Goal: Download file/media

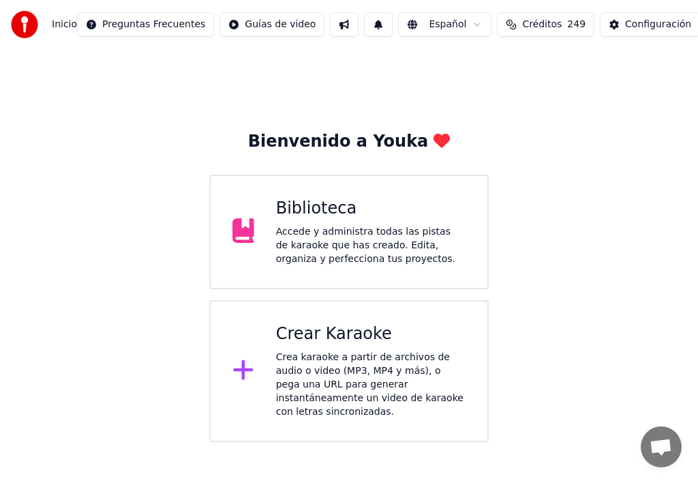
click at [324, 213] on div "Biblioteca" at bounding box center [371, 209] width 190 height 22
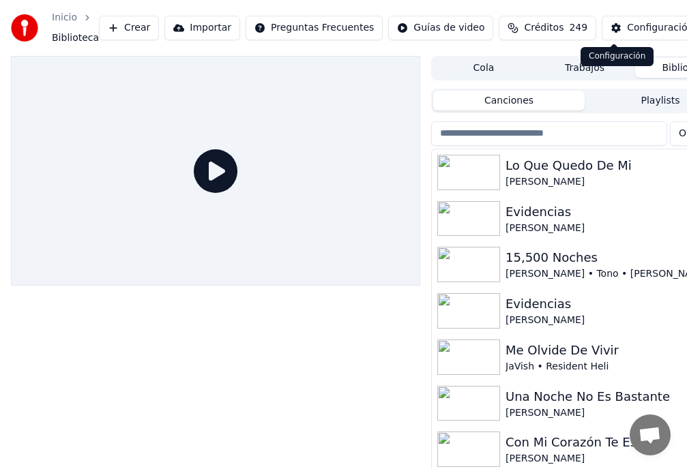
click at [627, 31] on div "Configuración" at bounding box center [660, 28] width 66 height 14
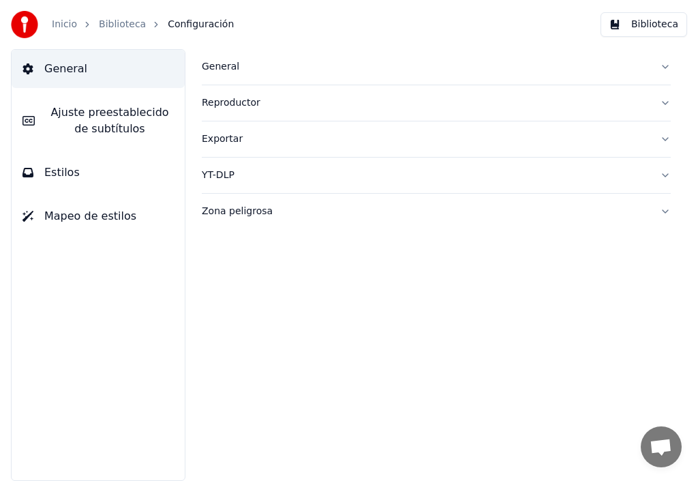
click at [104, 119] on span "Ajuste preestablecido de subtítulos" at bounding box center [110, 120] width 128 height 33
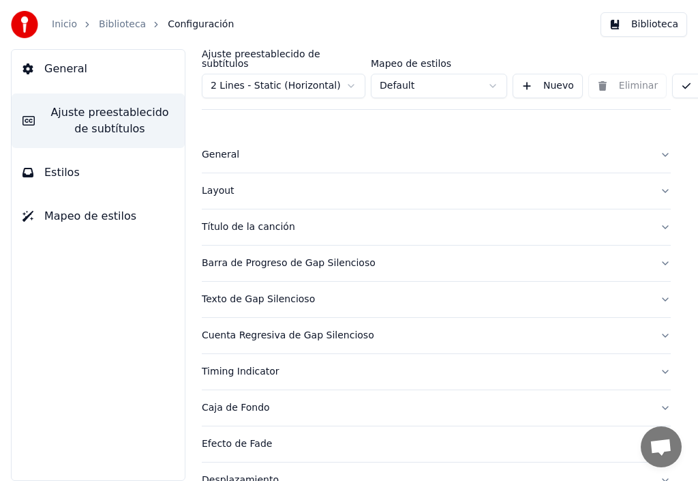
click at [350, 77] on html "Inicio Biblioteca Configuración Biblioteca General Ajuste preestablecido de sub…" at bounding box center [349, 240] width 698 height 481
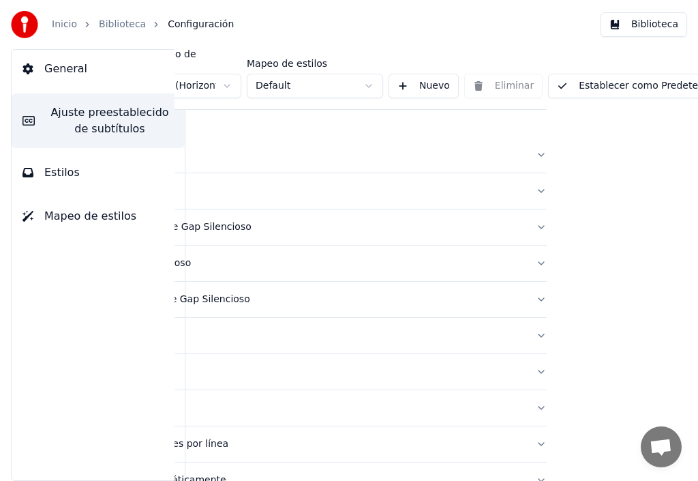
scroll to position [0, 162]
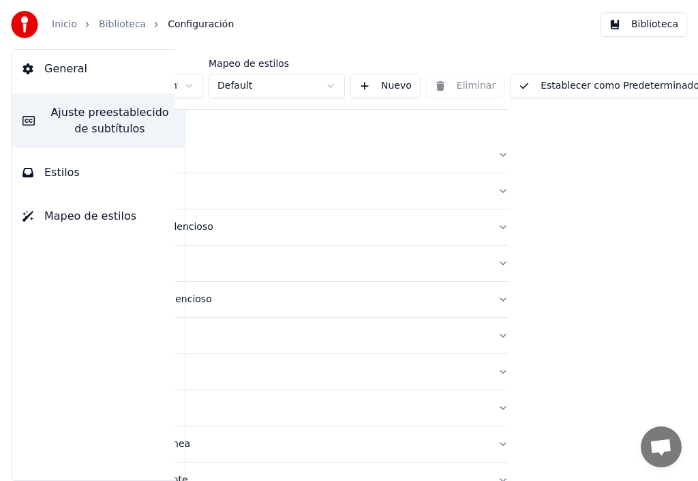
click at [625, 77] on button "Establecer como Predeterminado" at bounding box center [609, 86] width 198 height 25
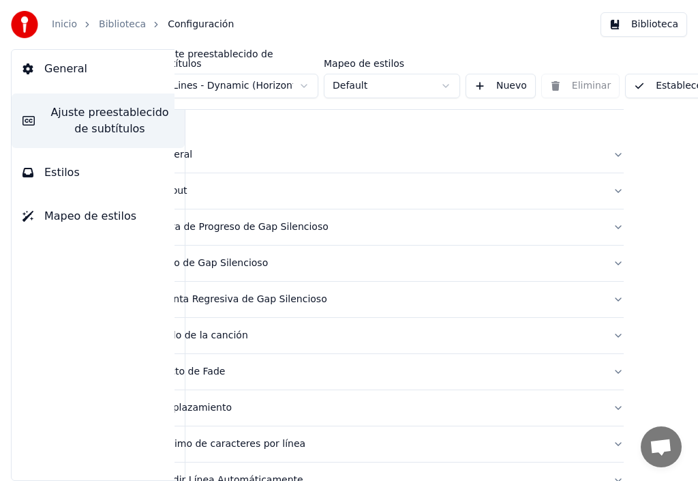
click at [299, 15] on div "Inicio Biblioteca Configuración Biblioteca" at bounding box center [349, 24] width 698 height 49
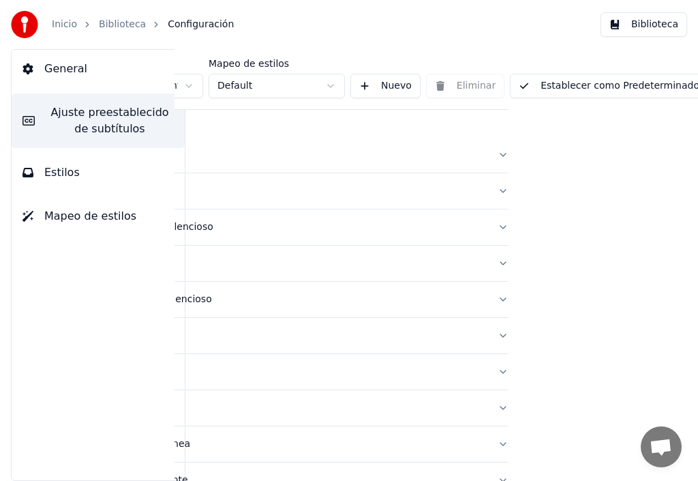
scroll to position [0, 0]
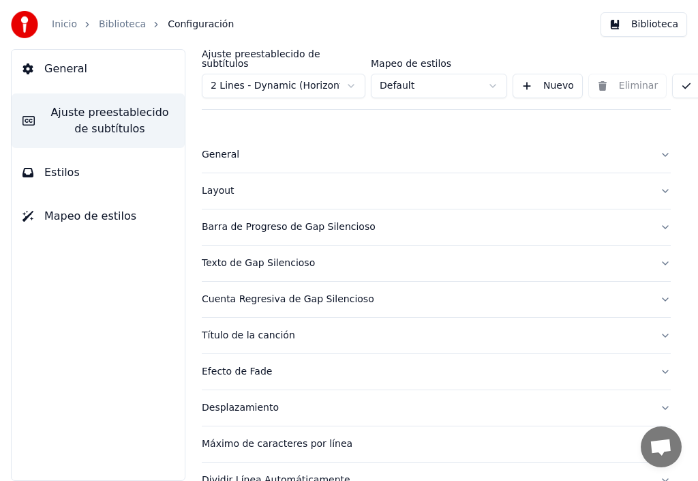
click at [56, 70] on span "General" at bounding box center [65, 69] width 43 height 16
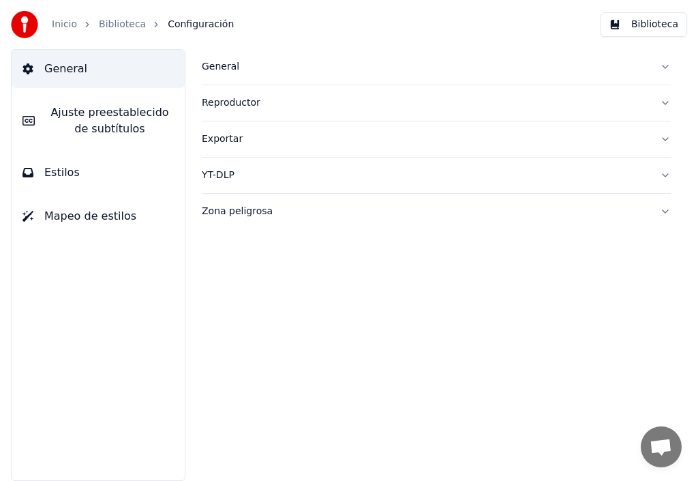
click at [69, 174] on span "Estilos" at bounding box center [61, 172] width 35 height 16
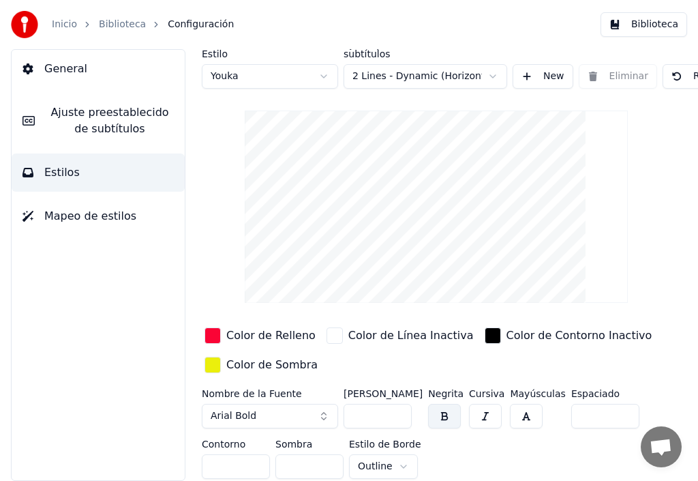
scroll to position [14, 0]
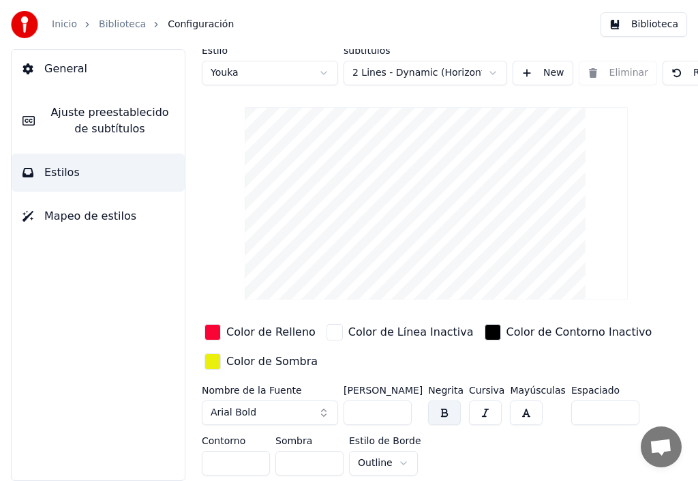
click at [89, 115] on span "Ajuste preestablecido de subtítulos" at bounding box center [110, 120] width 128 height 33
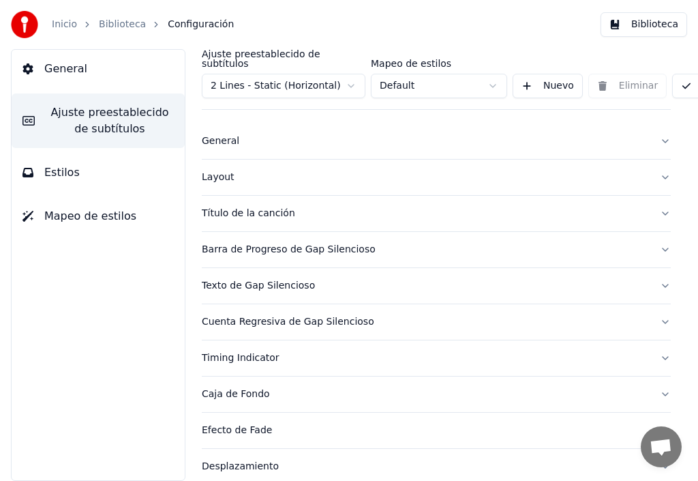
click at [265, 207] on div "Título de la canción" at bounding box center [425, 214] width 447 height 14
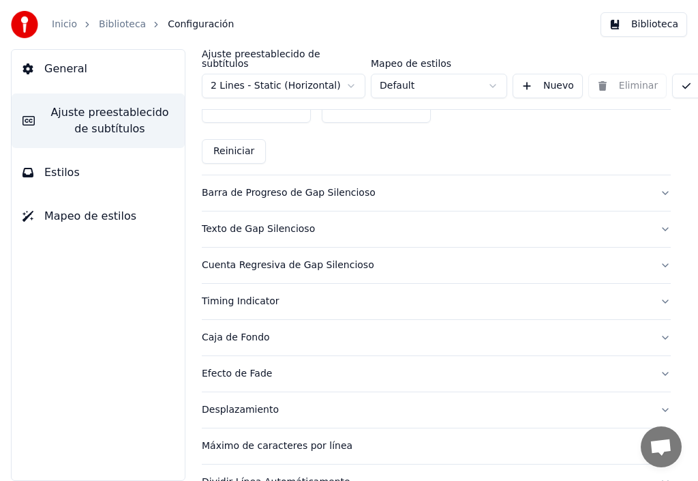
scroll to position [832, 0]
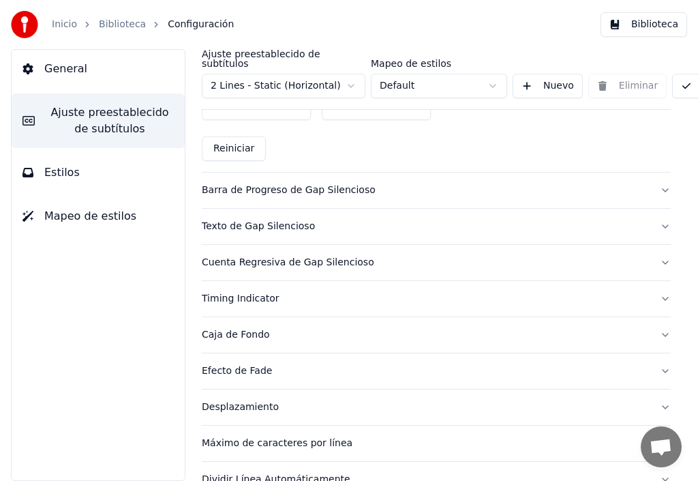
click at [68, 25] on link "Inicio" at bounding box center [64, 25] width 25 height 14
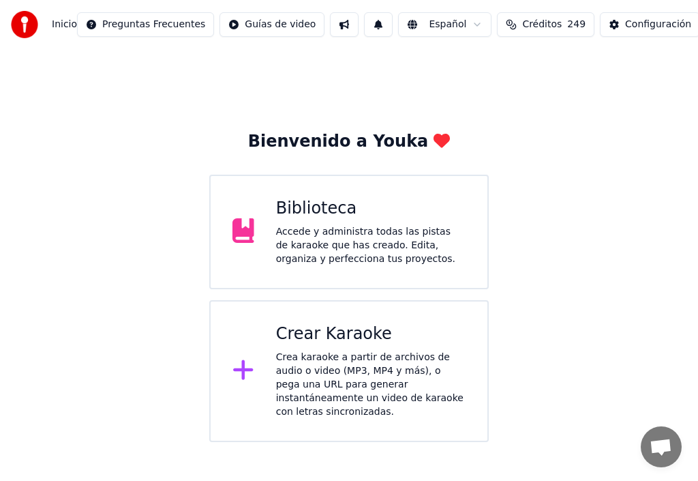
click at [330, 344] on div "Crear Karaoke" at bounding box center [371, 334] width 190 height 22
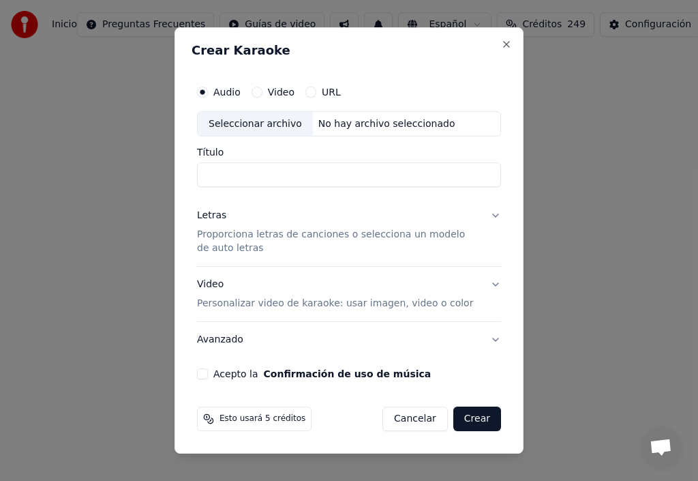
click at [497, 285] on button "Video Personalizar video de karaoke: usar imagen, video o color" at bounding box center [349, 294] width 304 height 55
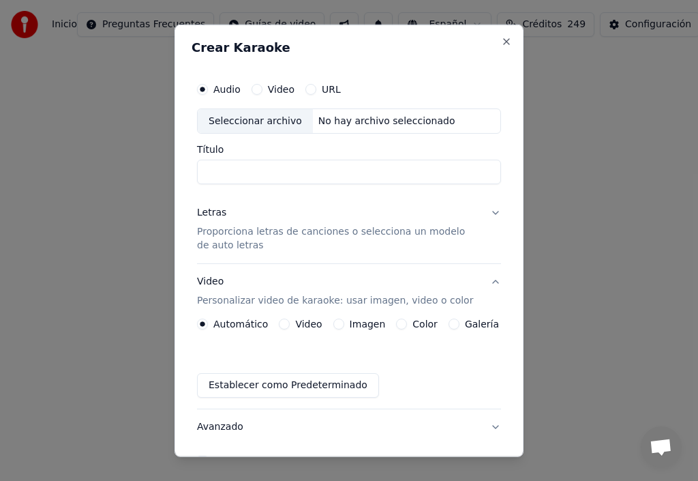
click at [449, 325] on button "Galería" at bounding box center [454, 324] width 11 height 11
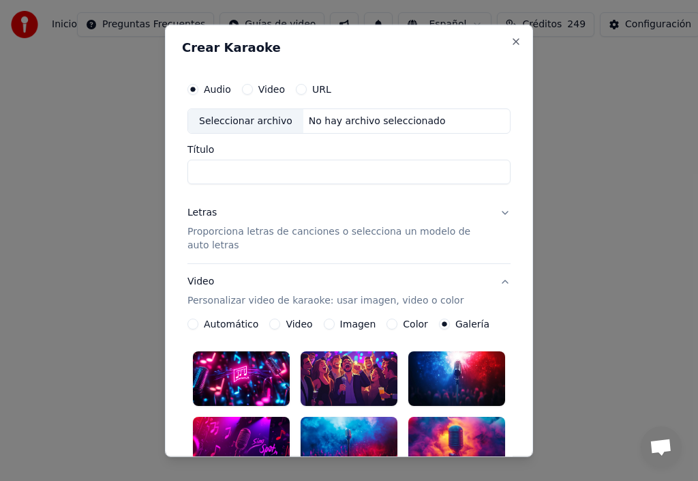
click at [324, 324] on button "Imagen" at bounding box center [329, 324] width 11 height 11
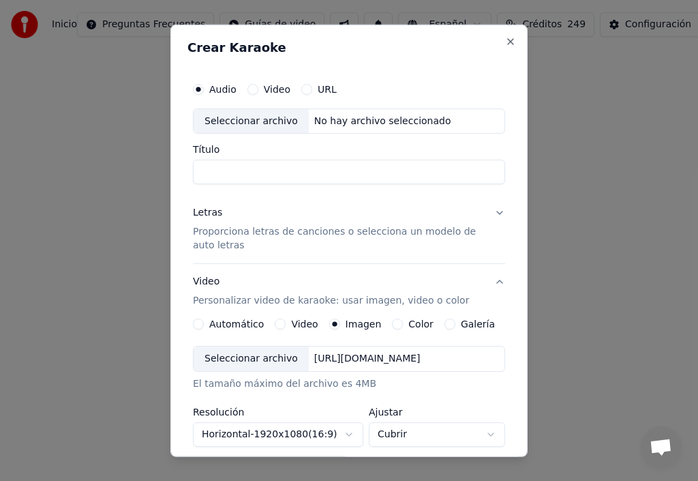
click at [260, 359] on div "Seleccionar archivo" at bounding box center [251, 358] width 115 height 25
click at [236, 123] on div "Seleccionar archivo" at bounding box center [251, 120] width 115 height 25
click at [237, 119] on div "Seleccionar archivo" at bounding box center [251, 120] width 115 height 25
click at [255, 122] on div "Seleccionar archivo" at bounding box center [251, 120] width 115 height 25
click at [239, 173] on input "**********" at bounding box center [349, 172] width 312 height 25
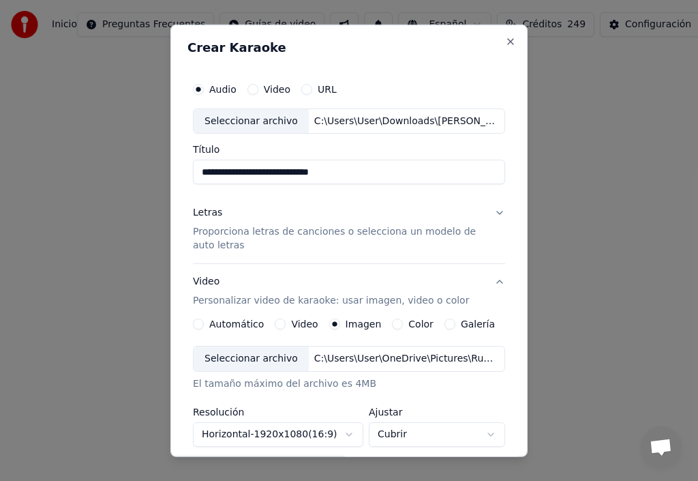
click at [240, 121] on div "Seleccionar archivo" at bounding box center [251, 120] width 115 height 25
type input "**********"
click at [204, 215] on div "Letras" at bounding box center [207, 213] width 29 height 14
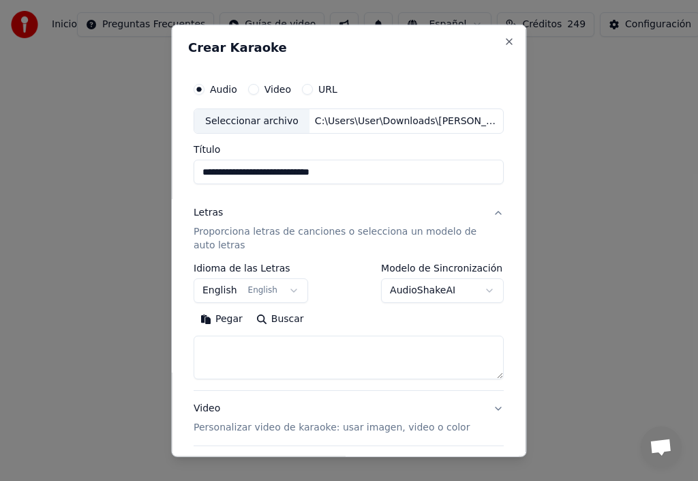
click at [226, 321] on button "Pegar" at bounding box center [222, 319] width 56 height 22
type textarea "**********"
drag, startPoint x: 353, startPoint y: 351, endPoint x: 34, endPoint y: 354, distance: 318.5
click at [103, 350] on body "**********" at bounding box center [349, 221] width 698 height 442
click at [227, 323] on button "Pegar" at bounding box center [222, 319] width 56 height 22
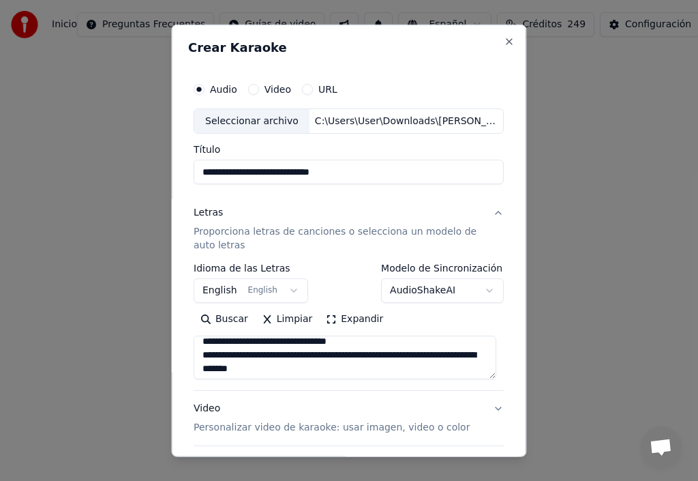
type textarea "**********"
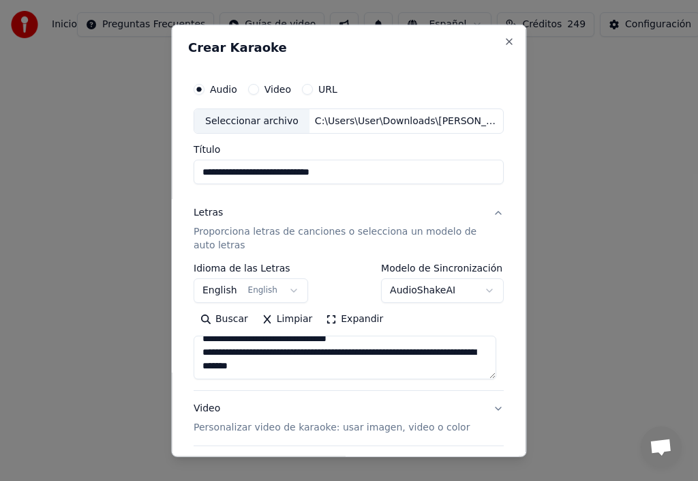
click at [283, 291] on button "English English" at bounding box center [251, 290] width 115 height 25
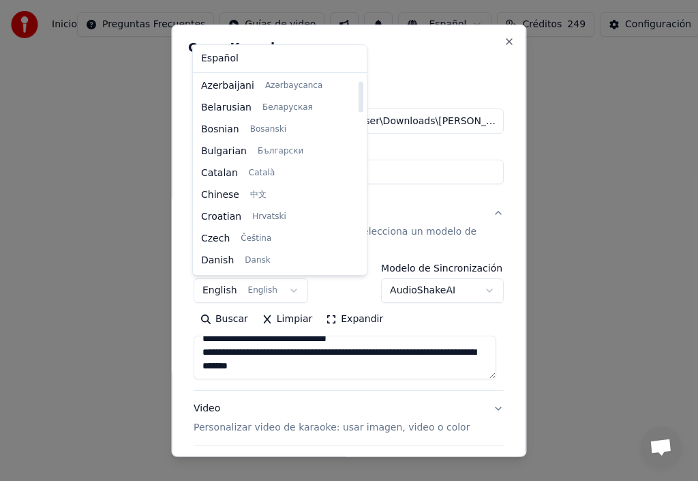
scroll to position [0, 0]
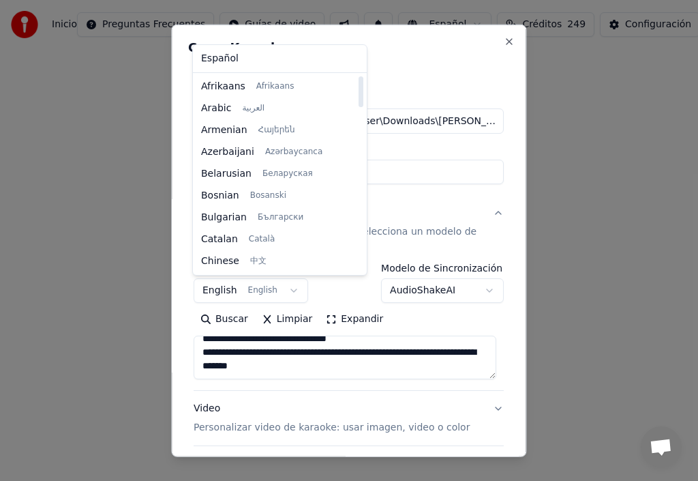
select select "**"
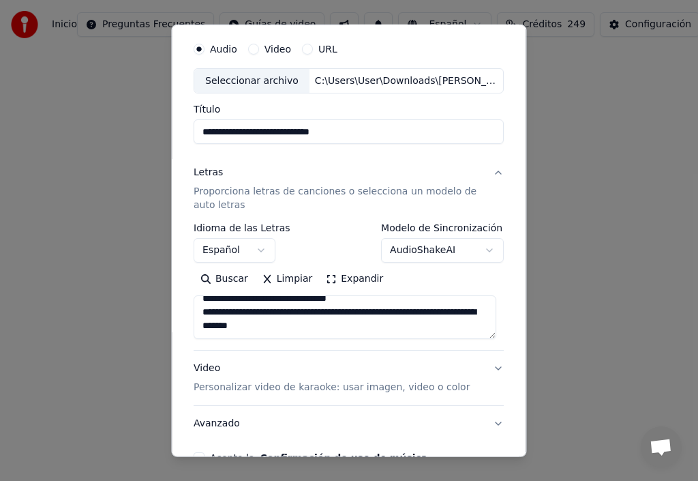
scroll to position [68, 0]
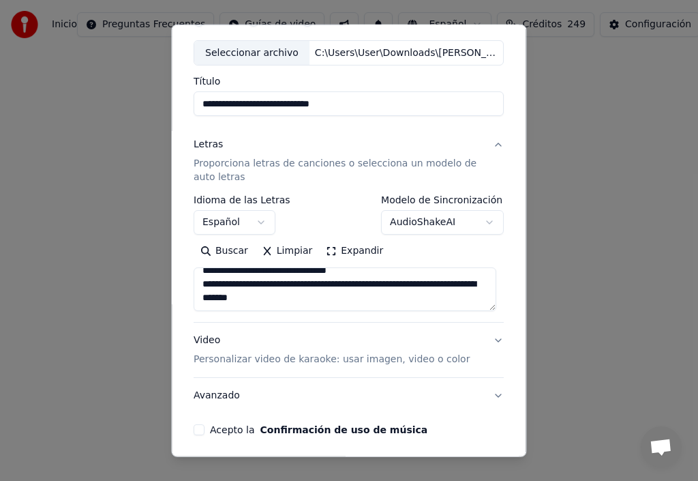
click at [489, 341] on button "Video Personalizar video de karaoke: usar imagen, video o color" at bounding box center [349, 350] width 310 height 55
type textarea "**********"
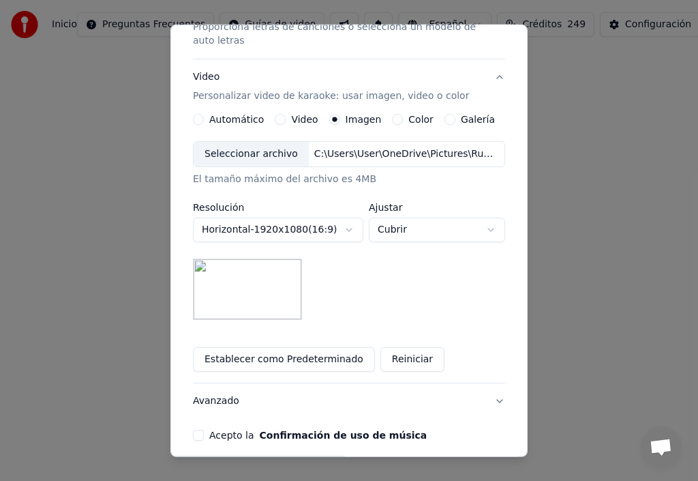
scroll to position [263, 0]
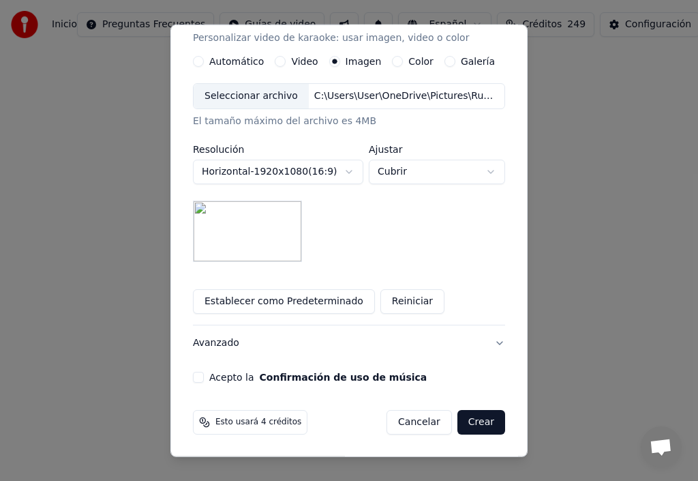
click at [195, 380] on button "Acepto la Confirmación de uso de música" at bounding box center [198, 377] width 11 height 11
drag, startPoint x: 475, startPoint y: 426, endPoint x: 484, endPoint y: 441, distance: 17.8
click at [477, 426] on button "Crear" at bounding box center [482, 422] width 48 height 25
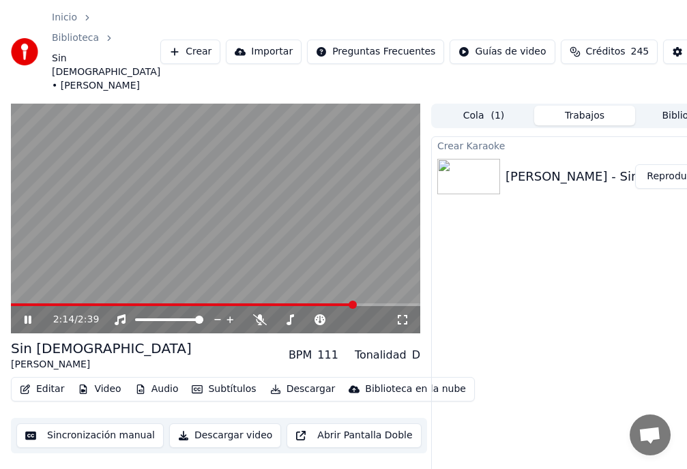
click at [27, 325] on icon at bounding box center [37, 319] width 31 height 11
click at [29, 319] on icon at bounding box center [28, 320] width 8 height 10
click at [38, 311] on div "2:23 / 2:39" at bounding box center [215, 319] width 409 height 27
click at [135, 324] on span at bounding box center [139, 320] width 8 height 8
click at [28, 319] on icon at bounding box center [28, 320] width 8 height 10
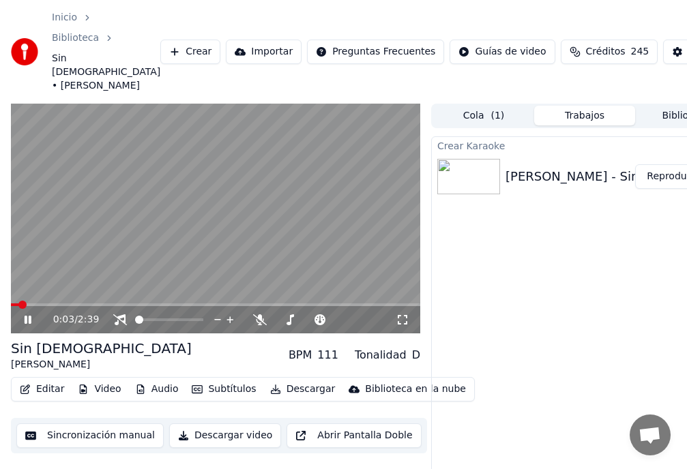
click at [28, 320] on icon at bounding box center [37, 319] width 31 height 11
click at [26, 320] on icon at bounding box center [28, 320] width 8 height 10
click at [21, 309] on span at bounding box center [25, 305] width 8 height 8
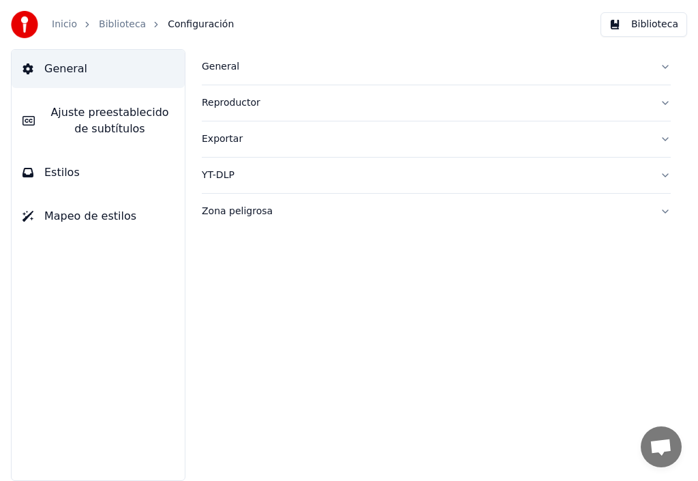
click at [58, 177] on span "Estilos" at bounding box center [61, 172] width 35 height 16
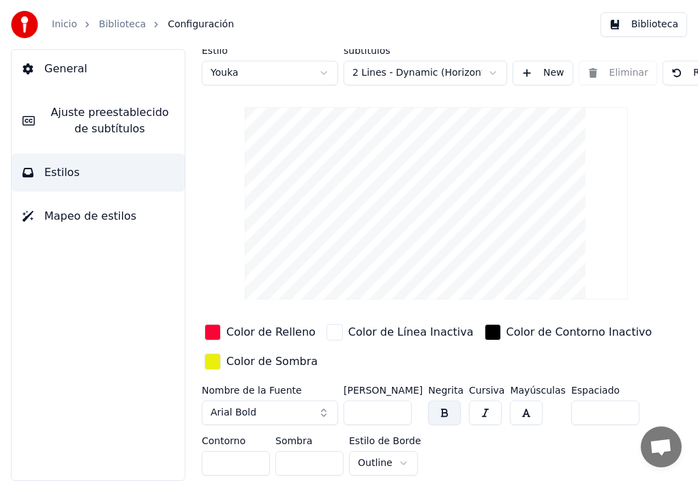
scroll to position [14, 125]
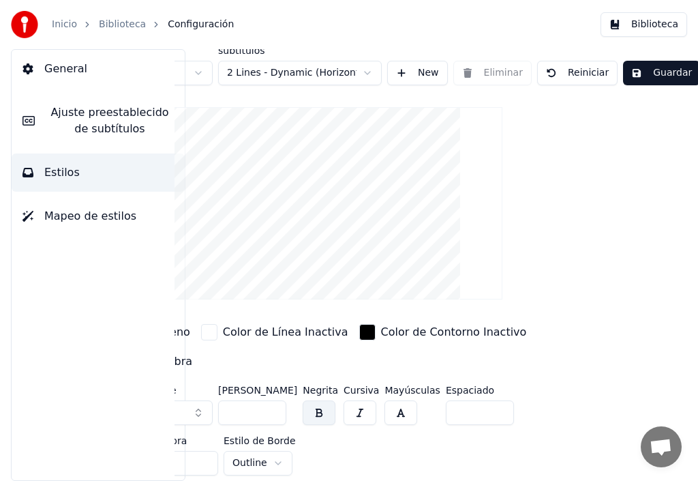
click at [106, 115] on span "Ajuste preestablecido de subtítulos" at bounding box center [110, 120] width 128 height 33
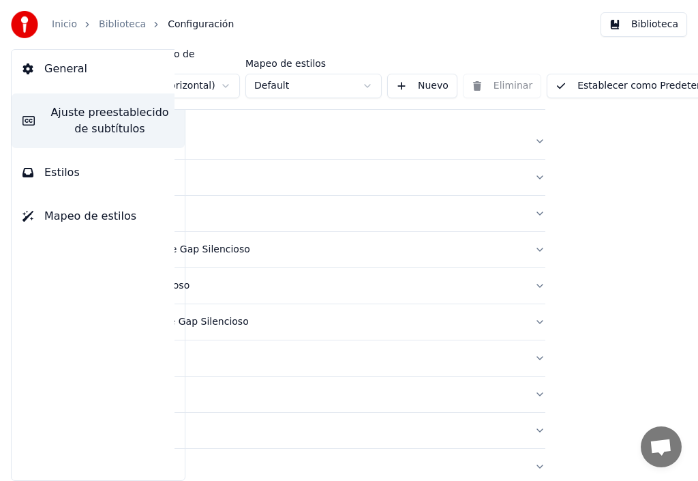
scroll to position [14, 0]
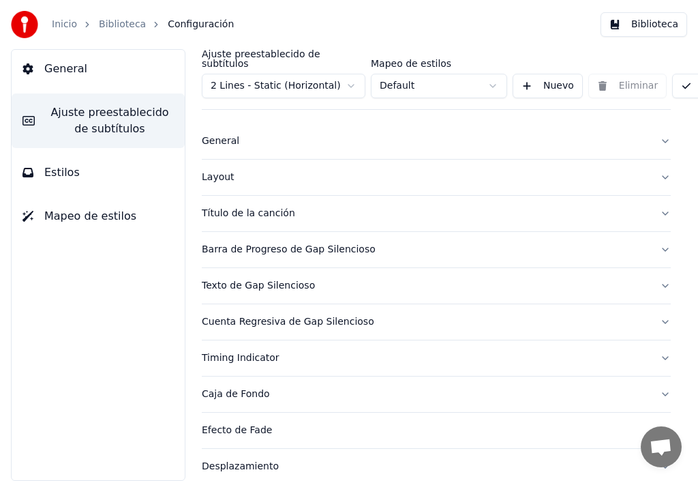
click at [250, 207] on div "Título de la canción" at bounding box center [425, 214] width 447 height 14
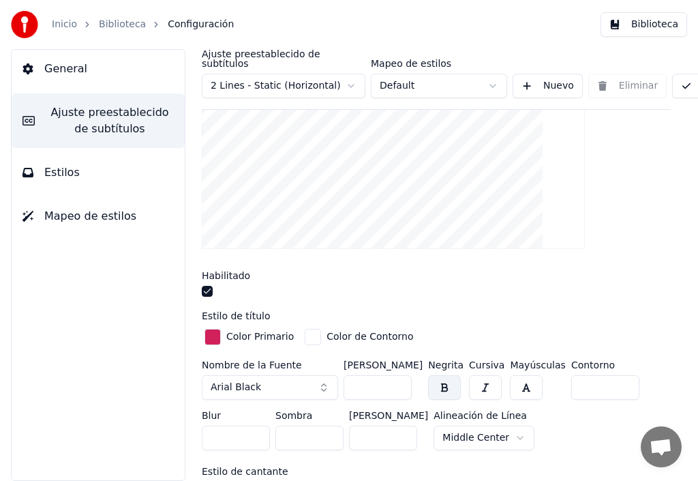
scroll to position [218, 162]
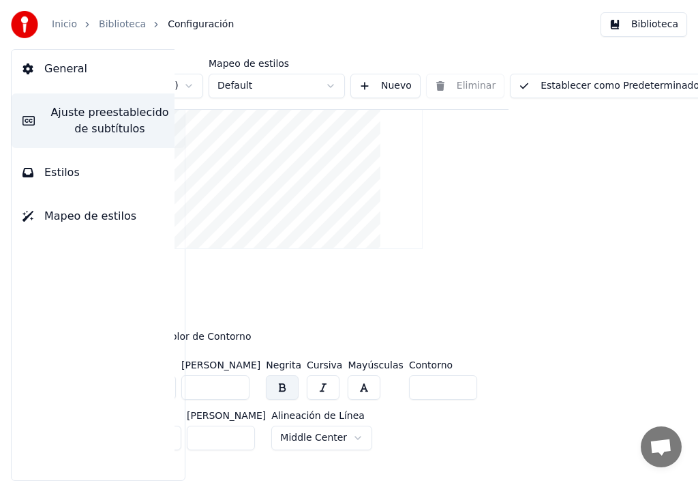
click at [619, 79] on button "Establecer como Predeterminado" at bounding box center [609, 86] width 198 height 25
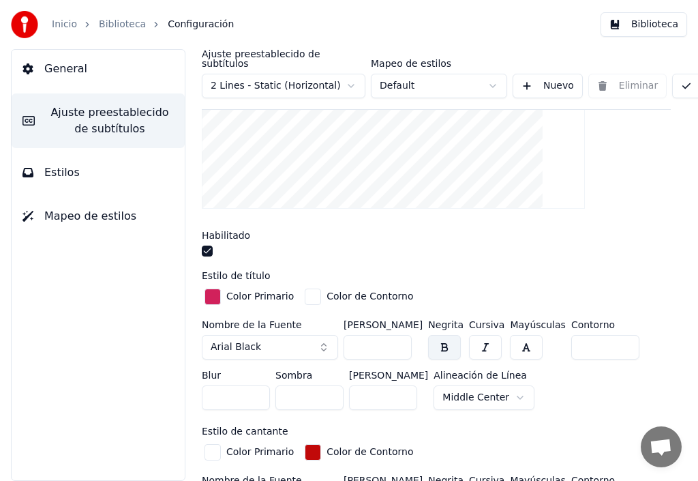
scroll to position [286, 0]
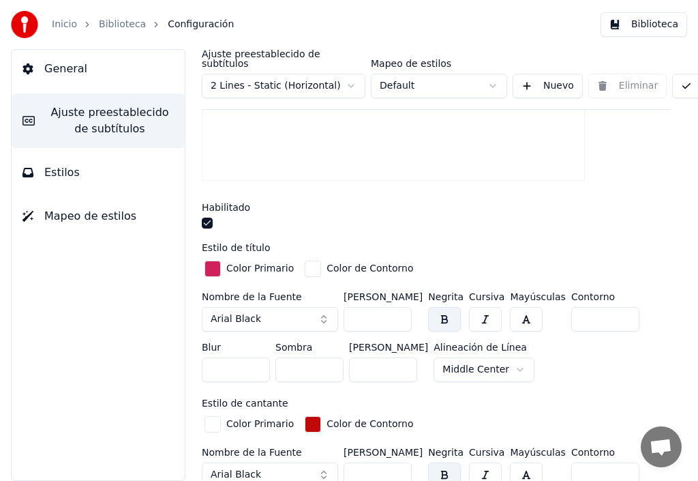
click at [398, 307] on input "***" at bounding box center [378, 319] width 68 height 25
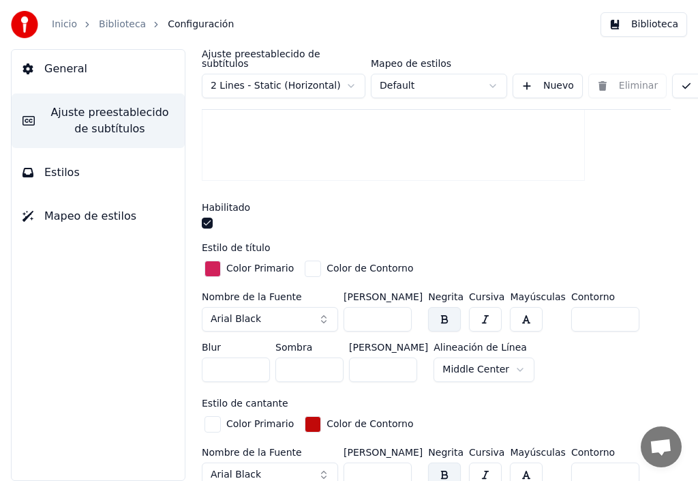
click at [398, 307] on input "***" at bounding box center [378, 319] width 68 height 25
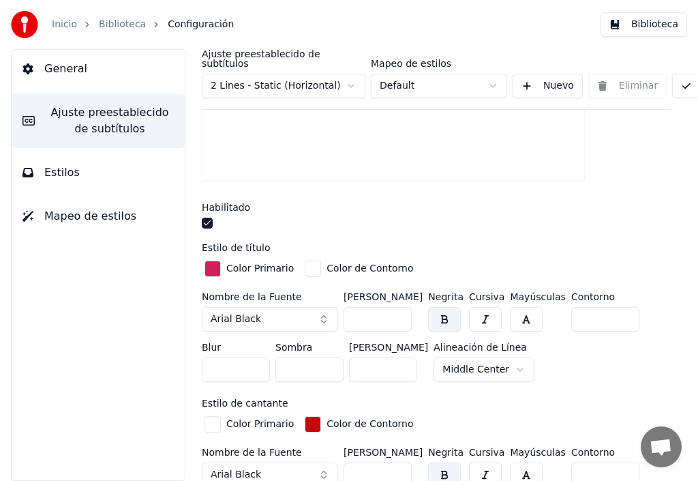
click at [398, 307] on input "***" at bounding box center [378, 319] width 68 height 25
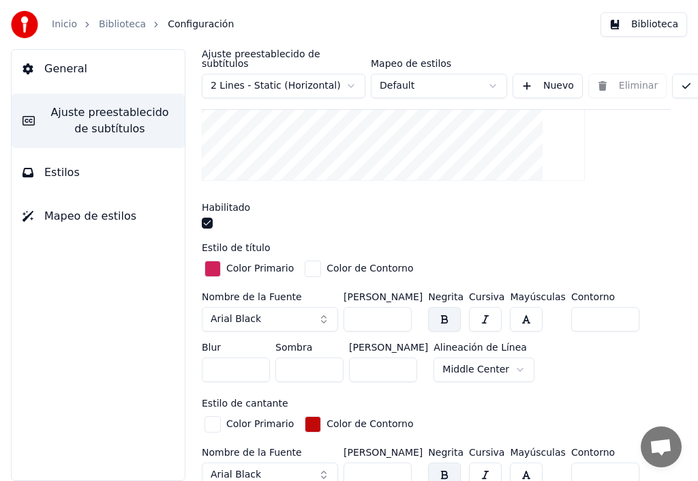
click at [398, 307] on input "***" at bounding box center [378, 319] width 68 height 25
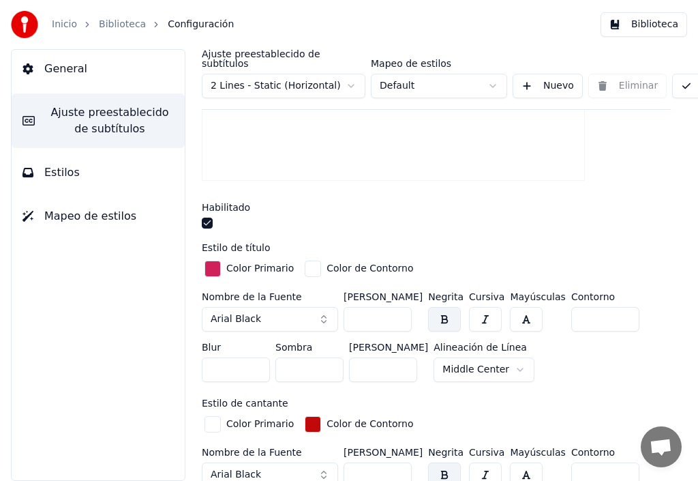
click at [398, 307] on input "***" at bounding box center [378, 319] width 68 height 25
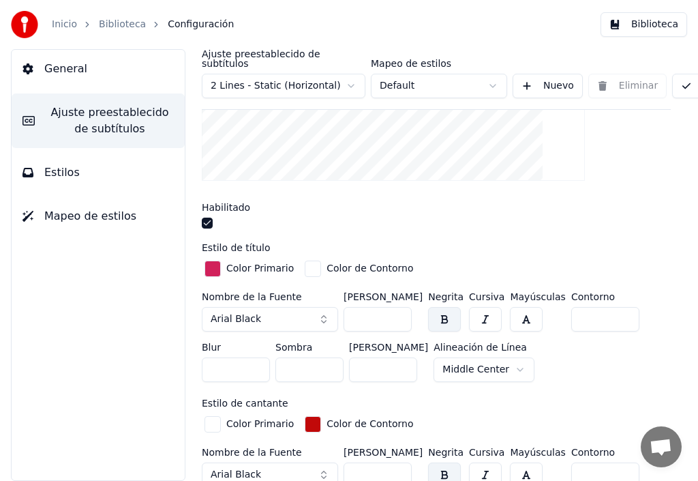
click at [398, 307] on input "***" at bounding box center [378, 319] width 68 height 25
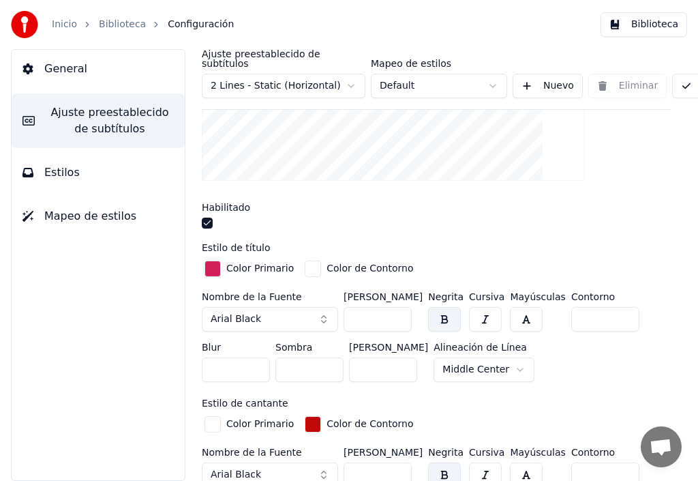
click at [398, 307] on input "***" at bounding box center [378, 319] width 68 height 25
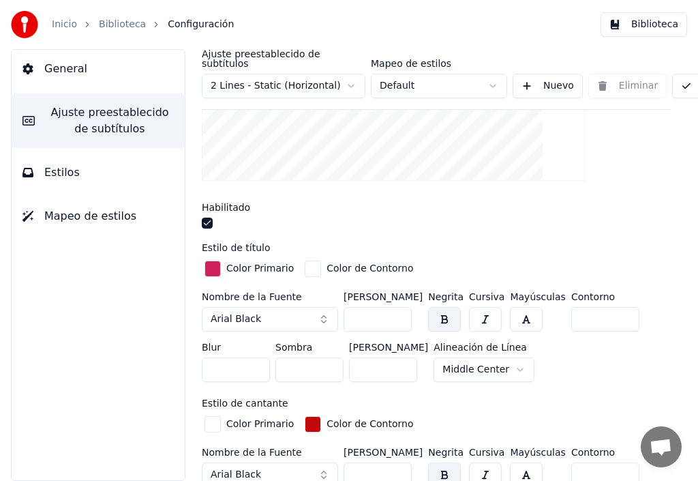
click at [398, 307] on input "***" at bounding box center [378, 319] width 68 height 25
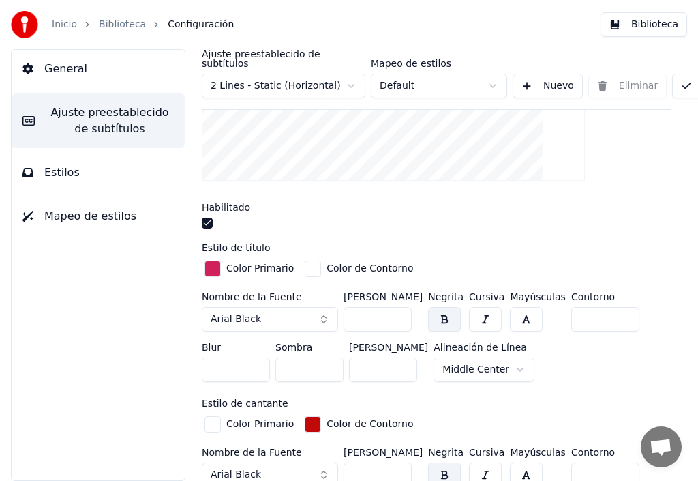
click at [398, 307] on input "***" at bounding box center [378, 319] width 68 height 25
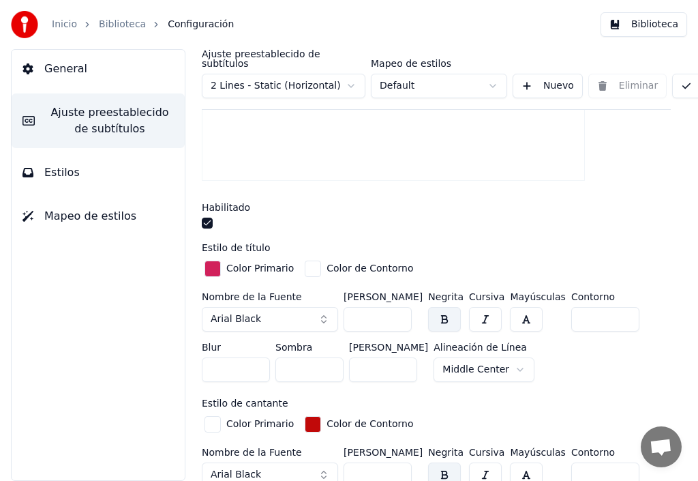
click at [398, 307] on input "***" at bounding box center [378, 319] width 68 height 25
type input "***"
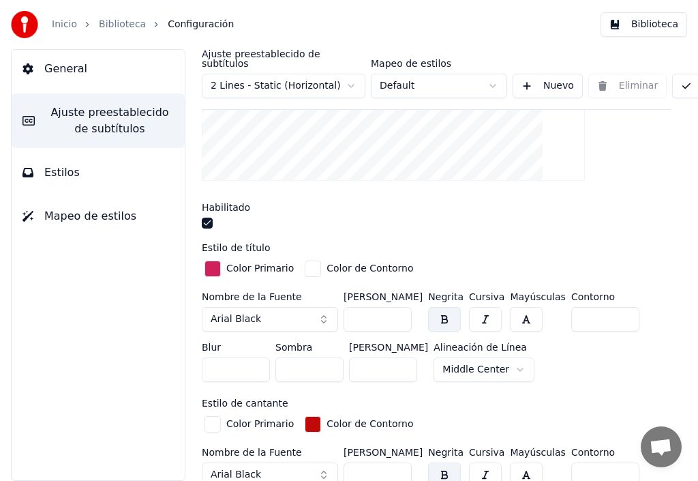
click at [398, 307] on input "***" at bounding box center [378, 319] width 68 height 25
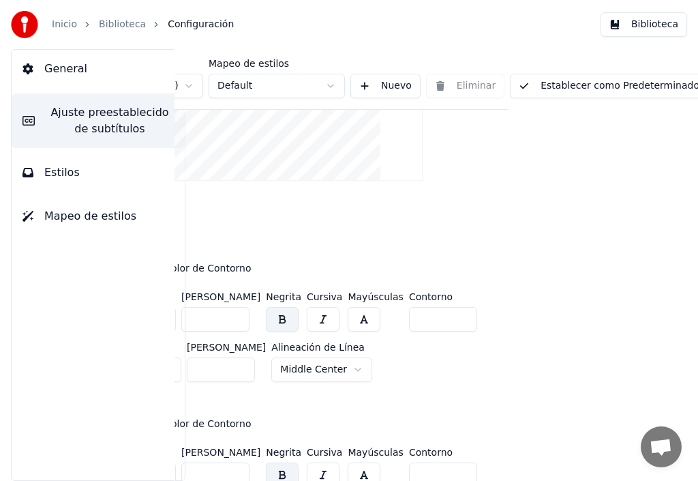
click at [619, 78] on button "Establecer como Predeterminado" at bounding box center [609, 86] width 198 height 25
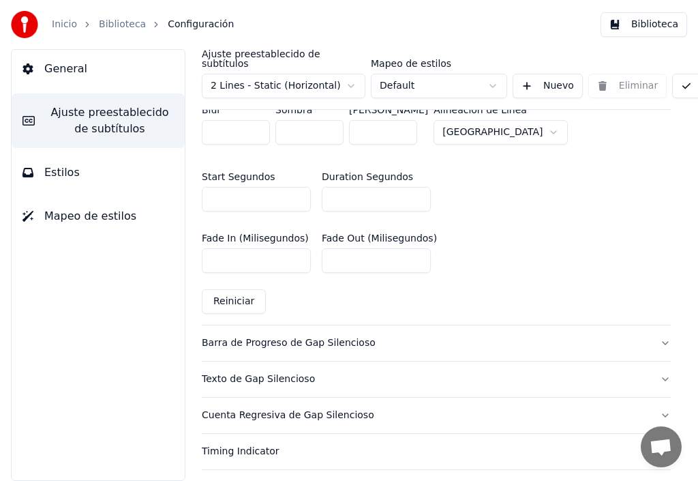
scroll to position [764, 0]
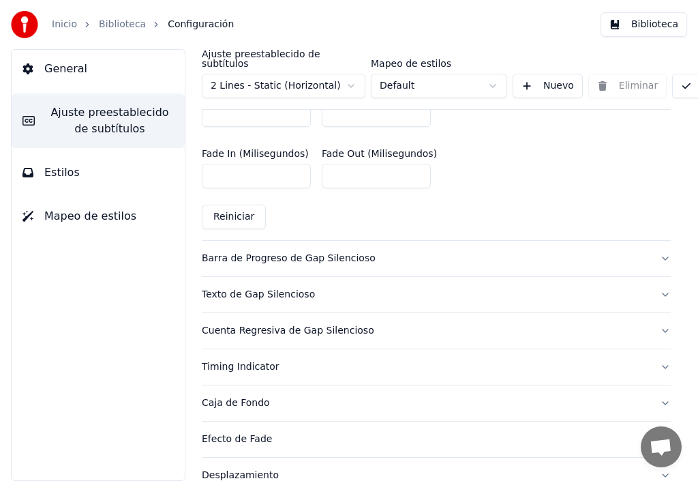
click at [82, 213] on span "Mapeo de estilos" at bounding box center [90, 216] width 92 height 16
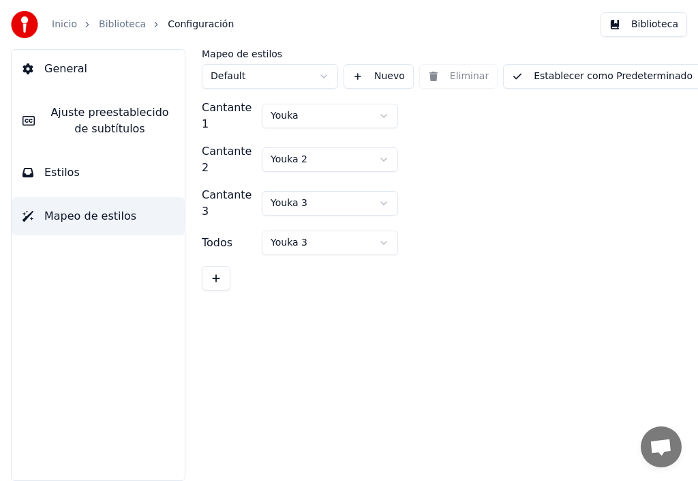
click at [63, 172] on span "Estilos" at bounding box center [61, 172] width 35 height 16
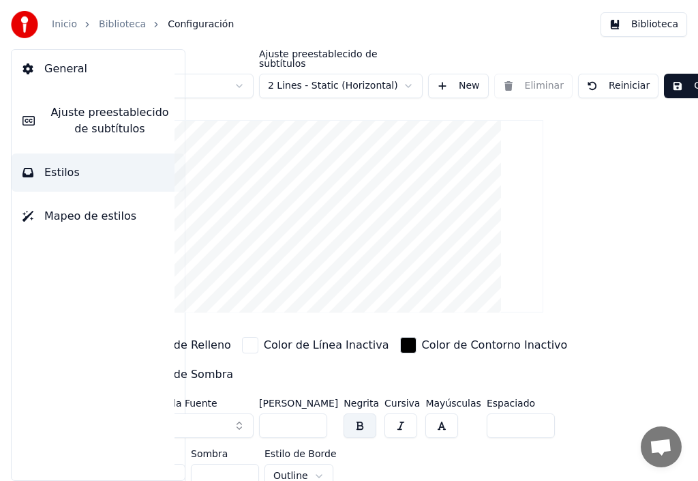
scroll to position [0, 125]
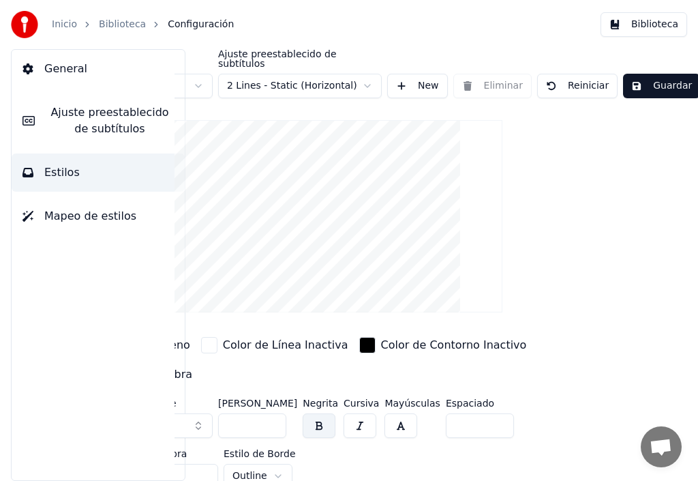
click at [655, 81] on button "Guardar" at bounding box center [661, 86] width 77 height 25
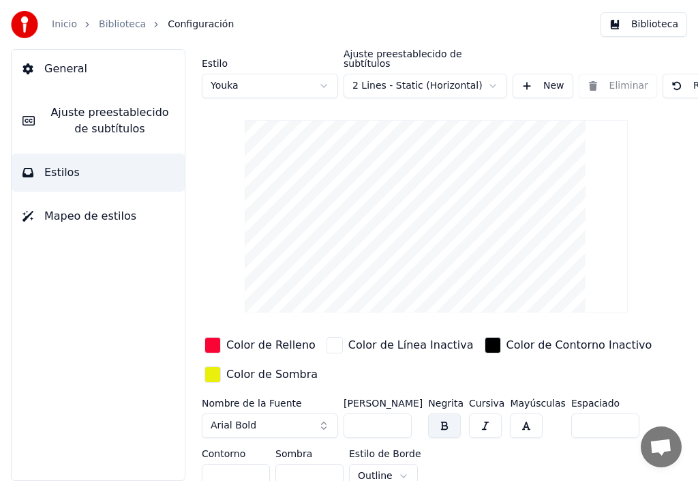
scroll to position [14, 0]
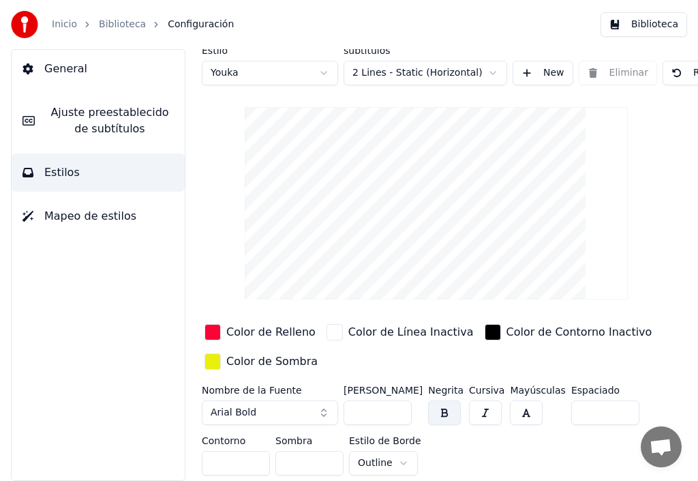
click at [93, 114] on span "Ajuste preestablecido de subtítulos" at bounding box center [110, 120] width 128 height 33
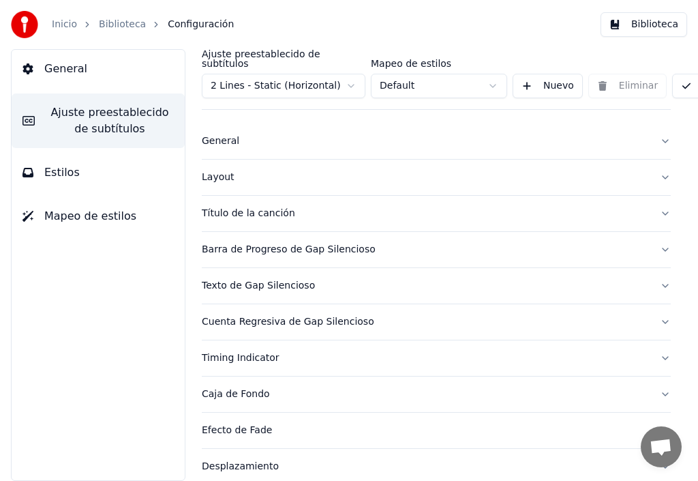
click at [249, 207] on div "Título de la canción" at bounding box center [425, 214] width 447 height 14
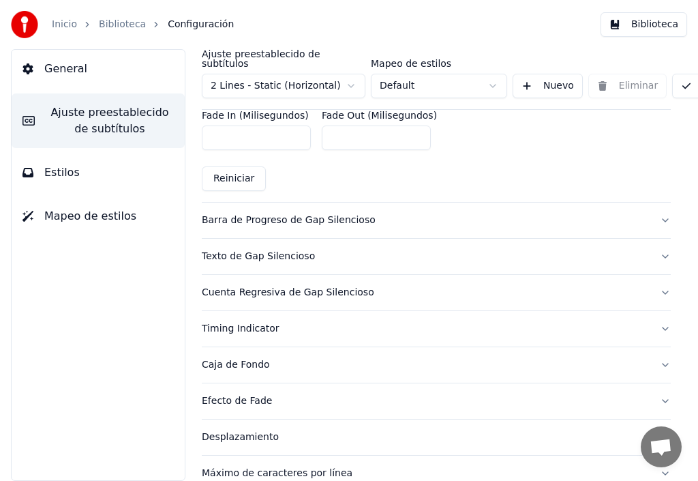
scroll to position [859, 0]
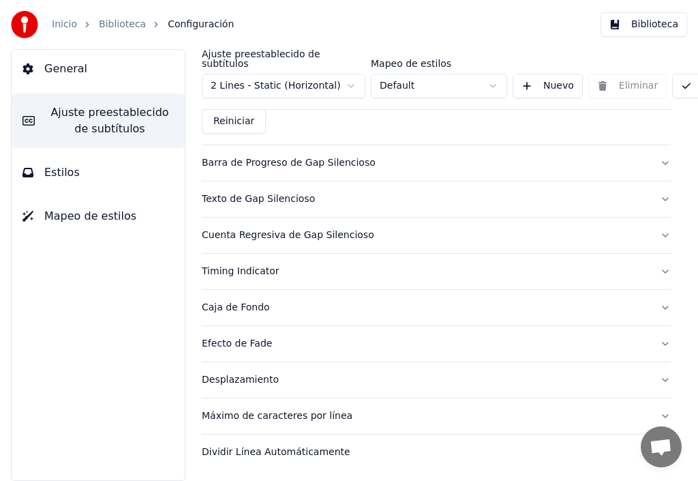
click at [123, 20] on link "Biblioteca" at bounding box center [122, 25] width 47 height 14
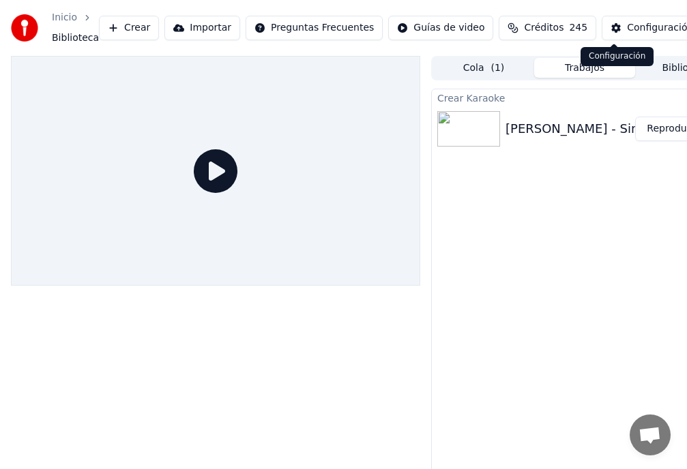
click at [627, 26] on div "Configuración" at bounding box center [660, 28] width 66 height 14
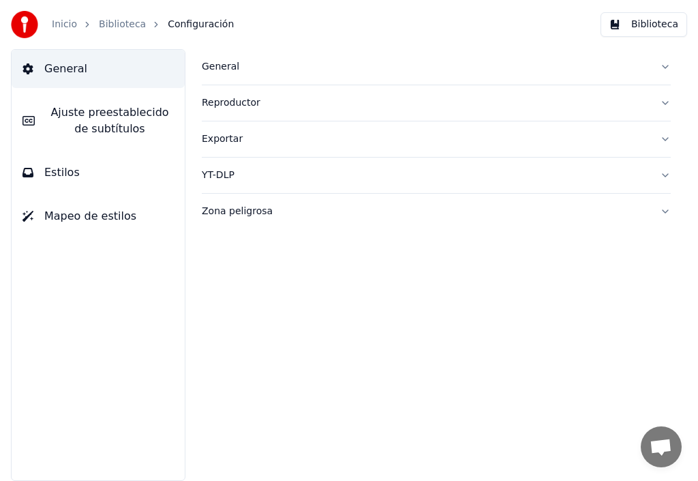
click at [59, 175] on span "Estilos" at bounding box center [61, 172] width 35 height 16
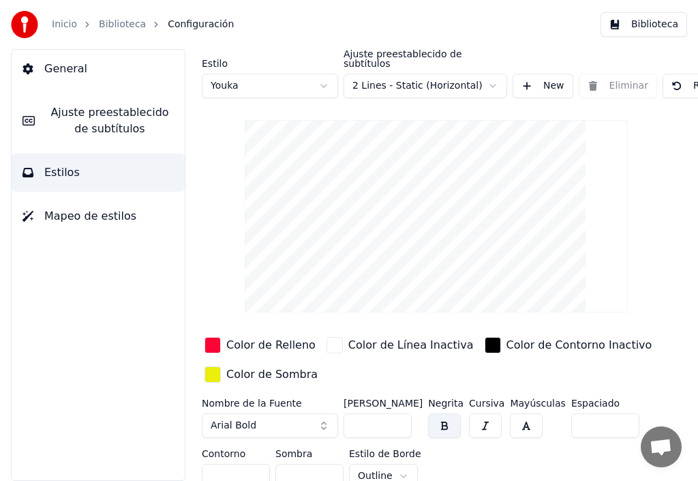
click at [63, 180] on span "Estilos" at bounding box center [61, 172] width 35 height 16
click at [217, 337] on div "button" at bounding box center [213, 345] width 16 height 16
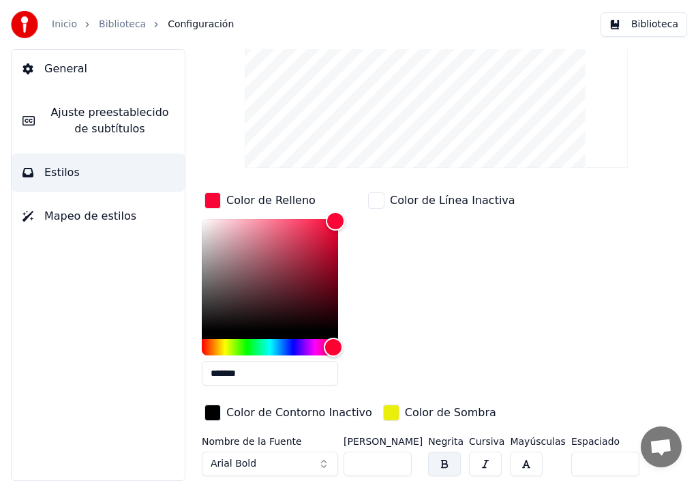
scroll to position [196, 0]
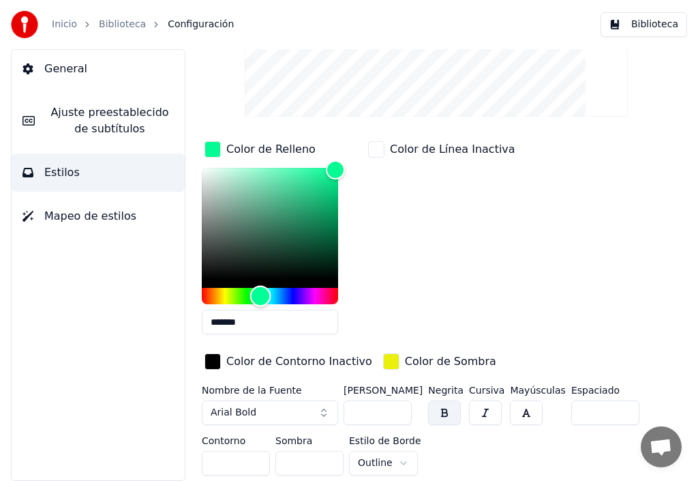
click at [261, 291] on div "Hue" at bounding box center [270, 296] width 136 height 16
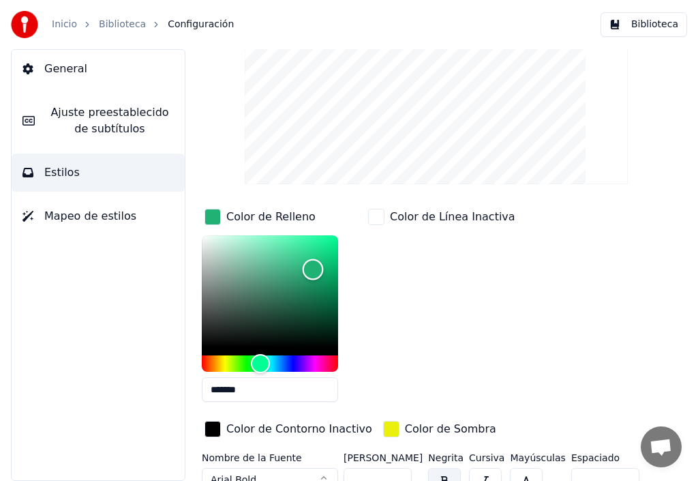
drag, startPoint x: 331, startPoint y: 230, endPoint x: 313, endPoint y: 259, distance: 34.6
click at [313, 259] on div "Color" at bounding box center [313, 269] width 21 height 21
drag, startPoint x: 314, startPoint y: 254, endPoint x: 316, endPoint y: 229, distance: 24.6
click at [316, 229] on div "Color" at bounding box center [316, 239] width 21 height 21
click at [323, 232] on div "Color" at bounding box center [322, 242] width 21 height 21
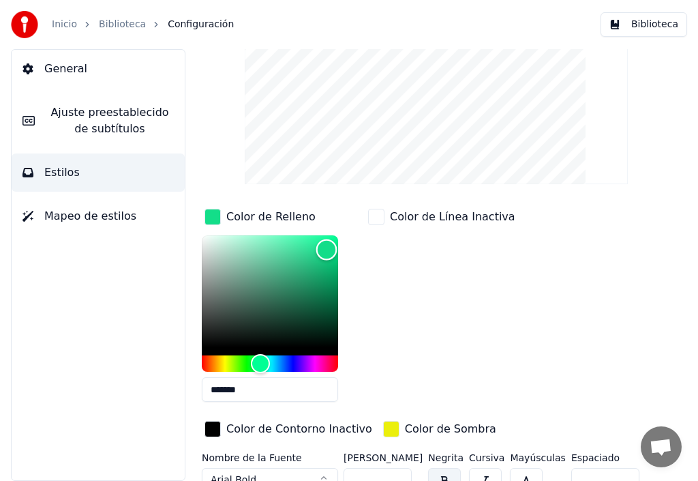
click at [327, 239] on div "Color" at bounding box center [326, 249] width 21 height 21
type input "*******"
click at [326, 237] on div "Color" at bounding box center [326, 247] width 21 height 21
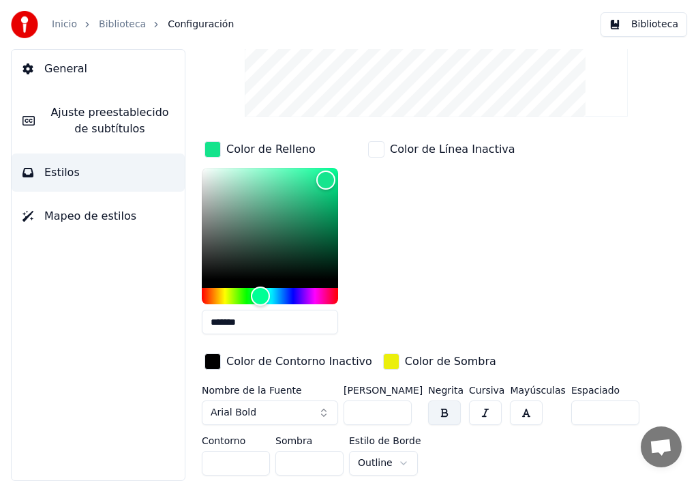
click at [307, 354] on div "Color de Contorno Inactivo" at bounding box center [299, 361] width 146 height 16
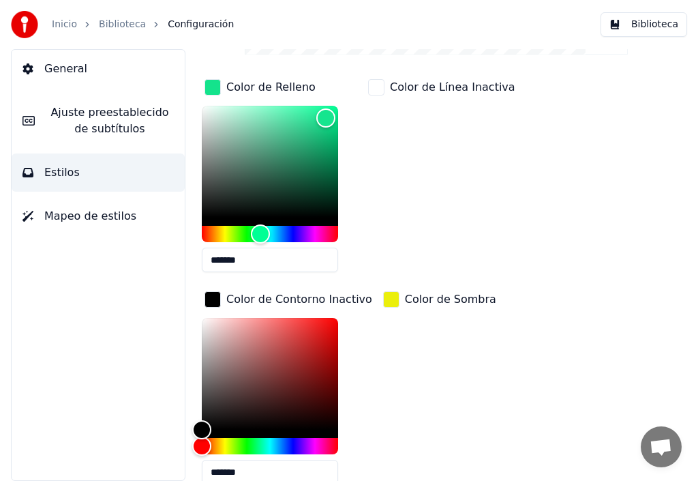
scroll to position [333, 0]
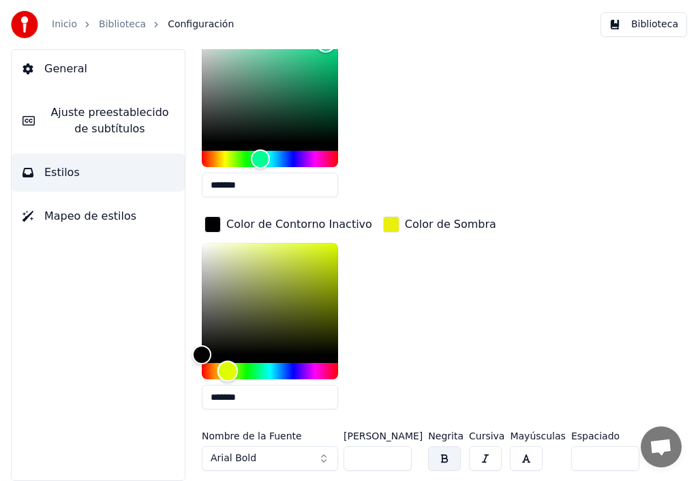
click at [228, 364] on div "Hue" at bounding box center [270, 371] width 136 height 16
drag, startPoint x: 203, startPoint y: 345, endPoint x: 310, endPoint y: 243, distance: 148.1
click at [310, 243] on div "Color" at bounding box center [309, 253] width 21 height 21
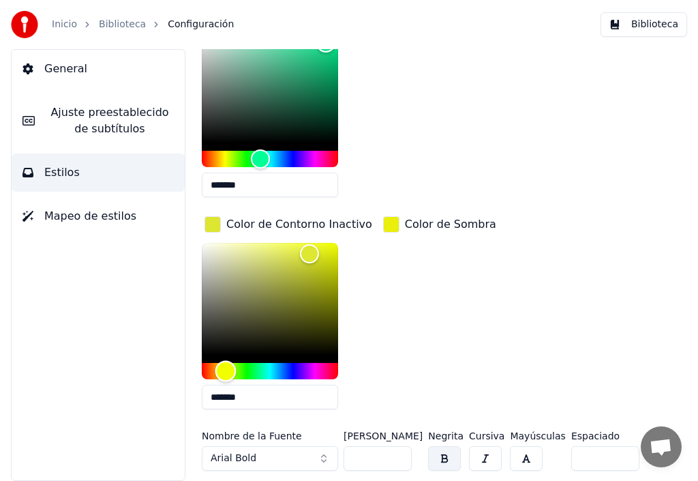
click at [226, 361] on div "Hue" at bounding box center [226, 371] width 21 height 21
type input "*******"
drag, startPoint x: 312, startPoint y: 243, endPoint x: 333, endPoint y: 235, distance: 22.3
click at [333, 235] on div "Color" at bounding box center [333, 245] width 21 height 21
click at [383, 216] on div "button" at bounding box center [391, 224] width 16 height 16
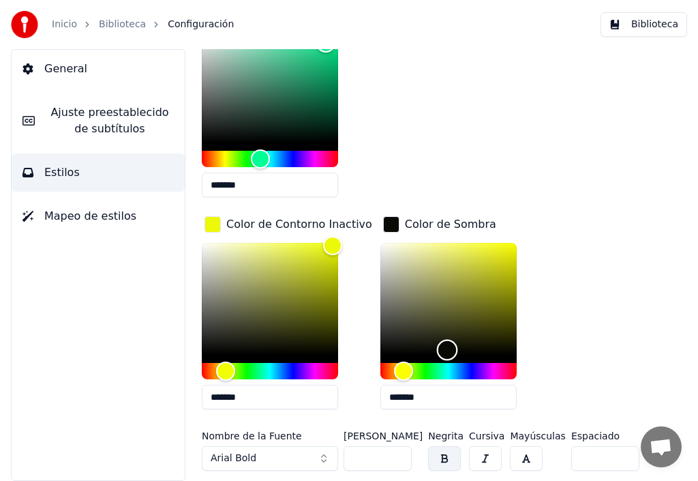
type input "*******"
drag, startPoint x: 493, startPoint y: 239, endPoint x: 413, endPoint y: 347, distance: 135.0
click at [417, 347] on div "Color" at bounding box center [427, 354] width 21 height 21
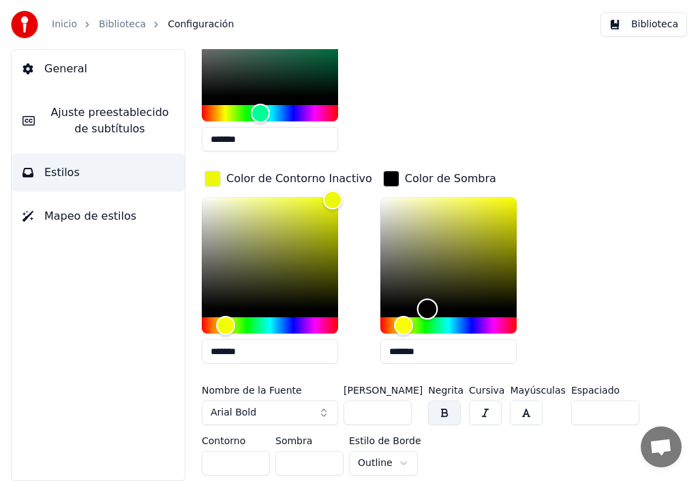
scroll to position [379, 125]
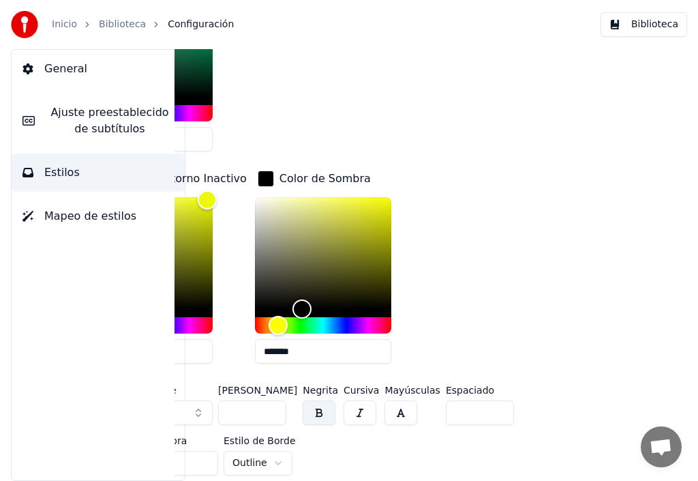
click at [490, 336] on div "Color de Relleno ******* Color de Línea Inactiva Color de Contorno Inactivo ***…" at bounding box center [310, 165] width 469 height 419
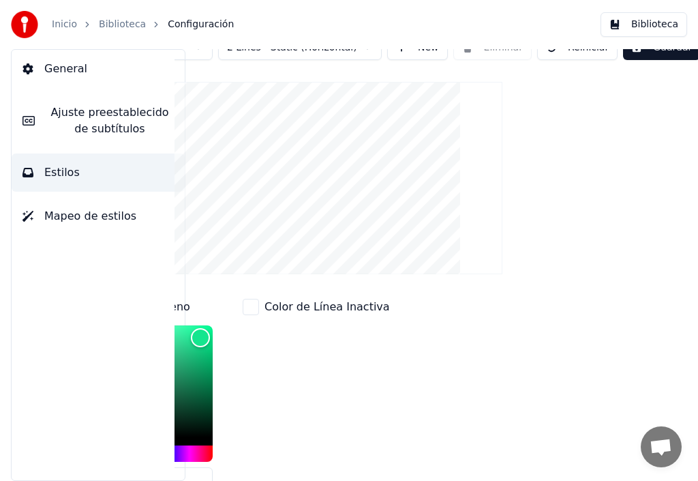
scroll to position [0, 125]
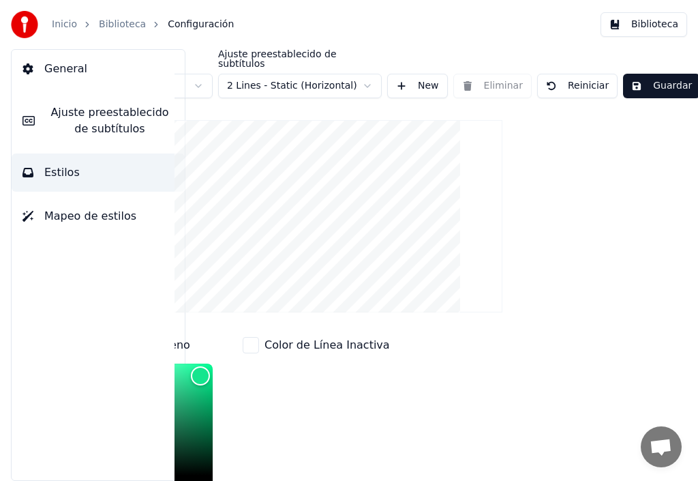
click at [663, 78] on button "Guardar" at bounding box center [661, 86] width 77 height 25
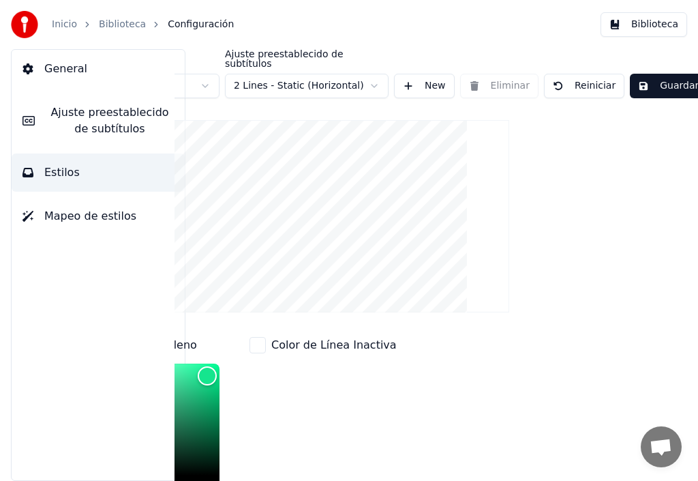
scroll to position [0, 0]
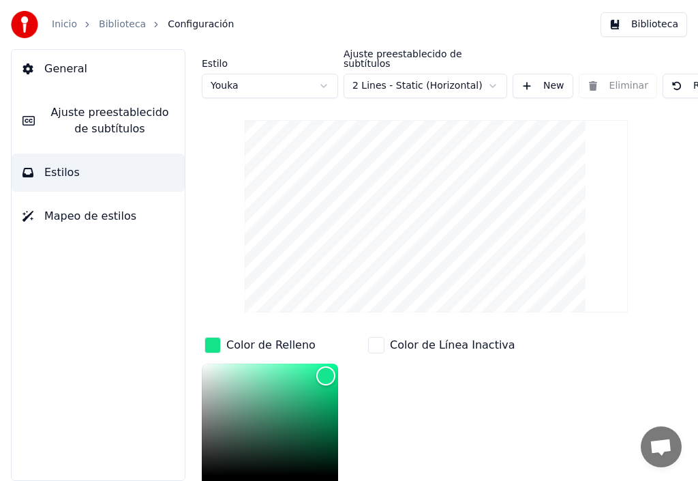
click at [113, 25] on link "Biblioteca" at bounding box center [122, 25] width 47 height 14
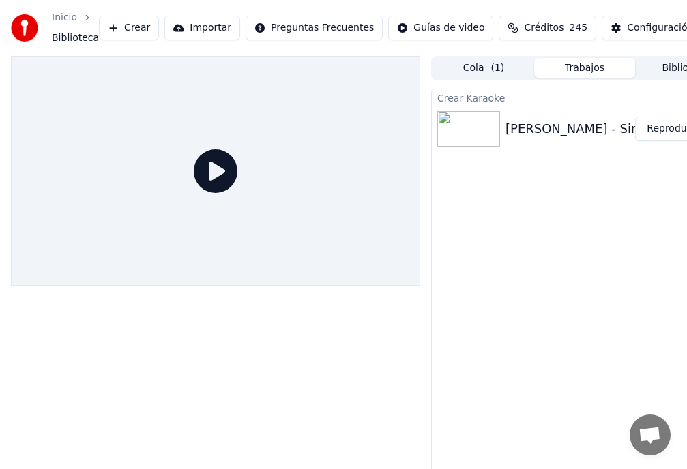
click at [675, 129] on button "Reproducir" at bounding box center [672, 129] width 75 height 25
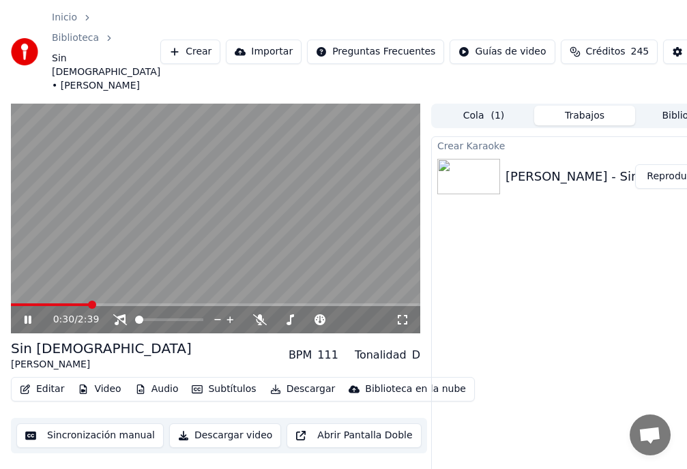
click at [26, 323] on icon at bounding box center [28, 320] width 7 height 8
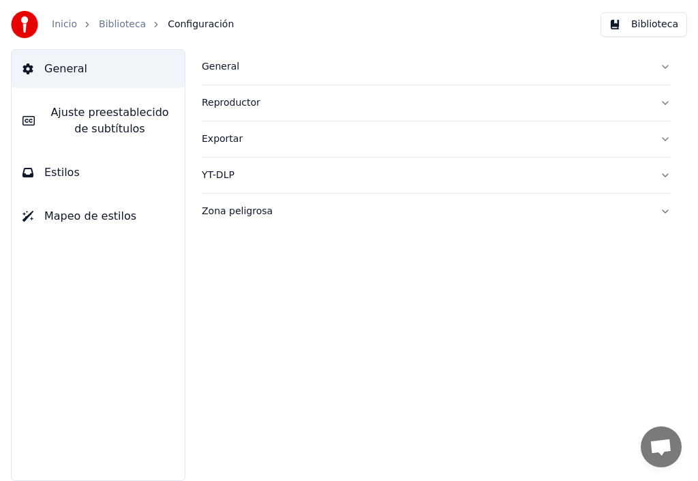
click at [57, 170] on span "Estilos" at bounding box center [61, 172] width 35 height 16
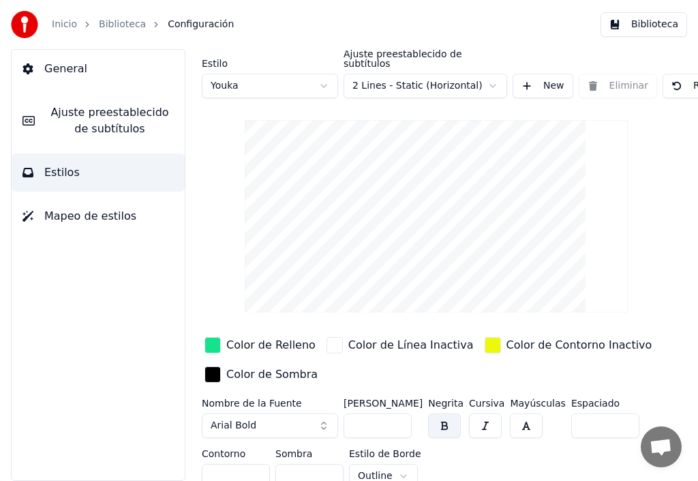
click at [485, 338] on div "button" at bounding box center [493, 345] width 16 height 16
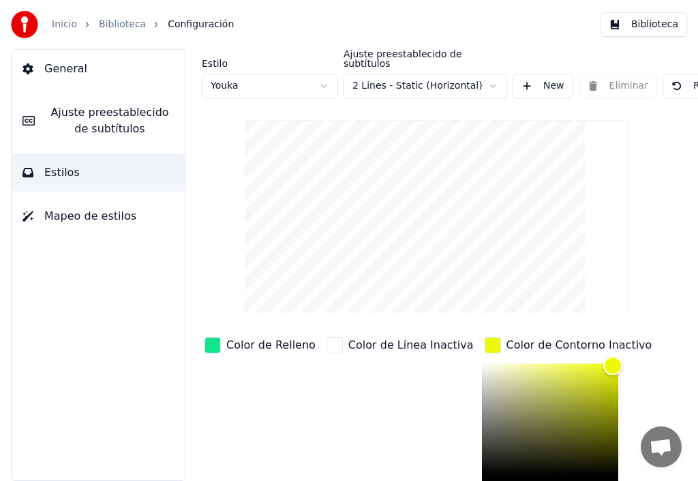
click at [482, 352] on div "Color de Contorno Inactivo *******" at bounding box center [568, 437] width 173 height 207
drag, startPoint x: 589, startPoint y: 359, endPoint x: 445, endPoint y: 353, distance: 144.1
click at [445, 353] on div "Color de Relleno Color de Línea Inactiva Color de Contorno Inactivo ******* Col…" at bounding box center [436, 452] width 469 height 236
type input "*******"
drag, startPoint x: 461, startPoint y: 359, endPoint x: 474, endPoint y: 460, distance: 101.8
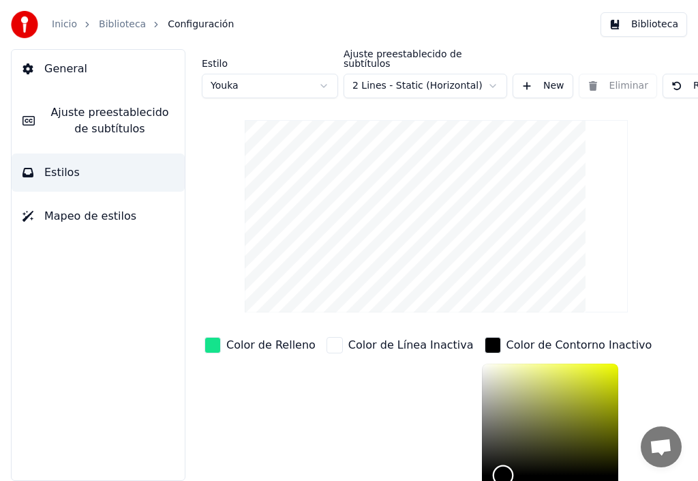
click at [492, 465] on div "Color" at bounding box center [502, 475] width 21 height 21
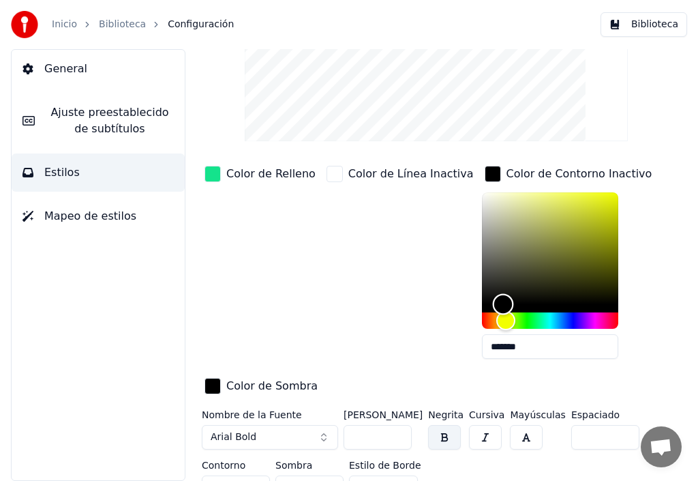
scroll to position [196, 0]
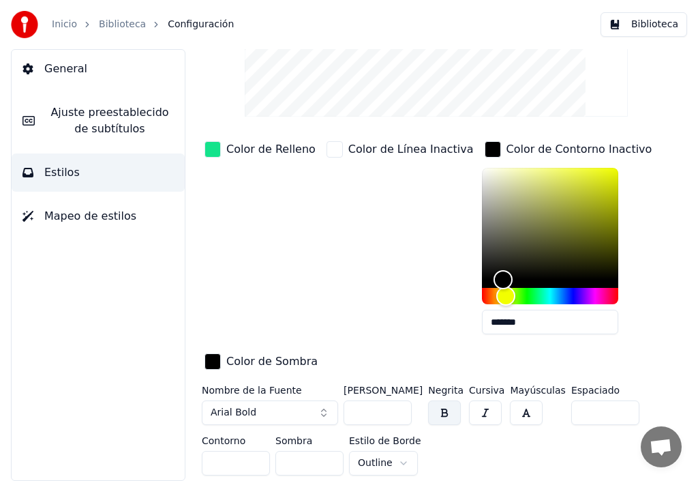
click at [210, 353] on div "button" at bounding box center [213, 361] width 16 height 16
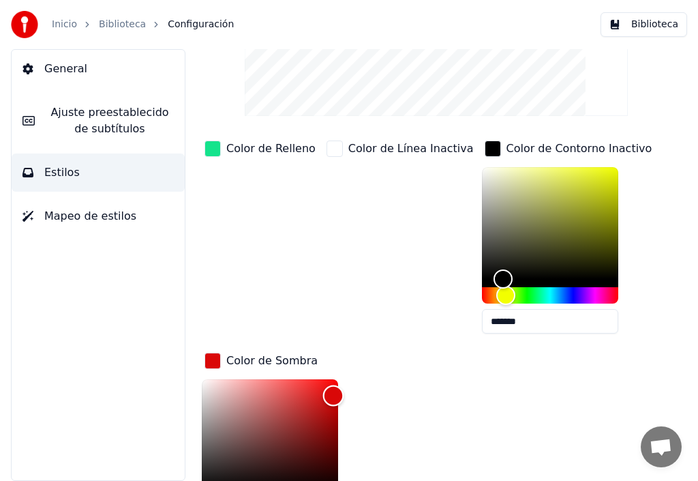
scroll to position [207, 0]
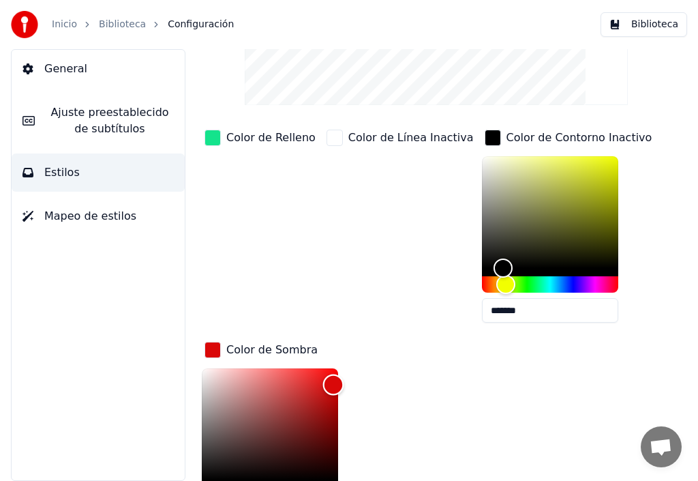
click at [334, 374] on div "Color" at bounding box center [270, 424] width 136 height 112
type input "*******"
drag, startPoint x: 332, startPoint y: 376, endPoint x: 332, endPoint y: 368, distance: 8.2
click at [332, 370] on div "Color" at bounding box center [332, 380] width 21 height 21
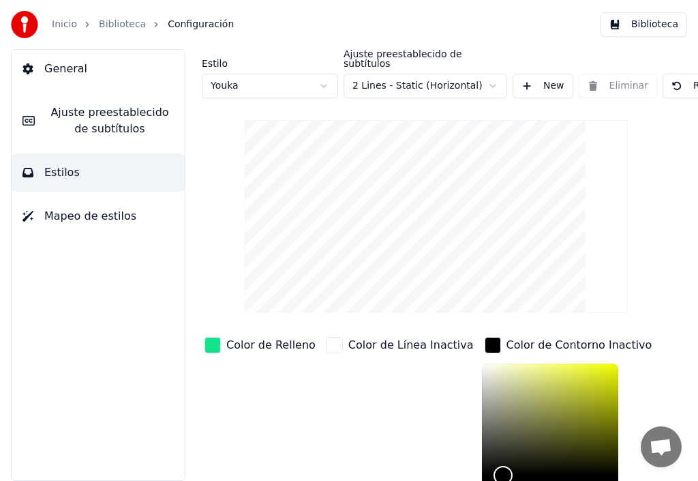
scroll to position [0, 125]
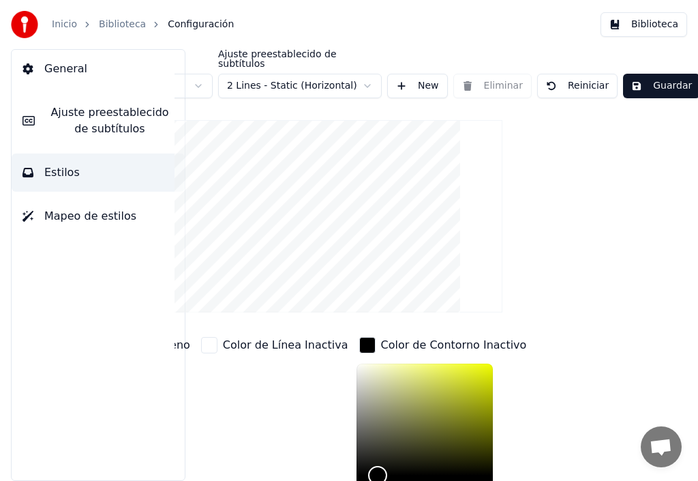
click at [656, 74] on button "Guardar" at bounding box center [661, 86] width 77 height 25
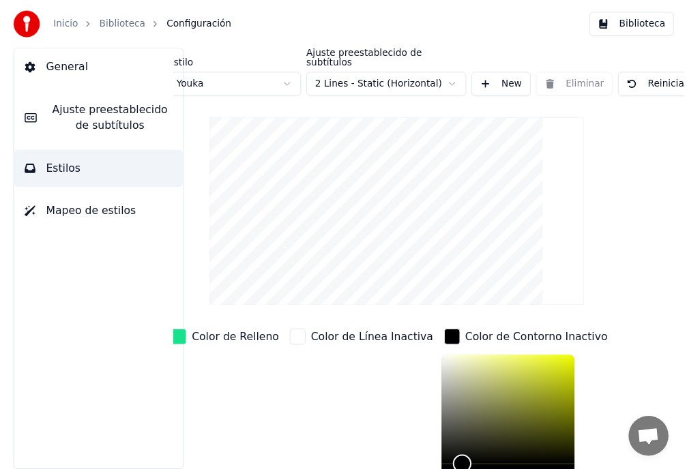
scroll to position [0, 27]
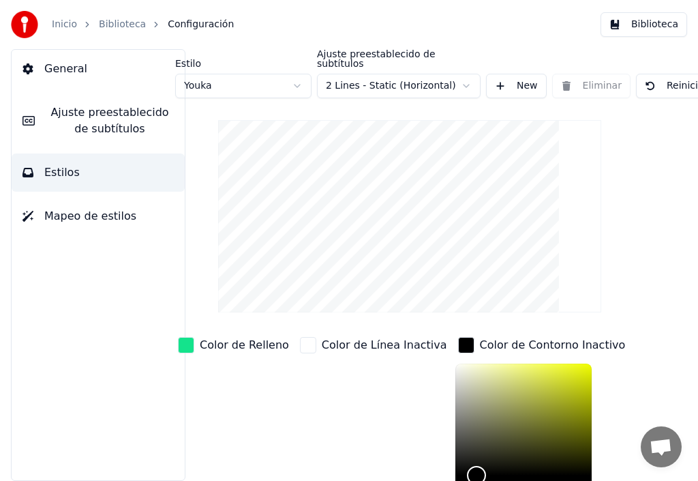
click at [115, 27] on link "Biblioteca" at bounding box center [122, 25] width 47 height 14
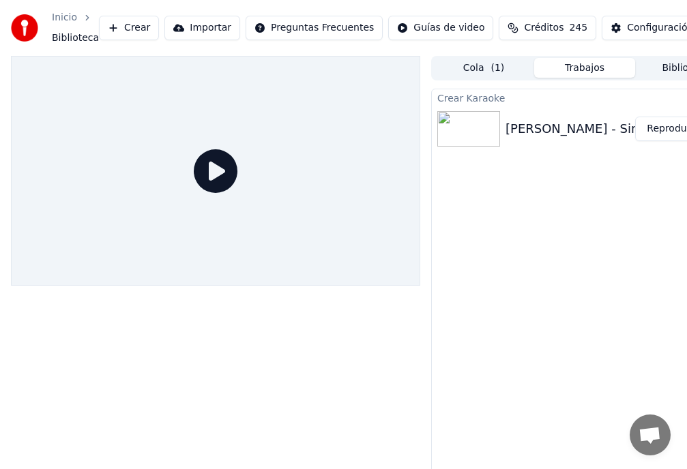
click at [218, 176] on icon at bounding box center [216, 171] width 44 height 44
click at [677, 128] on button "Reproducir" at bounding box center [672, 129] width 75 height 25
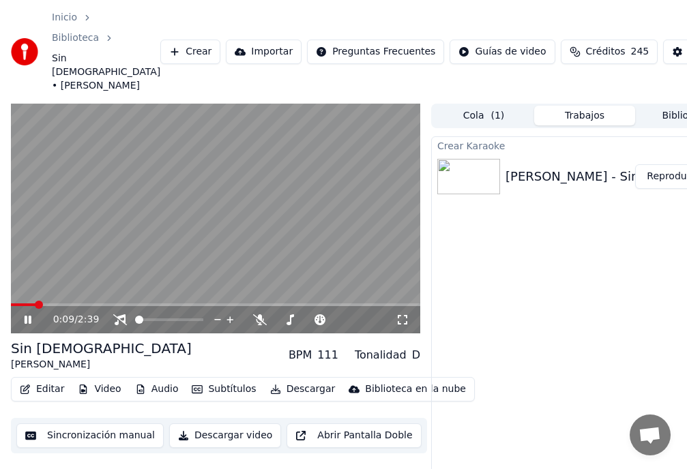
click at [33, 319] on icon at bounding box center [37, 319] width 31 height 11
click at [24, 319] on icon at bounding box center [28, 320] width 8 height 10
click at [117, 321] on icon at bounding box center [120, 319] width 14 height 11
click at [390, 306] on span at bounding box center [215, 305] width 409 height 3
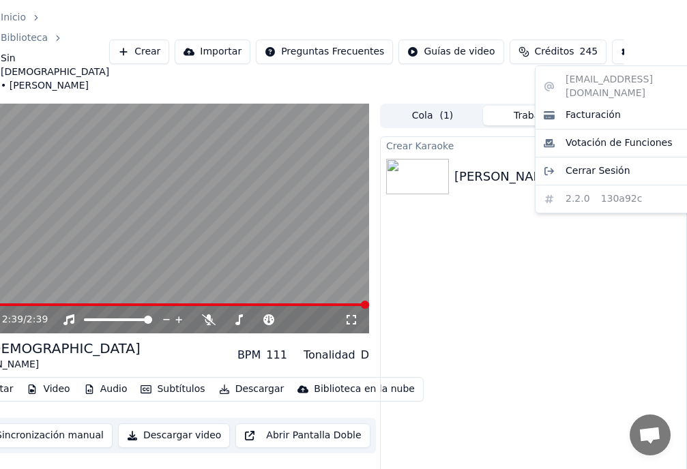
scroll to position [0, 40]
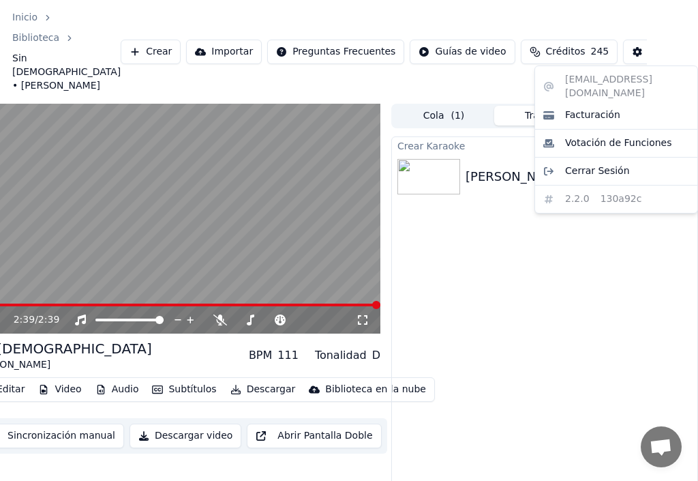
click at [634, 53] on html "Inicio Biblioteca Sin [DEMOGRAPHIC_DATA] • [PERSON_NAME] Crear Importar Pregunt…" at bounding box center [309, 240] width 698 height 481
click at [567, 261] on html "Inicio Biblioteca Sin [DEMOGRAPHIC_DATA] • [PERSON_NAME] Crear Importar Pregunt…" at bounding box center [309, 240] width 698 height 481
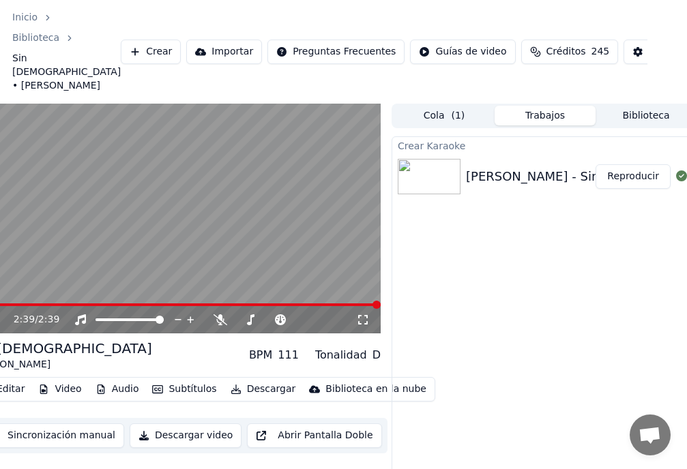
click at [647, 51] on html "Inicio Biblioteca Sin [DEMOGRAPHIC_DATA] • [PERSON_NAME] Crear Importar Pregunt…" at bounding box center [303, 234] width 687 height 469
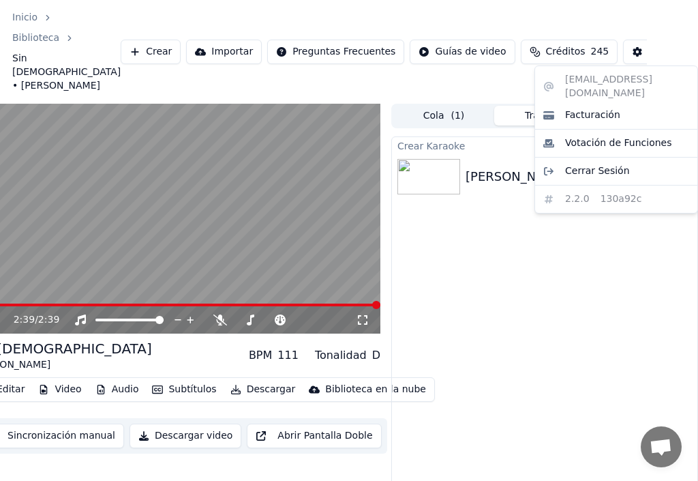
click at [646, 51] on html "Inicio Biblioteca Sin [DEMOGRAPHIC_DATA] • [PERSON_NAME] Crear Importar Pregunt…" at bounding box center [309, 240] width 698 height 481
click at [576, 10] on html "Inicio Biblioteca Sin [DEMOGRAPHIC_DATA] • [PERSON_NAME] Crear Importar Pregunt…" at bounding box center [309, 240] width 698 height 481
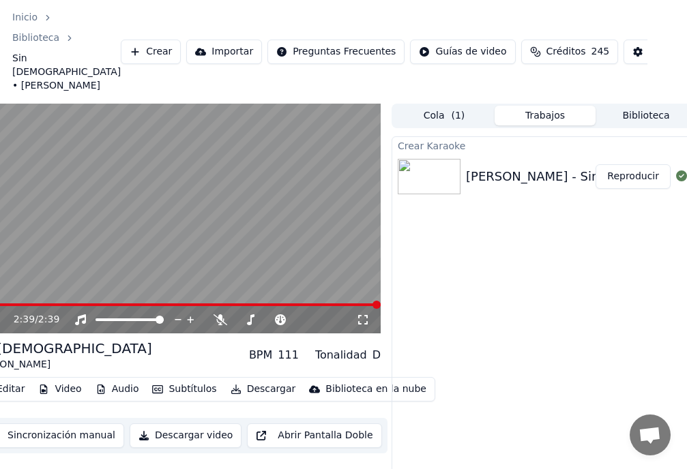
click at [23, 19] on link "Inicio" at bounding box center [24, 18] width 25 height 14
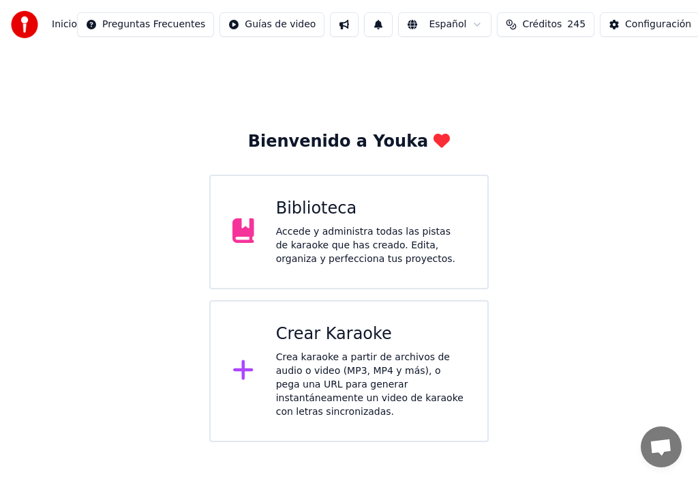
click at [331, 225] on div "Accede y administra todas las pistas de karaoke que has creado. Edita, organiza…" at bounding box center [371, 245] width 190 height 41
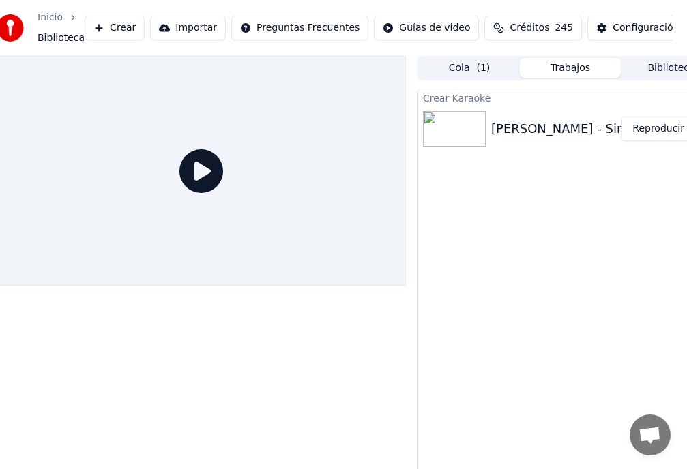
scroll to position [0, 51]
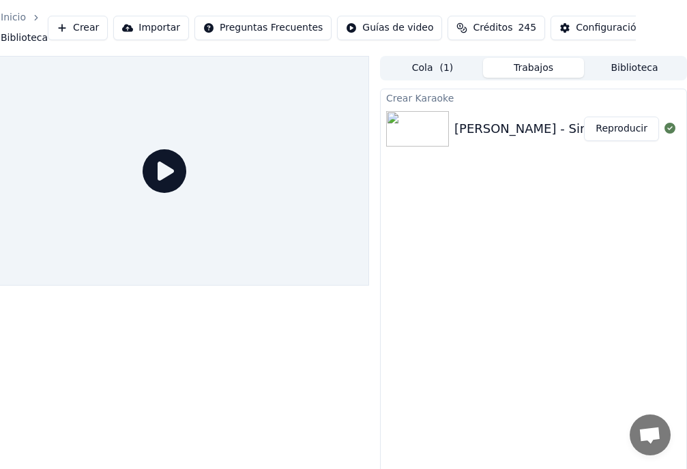
click at [173, 168] on icon at bounding box center [165, 171] width 44 height 44
click at [166, 172] on icon at bounding box center [165, 171] width 44 height 44
click at [626, 131] on button "Reproducir" at bounding box center [621, 129] width 75 height 25
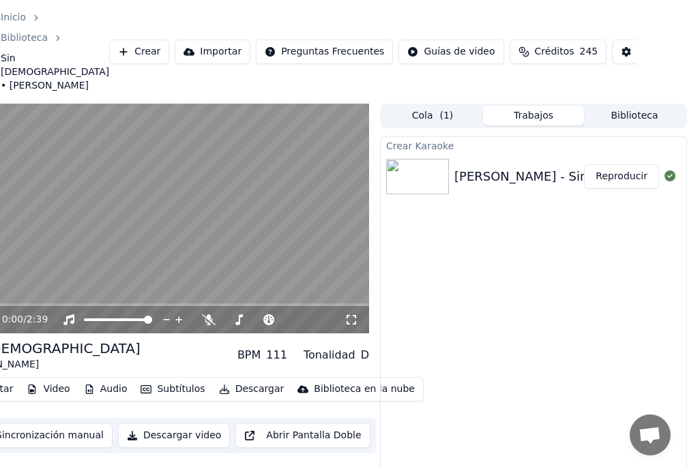
click at [159, 240] on video at bounding box center [164, 219] width 409 height 231
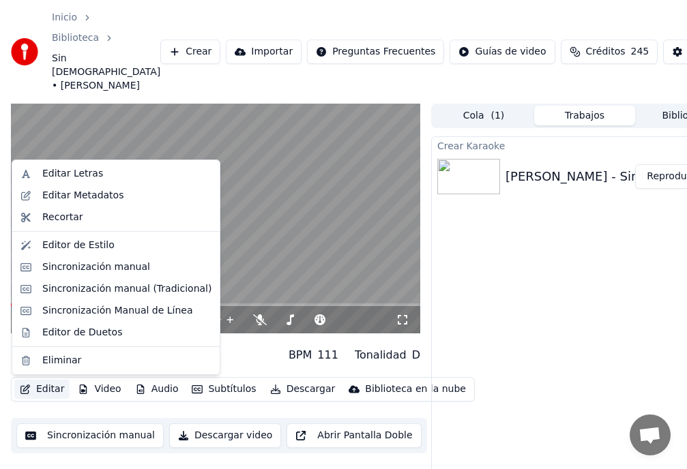
click at [44, 390] on button "Editar" at bounding box center [41, 389] width 55 height 19
click at [62, 364] on div "Eliminar" at bounding box center [61, 361] width 39 height 14
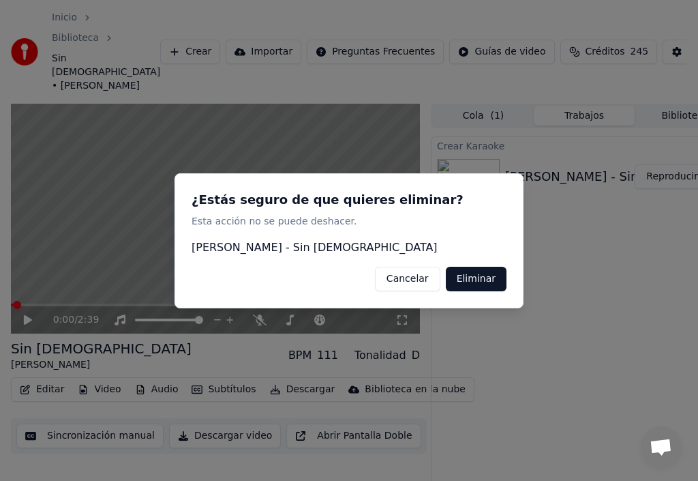
click at [616, 302] on div at bounding box center [349, 240] width 698 height 481
drag, startPoint x: 410, startPoint y: 280, endPoint x: 401, endPoint y: 289, distance: 12.5
click at [410, 281] on button "Cancelar" at bounding box center [407, 278] width 65 height 25
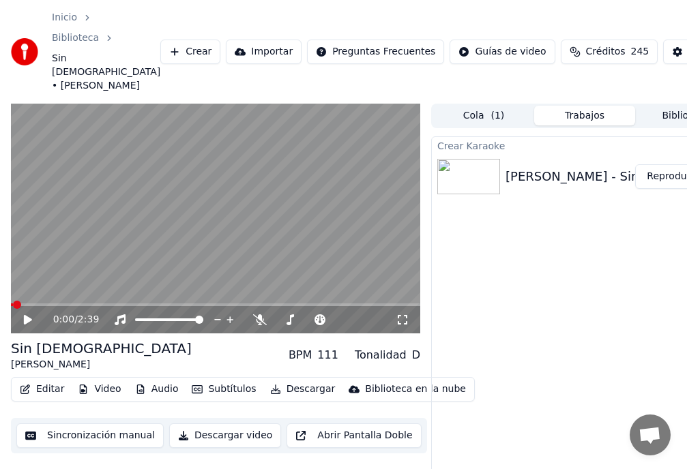
click at [27, 323] on icon at bounding box center [28, 320] width 8 height 10
click at [117, 306] on span at bounding box center [215, 305] width 409 height 3
click at [399, 306] on span at bounding box center [215, 305] width 409 height 3
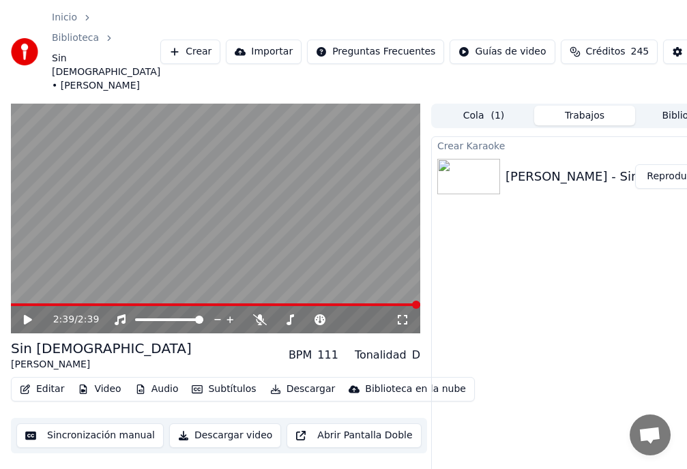
click at [49, 391] on button "Editar" at bounding box center [41, 389] width 55 height 19
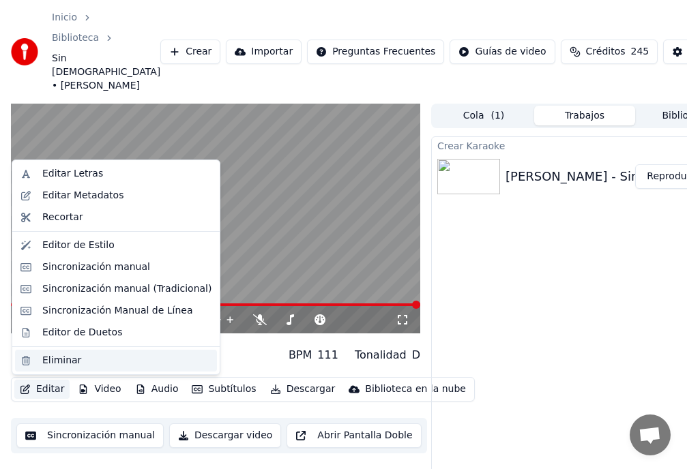
click at [61, 362] on div "Eliminar" at bounding box center [61, 361] width 39 height 14
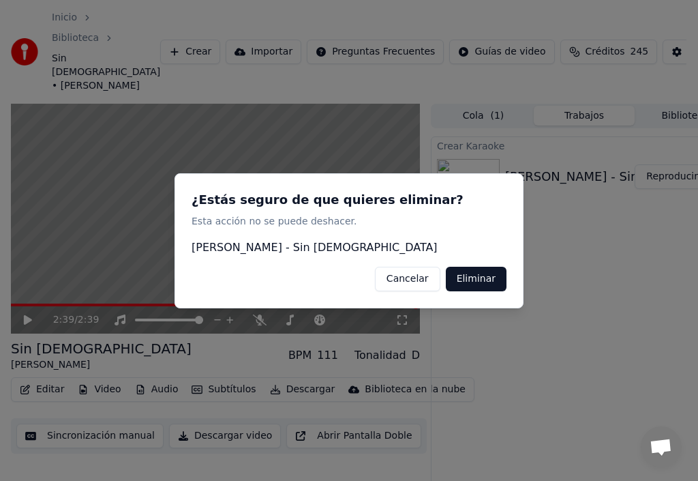
click at [478, 283] on button "Eliminar" at bounding box center [476, 278] width 61 height 25
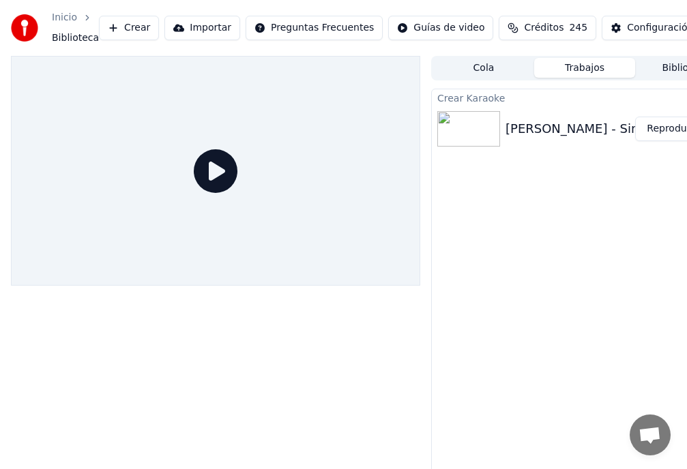
click at [61, 18] on link "Inicio" at bounding box center [64, 18] width 25 height 14
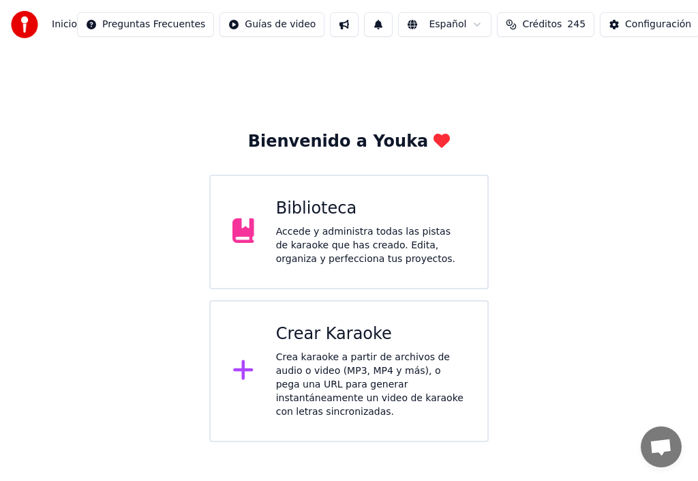
click at [331, 340] on div "Crear Karaoke" at bounding box center [371, 334] width 190 height 22
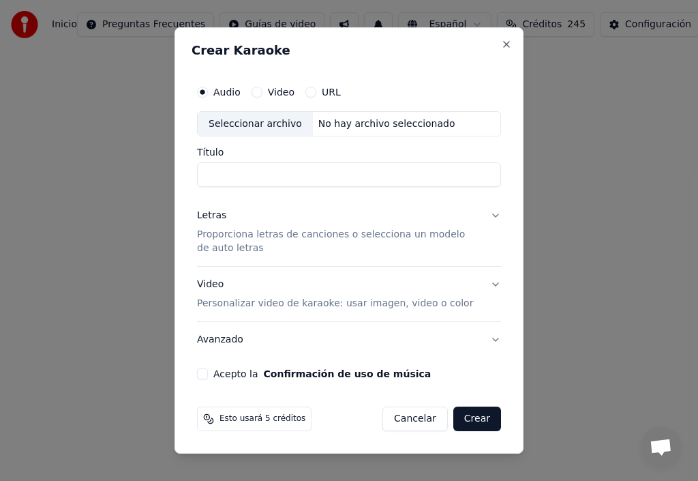
click at [222, 125] on div "Seleccionar archivo" at bounding box center [255, 124] width 115 height 25
type input "**********"
click at [226, 173] on input "**********" at bounding box center [349, 175] width 304 height 25
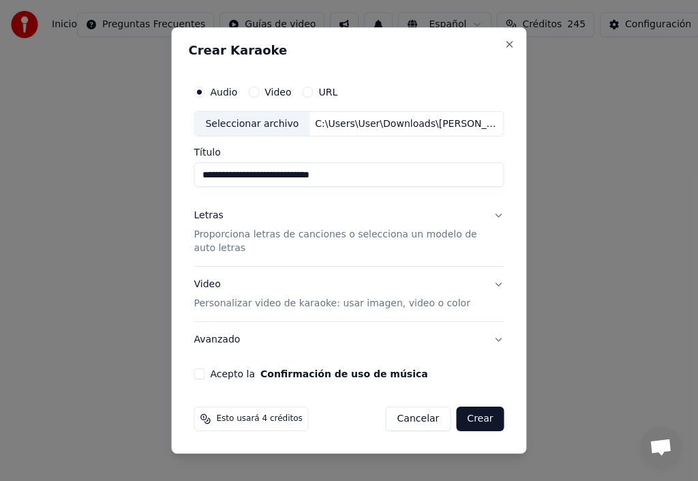
click at [211, 218] on div "Letras" at bounding box center [208, 216] width 29 height 14
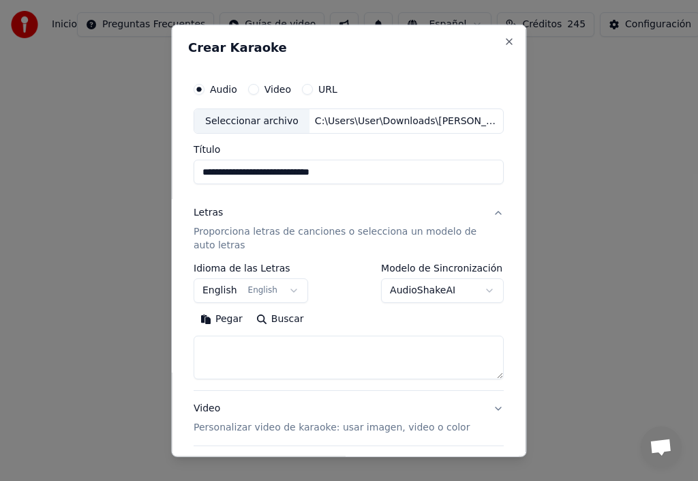
click at [286, 290] on button "English English" at bounding box center [251, 290] width 115 height 25
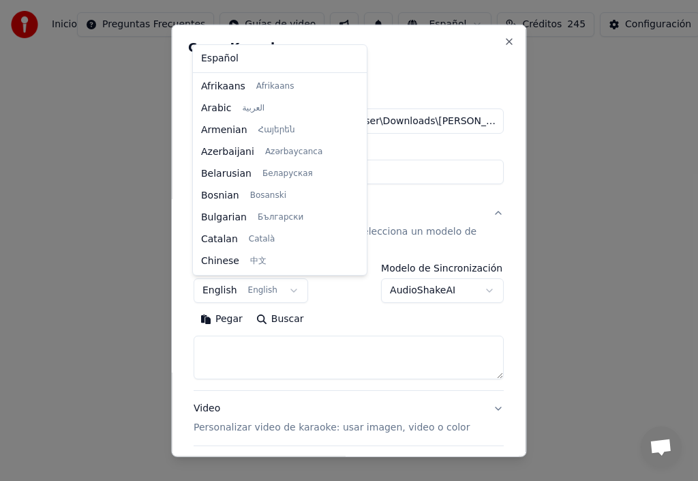
scroll to position [109, 0]
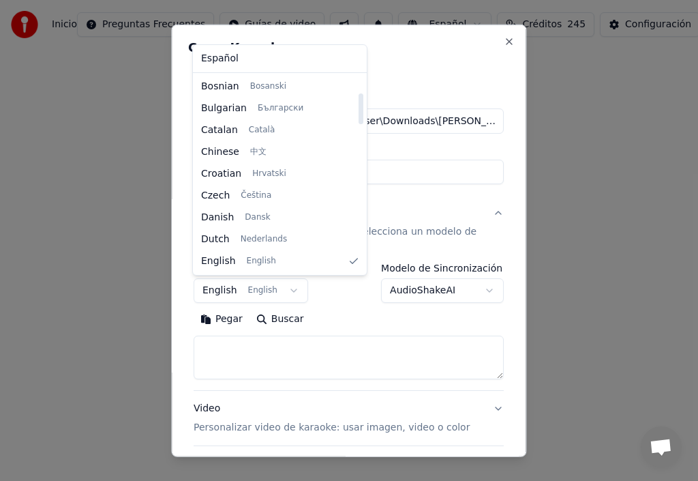
select select "**"
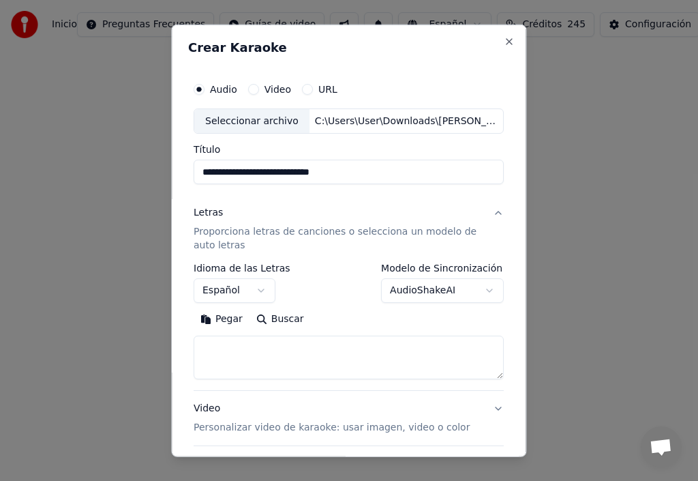
click at [228, 321] on button "Pegar" at bounding box center [222, 319] width 56 height 22
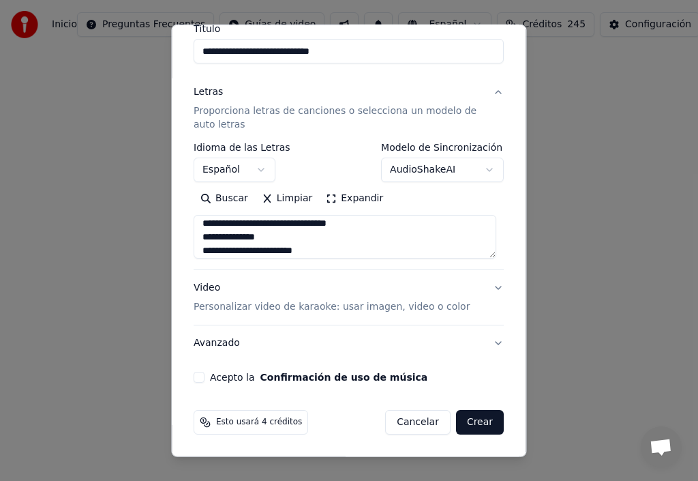
scroll to position [187, 0]
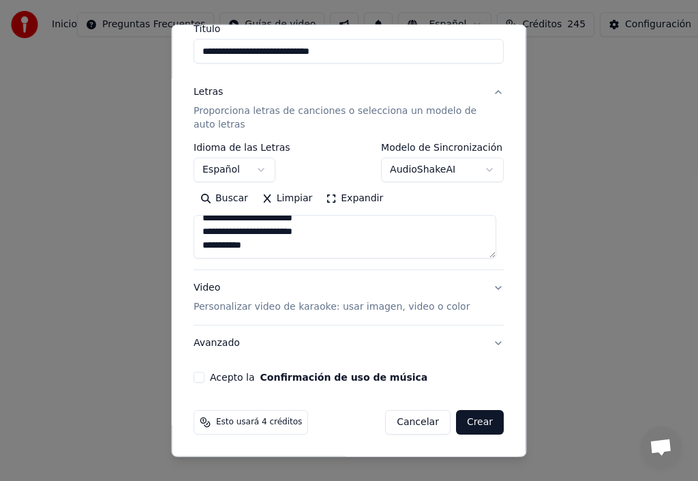
drag, startPoint x: 198, startPoint y: 228, endPoint x: 257, endPoint y: 251, distance: 62.8
click at [257, 251] on textarea "**********" at bounding box center [345, 237] width 303 height 44
click at [353, 240] on textarea "**********" at bounding box center [345, 237] width 303 height 44
click at [490, 344] on button "Avanzado" at bounding box center [349, 342] width 310 height 35
type textarea "**********"
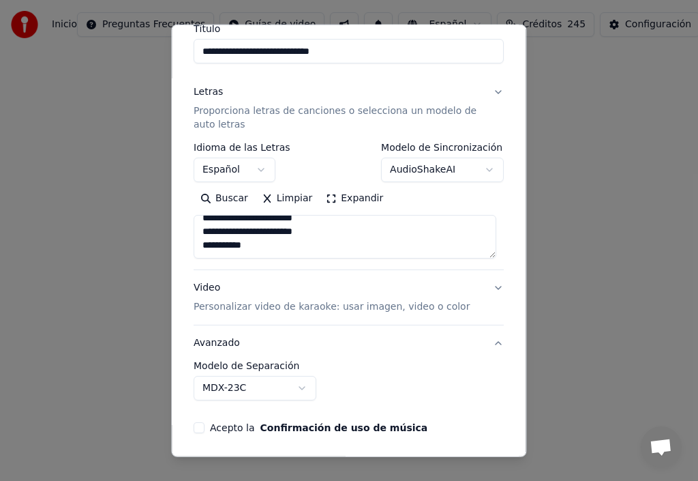
scroll to position [44, 0]
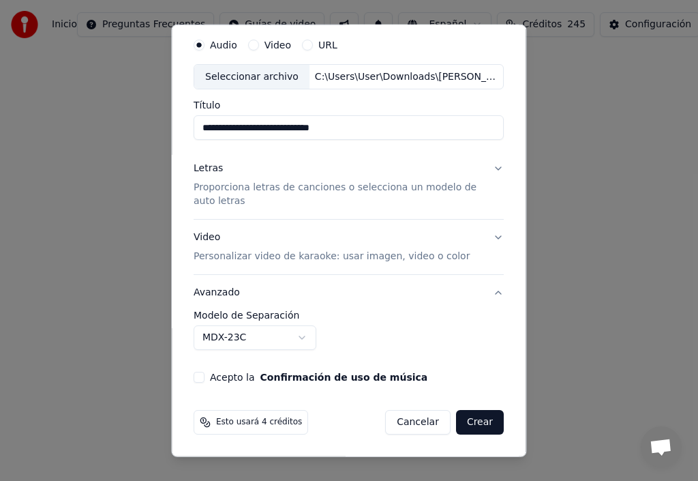
click at [200, 380] on button "Acepto la Confirmación de uso de música" at bounding box center [199, 377] width 11 height 11
click at [204, 238] on div "Video Personalizar video de karaoke: usar imagen, video o color" at bounding box center [332, 247] width 276 height 33
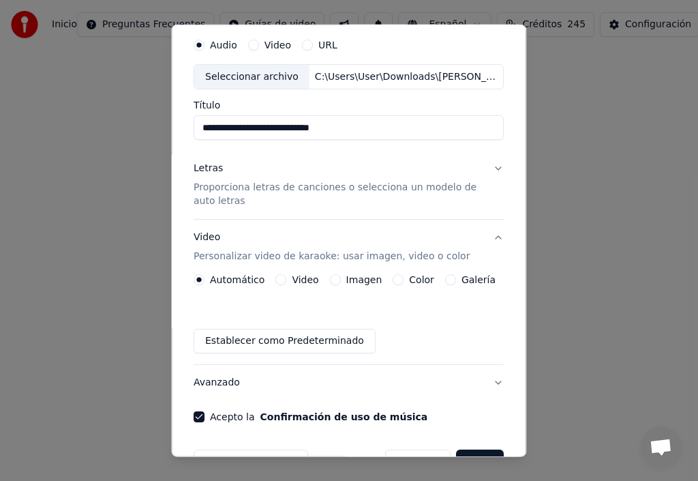
click at [333, 280] on button "Imagen" at bounding box center [335, 279] width 11 height 11
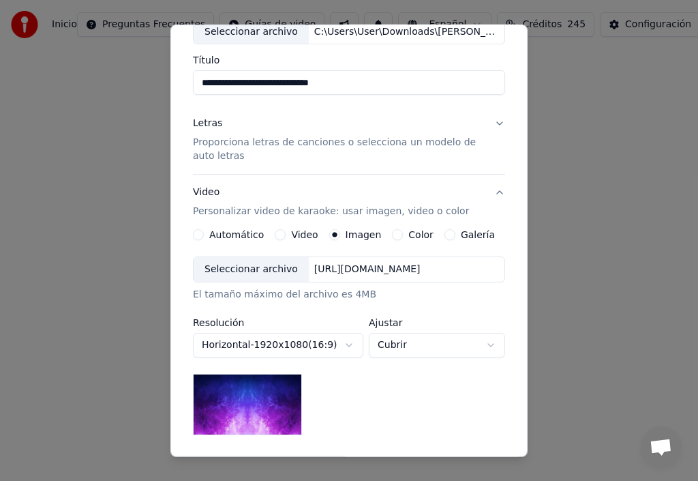
scroll to position [113, 0]
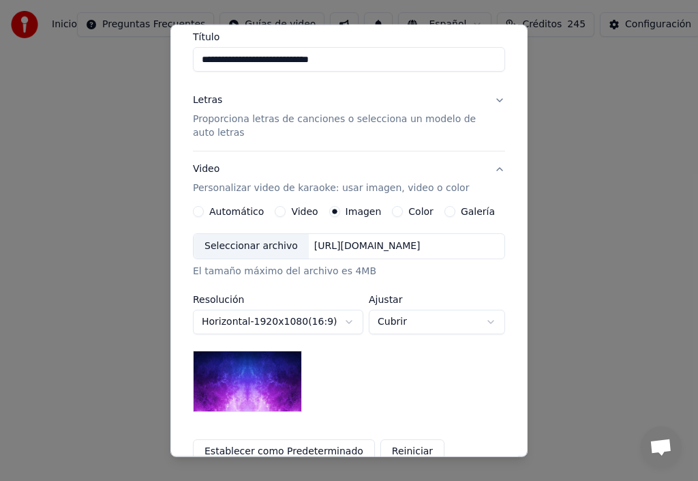
click at [255, 248] on div "Seleccionar archivo" at bounding box center [251, 246] width 115 height 25
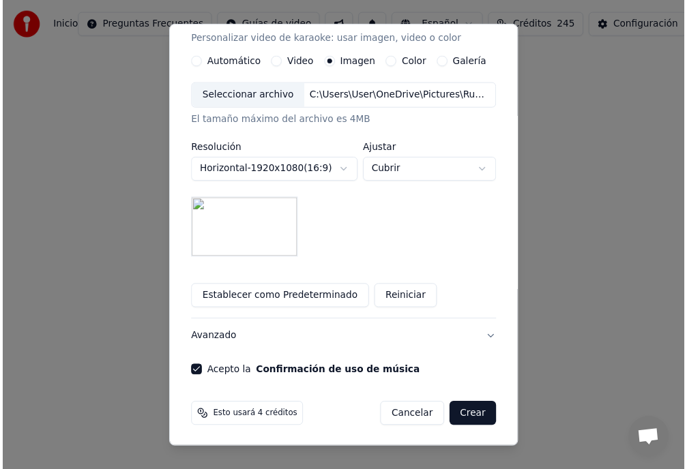
scroll to position [263, 0]
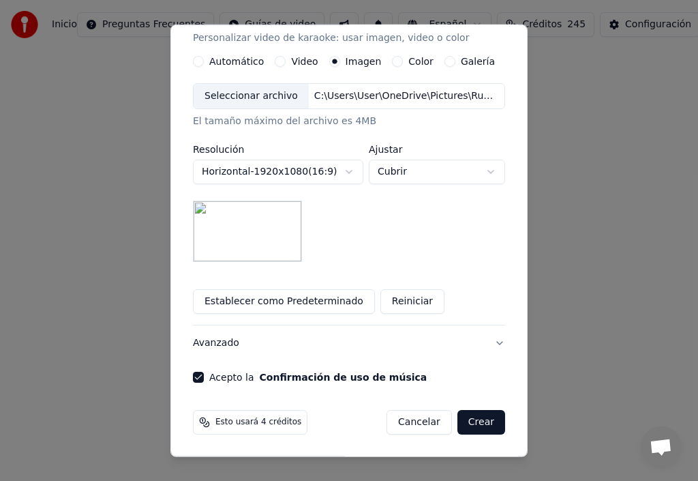
drag, startPoint x: 477, startPoint y: 426, endPoint x: 490, endPoint y: 462, distance: 38.0
click at [477, 426] on button "Crear" at bounding box center [482, 422] width 48 height 25
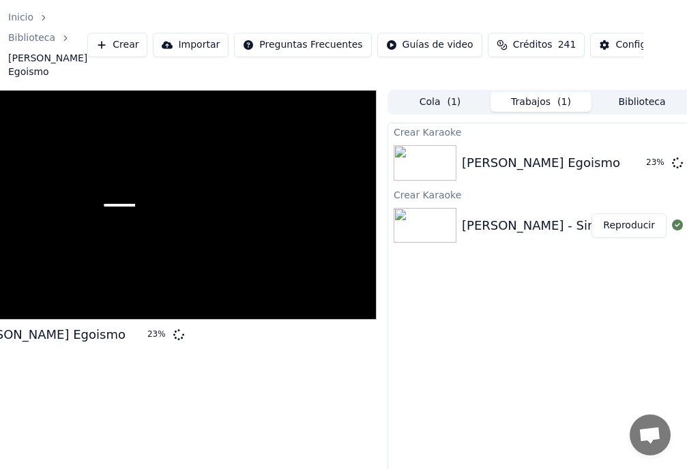
scroll to position [0, 5]
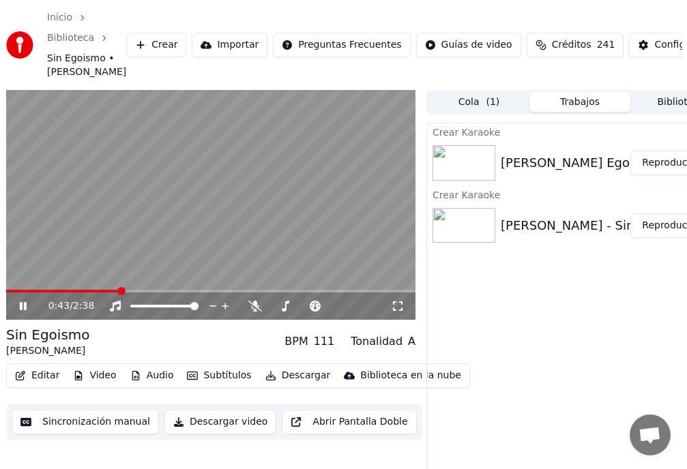
click at [23, 312] on icon at bounding box center [32, 306] width 31 height 11
click at [216, 385] on button "Subtítulos" at bounding box center [218, 375] width 75 height 19
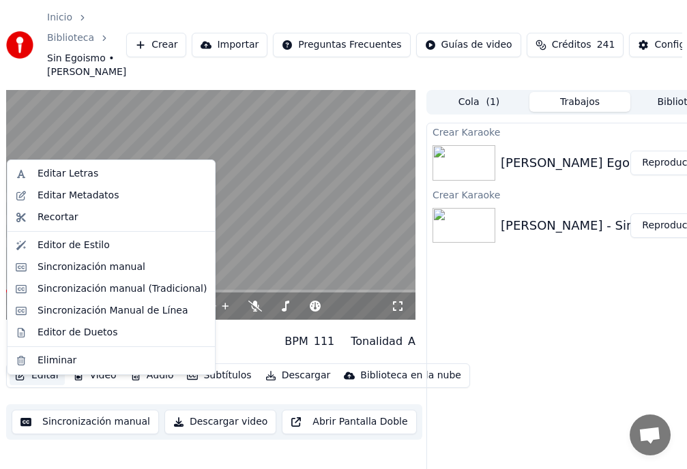
click at [43, 385] on button "Editar" at bounding box center [37, 375] width 55 height 19
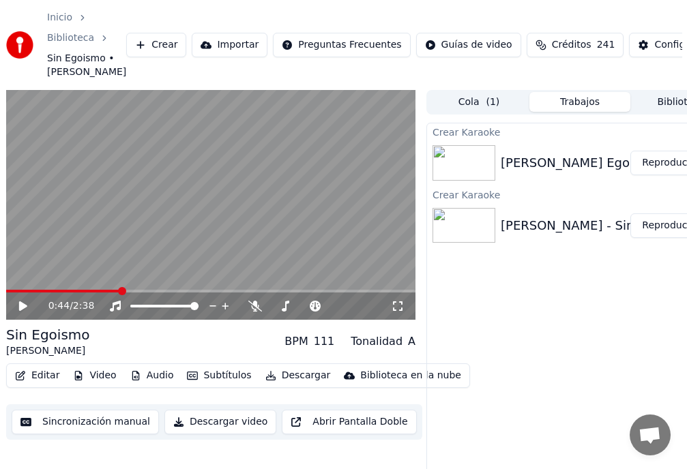
click at [38, 385] on button "Editar" at bounding box center [37, 375] width 55 height 19
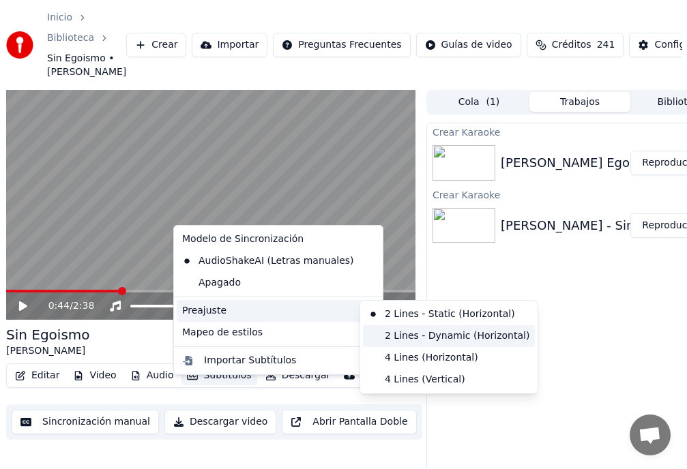
click at [445, 340] on div "2 Lines - Dynamic (Horizontal)" at bounding box center [449, 336] width 172 height 22
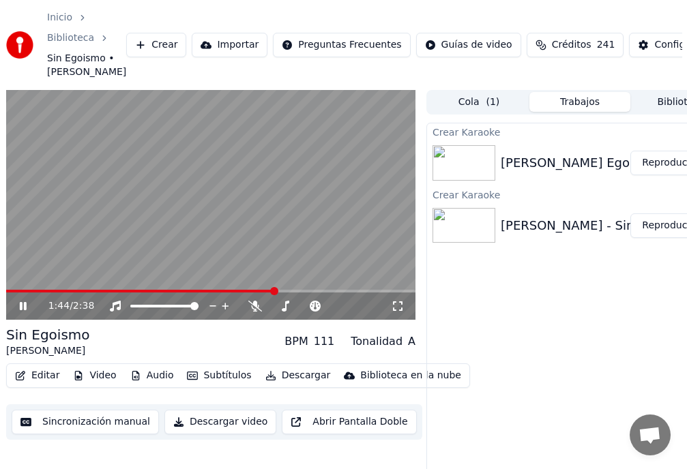
click at [25, 310] on icon at bounding box center [23, 306] width 7 height 8
click at [654, 50] on div "Configuración" at bounding box center [687, 45] width 66 height 14
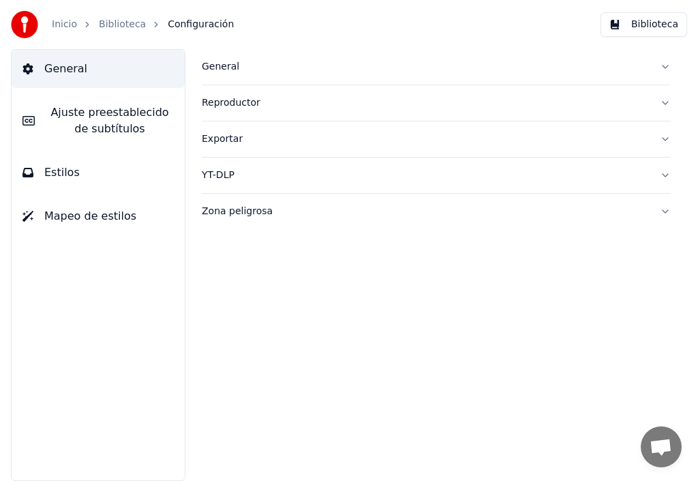
click at [53, 175] on span "Estilos" at bounding box center [61, 172] width 35 height 16
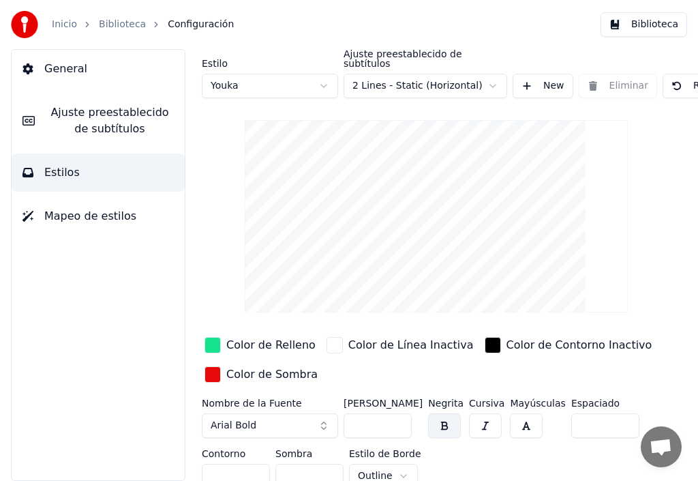
click at [220, 338] on div "button" at bounding box center [213, 345] width 16 height 16
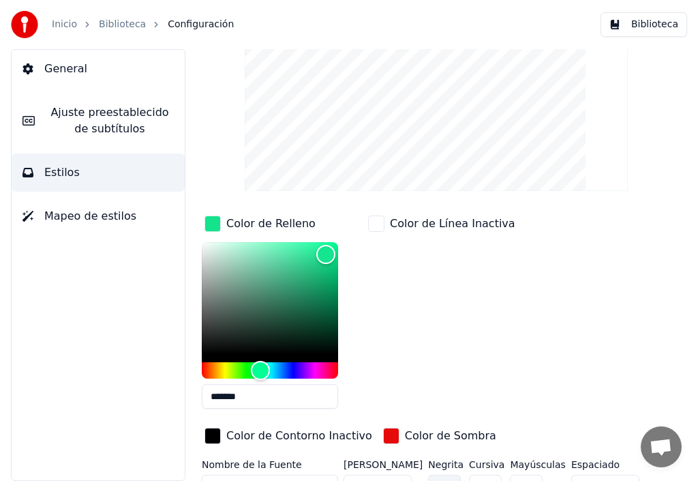
scroll to position [136, 0]
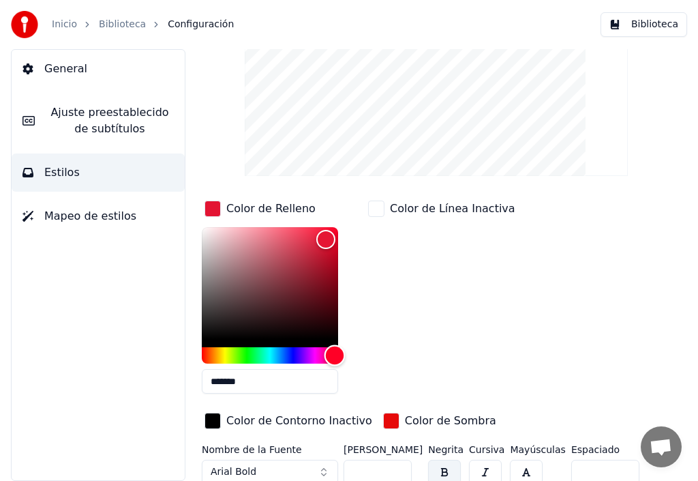
click at [335, 347] on div "Hue" at bounding box center [270, 355] width 136 height 16
type input "*******"
click at [331, 227] on div "Color" at bounding box center [331, 237] width 21 height 21
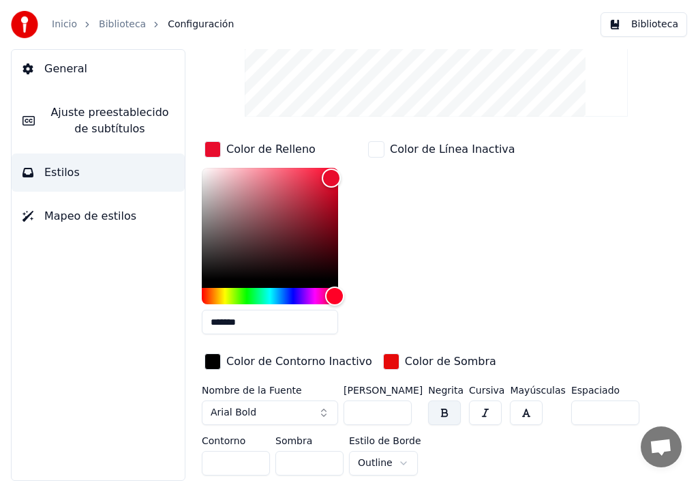
click at [428, 273] on div "Color de Línea Inactiva" at bounding box center [442, 241] width 153 height 207
click at [383, 354] on div "button" at bounding box center [391, 361] width 16 height 16
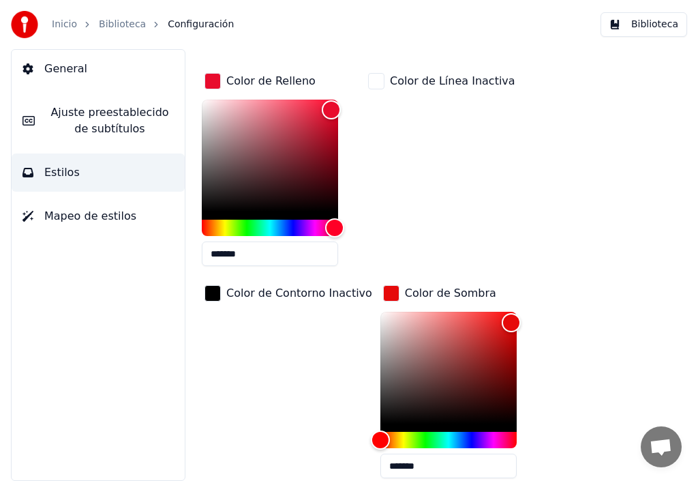
scroll to position [265, 0]
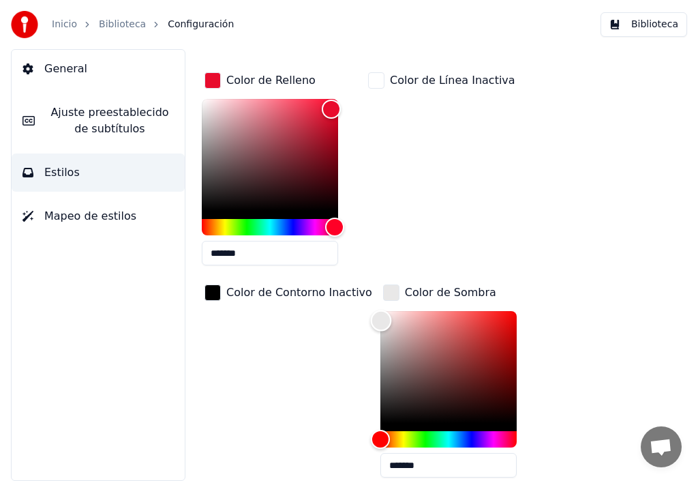
type input "*******"
drag, startPoint x: 490, startPoint y: 310, endPoint x: 361, endPoint y: 294, distance: 129.9
click at [370, 301] on div "Color" at bounding box center [380, 311] width 21 height 21
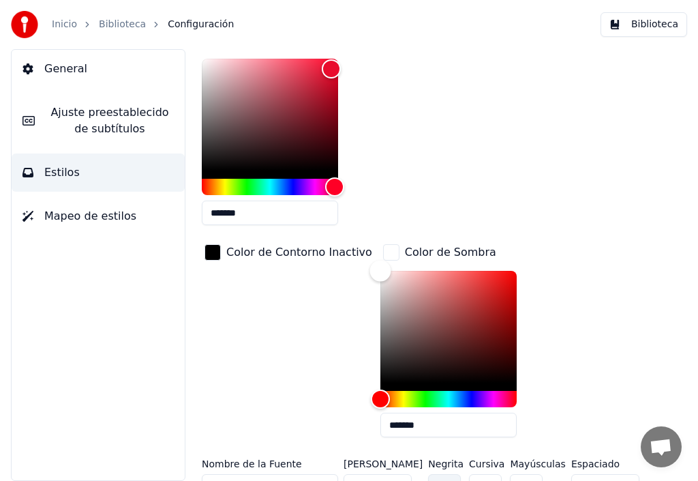
scroll to position [333, 0]
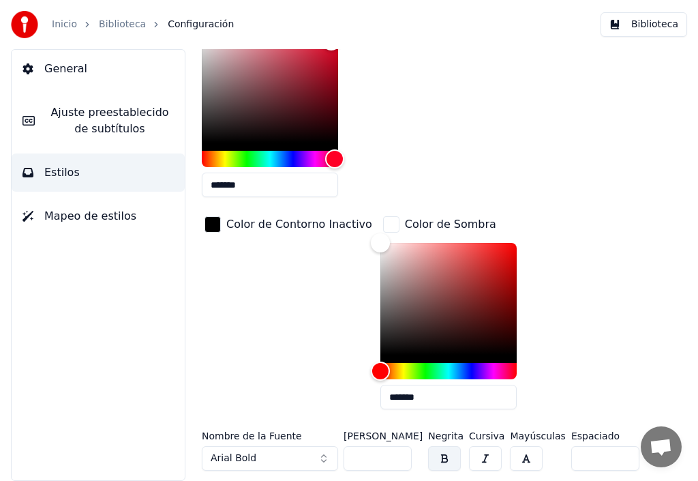
click at [211, 218] on div "button" at bounding box center [213, 224] width 16 height 16
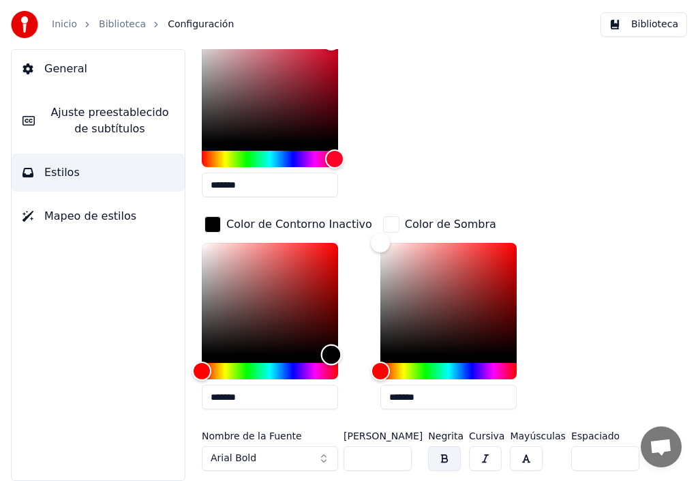
drag, startPoint x: 204, startPoint y: 345, endPoint x: 331, endPoint y: 358, distance: 128.2
click at [331, 358] on div at bounding box center [270, 311] width 136 height 136
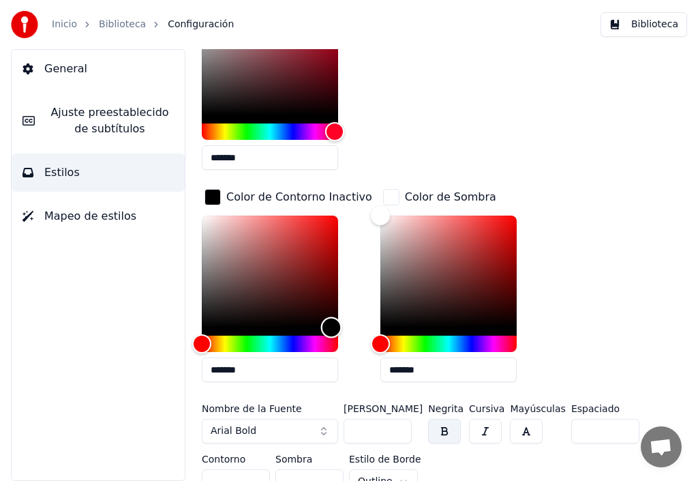
scroll to position [379, 0]
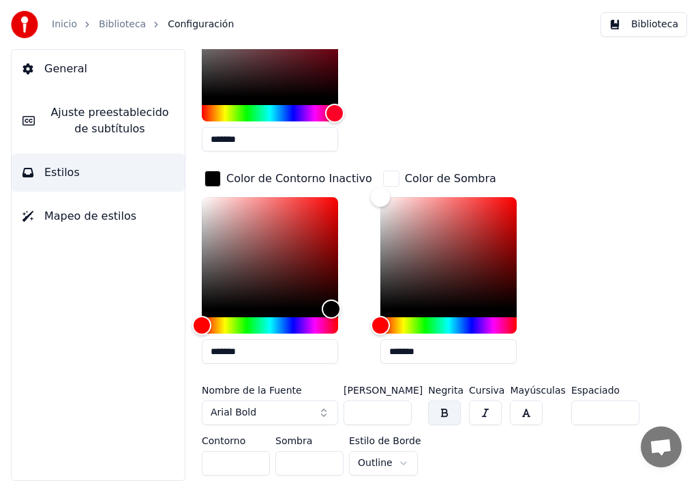
click at [593, 112] on div "Color de Relleno ******* Color de Línea Inactiva Color de Contorno Inactivo ***…" at bounding box center [436, 165] width 469 height 419
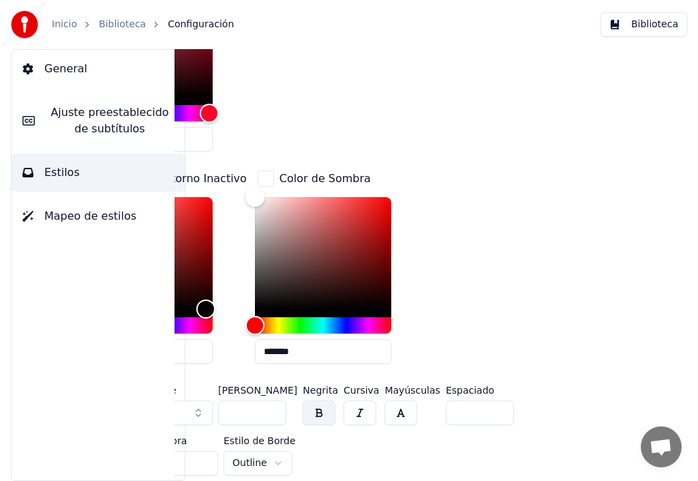
click at [113, 25] on link "Biblioteca" at bounding box center [122, 25] width 47 height 14
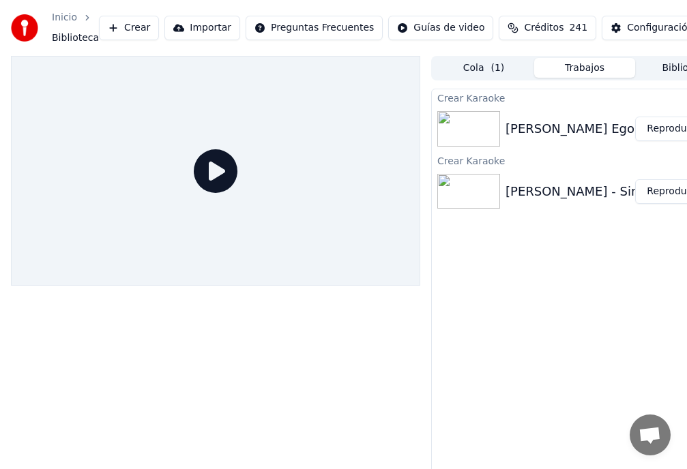
click at [677, 128] on button "Reproducir" at bounding box center [672, 129] width 75 height 25
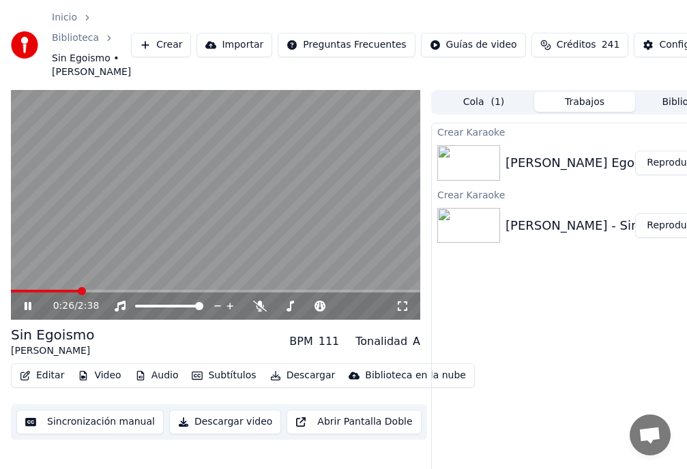
click at [25, 312] on icon at bounding box center [37, 306] width 31 height 11
click at [659, 52] on div "Configuración" at bounding box center [692, 45] width 66 height 14
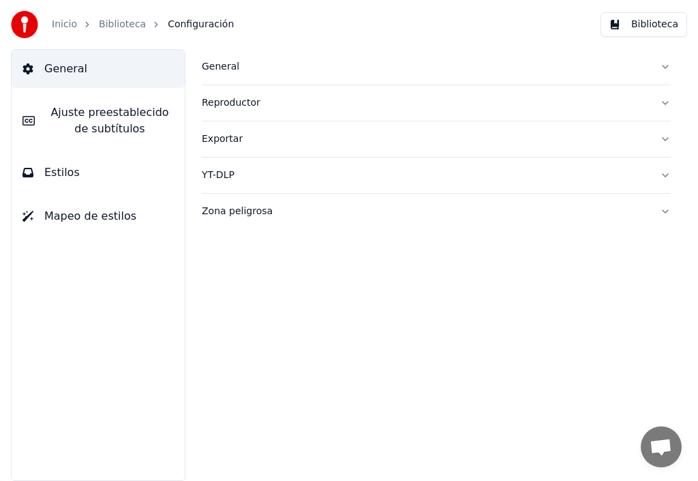
click at [61, 173] on span "Estilos" at bounding box center [61, 172] width 35 height 16
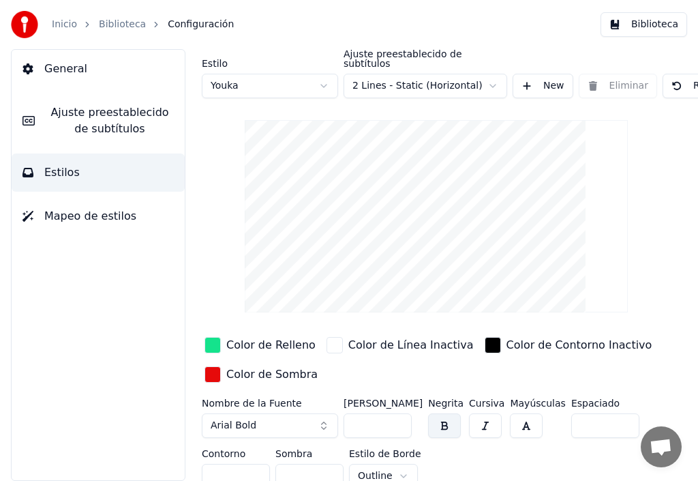
click at [210, 337] on div "button" at bounding box center [213, 345] width 16 height 16
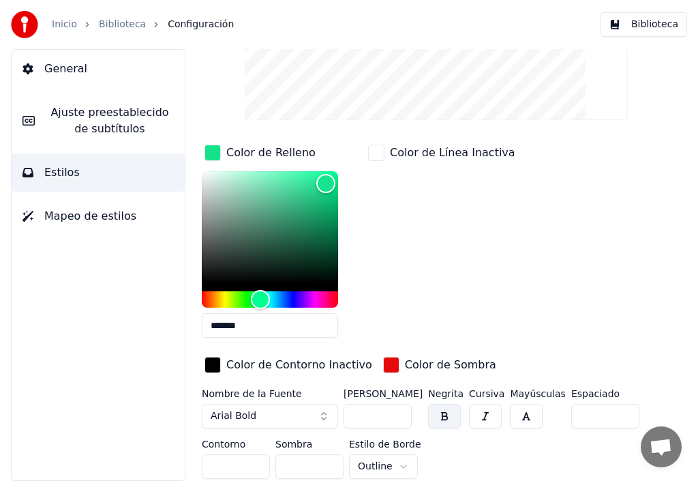
scroll to position [196, 0]
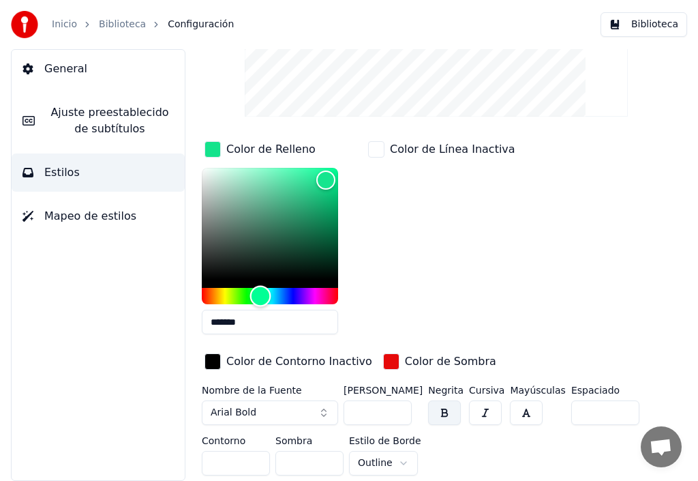
type input "*******"
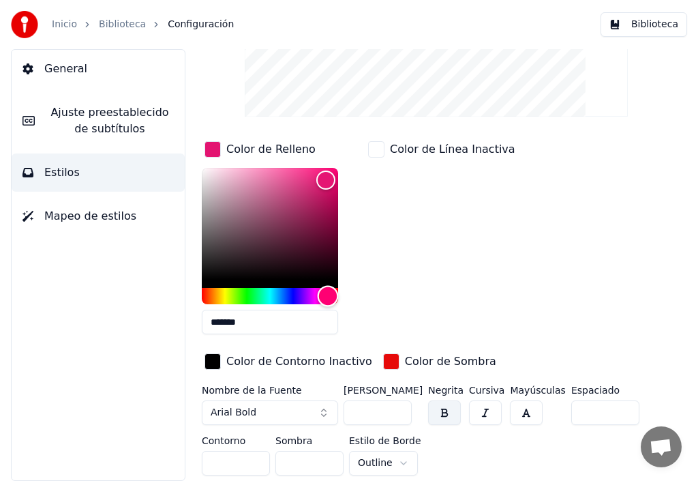
click at [328, 288] on div "Hue" at bounding box center [270, 296] width 136 height 16
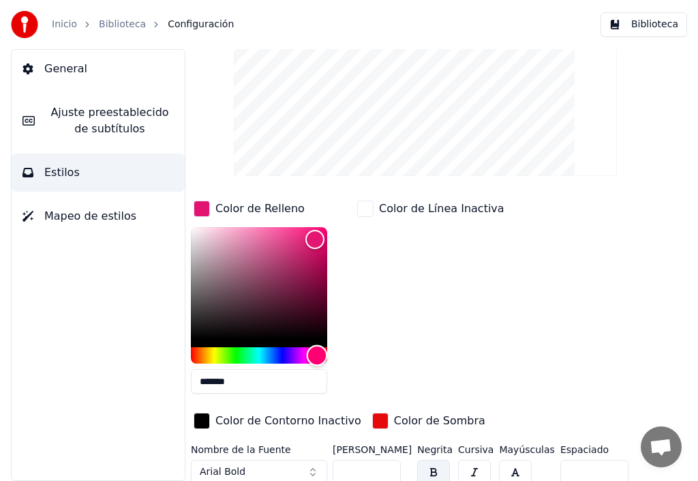
scroll to position [196, 11]
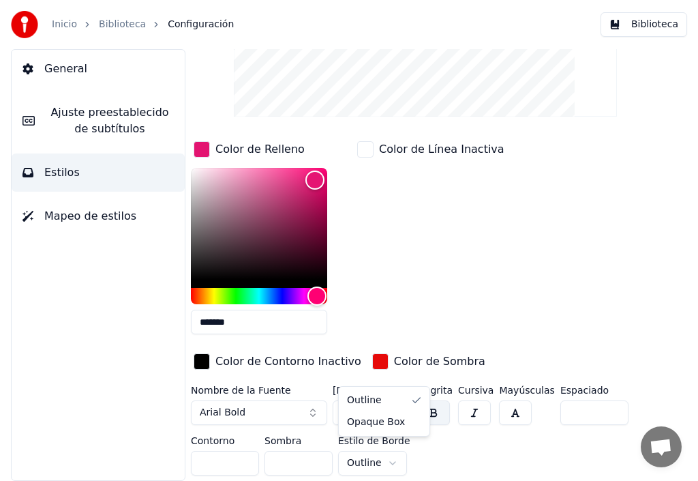
click at [387, 455] on html "Inicio Biblioteca Configuración Biblioteca General Ajuste preestablecido de sub…" at bounding box center [349, 240] width 698 height 481
click at [416, 443] on html "Inicio Biblioteca Configuración Biblioteca General Ajuste preestablecido de sub…" at bounding box center [349, 240] width 698 height 481
click at [205, 353] on div "button" at bounding box center [202, 361] width 16 height 16
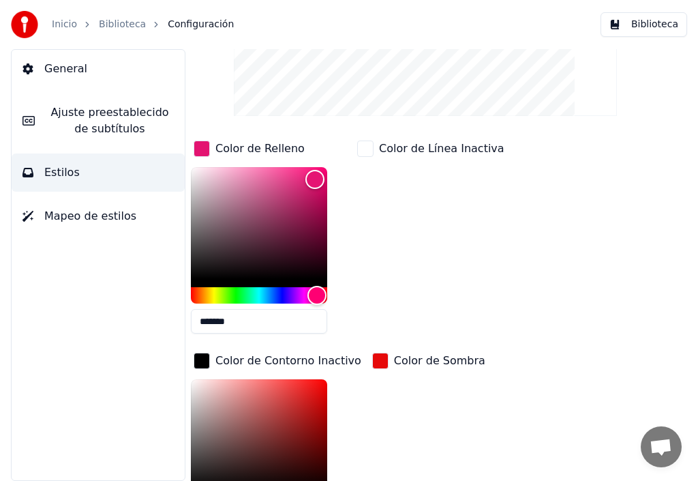
scroll to position [265, 11]
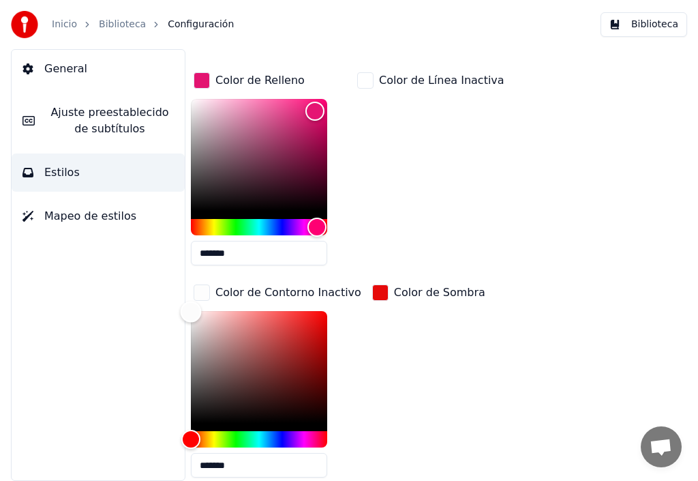
drag, startPoint x: 188, startPoint y: 412, endPoint x: 190, endPoint y: 301, distance: 111.2
click at [190, 301] on div "Color" at bounding box center [191, 311] width 21 height 21
type input "*******"
drag, startPoint x: 195, startPoint y: 304, endPoint x: 190, endPoint y: 286, distance: 18.4
click at [190, 286] on div "Estilo Youka Ajuste preestablecido de subtítulos 2 Lines - Static (Horizontal) …" at bounding box center [437, 265] width 524 height 432
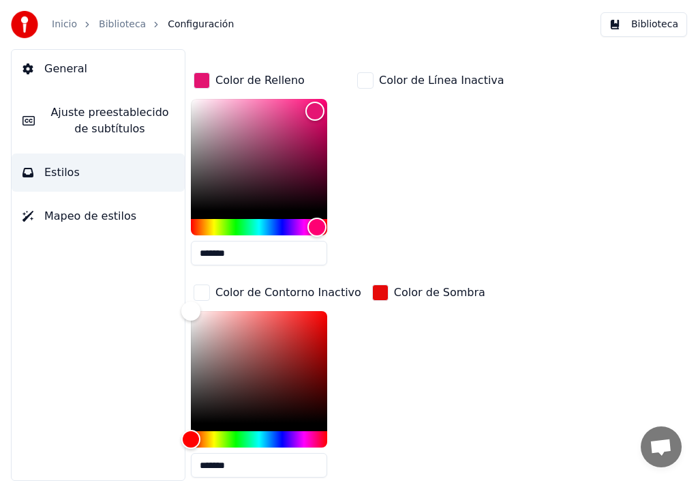
click at [372, 284] on div "button" at bounding box center [380, 292] width 16 height 16
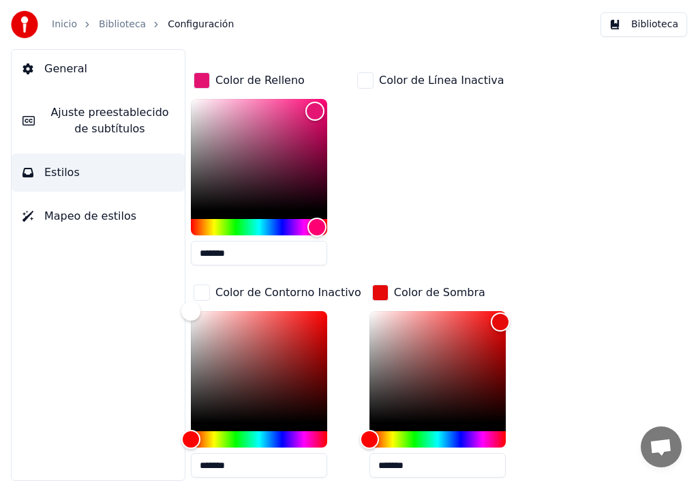
click at [374, 413] on div at bounding box center [438, 371] width 136 height 120
click at [483, 414] on div at bounding box center [438, 371] width 136 height 120
type input "*******"
drag, startPoint x: 480, startPoint y: 312, endPoint x: 482, endPoint y: 416, distance: 103.7
click at [486, 416] on div "Color" at bounding box center [496, 423] width 21 height 21
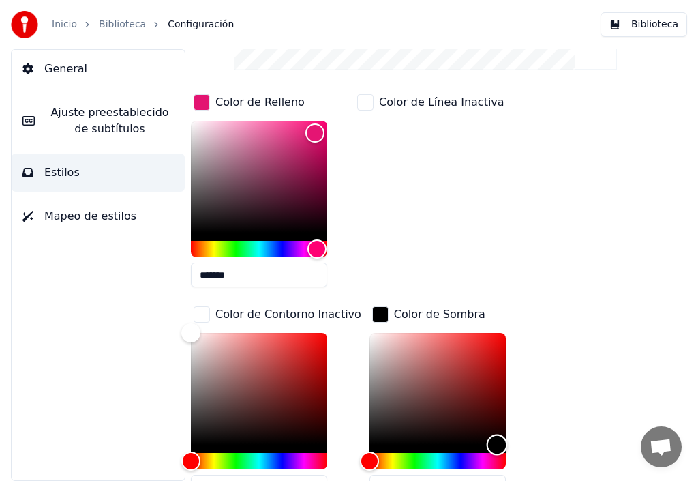
scroll to position [175, 11]
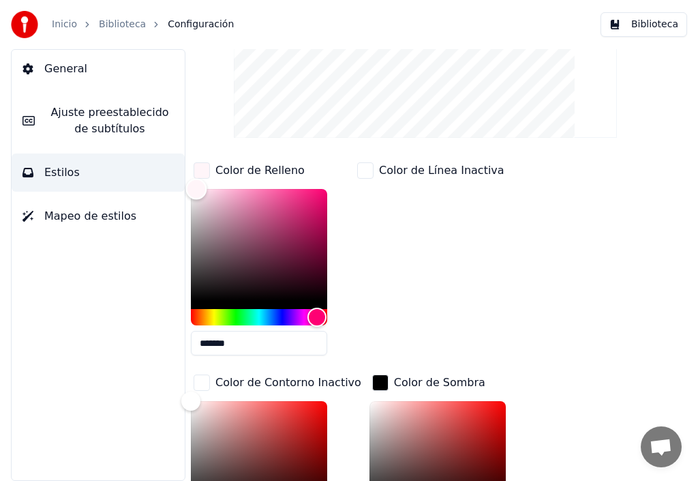
type input "*******"
drag, startPoint x: 310, startPoint y: 190, endPoint x: 189, endPoint y: 179, distance: 121.2
click at [189, 179] on div "Color" at bounding box center [191, 189] width 21 height 21
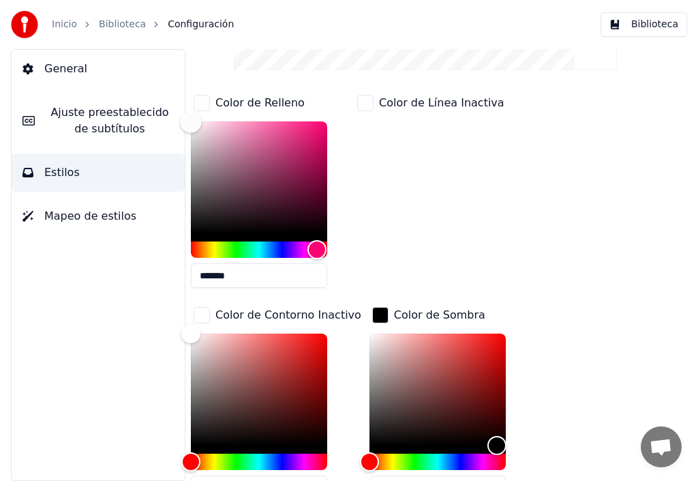
scroll to position [243, 11]
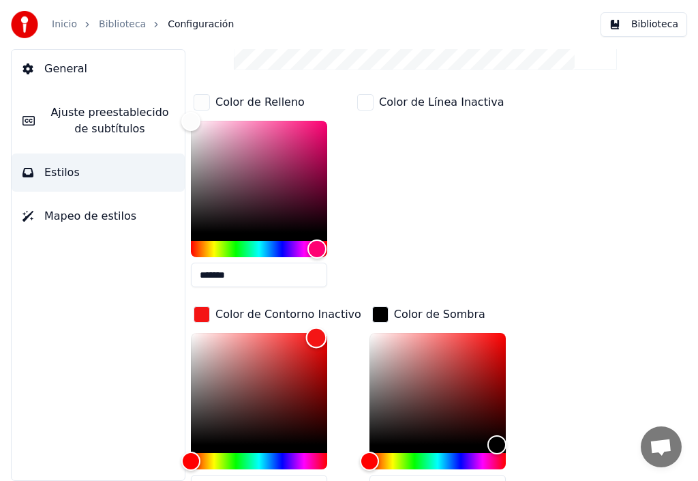
drag, startPoint x: 187, startPoint y: 324, endPoint x: 316, endPoint y: 327, distance: 129.6
click at [316, 327] on div "Color" at bounding box center [316, 337] width 21 height 21
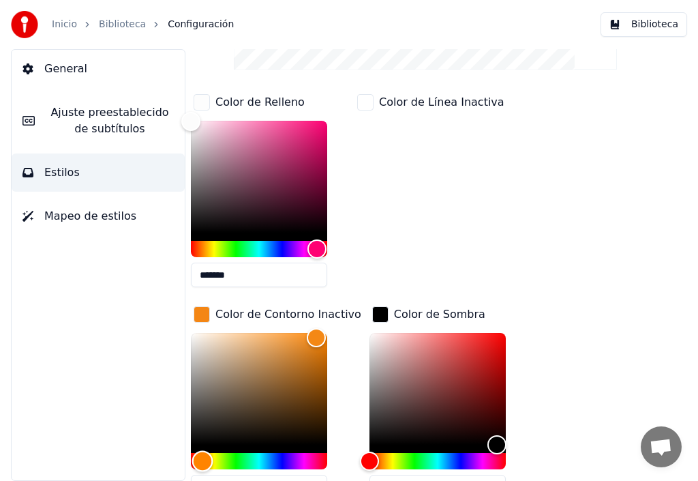
drag, startPoint x: 186, startPoint y: 449, endPoint x: 203, endPoint y: 430, distance: 25.2
click at [203, 430] on div at bounding box center [259, 401] width 136 height 136
click at [319, 329] on div "Color" at bounding box center [319, 339] width 21 height 21
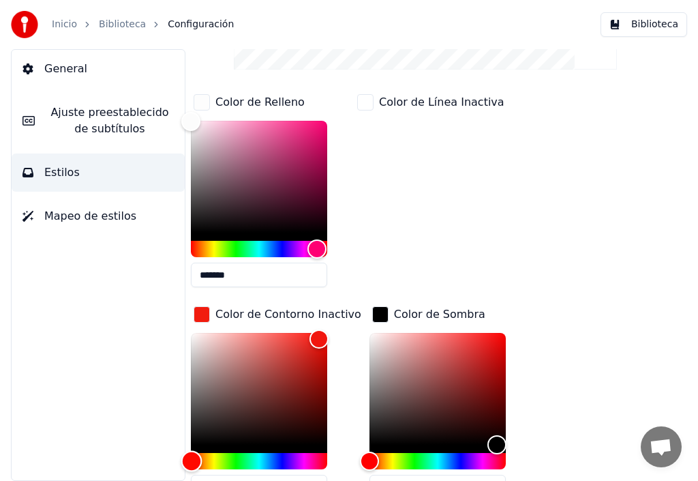
type input "*******"
drag, startPoint x: 209, startPoint y: 452, endPoint x: 170, endPoint y: 443, distance: 39.9
click at [174, 445] on div "General Ajuste preestablecido de subtítulos Estilos Mapeo de estilos Estilo You…" at bounding box center [349, 265] width 698 height 432
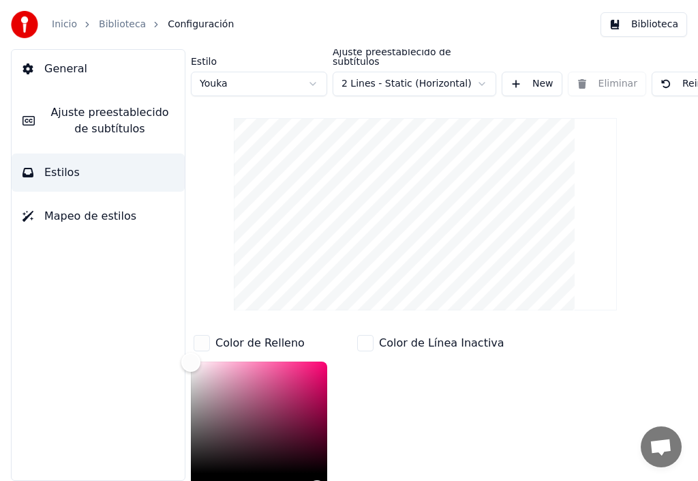
scroll to position [0, 11]
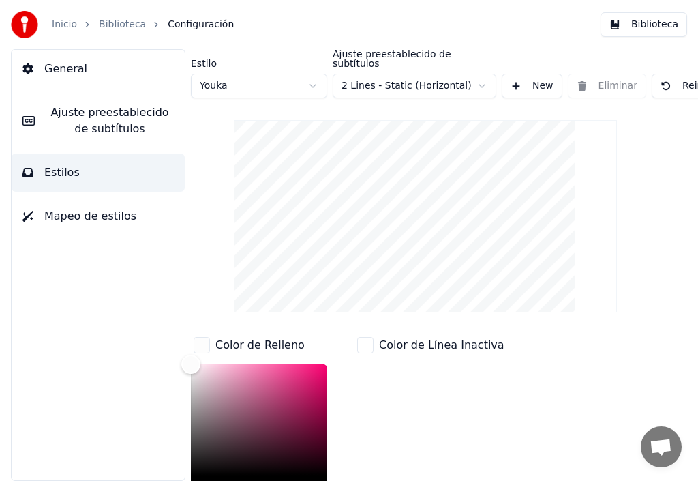
click at [477, 76] on html "Inicio Biblioteca Configuración Biblioteca General Ajuste preestablecido de sub…" at bounding box center [349, 240] width 698 height 481
click at [481, 74] on html "Inicio Biblioteca Configuración Biblioteca General Ajuste preestablecido de sub…" at bounding box center [349, 240] width 698 height 481
click at [533, 74] on button "New" at bounding box center [532, 86] width 61 height 25
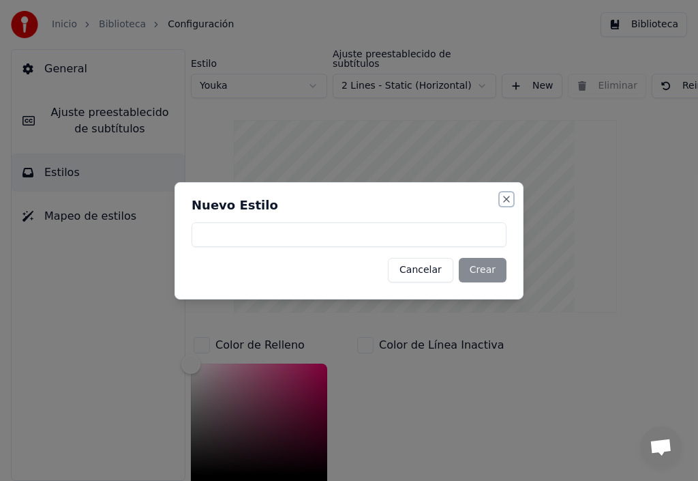
click at [503, 200] on button "Close" at bounding box center [506, 199] width 11 height 11
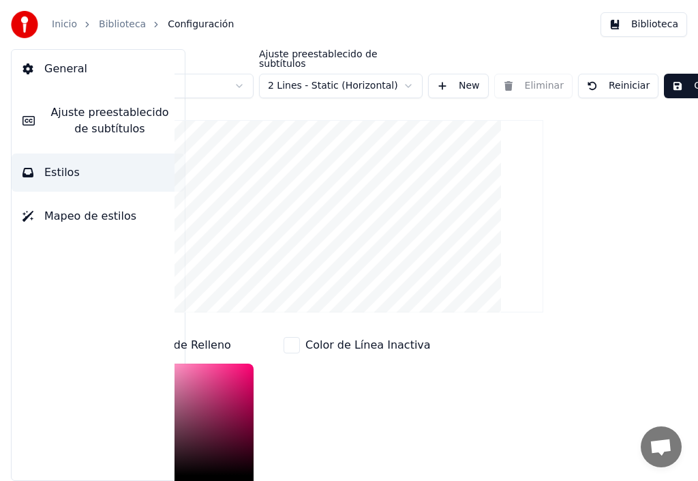
scroll to position [0, 125]
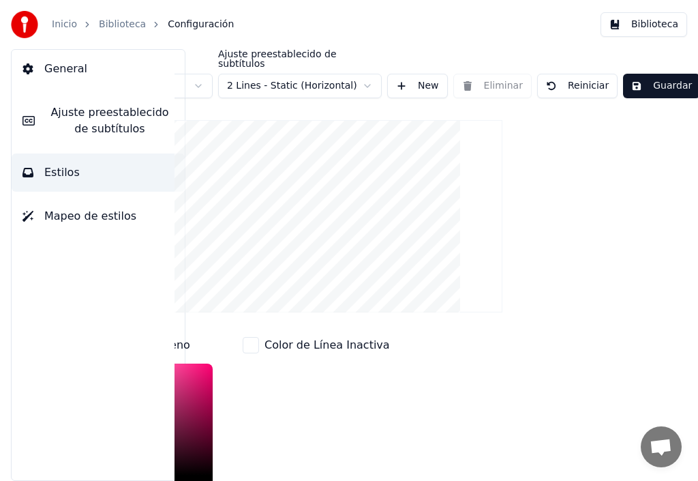
click at [646, 74] on button "Guardar" at bounding box center [661, 86] width 77 height 25
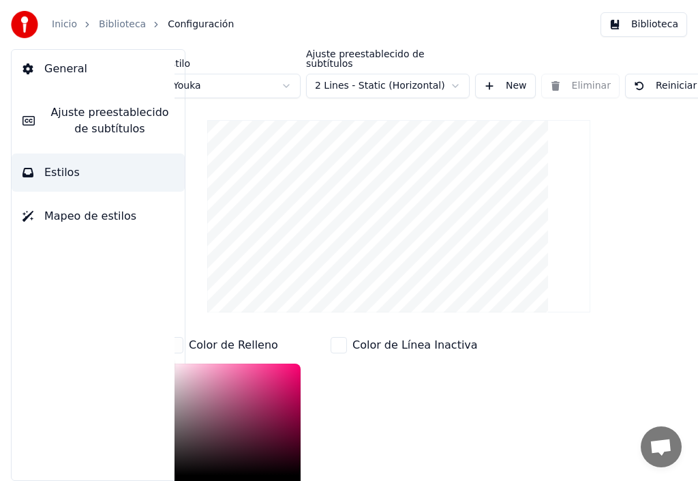
scroll to position [0, 0]
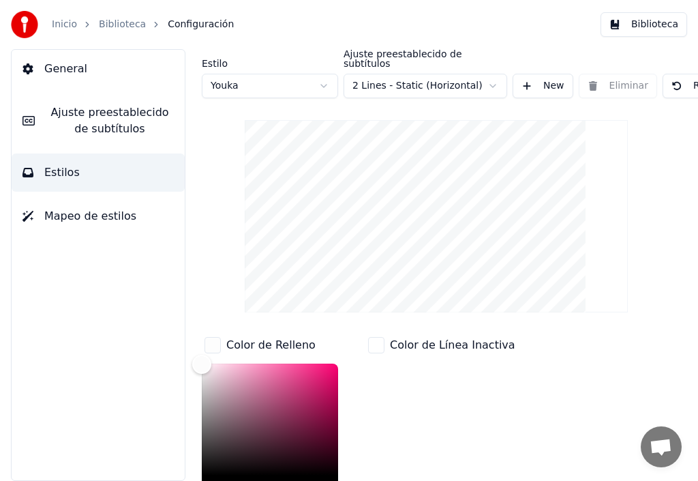
click at [118, 25] on link "Biblioteca" at bounding box center [122, 25] width 47 height 14
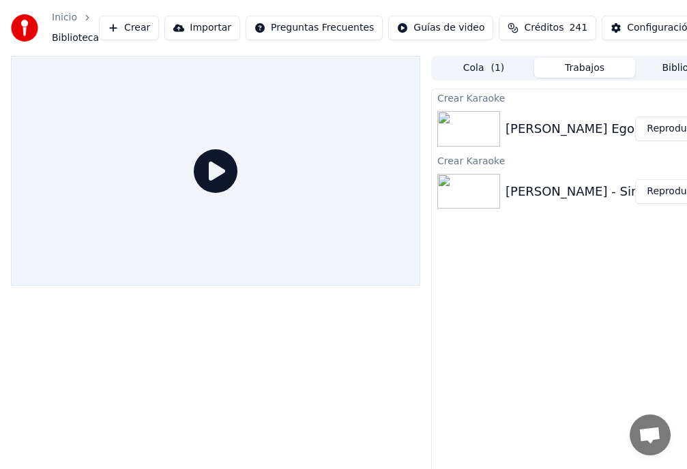
click at [664, 131] on button "Reproducir" at bounding box center [672, 129] width 75 height 25
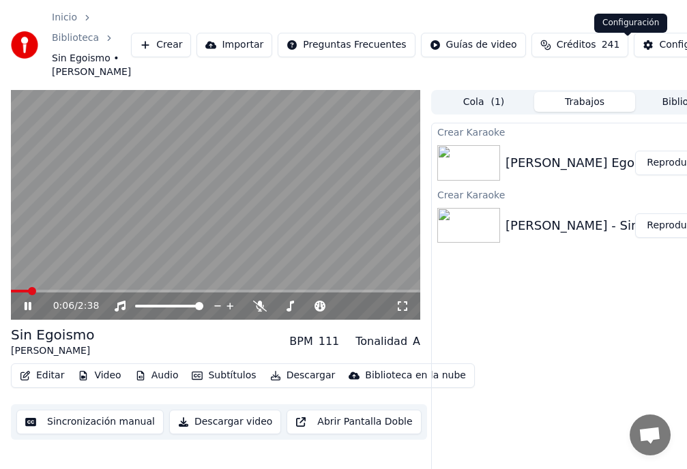
click at [659, 52] on div "Configuración" at bounding box center [692, 45] width 66 height 14
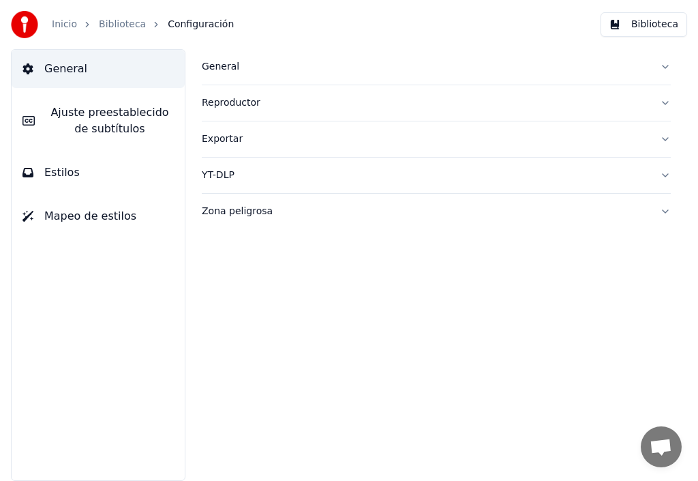
click at [113, 120] on span "Ajuste preestablecido de subtítulos" at bounding box center [110, 120] width 128 height 33
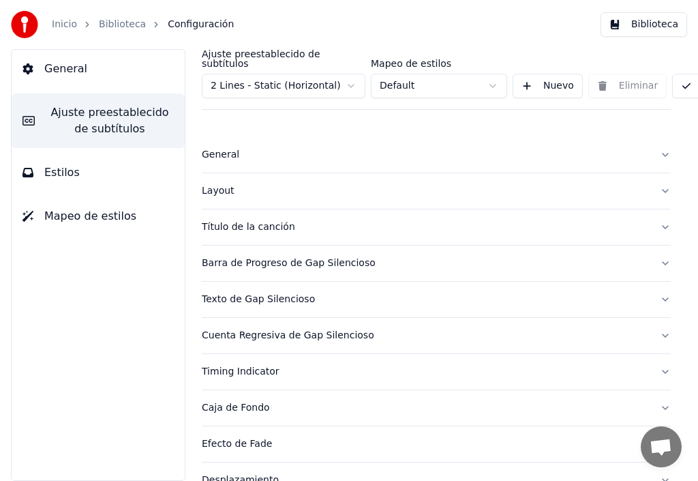
click at [238, 222] on div "Título de la canción" at bounding box center [425, 227] width 447 height 14
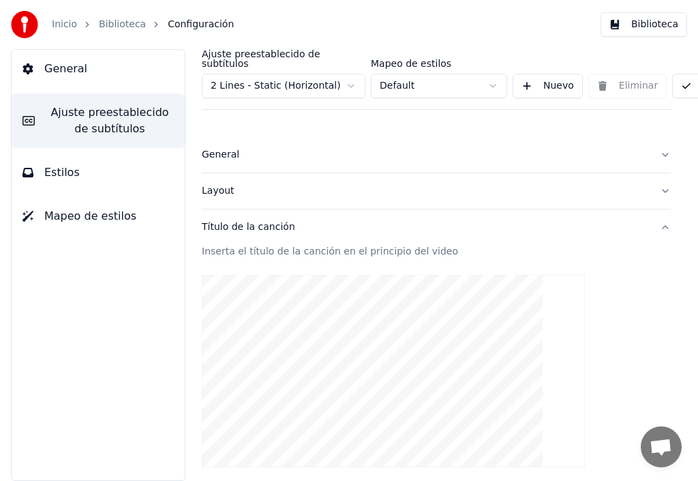
click at [368, 412] on video at bounding box center [393, 371] width 383 height 192
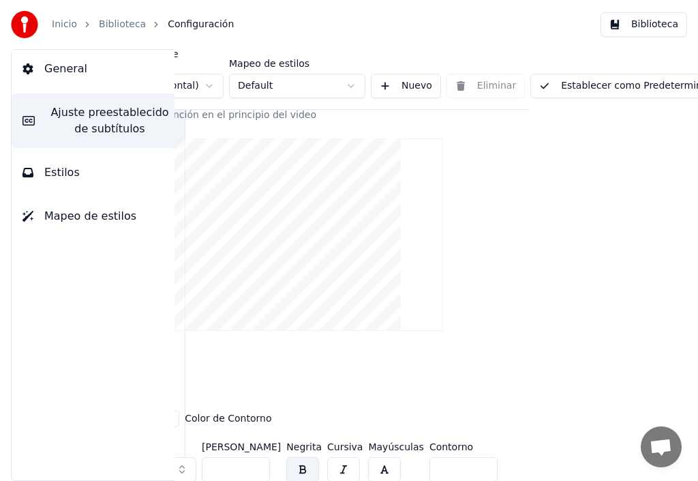
scroll to position [136, 162]
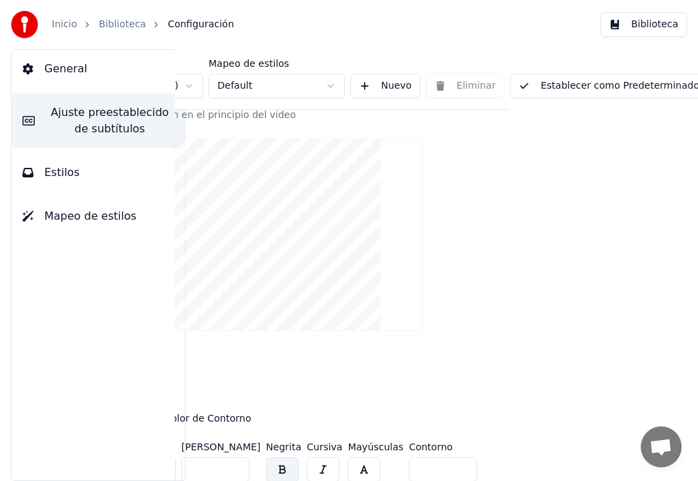
click at [589, 78] on button "Establecer como Predeterminado" at bounding box center [609, 86] width 198 height 25
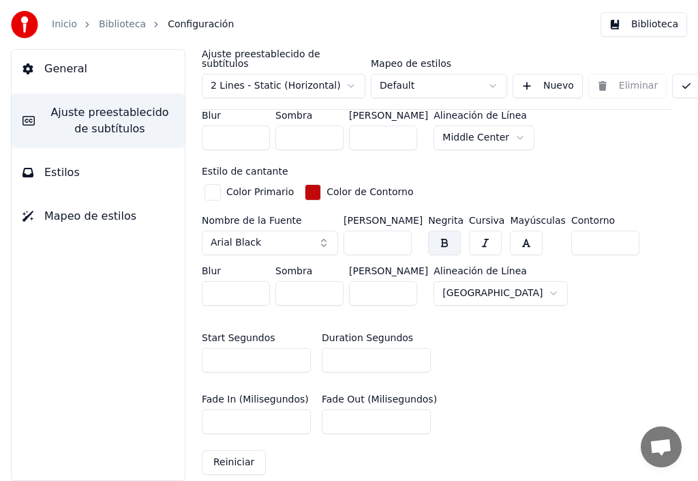
scroll to position [518, 162]
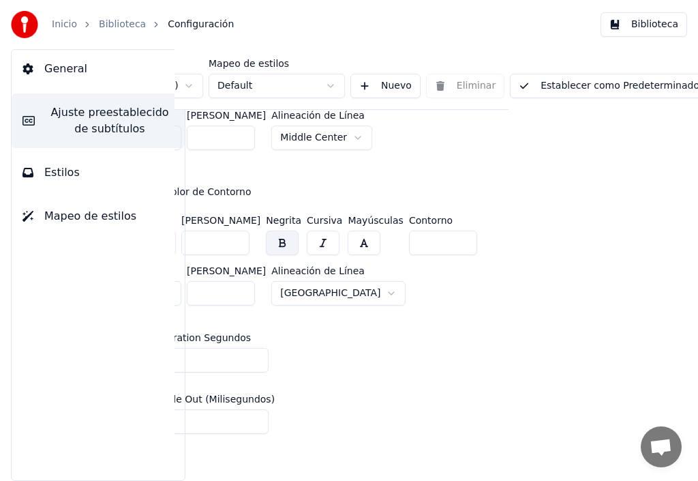
click at [602, 74] on button "Establecer como Predeterminado" at bounding box center [609, 86] width 198 height 25
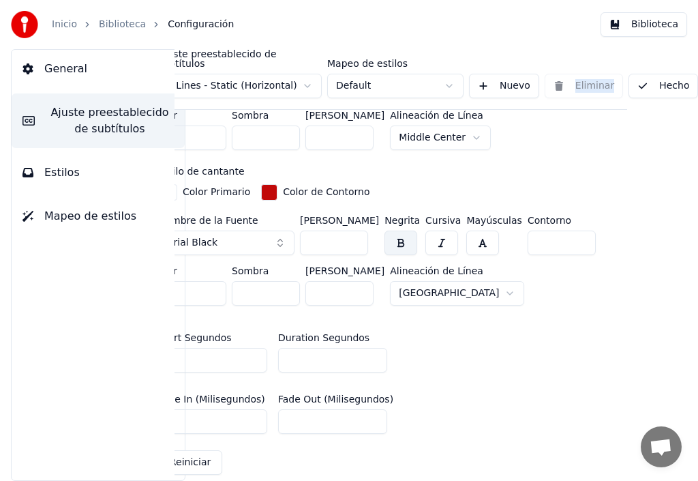
click at [602, 74] on div "Ajuste preestablecido de subtítulos 2 Lines - Static (Horizontal) Mapeo de esti…" at bounding box center [392, 79] width 469 height 61
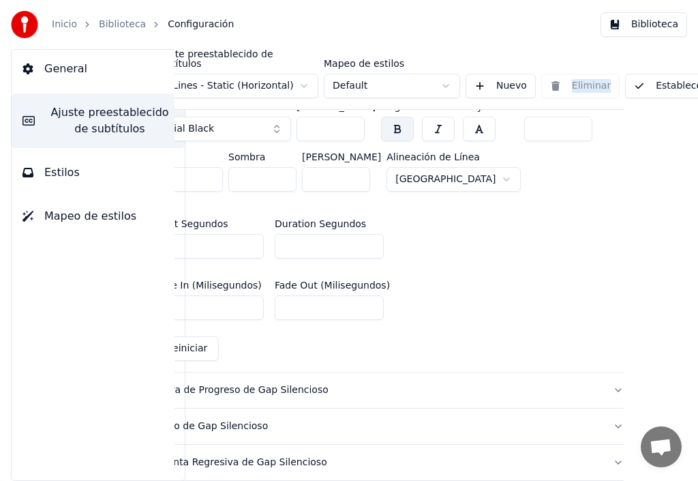
scroll to position [655, 47]
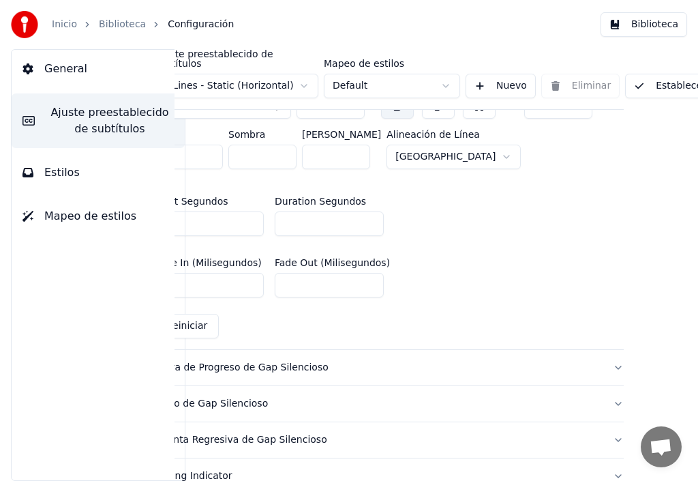
click at [615, 80] on div "Ajuste preestablecido de subtítulos 2 Lines - Static (Horizontal) Mapeo de esti…" at bounding box center [437, 265] width 524 height 432
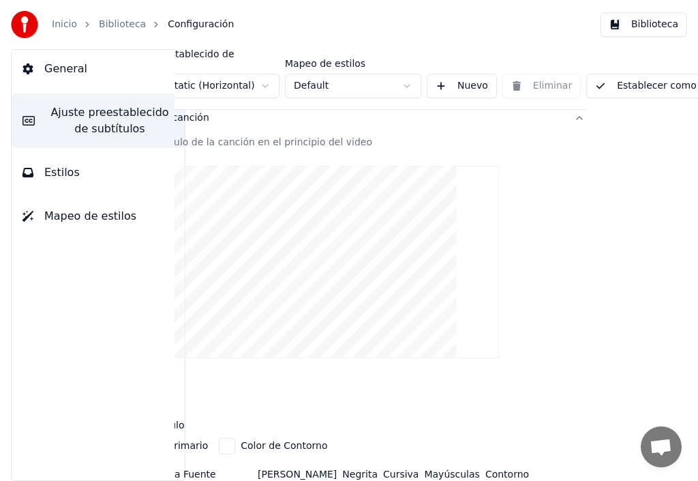
scroll to position [109, 162]
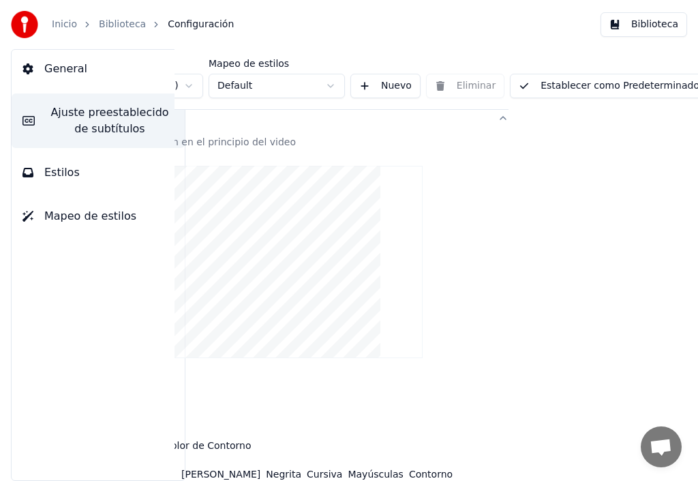
click at [491, 108] on button "Título de la canción" at bounding box center [274, 117] width 469 height 35
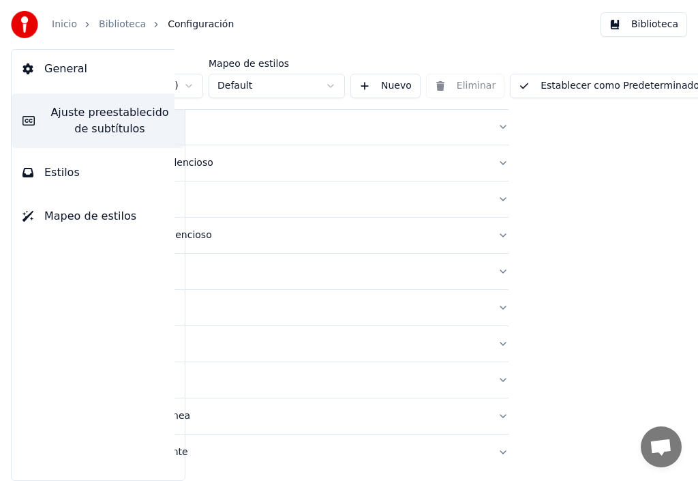
click at [491, 109] on button "Título de la canción" at bounding box center [274, 126] width 469 height 35
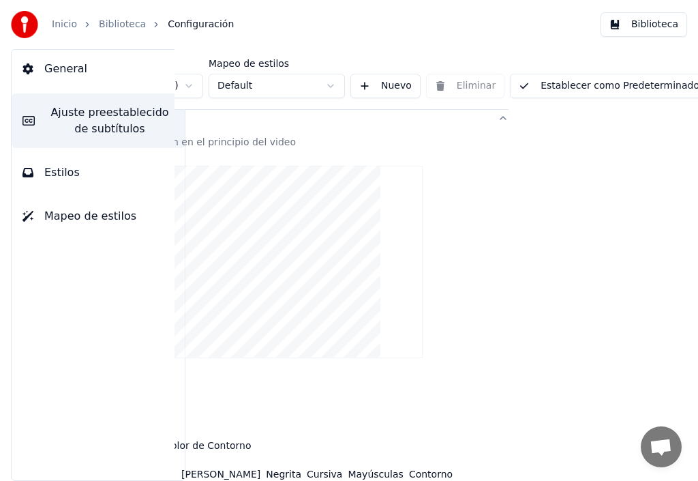
click at [616, 78] on button "Establecer como Predeterminado" at bounding box center [609, 86] width 198 height 25
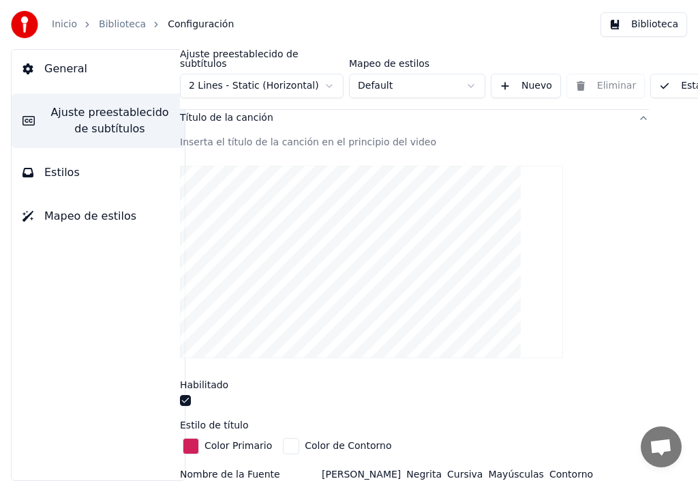
click at [50, 76] on span "General" at bounding box center [65, 69] width 43 height 16
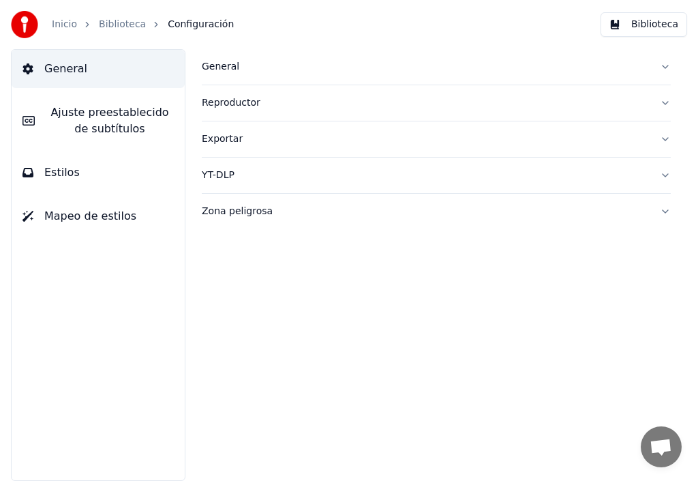
click at [243, 65] on div "General" at bounding box center [425, 67] width 447 height 14
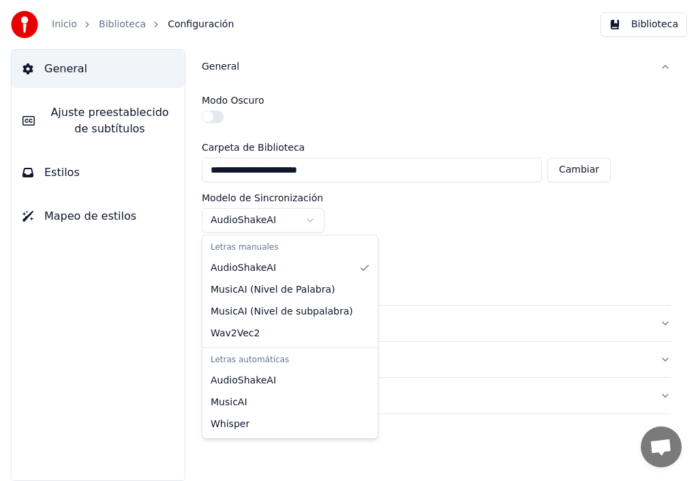
click at [308, 218] on html "**********" at bounding box center [349, 240] width 698 height 481
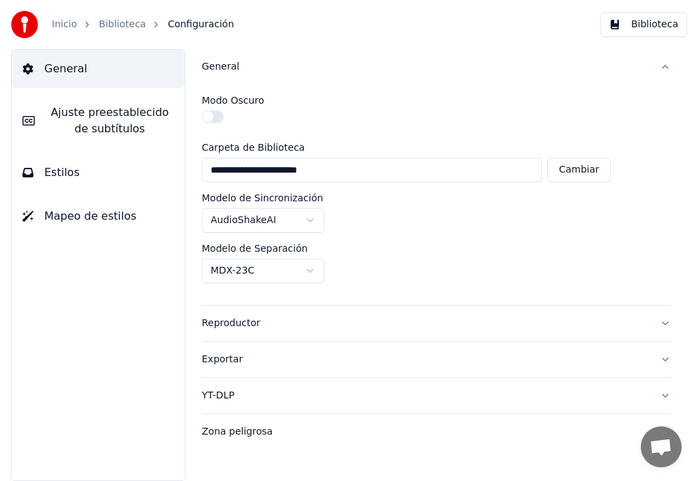
click at [666, 323] on button "Reproductor" at bounding box center [436, 323] width 469 height 35
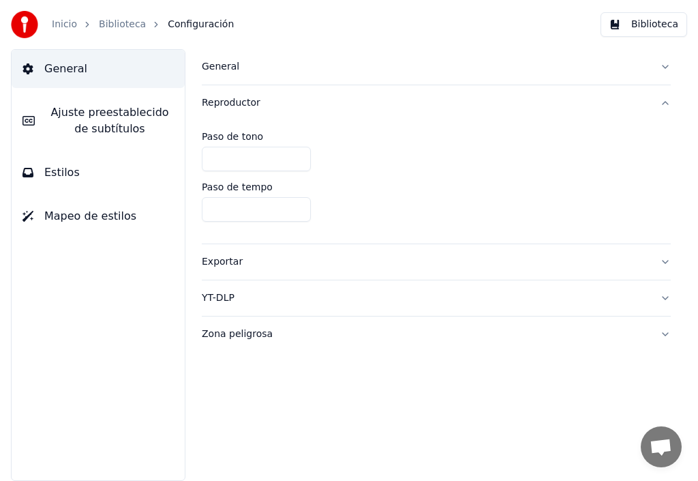
click at [588, 219] on div "****" at bounding box center [436, 209] width 469 height 25
click at [229, 339] on div "Zona peligrosa" at bounding box center [425, 334] width 447 height 14
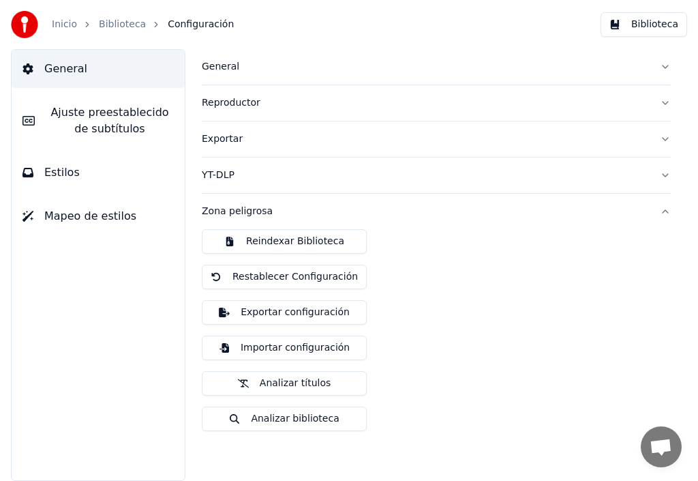
click at [62, 171] on span "Estilos" at bounding box center [61, 172] width 35 height 16
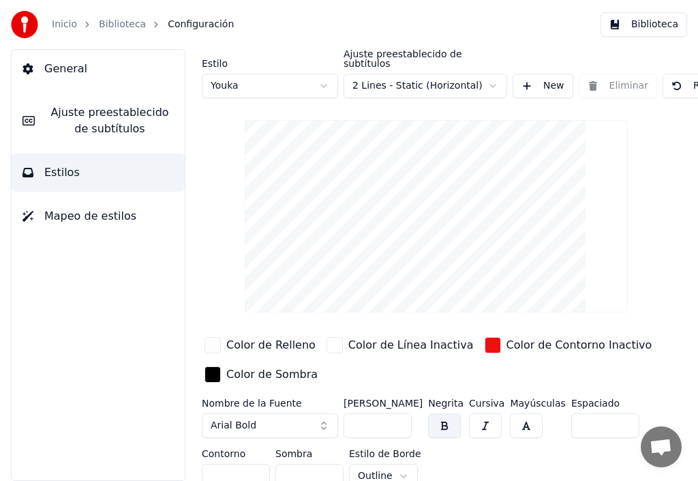
click at [672, 79] on button "Reiniciar" at bounding box center [703, 86] width 80 height 25
type input "**"
click at [672, 79] on button "Reiniciar" at bounding box center [703, 86] width 80 height 25
click at [213, 337] on div "button" at bounding box center [213, 345] width 16 height 16
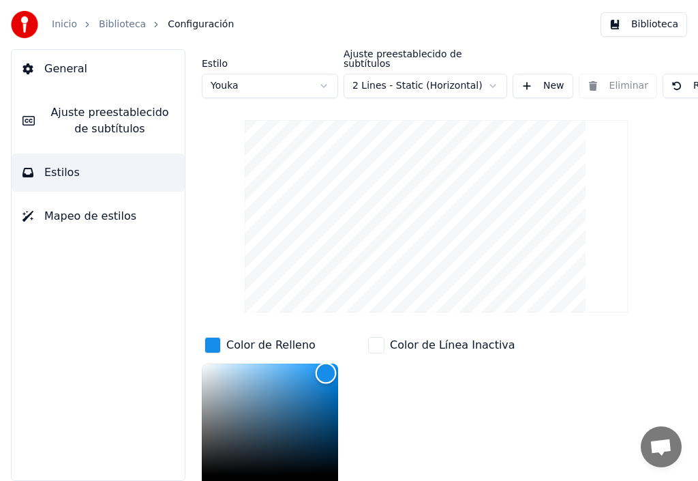
drag, startPoint x: 321, startPoint y: 371, endPoint x: 326, endPoint y: 363, distance: 9.8
click at [326, 363] on div "Color" at bounding box center [326, 373] width 21 height 21
drag, startPoint x: 326, startPoint y: 361, endPoint x: 203, endPoint y: 355, distance: 122.9
click at [205, 357] on div "Color" at bounding box center [206, 367] width 21 height 21
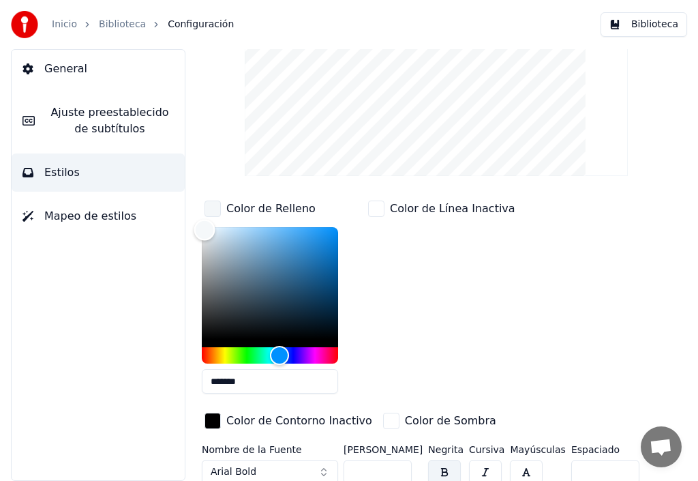
scroll to position [196, 0]
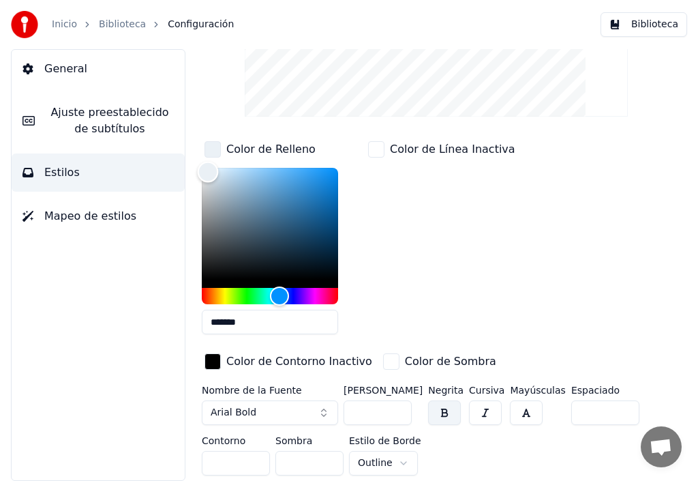
click at [208, 162] on div "Color" at bounding box center [208, 172] width 21 height 21
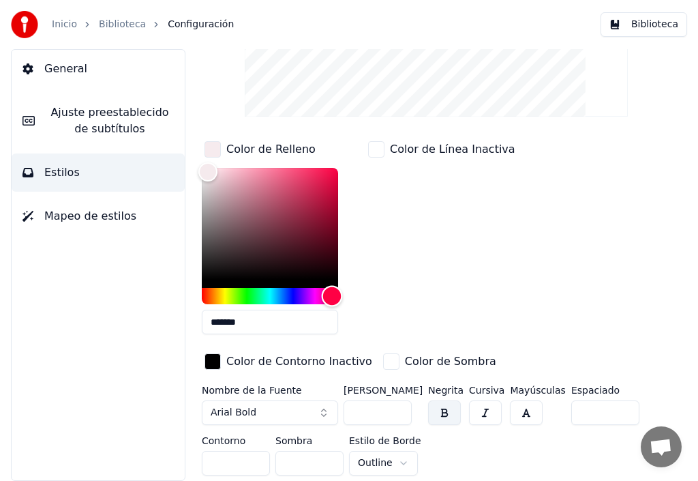
click at [332, 288] on div "Hue" at bounding box center [270, 296] width 136 height 16
type input "*******"
drag, startPoint x: 206, startPoint y: 160, endPoint x: 334, endPoint y: 162, distance: 128.3
click at [334, 163] on div "Color" at bounding box center [334, 173] width 21 height 21
click at [383, 353] on div "button" at bounding box center [391, 361] width 16 height 16
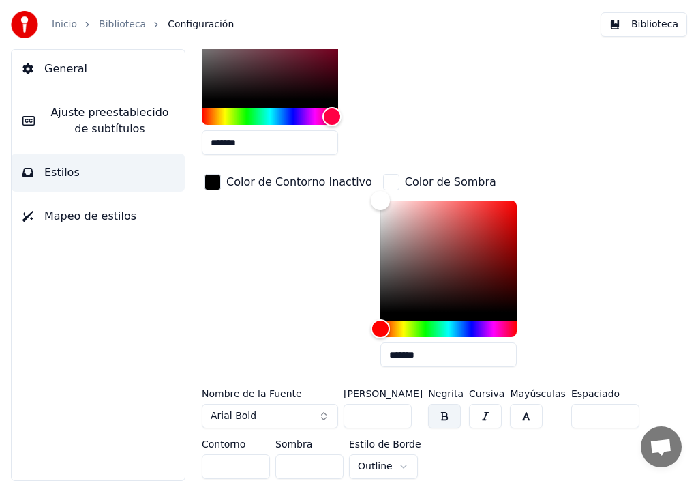
scroll to position [379, 0]
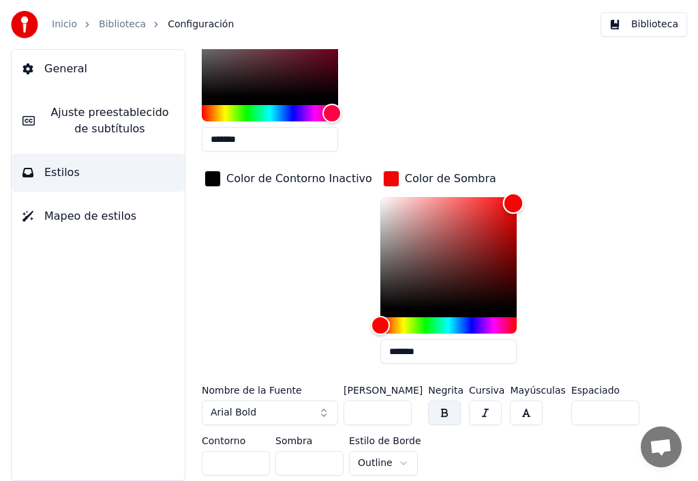
drag, startPoint x: 367, startPoint y: 185, endPoint x: 498, endPoint y: 192, distance: 131.1
click at [503, 193] on div "Color" at bounding box center [513, 203] width 21 height 21
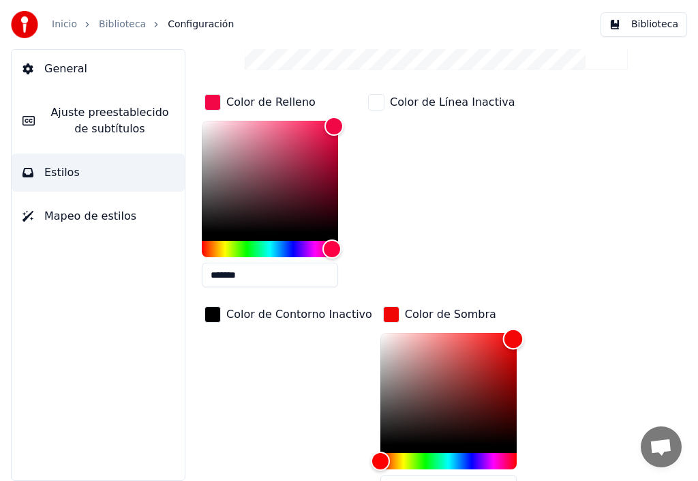
scroll to position [175, 0]
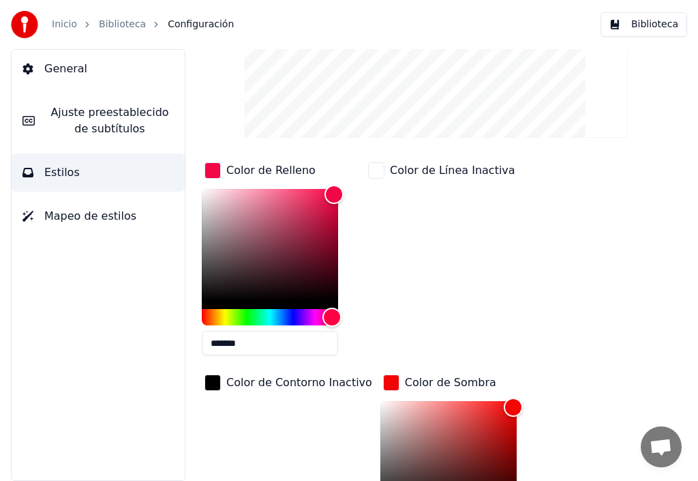
click at [213, 162] on div "button" at bounding box center [213, 170] width 16 height 16
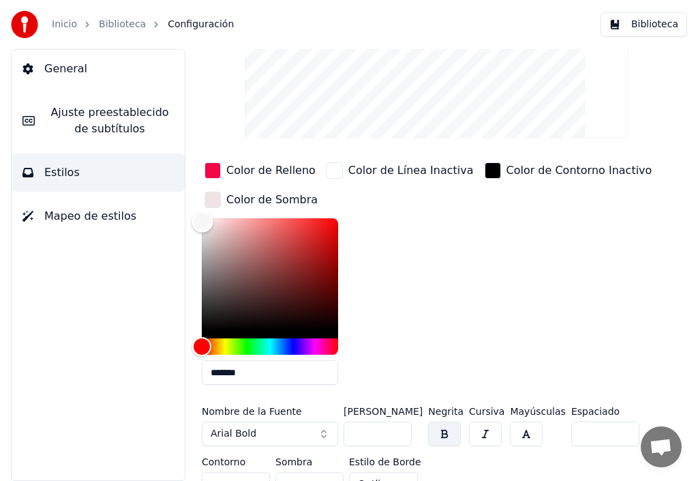
type input "*******"
drag, startPoint x: 330, startPoint y: 211, endPoint x: 192, endPoint y: 201, distance: 138.8
click at [192, 201] on div "Estilo Youka Ajuste preestablecido de subtítulos 2 Lines - Static (Horizontal) …" at bounding box center [437, 265] width 524 height 432
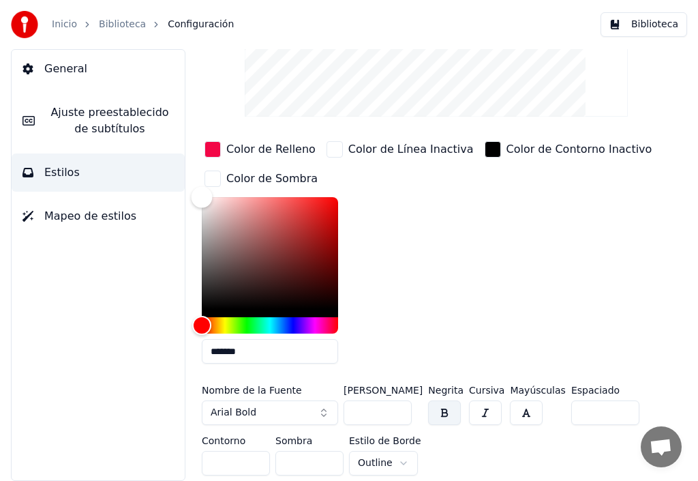
scroll to position [196, 125]
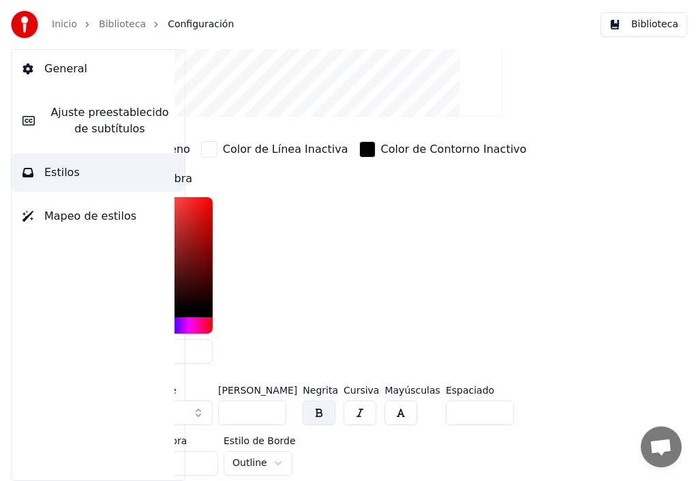
click at [62, 177] on span "Estilos" at bounding box center [61, 172] width 35 height 16
click at [63, 179] on span "Estilos" at bounding box center [61, 172] width 35 height 16
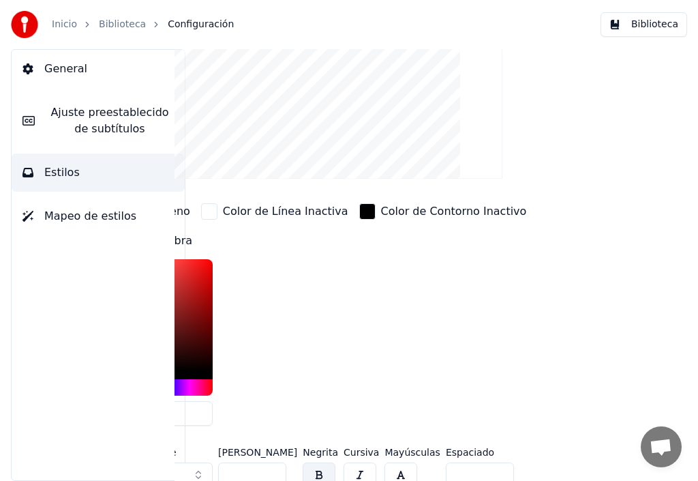
scroll to position [0, 125]
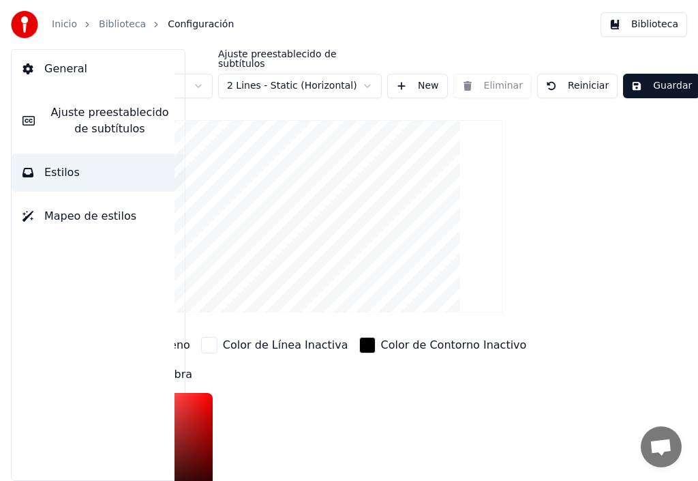
click at [666, 75] on button "Guardar" at bounding box center [661, 86] width 77 height 25
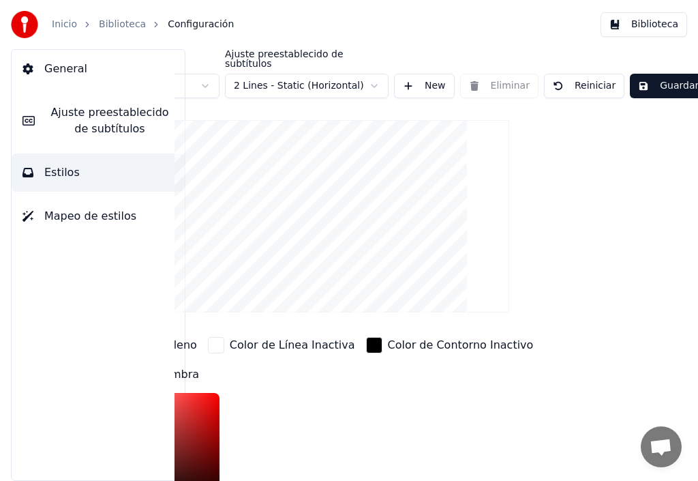
scroll to position [0, 0]
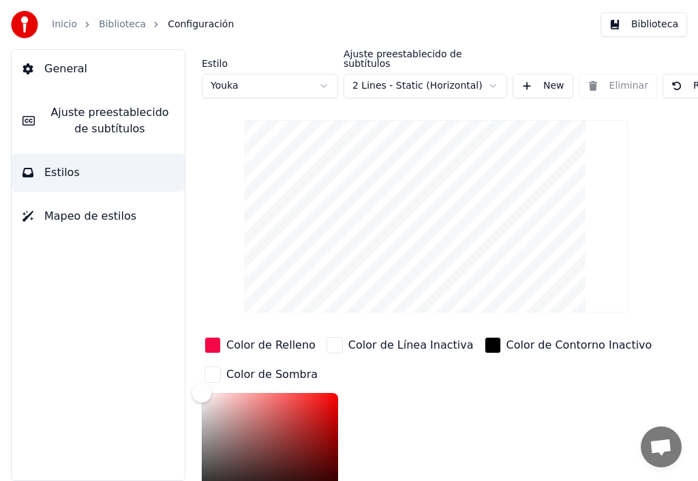
click at [117, 25] on link "Biblioteca" at bounding box center [122, 25] width 47 height 14
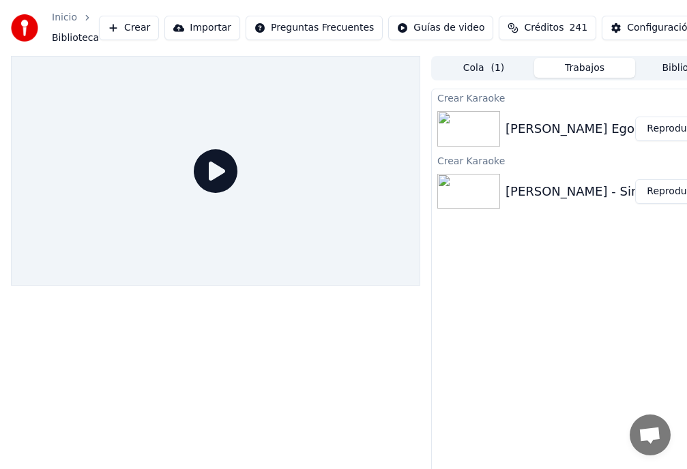
click at [666, 132] on button "Reproducir" at bounding box center [672, 129] width 75 height 25
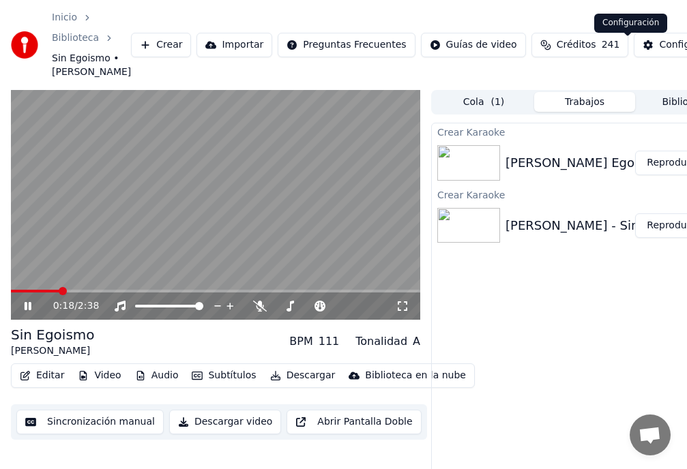
click at [659, 52] on div "Configuración" at bounding box center [692, 45] width 66 height 14
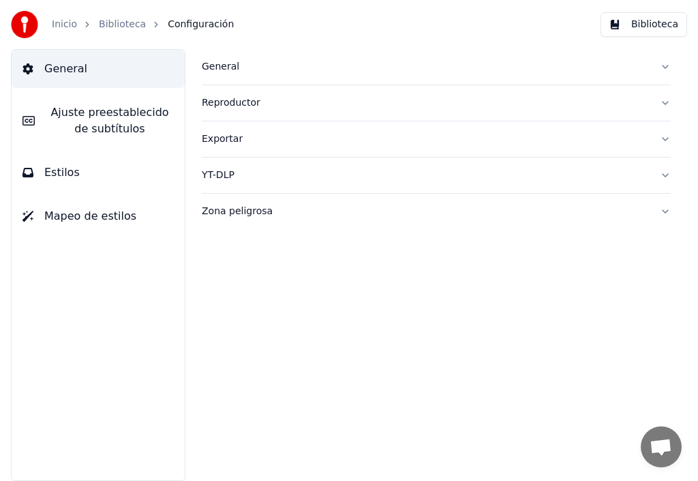
click at [83, 75] on button "General" at bounding box center [98, 69] width 173 height 38
click at [218, 68] on div "General" at bounding box center [425, 67] width 447 height 14
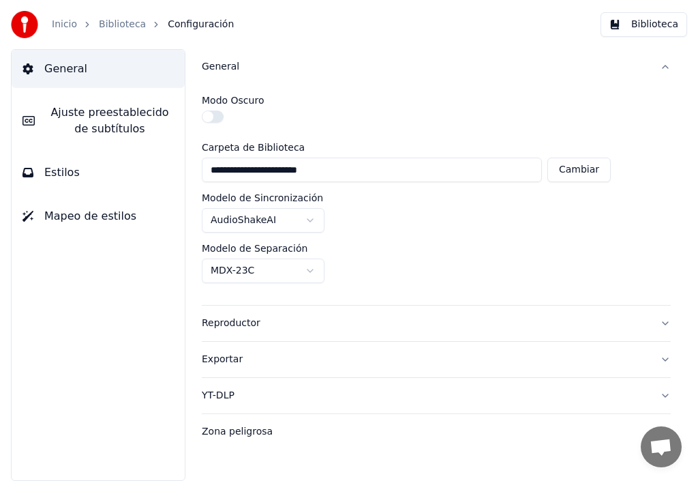
click at [115, 121] on span "Ajuste preestablecido de subtítulos" at bounding box center [110, 120] width 128 height 33
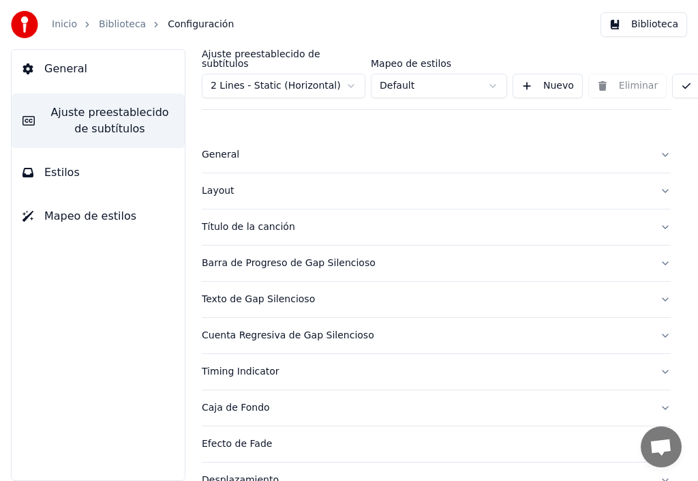
click at [268, 220] on div "Título de la canción" at bounding box center [425, 227] width 447 height 14
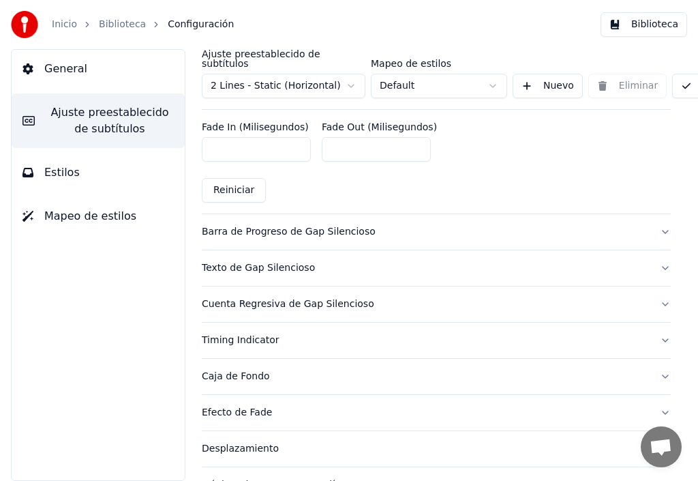
scroll to position [818, 0]
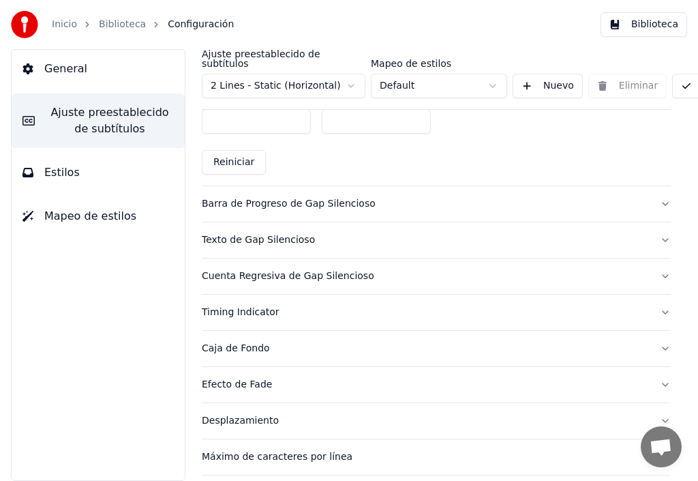
click at [250, 269] on div "Cuenta Regresiva de Gap Silencioso" at bounding box center [425, 276] width 447 height 14
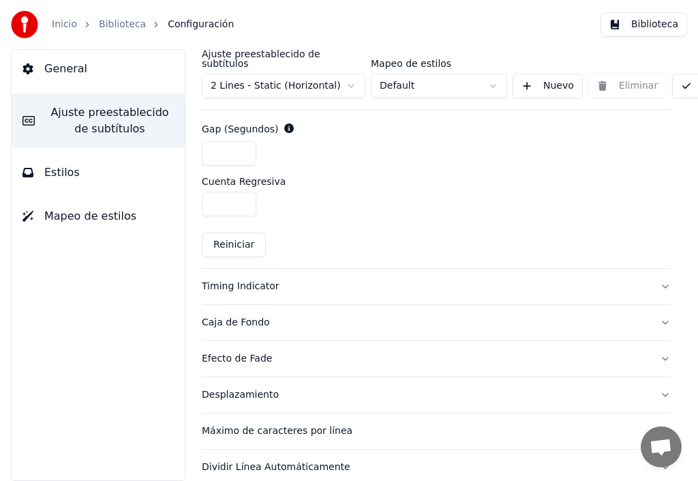
scroll to position [647, 0]
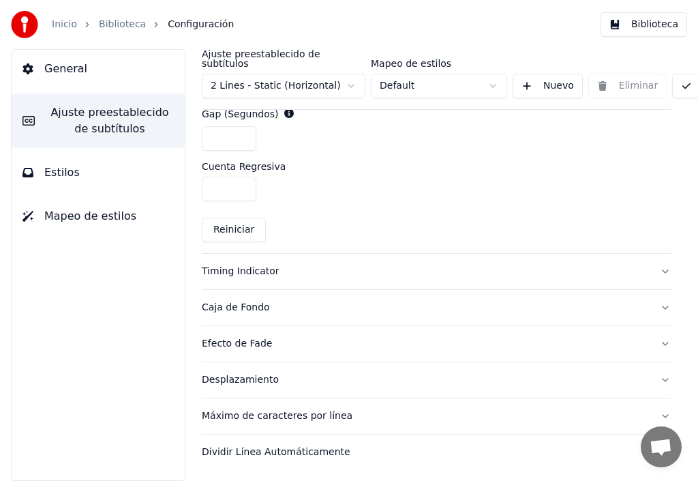
click at [237, 265] on div "Timing Indicator" at bounding box center [425, 272] width 447 height 14
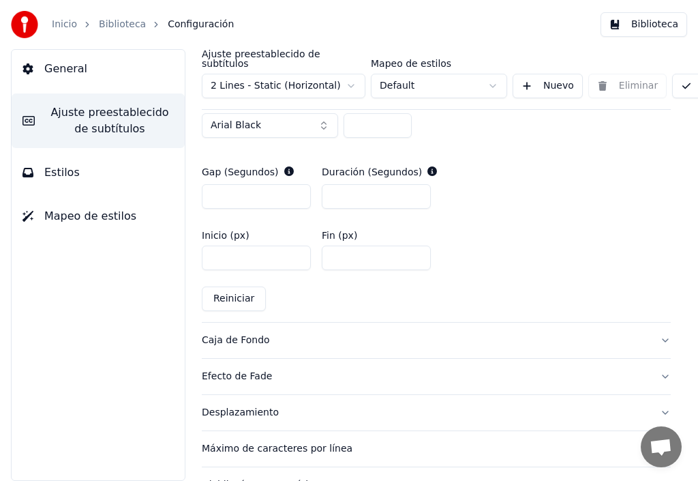
scroll to position [720, 0]
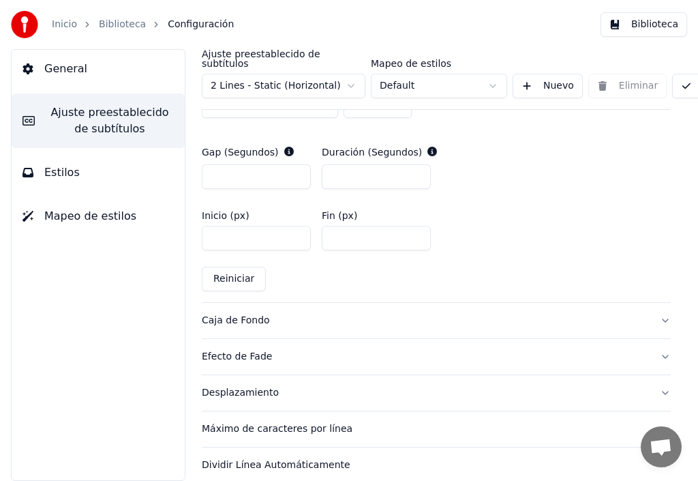
click at [233, 314] on div "Caja de Fondo" at bounding box center [425, 321] width 447 height 14
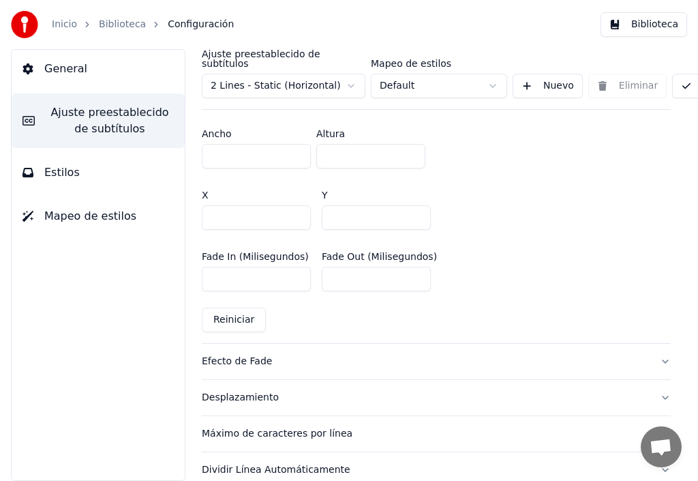
scroll to position [834, 0]
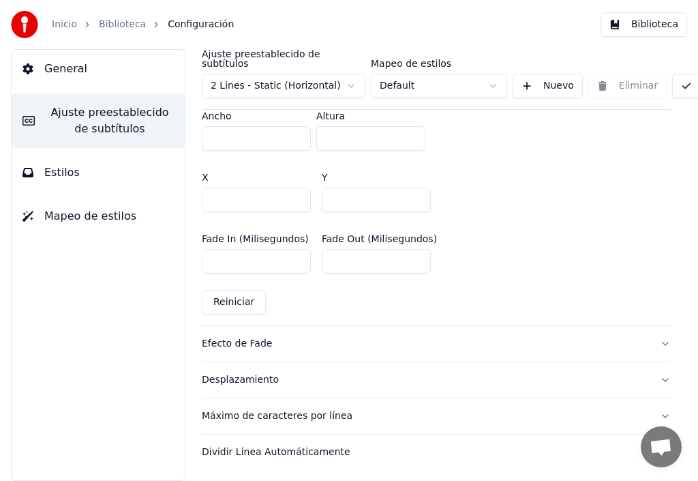
click at [236, 373] on div "Desplazamiento" at bounding box center [425, 380] width 447 height 14
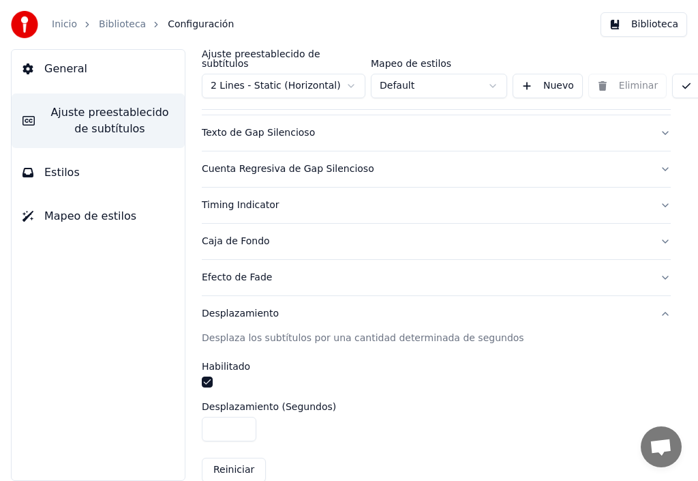
scroll to position [127, 0]
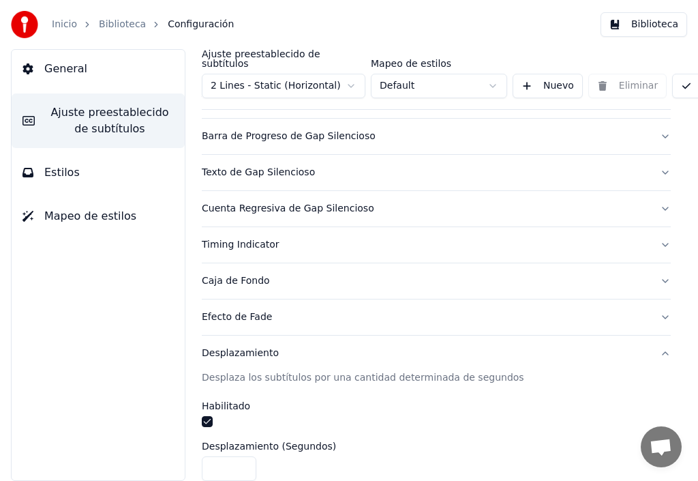
click at [233, 346] on div "Desplazamiento" at bounding box center [425, 353] width 447 height 14
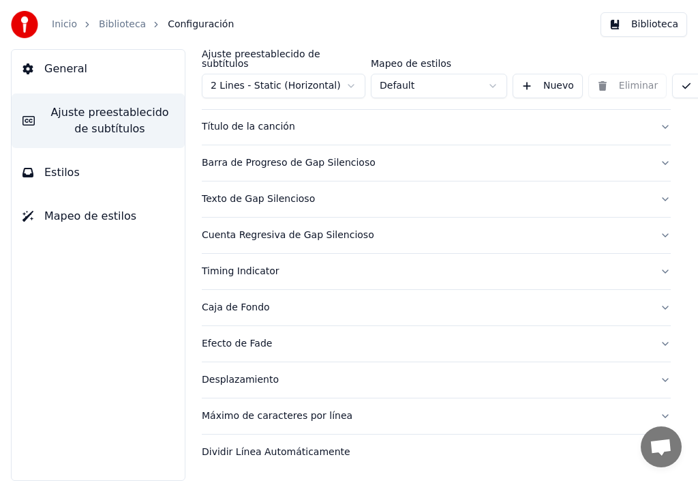
click at [225, 192] on div "Texto de Gap Silencioso" at bounding box center [425, 199] width 447 height 14
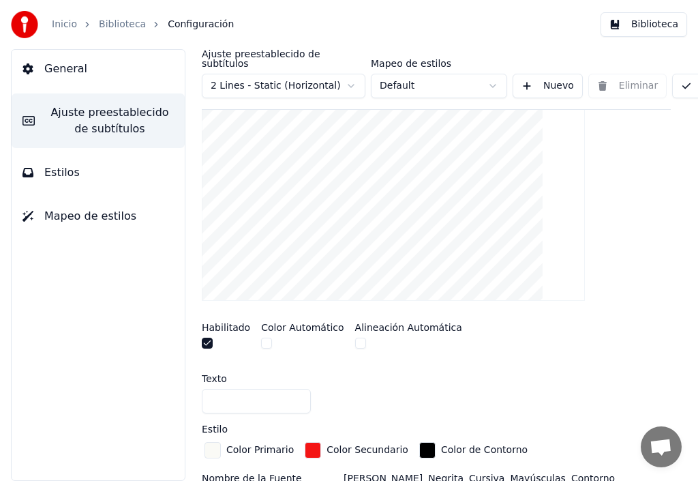
scroll to position [307, 0]
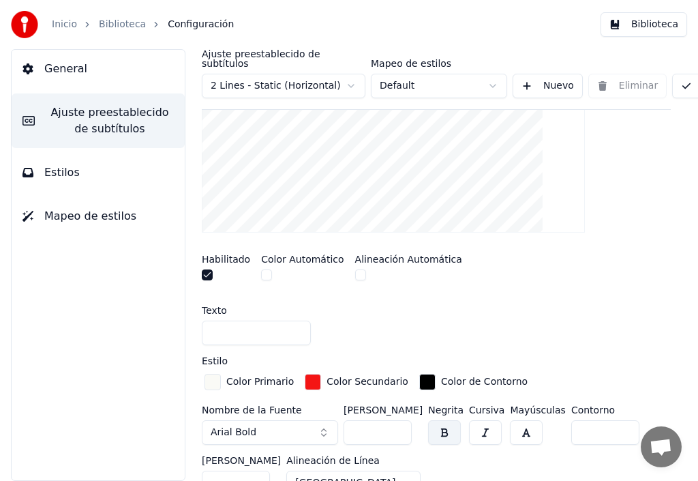
click at [229, 325] on input at bounding box center [256, 333] width 109 height 25
click at [210, 322] on input "**********" at bounding box center [256, 333] width 109 height 25
click at [449, 424] on button "button" at bounding box center [444, 432] width 33 height 25
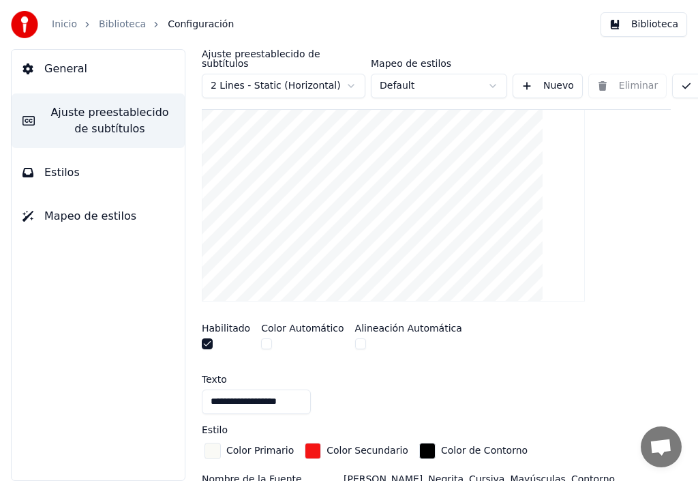
scroll to position [239, 0]
click at [235, 390] on input "**********" at bounding box center [256, 401] width 109 height 25
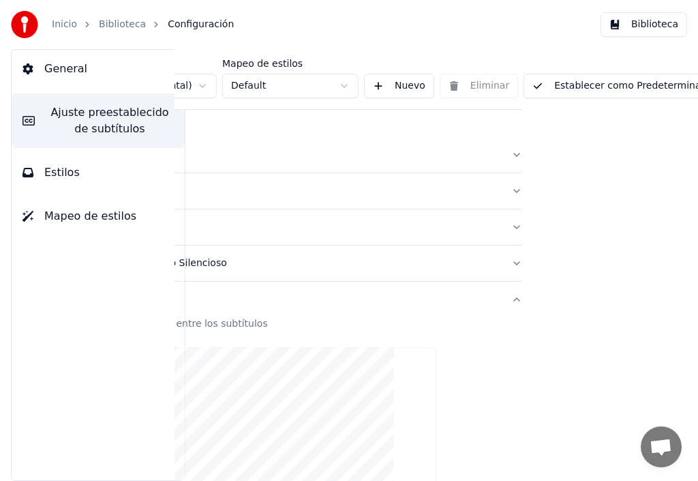
scroll to position [0, 162]
type input "**********"
click at [623, 75] on button "Establecer como Predeterminado" at bounding box center [609, 86] width 198 height 25
click at [59, 176] on span "Estilos" at bounding box center [61, 172] width 35 height 16
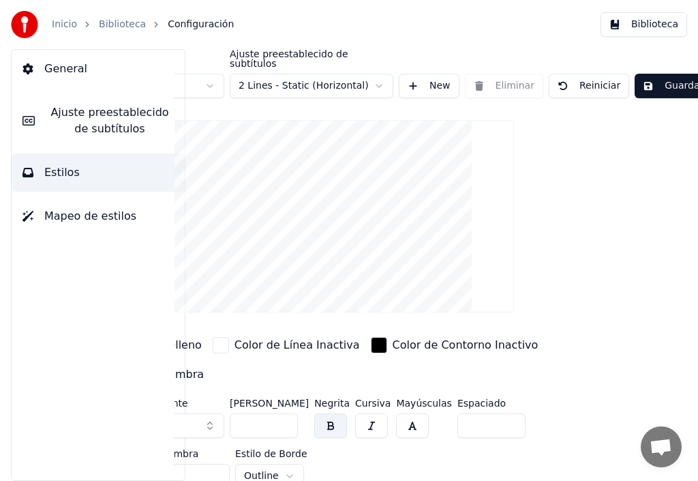
click at [671, 77] on button "Guardar" at bounding box center [673, 86] width 77 height 25
click at [587, 78] on button "Reiniciar" at bounding box center [589, 86] width 80 height 25
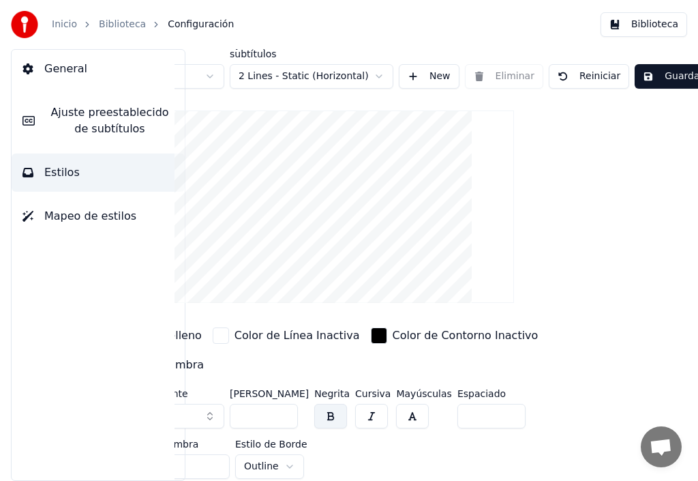
scroll to position [14, 114]
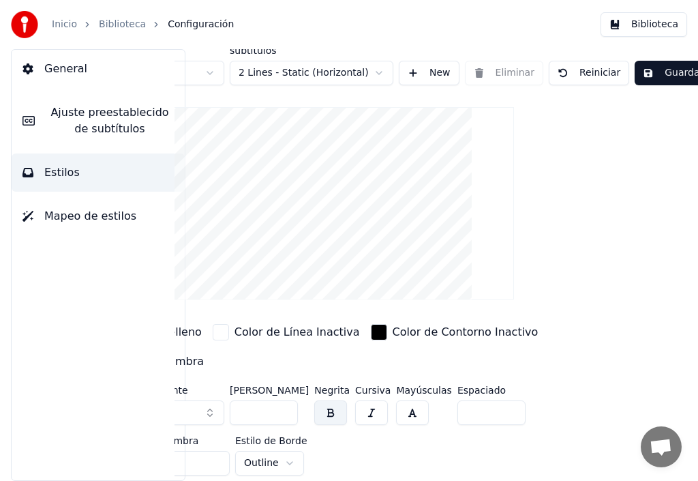
click at [104, 115] on span "Ajuste preestablecido de subtítulos" at bounding box center [110, 120] width 128 height 33
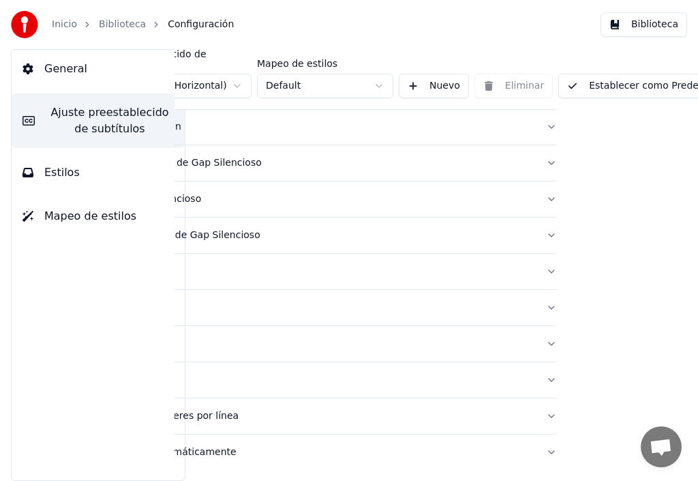
scroll to position [102, 0]
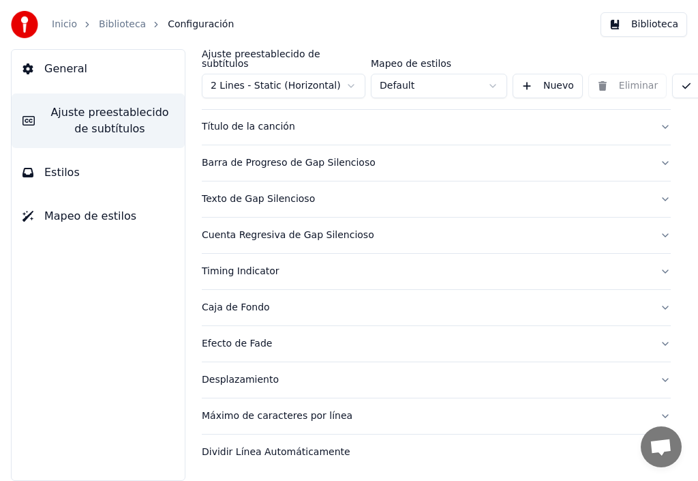
click at [57, 173] on span "Estilos" at bounding box center [61, 172] width 35 height 16
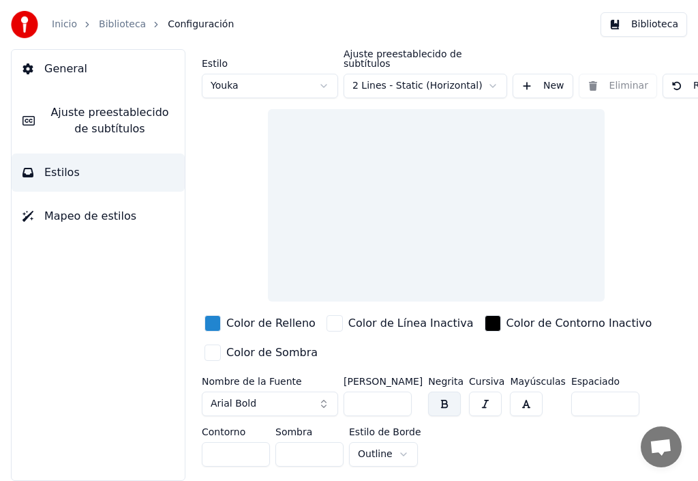
scroll to position [0, 0]
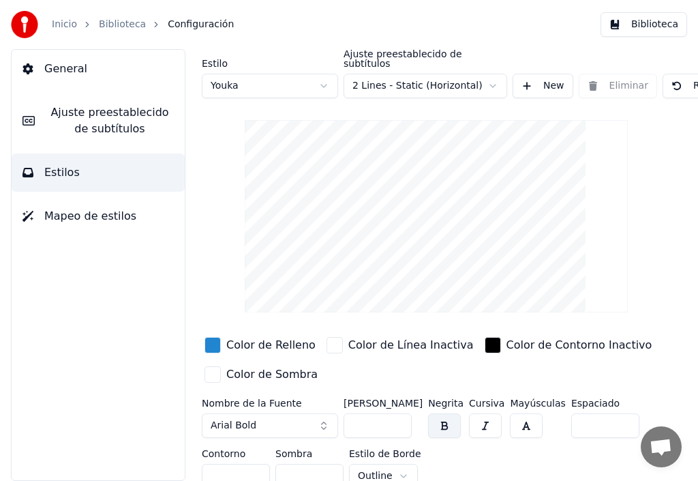
click at [215, 337] on div "button" at bounding box center [213, 345] width 16 height 16
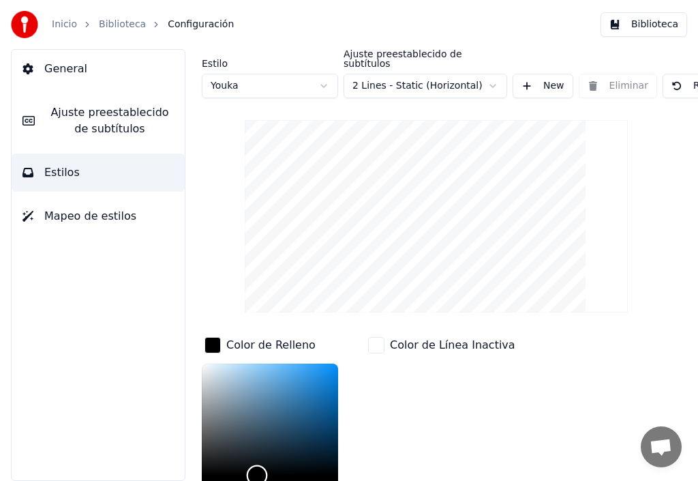
drag, startPoint x: 323, startPoint y: 374, endPoint x: 262, endPoint y: 449, distance: 96.5
click at [262, 465] on div "Color" at bounding box center [257, 475] width 21 height 21
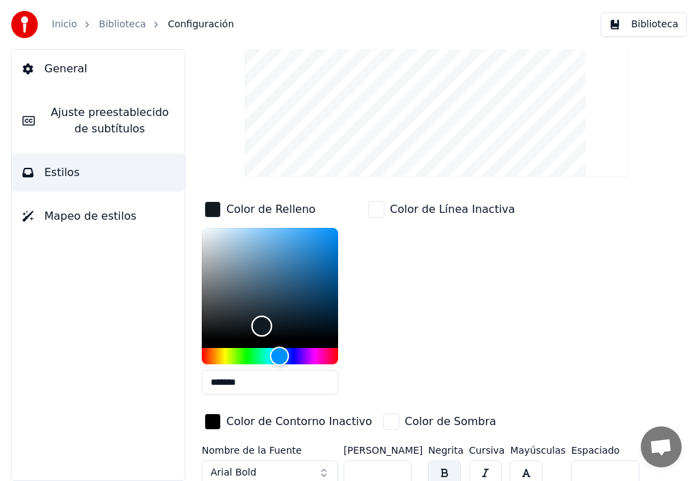
scroll to position [136, 0]
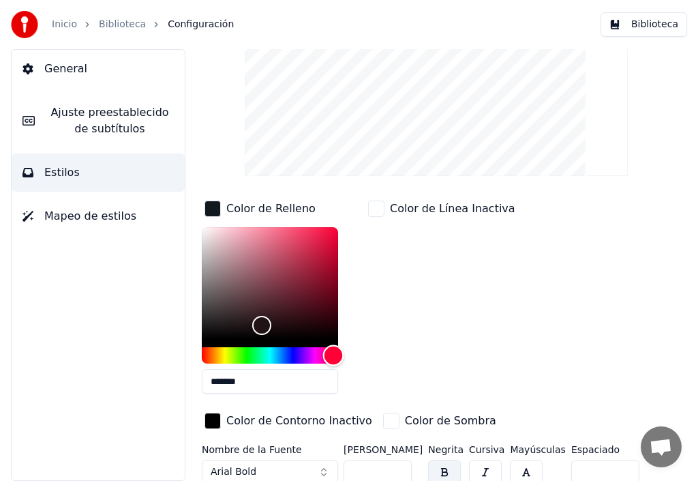
click at [334, 347] on div "Hue" at bounding box center [270, 355] width 136 height 16
type input "*******"
drag, startPoint x: 258, startPoint y: 312, endPoint x: 329, endPoint y: 220, distance: 116.6
click at [329, 220] on div "Color" at bounding box center [329, 230] width 21 height 21
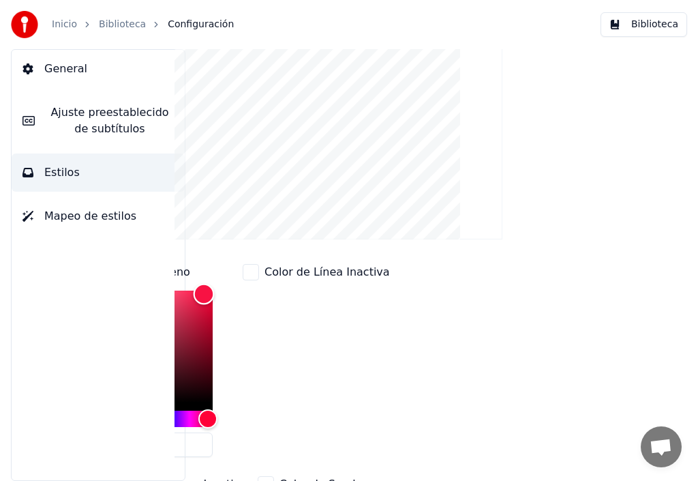
scroll to position [0, 125]
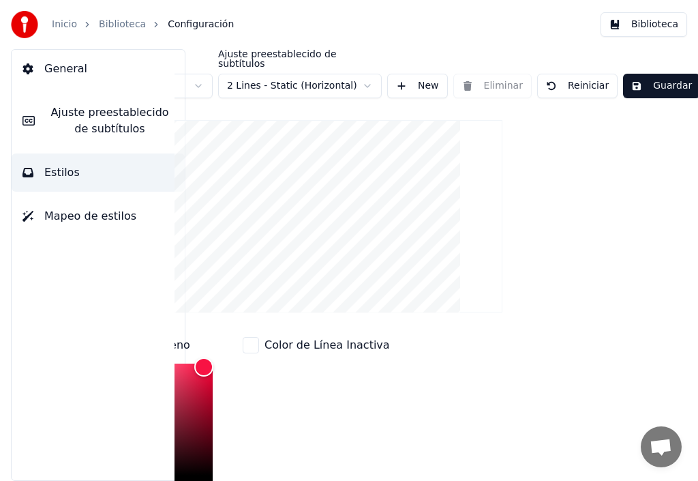
click at [662, 80] on button "Guardar" at bounding box center [661, 86] width 77 height 25
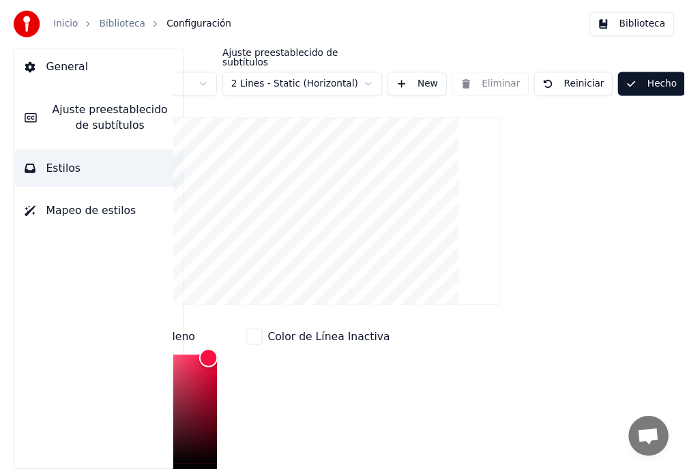
scroll to position [196, 119]
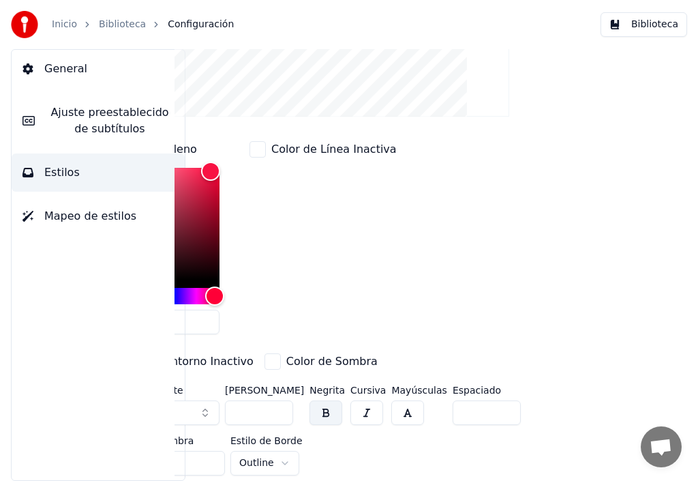
click at [126, 25] on link "Biblioteca" at bounding box center [122, 25] width 47 height 14
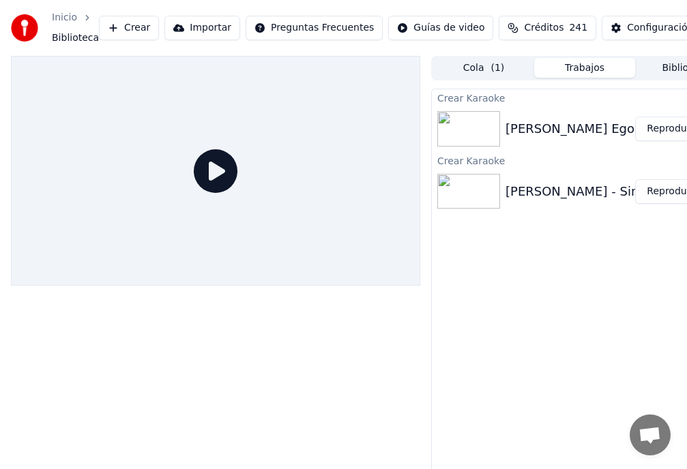
click at [217, 172] on icon at bounding box center [216, 171] width 44 height 44
click at [217, 170] on icon at bounding box center [216, 171] width 44 height 44
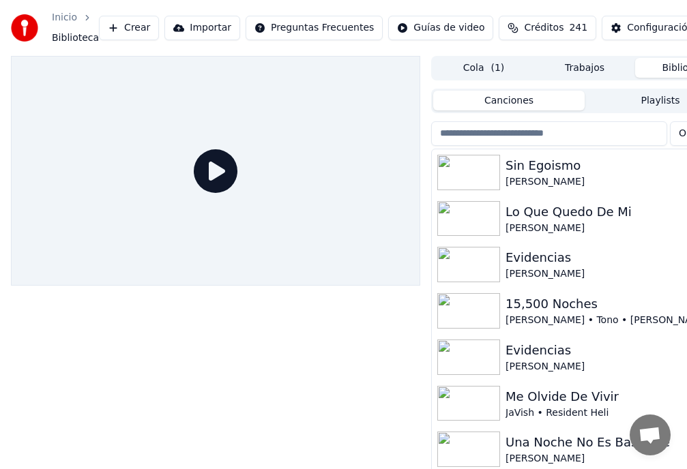
click at [679, 66] on button "Biblioteca" at bounding box center [685, 68] width 101 height 20
click at [546, 174] on div "Sin Egoismo" at bounding box center [611, 165] width 213 height 19
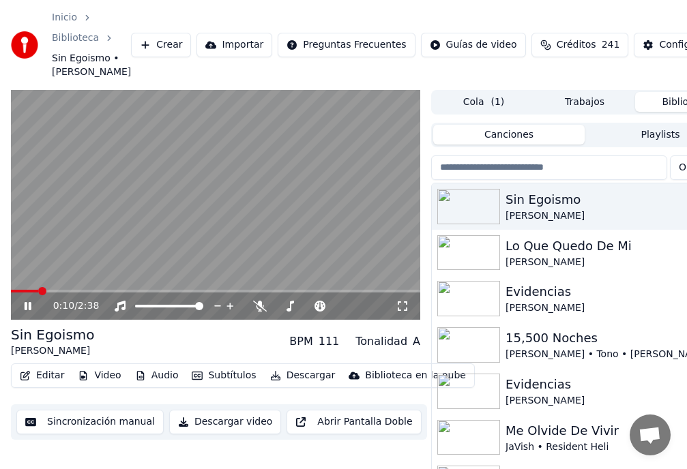
click at [27, 312] on icon at bounding box center [37, 306] width 31 height 11
click at [668, 112] on button "Biblioteca" at bounding box center [685, 102] width 101 height 20
click at [671, 112] on button "Biblioteca" at bounding box center [685, 102] width 101 height 20
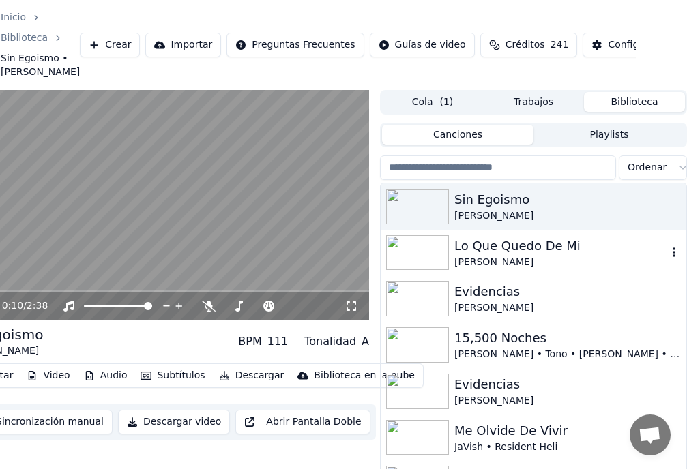
click at [667, 258] on icon "button" at bounding box center [674, 252] width 14 height 11
click at [673, 257] on icon "button" at bounding box center [674, 253] width 3 height 10
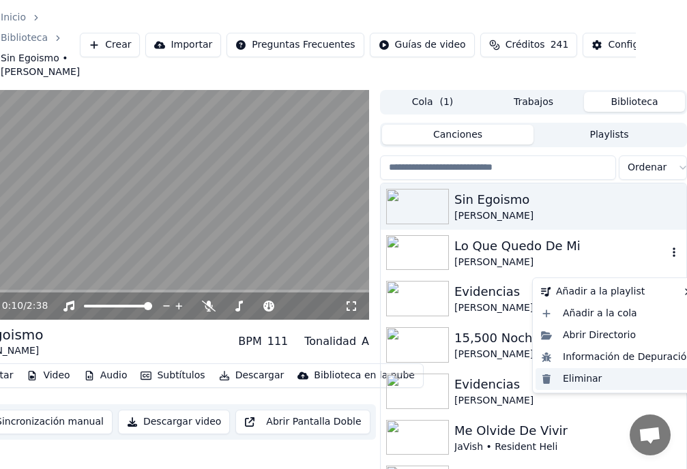
click at [581, 381] on div "Eliminar" at bounding box center [616, 379] width 162 height 22
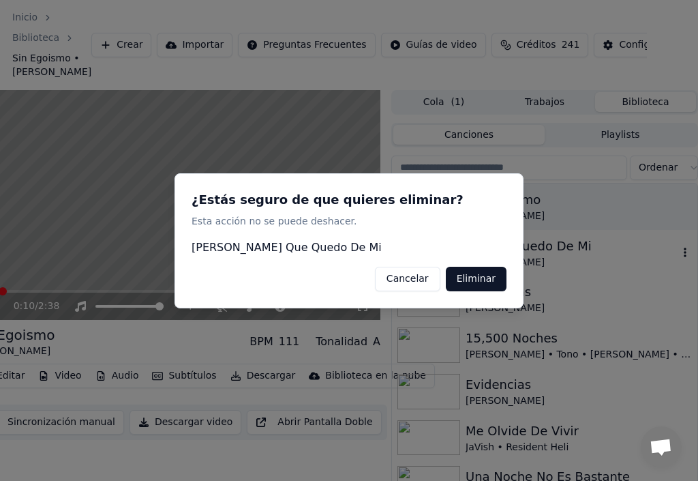
click at [484, 280] on button "Eliminar" at bounding box center [476, 278] width 61 height 25
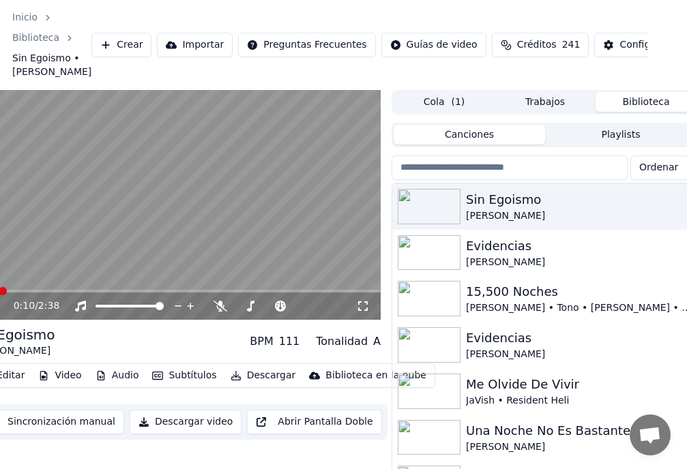
scroll to position [0, 51]
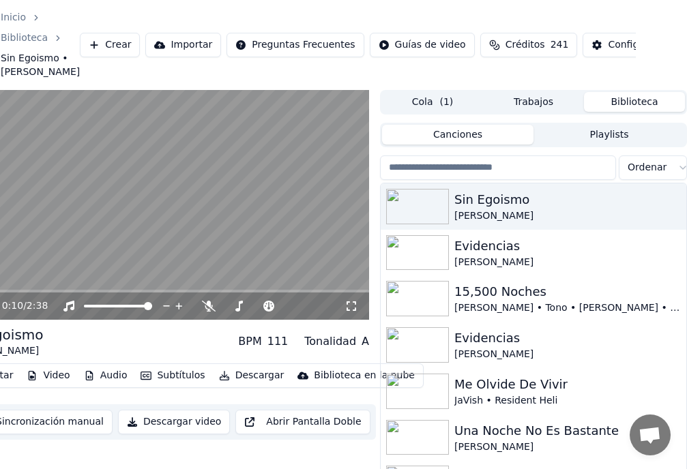
click at [635, 55] on html "Inicio Biblioteca Sin Egoismo • [PERSON_NAME] Crear Importar Preguntas Frecuent…" at bounding box center [292, 234] width 687 height 469
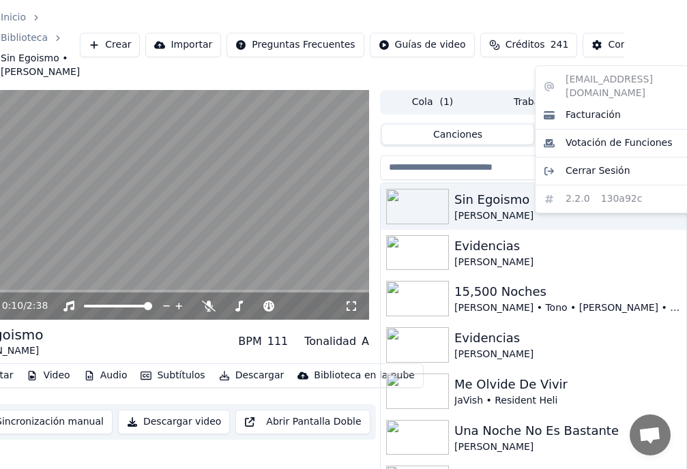
scroll to position [0, 40]
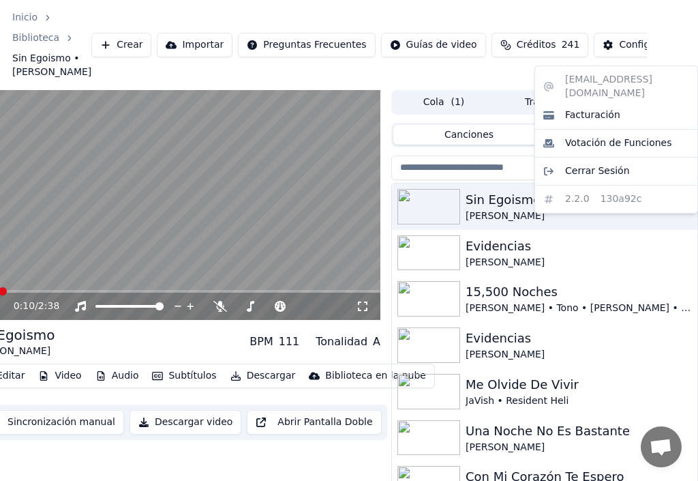
click at [578, 53] on html "Inicio Biblioteca Sin Egoismo • [PERSON_NAME] Crear Importar Preguntas Frecuent…" at bounding box center [309, 240] width 698 height 481
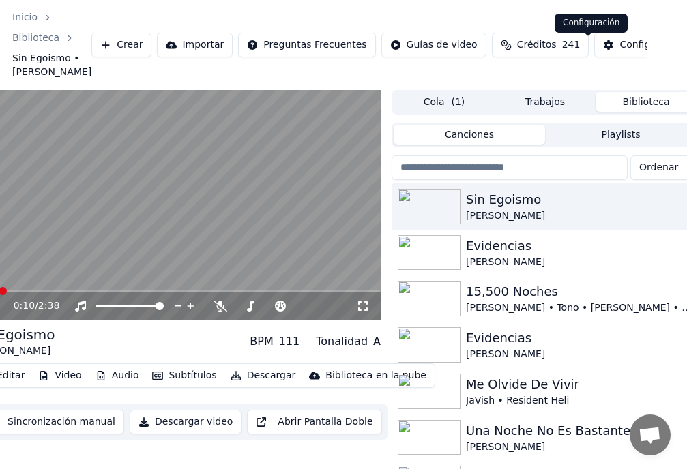
click at [619, 50] on div "Configuración" at bounding box center [652, 45] width 66 height 14
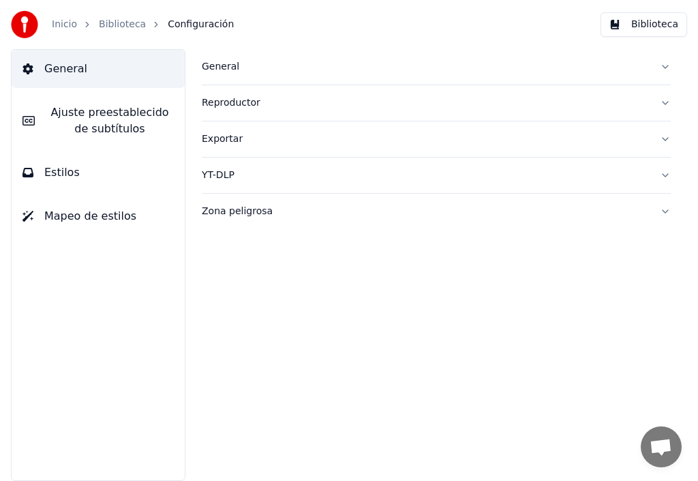
click at [70, 179] on span "Estilos" at bounding box center [61, 172] width 35 height 16
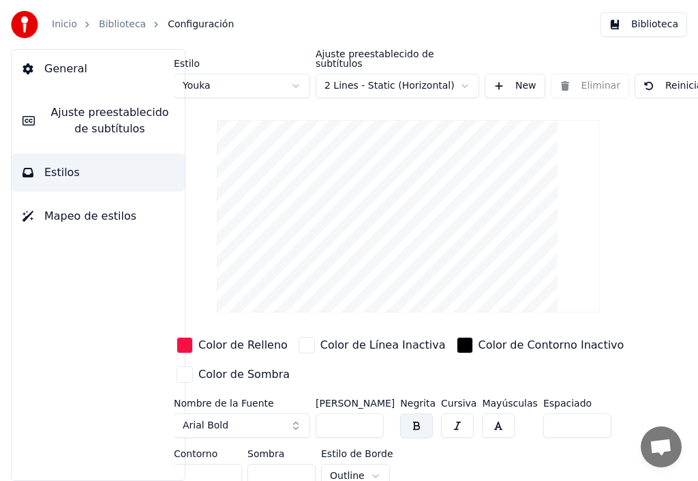
scroll to position [0, 21]
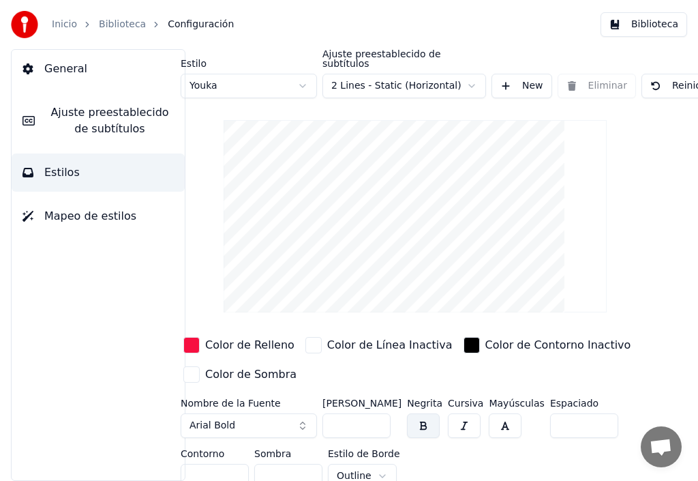
click at [113, 111] on span "Ajuste preestablecido de subtítulos" at bounding box center [110, 120] width 128 height 33
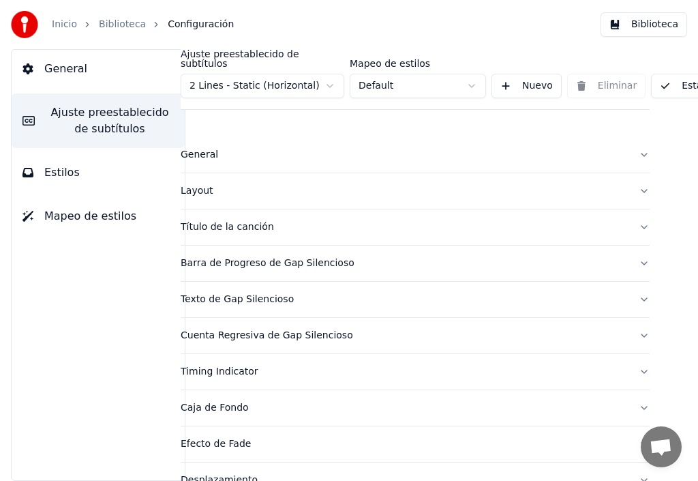
click at [630, 181] on button "Layout" at bounding box center [415, 190] width 469 height 35
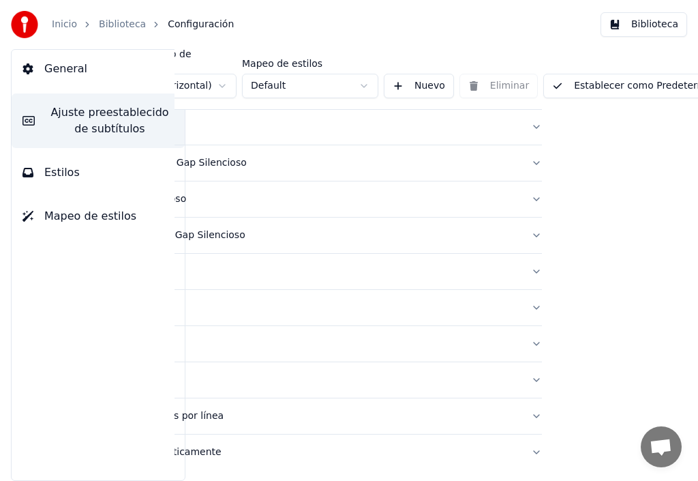
scroll to position [505, 162]
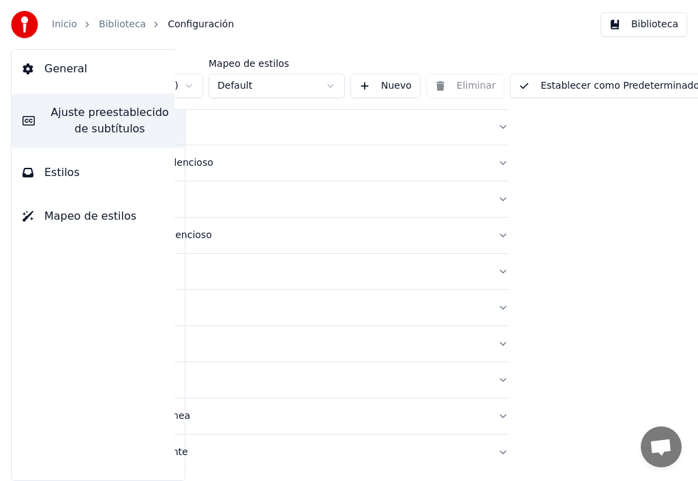
click at [67, 169] on span "Estilos" at bounding box center [61, 172] width 35 height 16
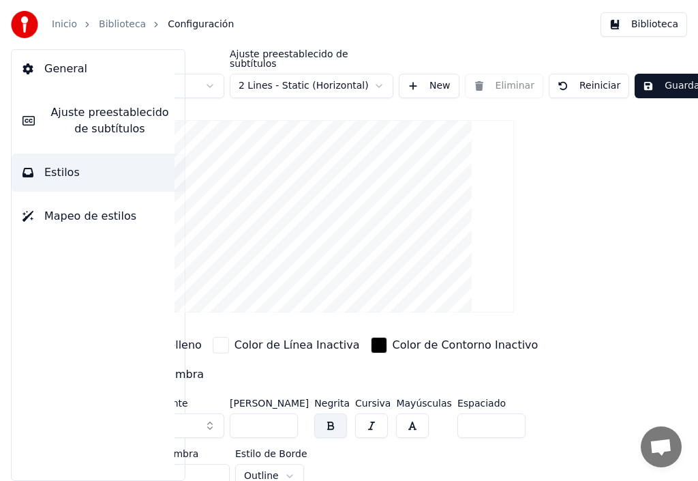
scroll to position [0, 0]
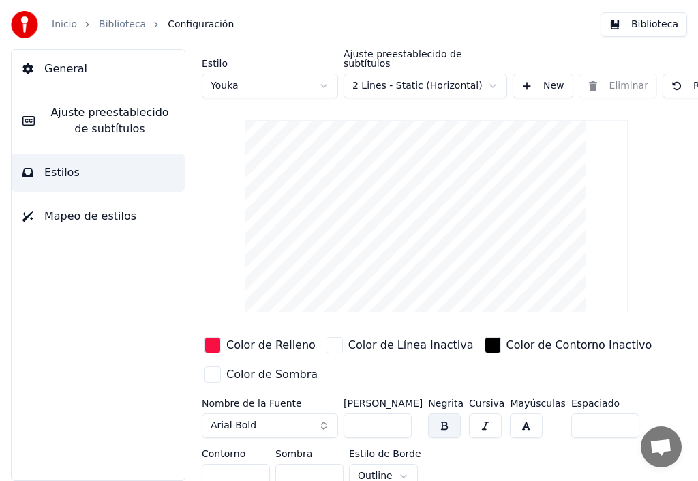
click at [554, 79] on button "New" at bounding box center [543, 86] width 61 height 25
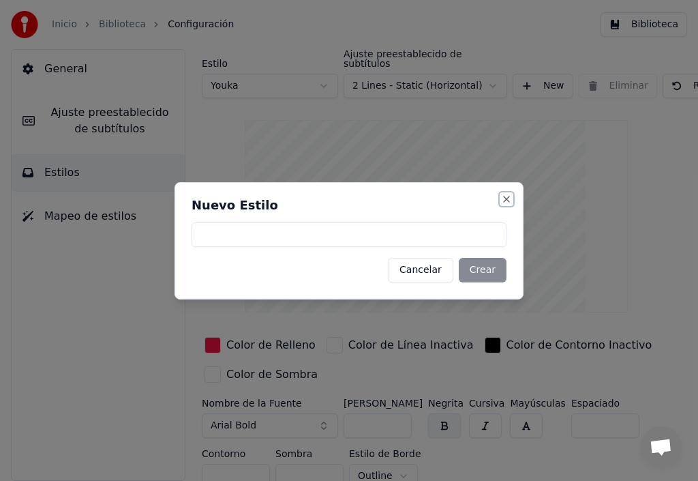
click at [511, 197] on button "Close" at bounding box center [506, 199] width 11 height 11
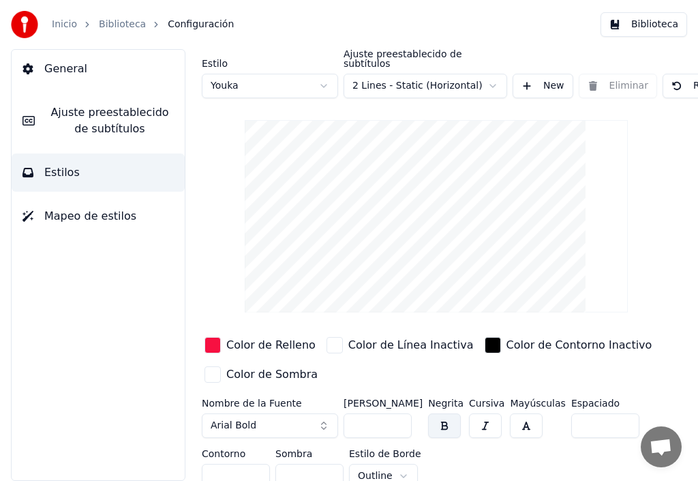
scroll to position [14, 0]
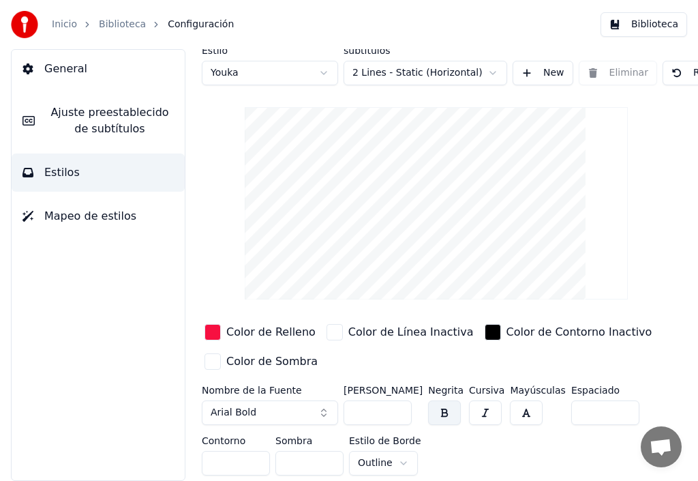
click at [109, 220] on span "Mapeo de estilos" at bounding box center [90, 216] width 92 height 16
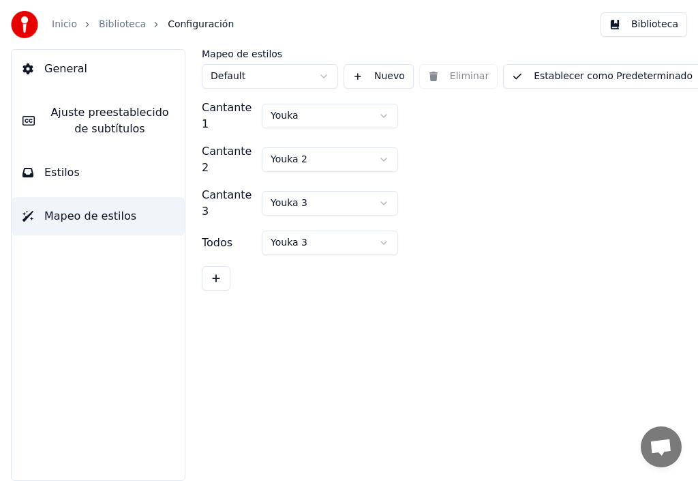
click at [384, 114] on html "Inicio Biblioteca Configuración Biblioteca General [PERSON_NAME] preestablecido…" at bounding box center [349, 240] width 698 height 481
click at [59, 173] on span "Estilos" at bounding box center [61, 172] width 35 height 16
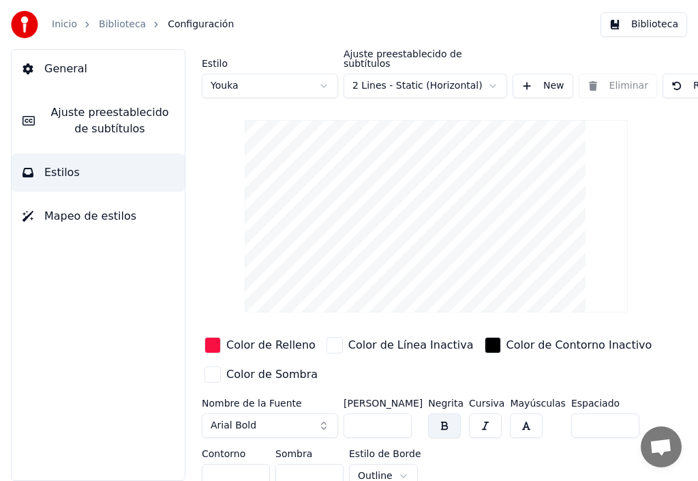
click at [95, 124] on span "Ajuste preestablecido de subtítulos" at bounding box center [110, 120] width 128 height 33
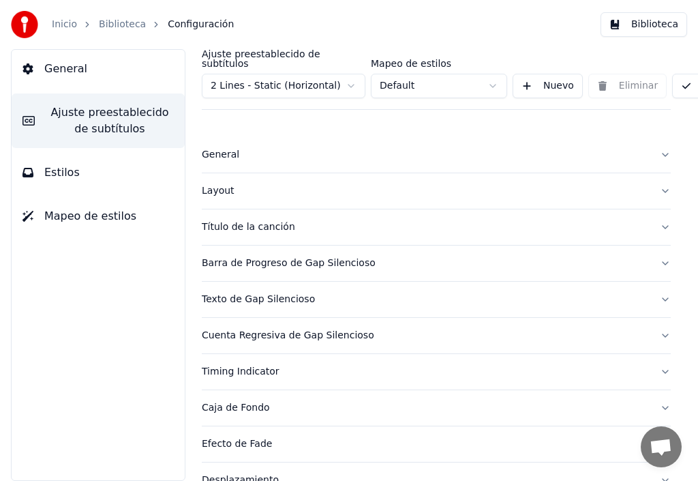
click at [275, 220] on div "Título de la canción" at bounding box center [425, 227] width 447 height 14
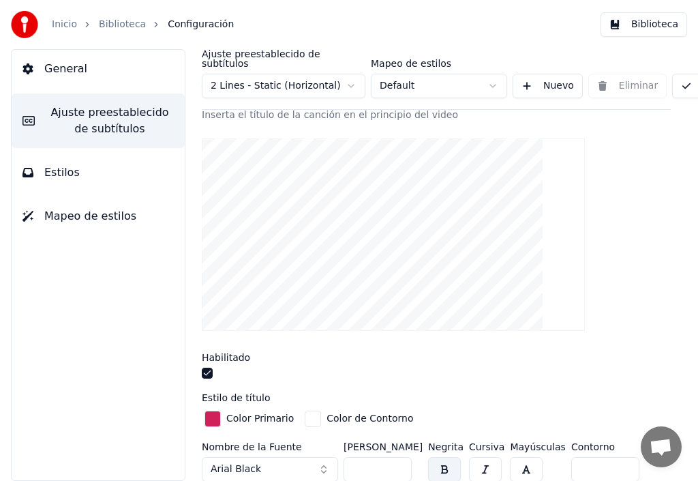
scroll to position [205, 0]
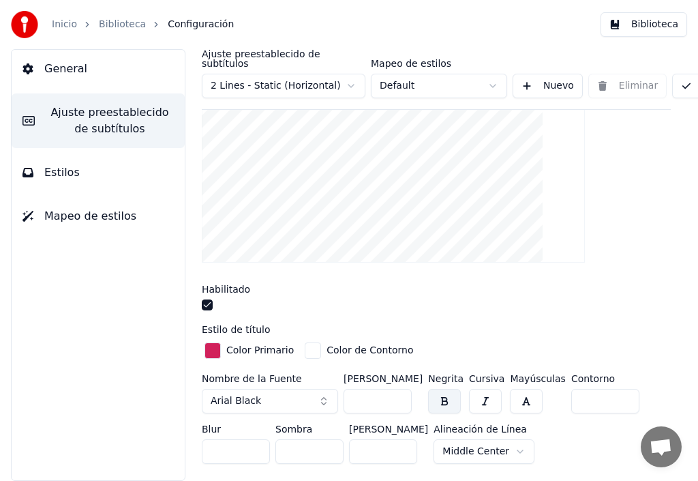
click at [501, 441] on html "Inicio Biblioteca Configuración Biblioteca General Ajuste preestablecido de sub…" at bounding box center [349, 240] width 698 height 481
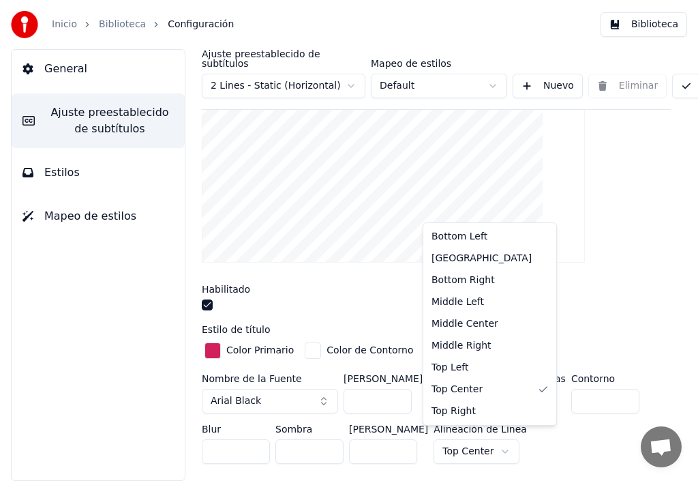
click at [491, 441] on html "Inicio Biblioteca Configuración Biblioteca General Ajuste preestablecido de sub…" at bounding box center [349, 240] width 698 height 481
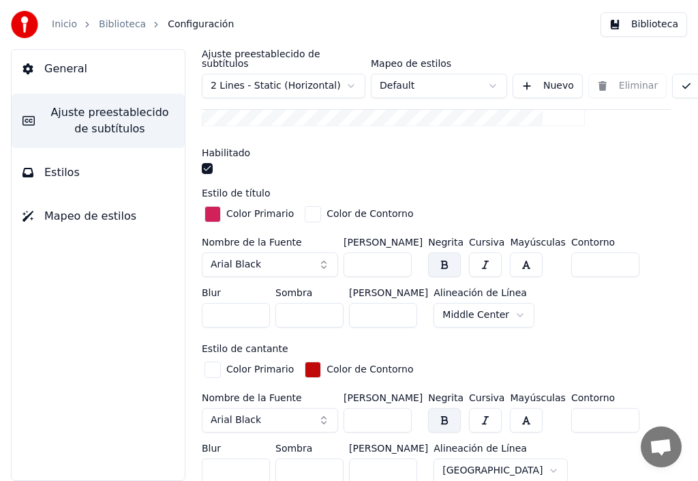
scroll to position [409, 0]
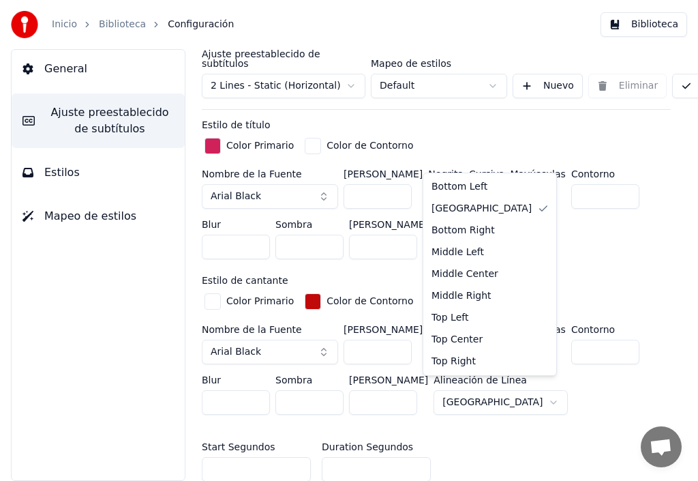
click at [505, 391] on html "Inicio Biblioteca Configuración Biblioteca General Ajuste preestablecido de sub…" at bounding box center [349, 240] width 698 height 481
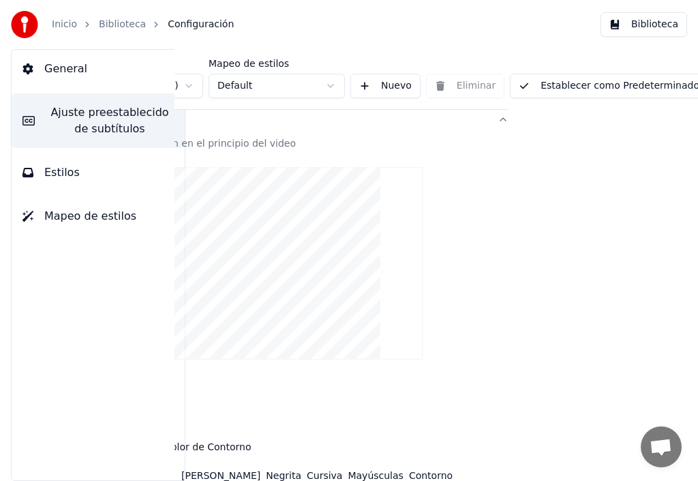
scroll to position [0, 162]
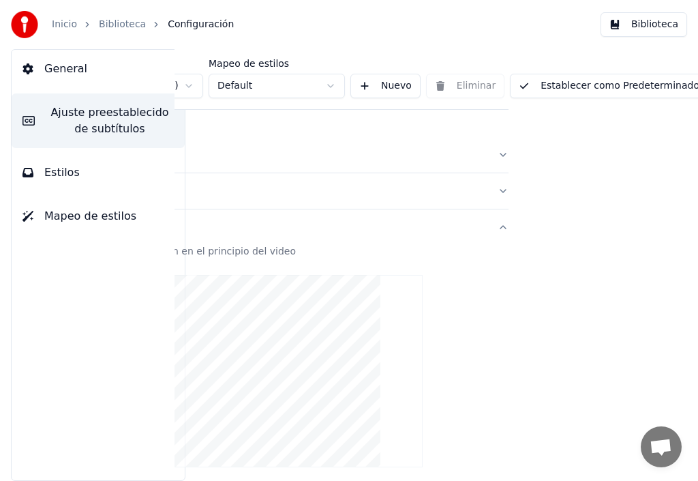
click at [591, 76] on button "Establecer como Predeterminado" at bounding box center [609, 86] width 198 height 25
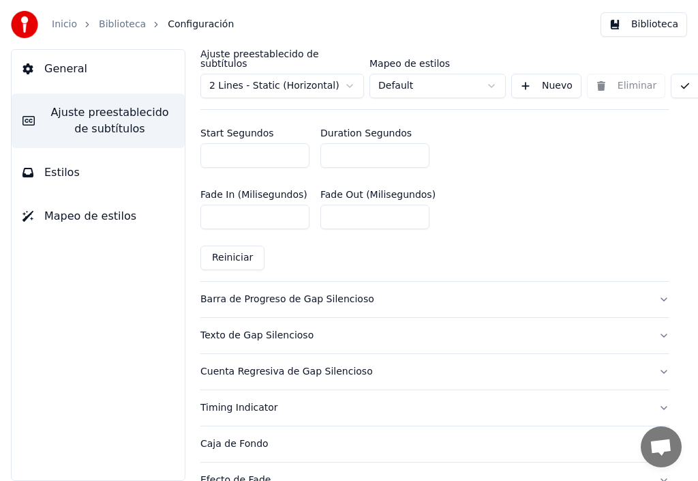
scroll to position [723, 0]
click at [493, 78] on html "Inicio Biblioteca Configuración Biblioteca General Ajuste preestablecido de sub…" at bounding box center [349, 240] width 698 height 481
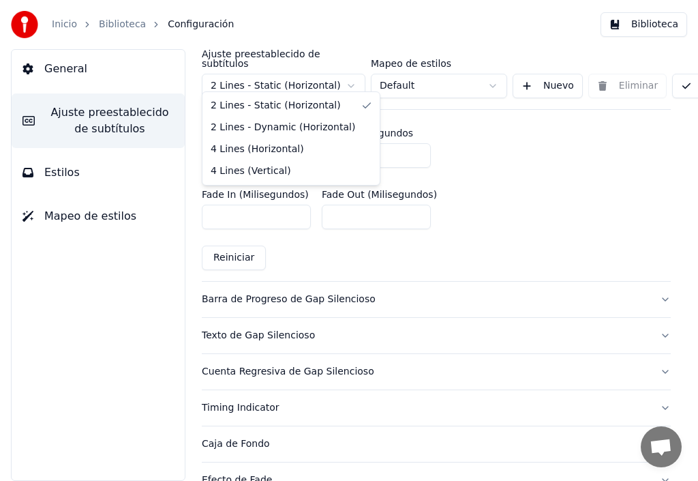
click at [351, 76] on html "Inicio Biblioteca Configuración Biblioteca General Ajuste preestablecido de sub…" at bounding box center [349, 240] width 698 height 481
type input "***"
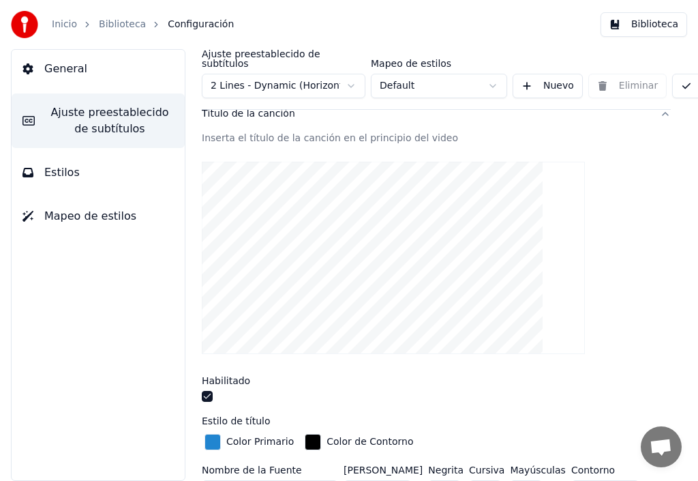
scroll to position [273, 0]
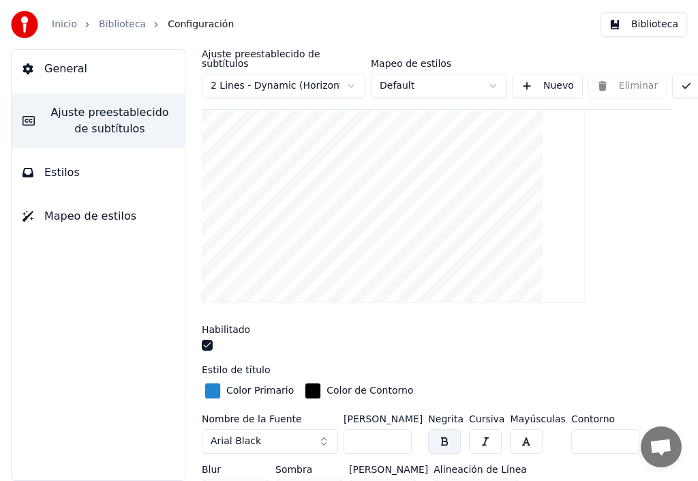
click at [217, 383] on div "button" at bounding box center [213, 391] width 16 height 16
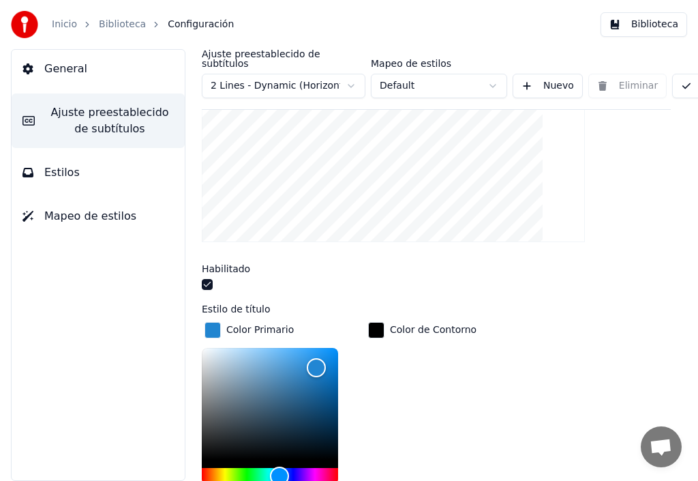
scroll to position [546, 0]
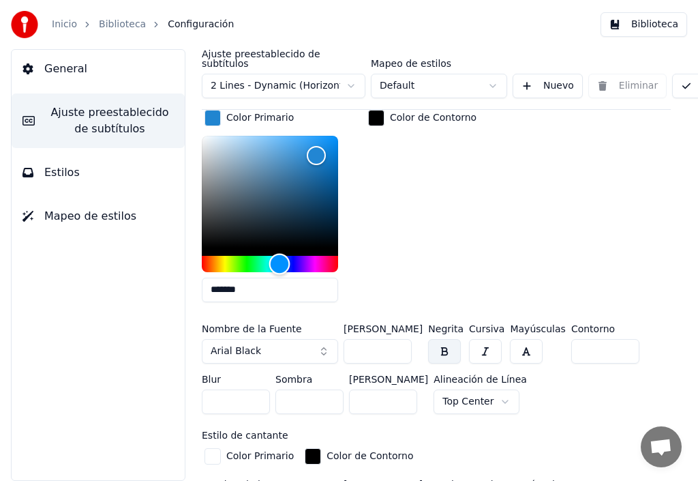
type input "*******"
click at [334, 256] on div "Hue" at bounding box center [270, 264] width 136 height 16
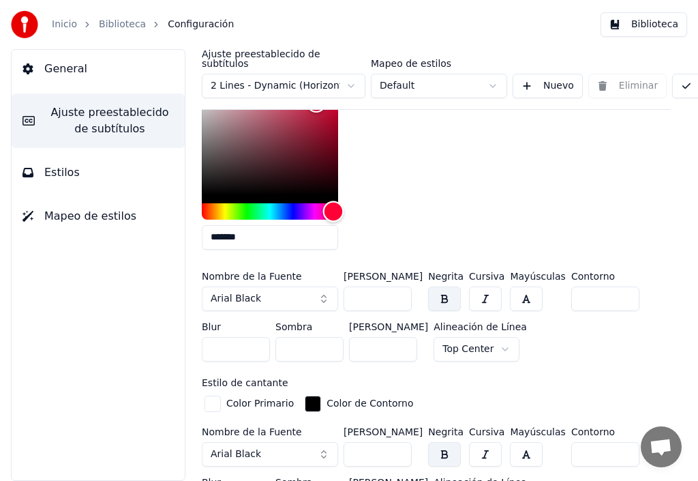
scroll to position [614, 0]
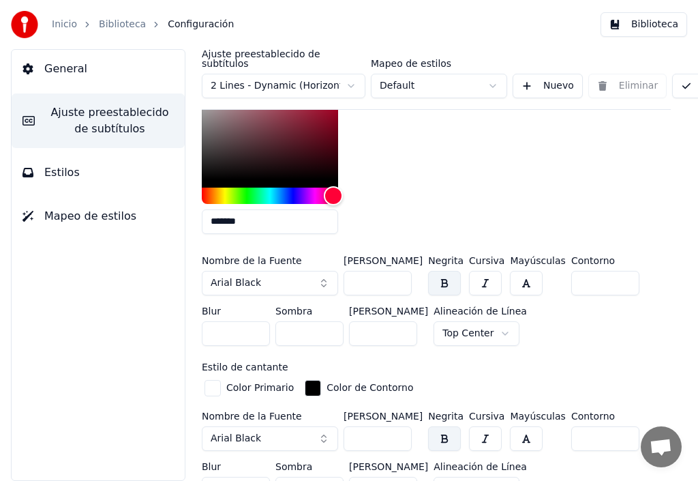
click at [398, 271] on input "***" at bounding box center [378, 283] width 68 height 25
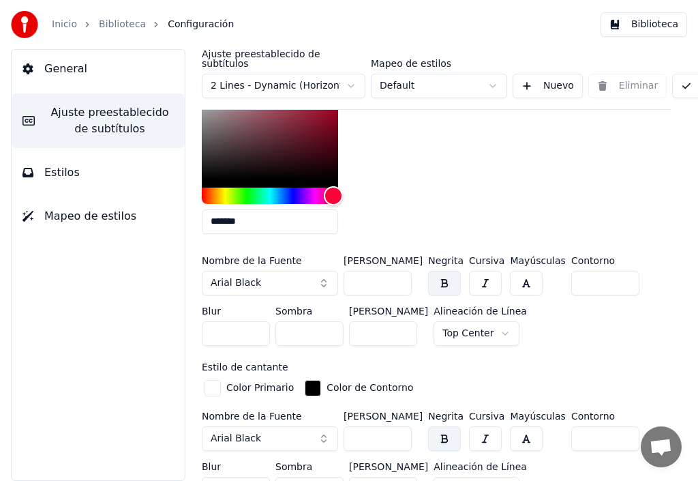
click at [398, 271] on input "***" at bounding box center [378, 283] width 68 height 25
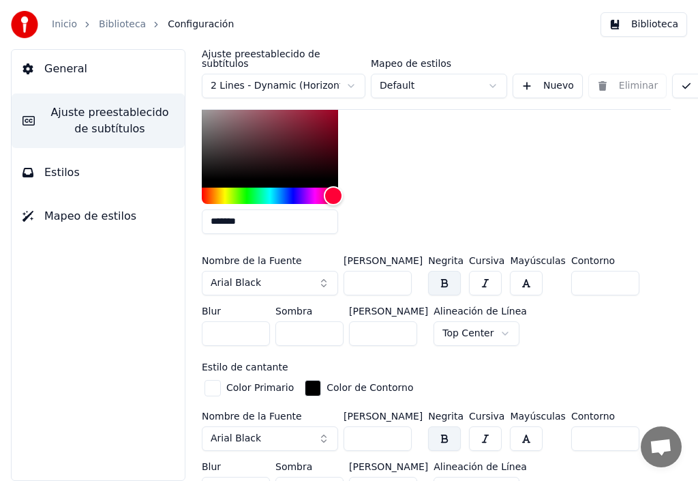
type input "***"
click at [398, 271] on input "***" at bounding box center [378, 283] width 68 height 25
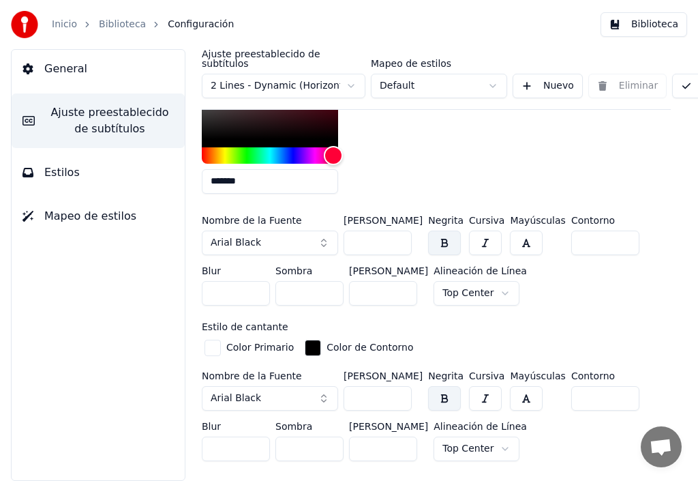
scroll to position [682, 0]
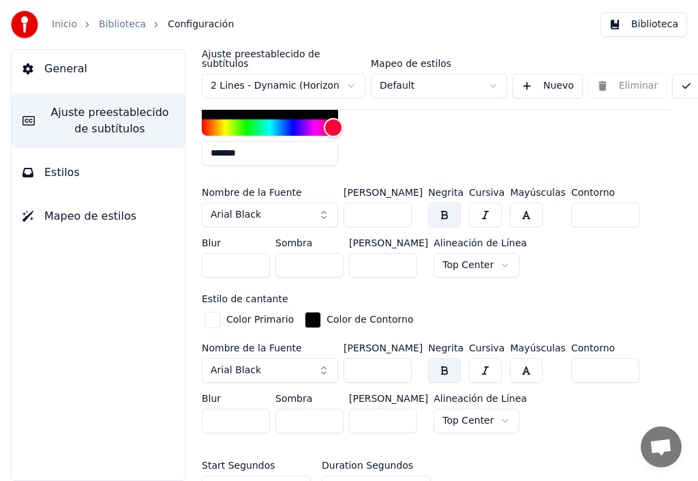
click at [217, 312] on div "button" at bounding box center [213, 320] width 16 height 16
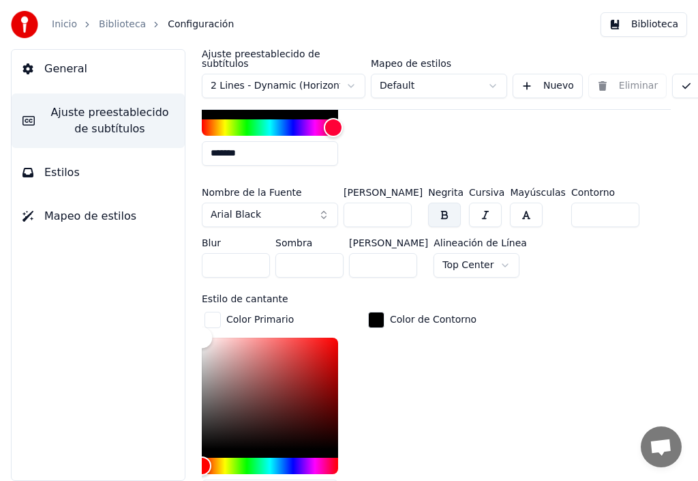
type input "*******"
click at [333, 338] on div "Color" at bounding box center [270, 394] width 136 height 112
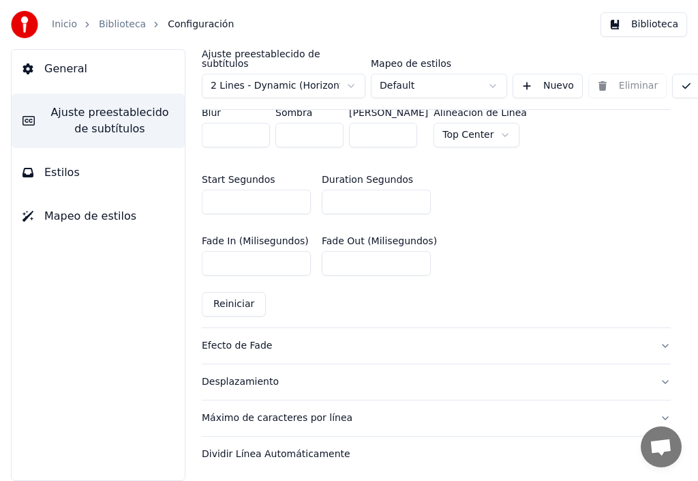
scroll to position [1153, 0]
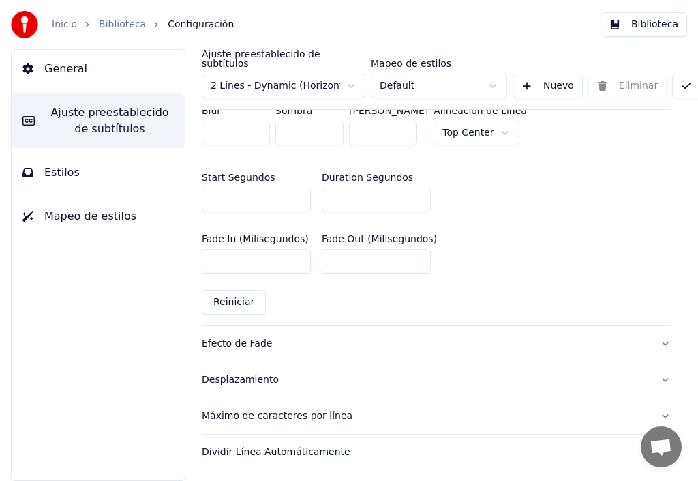
click at [61, 173] on span "Estilos" at bounding box center [61, 172] width 35 height 16
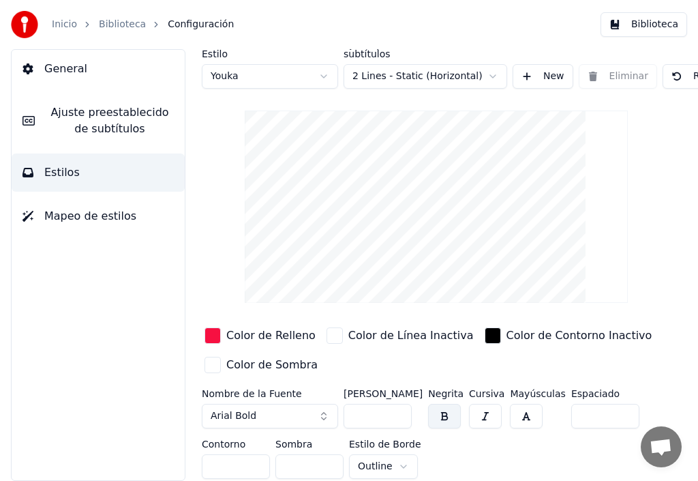
scroll to position [14, 0]
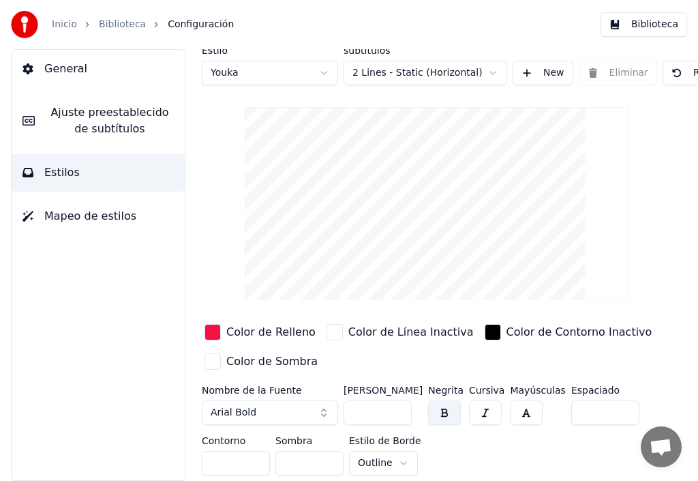
click at [83, 121] on span "Ajuste preestablecido de subtítulos" at bounding box center [110, 120] width 128 height 33
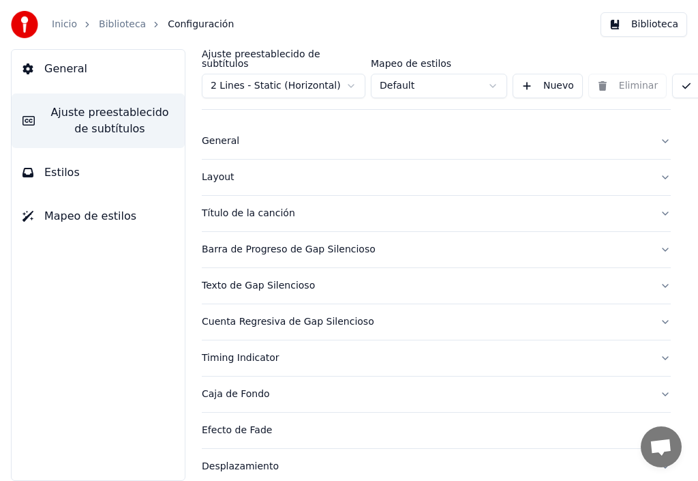
click at [263, 243] on div "Barra de Progreso de Gap Silencioso" at bounding box center [425, 250] width 447 height 14
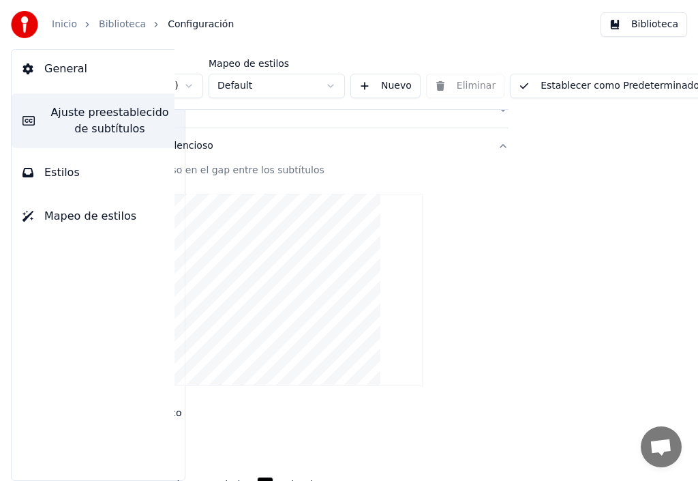
scroll to position [0, 162]
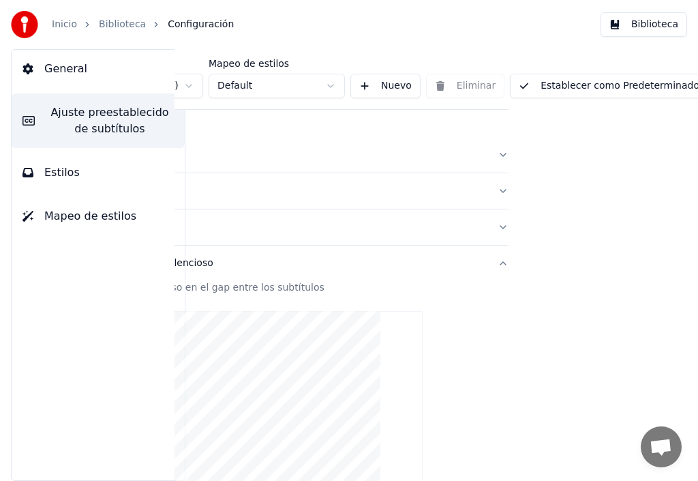
click at [619, 74] on button "Establecer como Predeterminado" at bounding box center [609, 86] width 198 height 25
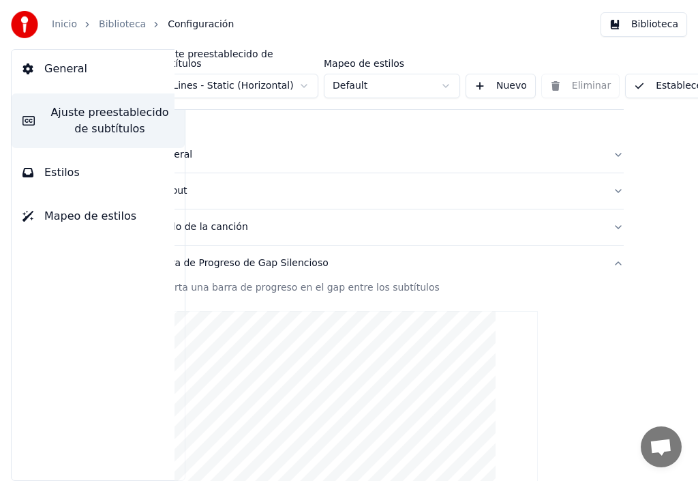
scroll to position [0, 0]
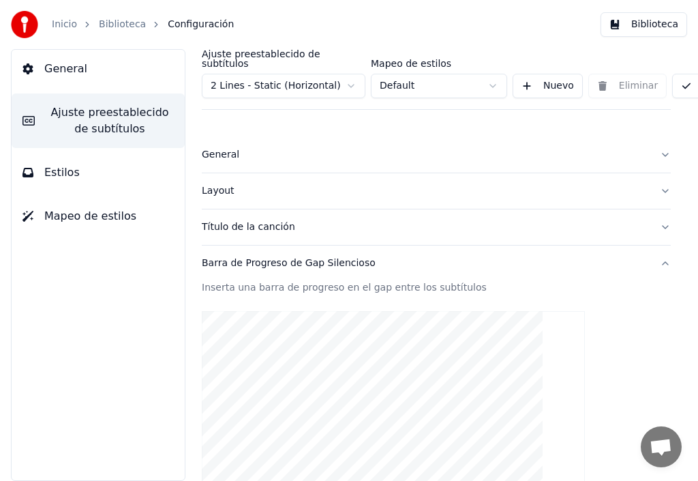
click at [72, 27] on link "Inicio" at bounding box center [64, 25] width 25 height 14
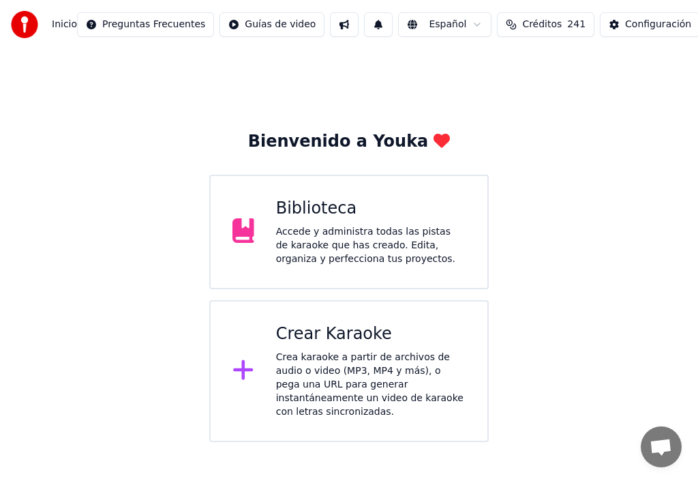
click at [340, 235] on div "Accede y administra todas las pistas de karaoke que has creado. Edita, organiza…" at bounding box center [371, 245] width 190 height 41
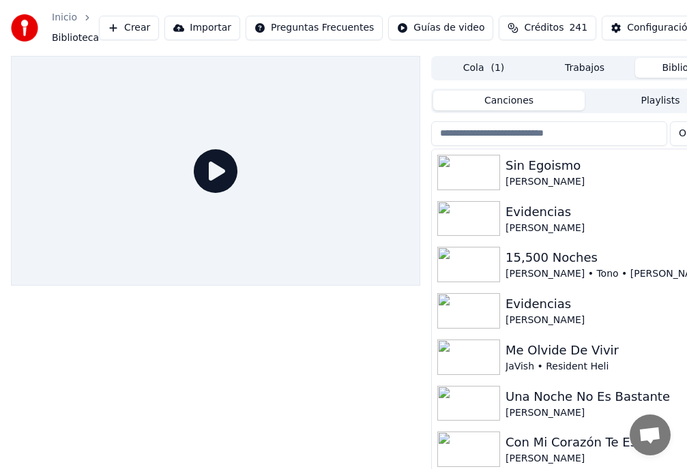
click at [543, 175] on div "[PERSON_NAME]" at bounding box center [611, 182] width 213 height 14
click at [543, 146] on input "search" at bounding box center [549, 133] width 236 height 25
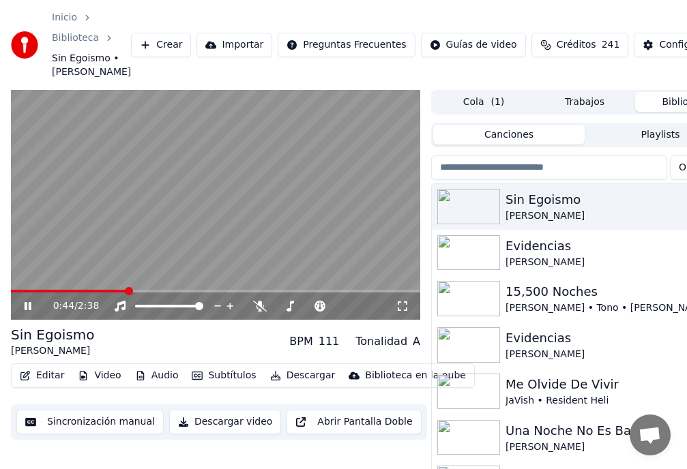
click at [27, 310] on icon at bounding box center [28, 306] width 7 height 8
click at [659, 52] on div "Configuración" at bounding box center [692, 45] width 66 height 14
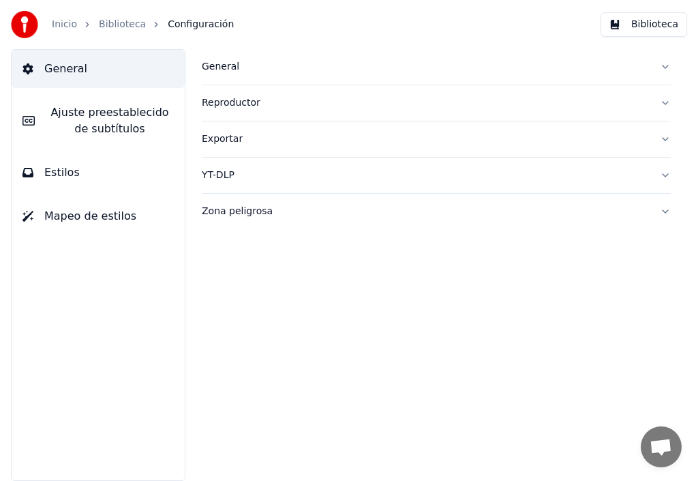
click at [136, 124] on span "Ajuste preestablecido de subtítulos" at bounding box center [110, 120] width 128 height 33
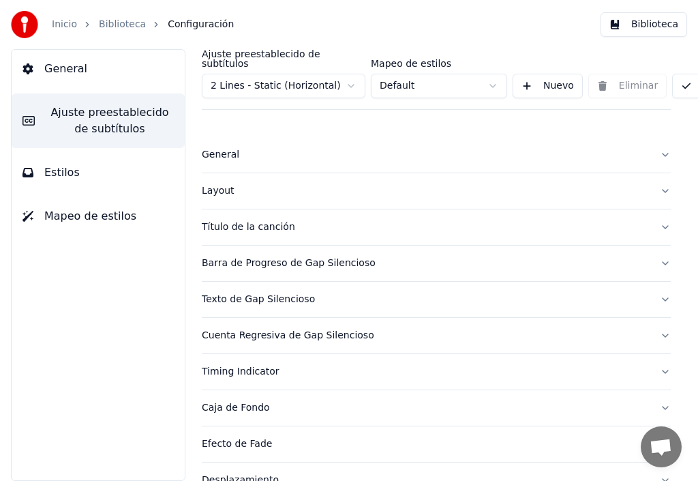
click at [248, 220] on div "Título de la canción" at bounding box center [425, 227] width 447 height 14
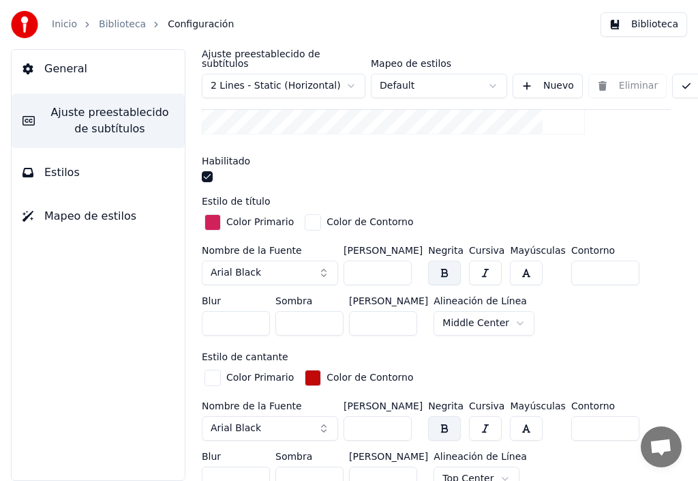
scroll to position [341, 0]
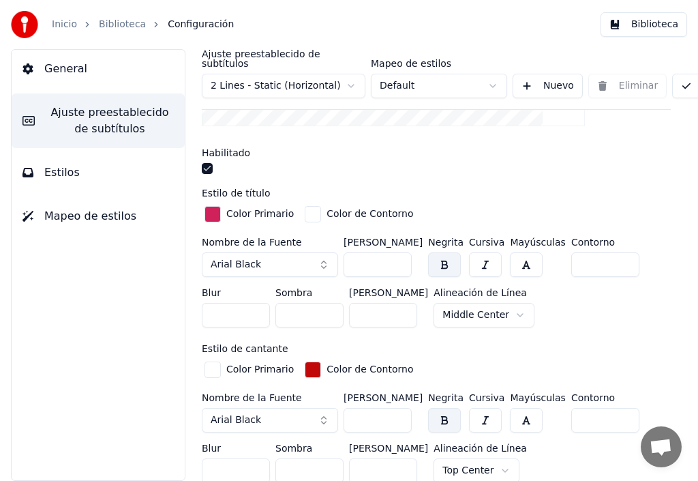
click at [312, 206] on div "button" at bounding box center [313, 214] width 16 height 16
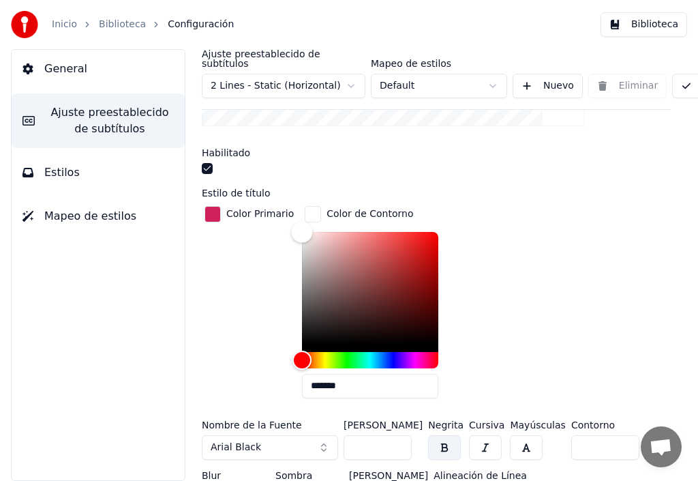
type input "*******"
click at [422, 232] on div "Color" at bounding box center [370, 288] width 136 height 112
click at [207, 207] on div "button" at bounding box center [213, 214] width 16 height 16
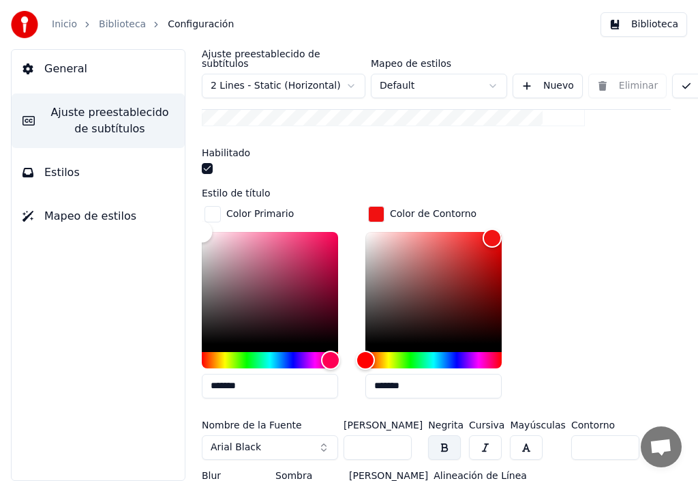
drag, startPoint x: 312, startPoint y: 235, endPoint x: 201, endPoint y: 216, distance: 113.6
click at [201, 216] on div "Ajuste preestablecido de subtítulos 2 Lines - Static (Horizontal) Mapeo de esti…" at bounding box center [437, 265] width 524 height 432
type input "*******"
click at [329, 232] on div "Color" at bounding box center [270, 288] width 136 height 112
type input "*******"
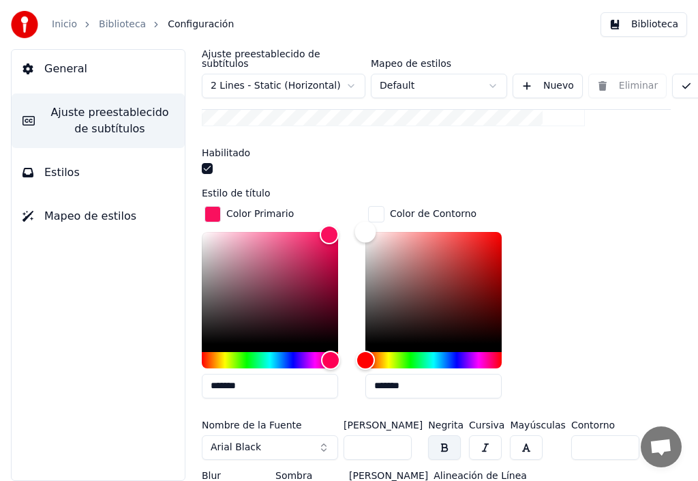
drag, startPoint x: 490, startPoint y: 227, endPoint x: 356, endPoint y: 220, distance: 133.9
click at [356, 222] on div "Color" at bounding box center [365, 232] width 21 height 21
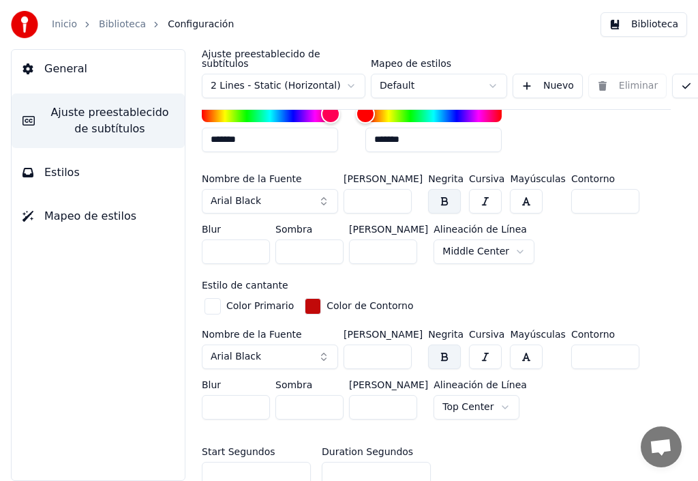
scroll to position [682, 0]
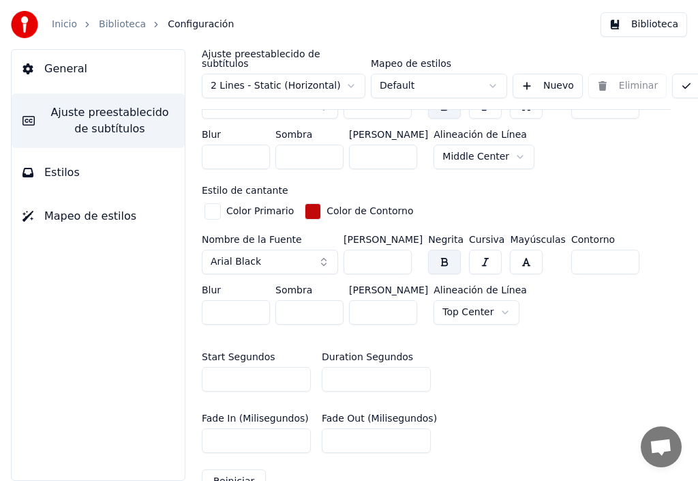
click at [216, 203] on div "button" at bounding box center [213, 211] width 16 height 16
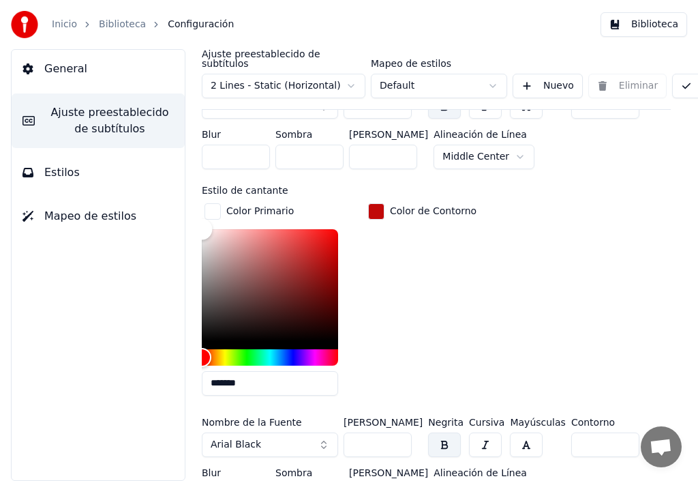
type input "*******"
click at [334, 229] on div "Color" at bounding box center [270, 285] width 136 height 112
click at [376, 203] on div "button" at bounding box center [376, 211] width 16 height 16
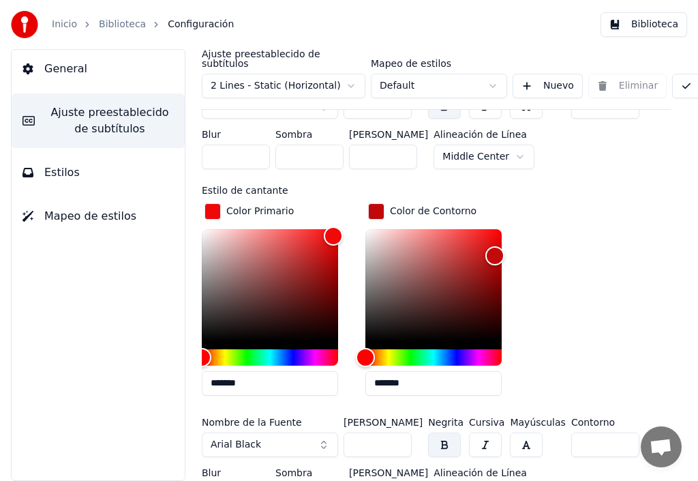
click at [366, 213] on div "Color de Contorno *******" at bounding box center [445, 304] width 158 height 206
type input "*******"
drag, startPoint x: 492, startPoint y: 242, endPoint x: 348, endPoint y: 214, distance: 147.3
click at [348, 214] on div "Color Primario ******* Color de Contorno *******" at bounding box center [436, 304] width 469 height 206
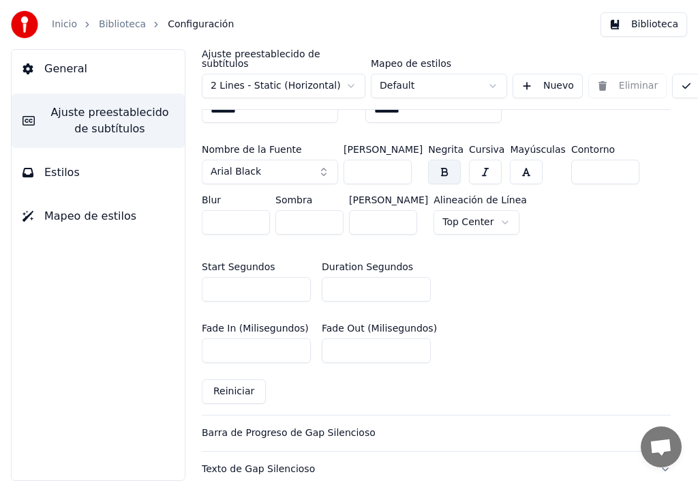
scroll to position [1023, 0]
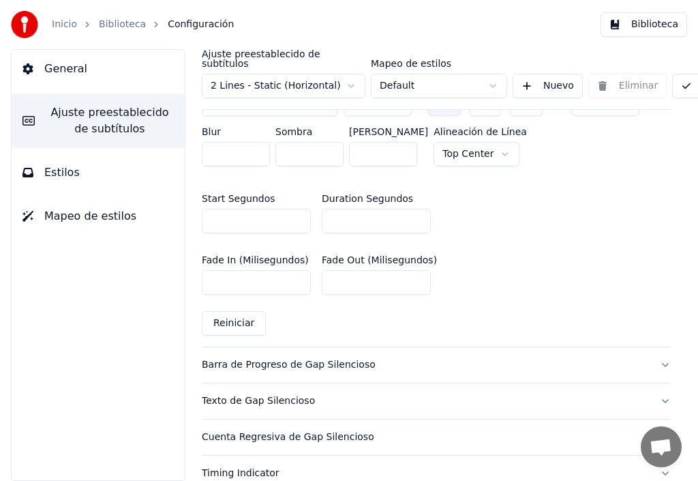
click at [256, 358] on div "Barra de Progreso de Gap Silencioso" at bounding box center [425, 365] width 447 height 14
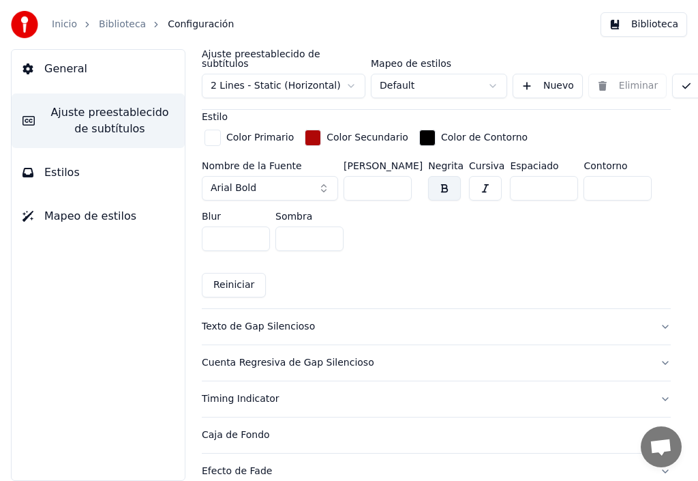
scroll to position [1042, 0]
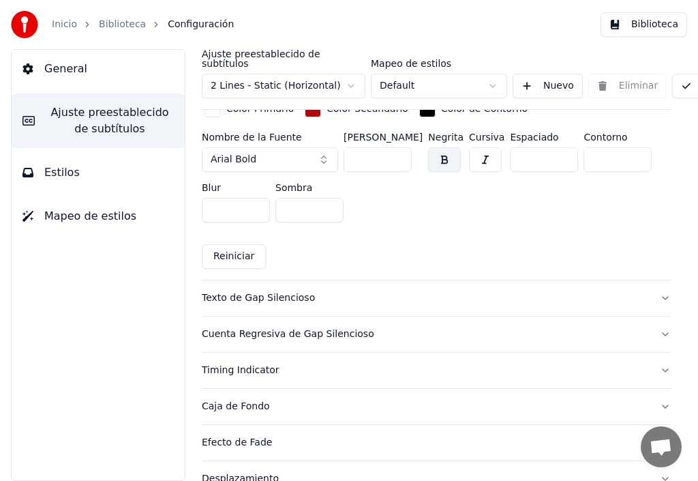
click at [256, 291] on div "Texto de Gap Silencioso" at bounding box center [425, 298] width 447 height 14
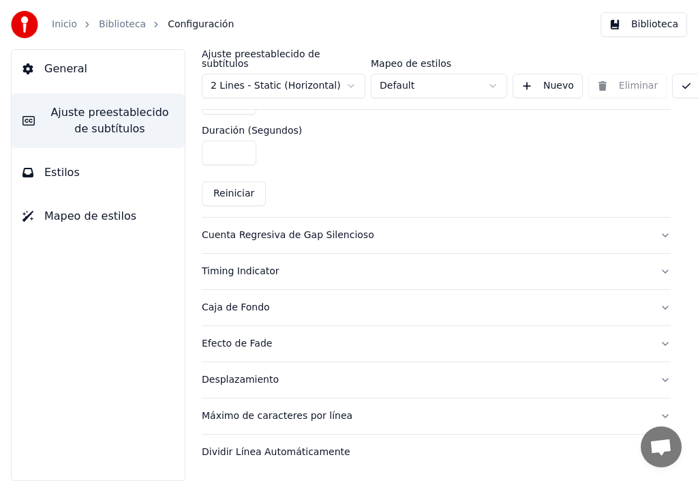
scroll to position [727, 0]
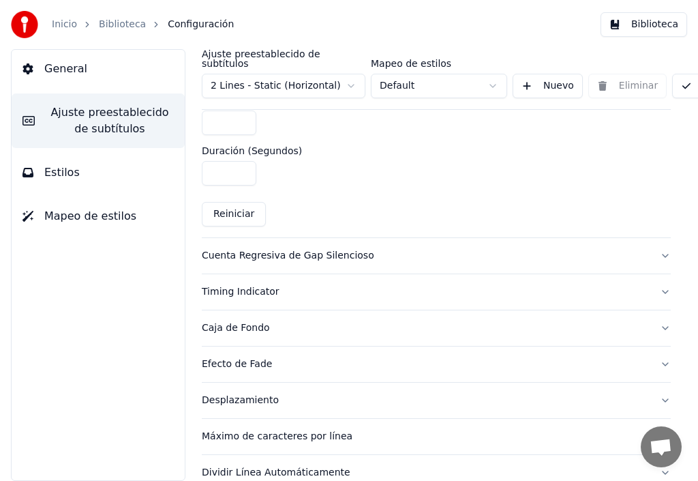
click at [261, 249] on div "Cuenta Regresiva de Gap Silencioso" at bounding box center [425, 256] width 447 height 14
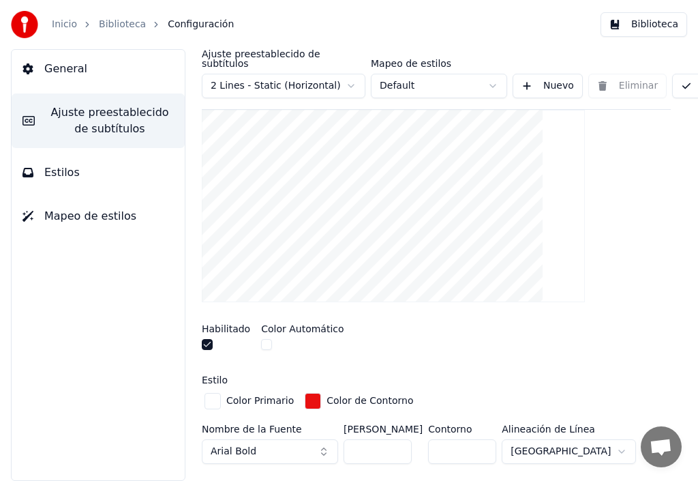
scroll to position [342, 0]
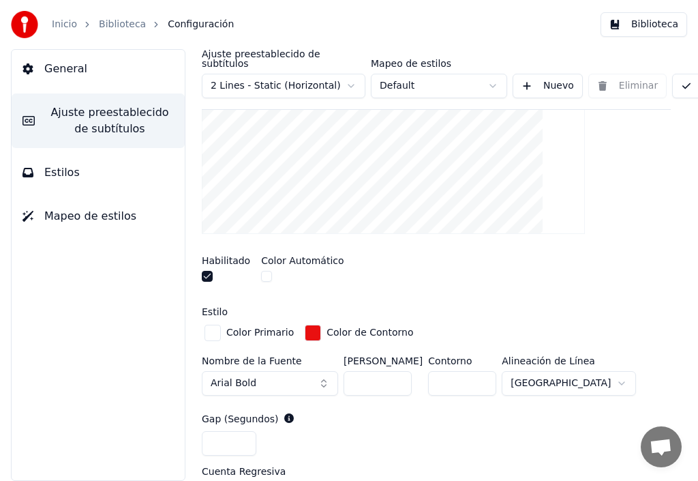
click at [213, 325] on div "button" at bounding box center [213, 333] width 16 height 16
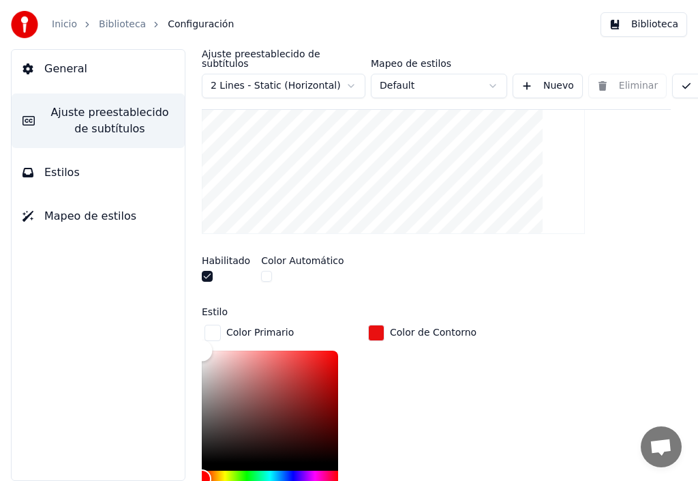
type input "*******"
click at [330, 351] on div "Color" at bounding box center [270, 407] width 136 height 112
click at [379, 325] on div "button" at bounding box center [376, 333] width 16 height 16
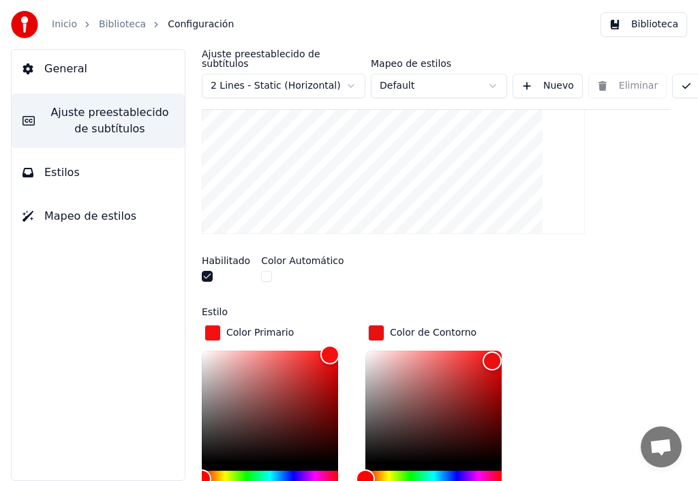
click at [367, 336] on div "Color de Contorno *******" at bounding box center [445, 425] width 158 height 206
type input "*******"
drag, startPoint x: 486, startPoint y: 350, endPoint x: 361, endPoint y: 340, distance: 124.5
click at [361, 341] on div "Color" at bounding box center [365, 351] width 21 height 21
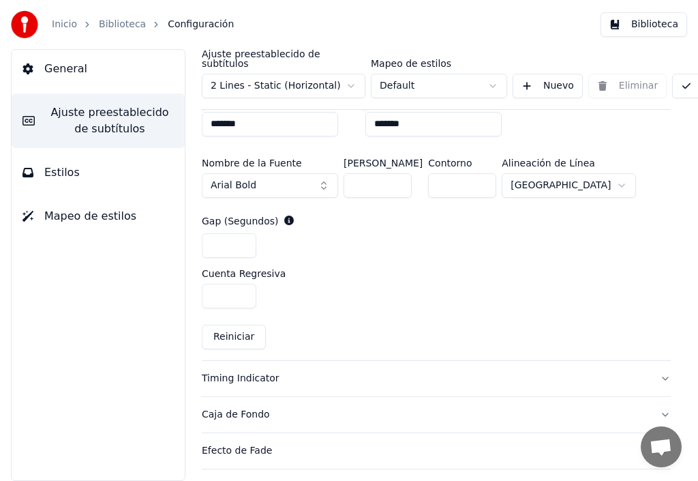
scroll to position [751, 0]
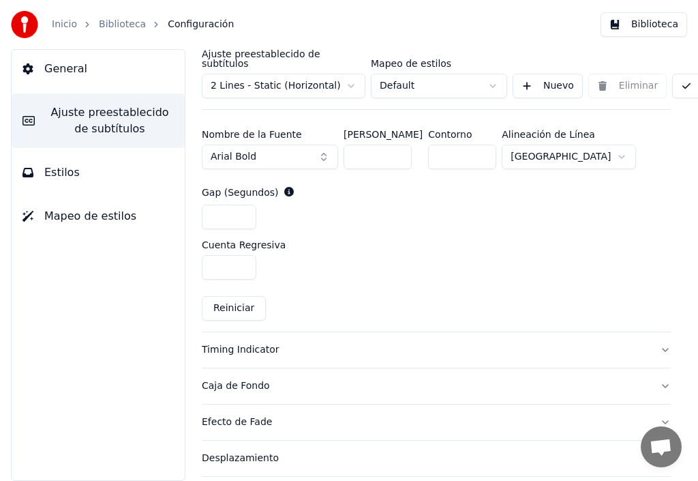
click at [254, 379] on div "Caja de Fondo" at bounding box center [425, 386] width 447 height 14
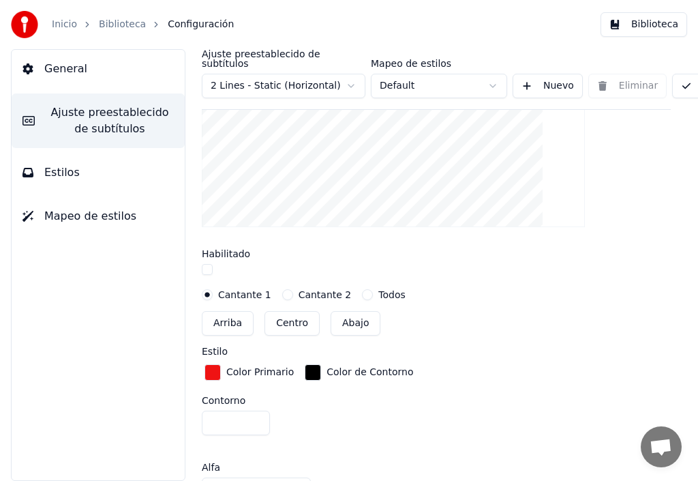
scroll to position [353, 0]
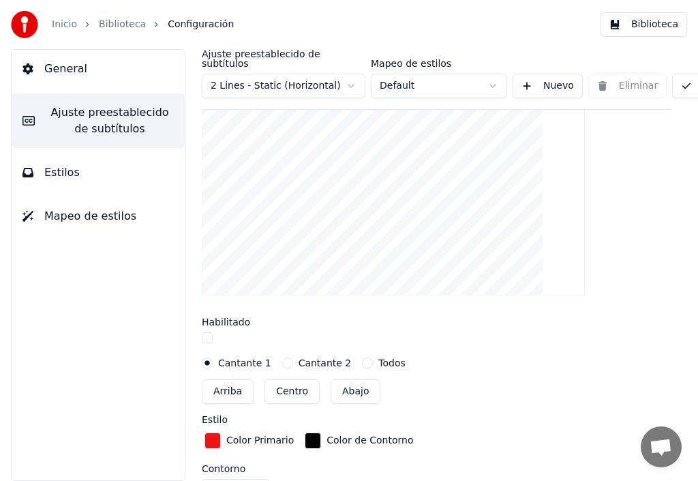
click at [218, 432] on div "button" at bounding box center [213, 440] width 16 height 16
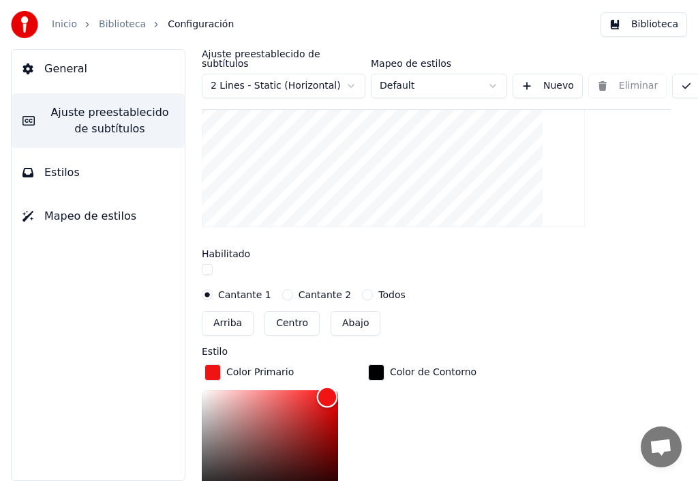
scroll to position [443, 0]
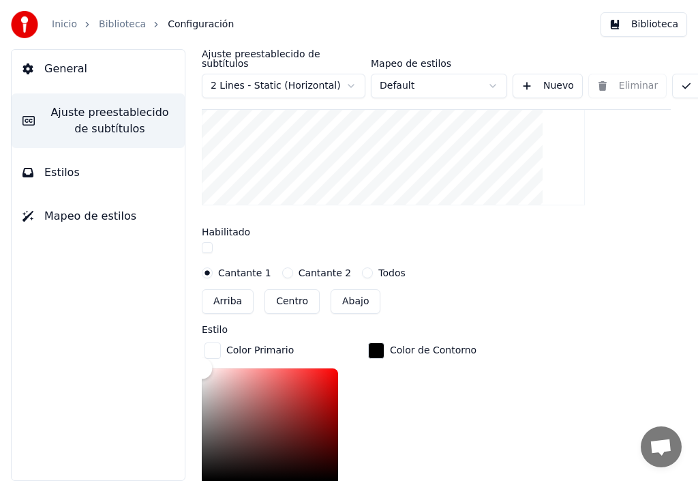
type input "*******"
drag, startPoint x: 327, startPoint y: 388, endPoint x: 203, endPoint y: 347, distance: 130.1
click at [203, 357] on div "Color" at bounding box center [203, 367] width 21 height 21
click at [381, 342] on div "button" at bounding box center [376, 350] width 16 height 16
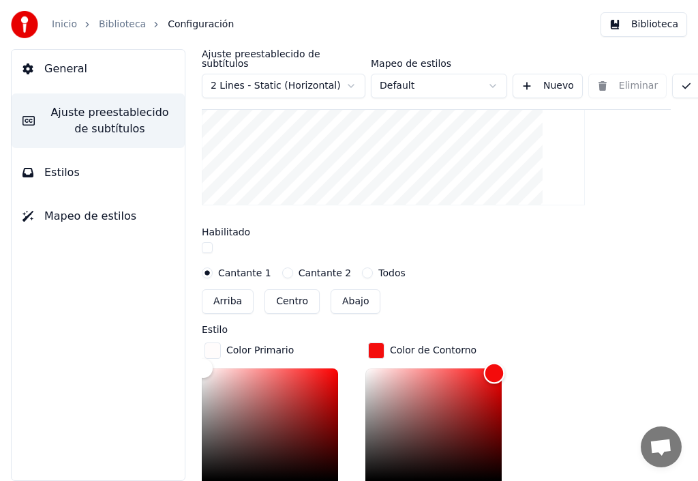
click at [494, 368] on div "Color" at bounding box center [434, 424] width 136 height 112
type input "*******"
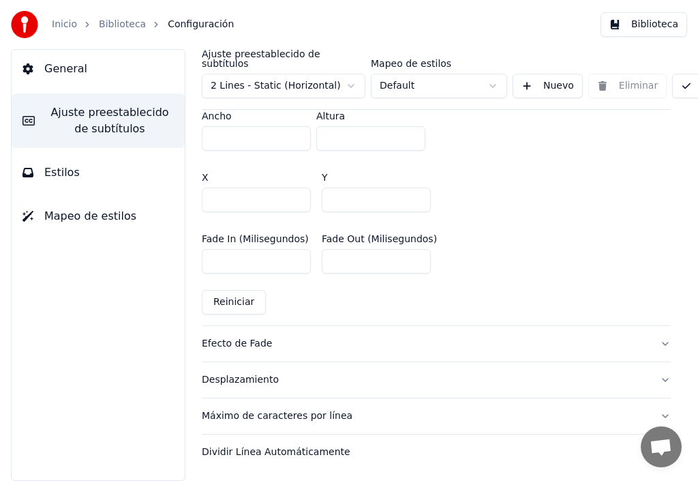
scroll to position [1017, 162]
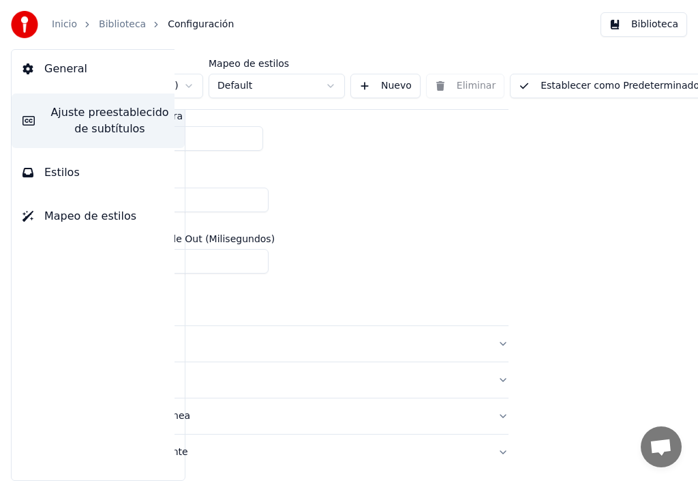
click at [619, 78] on button "Establecer como Predeterminado" at bounding box center [609, 86] width 198 height 25
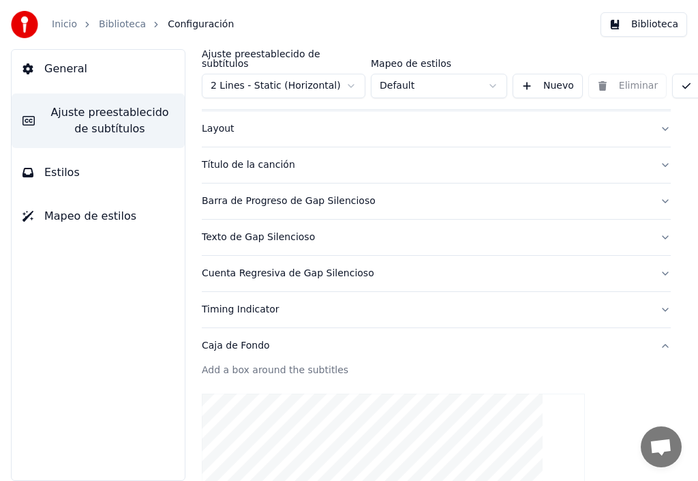
scroll to position [0, 0]
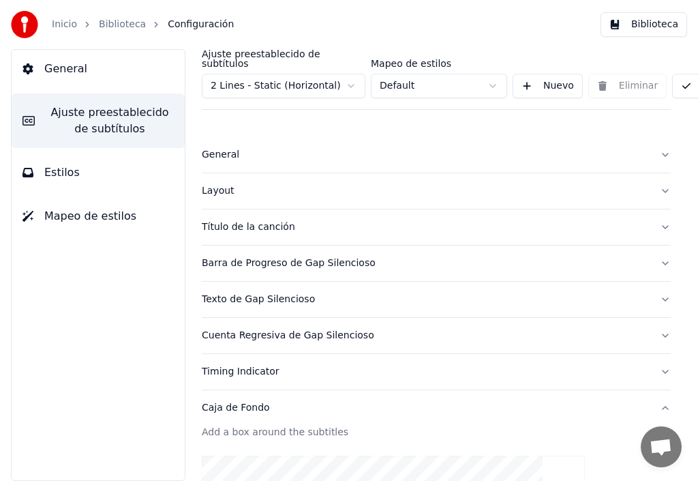
click at [265, 256] on div "Barra de Progreso de Gap Silencioso" at bounding box center [425, 263] width 447 height 14
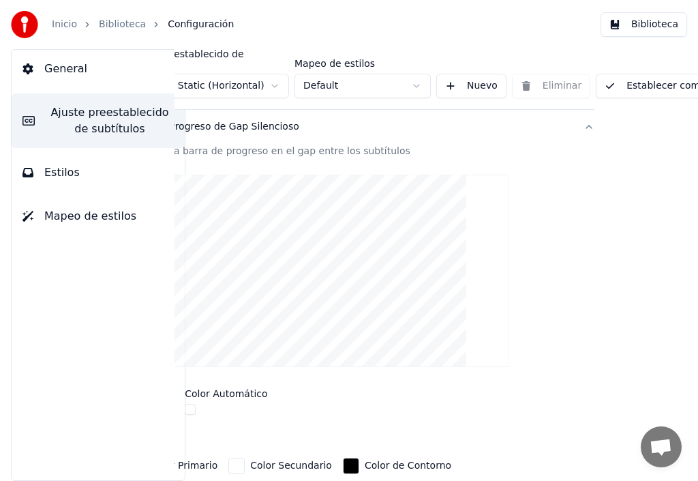
scroll to position [136, 162]
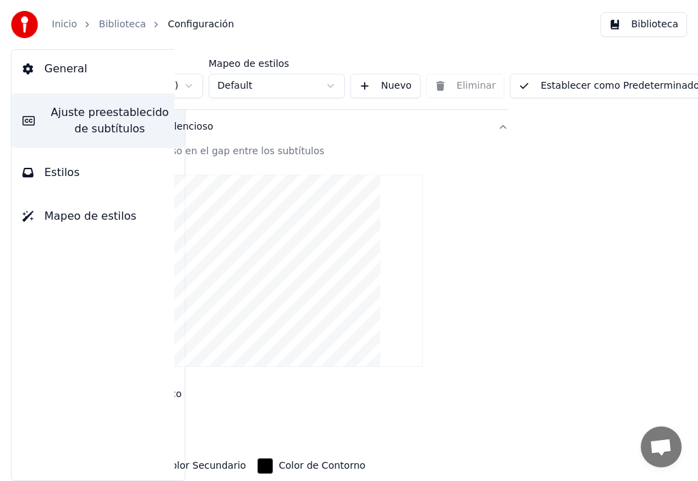
click at [632, 78] on button "Establecer como Predeterminado" at bounding box center [609, 86] width 198 height 25
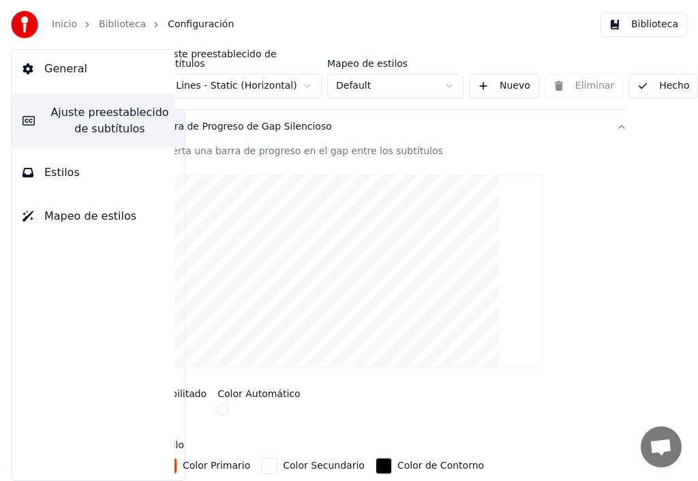
scroll to position [136, 47]
click at [59, 25] on link "Inicio" at bounding box center [64, 25] width 25 height 14
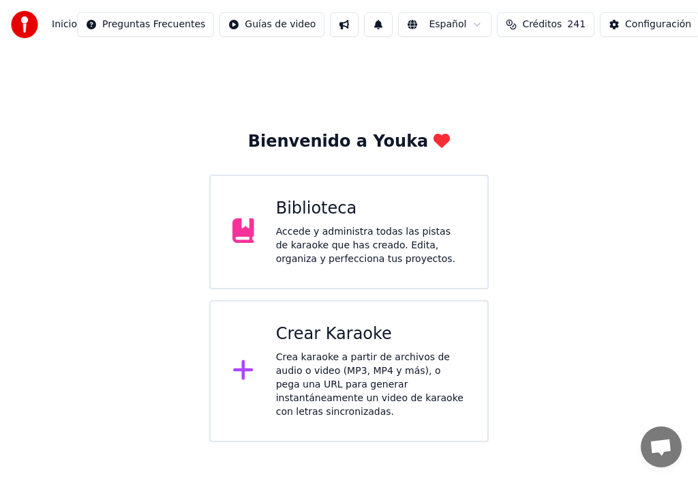
click at [329, 233] on div "Accede y administra todas las pistas de karaoke que has creado. Edita, organiza…" at bounding box center [371, 245] width 190 height 41
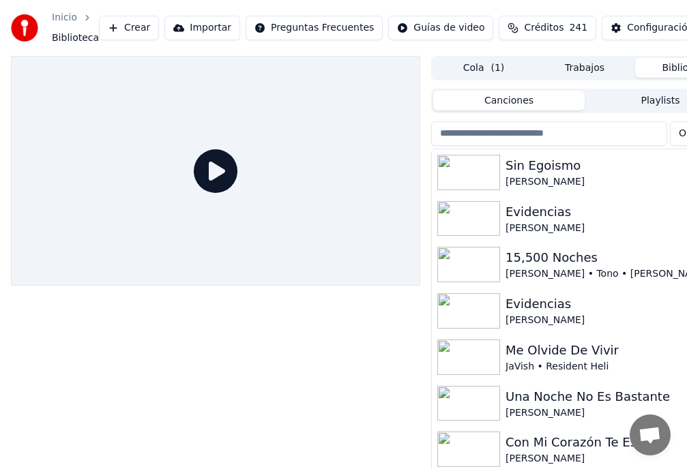
click at [536, 170] on div "Sin Egoismo" at bounding box center [611, 165] width 213 height 19
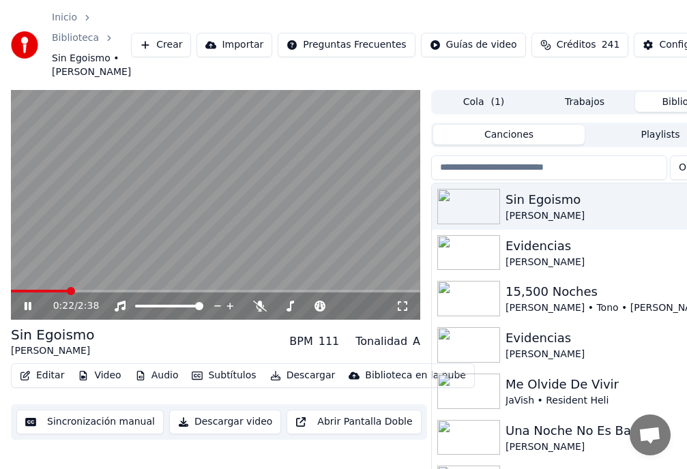
click at [164, 293] on span at bounding box center [215, 291] width 409 height 3
click at [659, 50] on div "Configuración" at bounding box center [692, 45] width 66 height 14
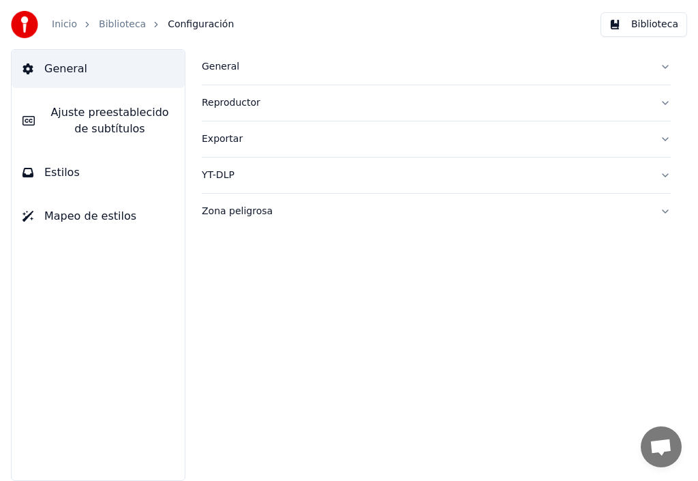
click at [113, 115] on span "Ajuste preestablecido de subtítulos" at bounding box center [110, 120] width 128 height 33
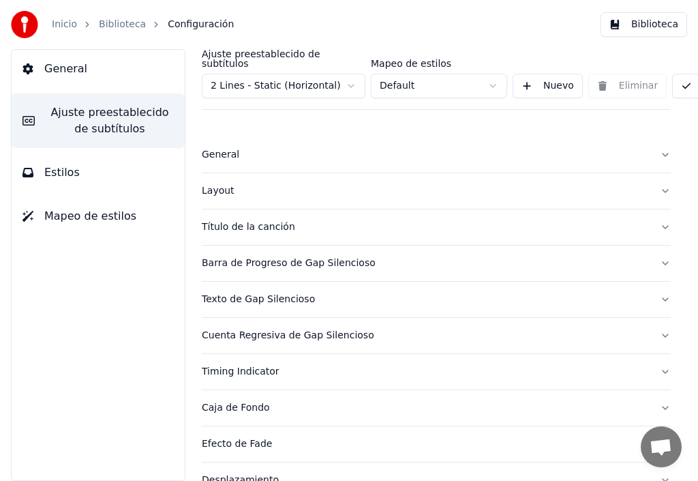
click at [266, 220] on div "Título de la canción" at bounding box center [425, 227] width 447 height 14
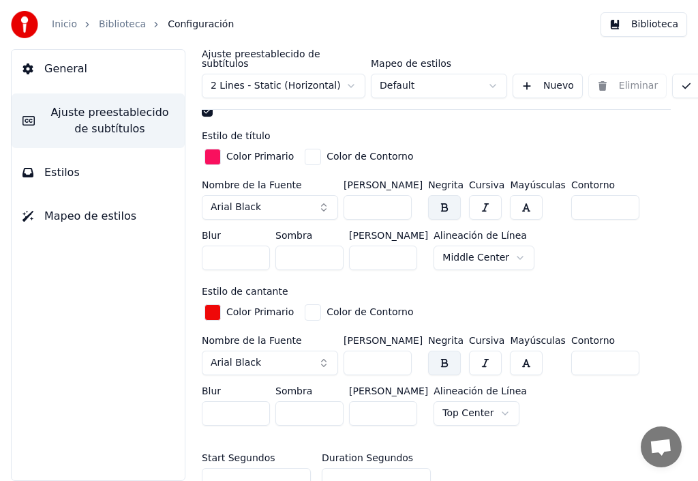
scroll to position [409, 0]
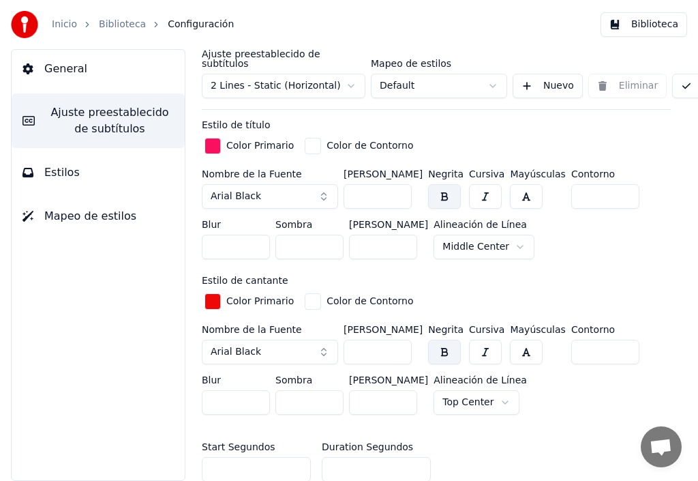
click at [212, 293] on div "button" at bounding box center [213, 301] width 16 height 16
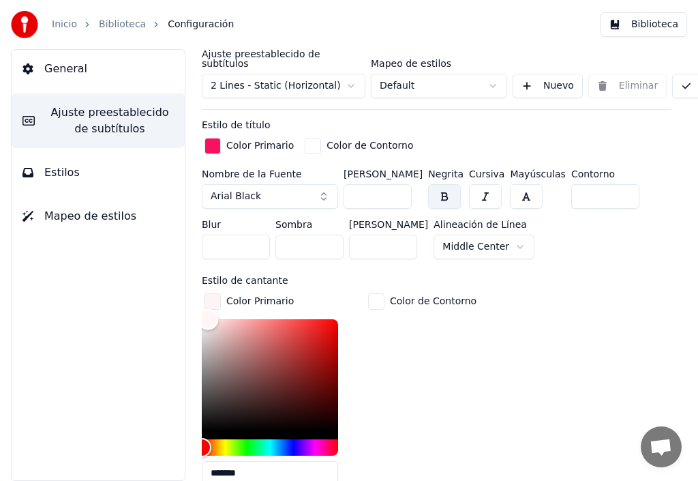
type input "*******"
drag, startPoint x: 333, startPoint y: 314, endPoint x: 187, endPoint y: 291, distance: 147.8
click at [187, 291] on div "Ajuste preestablecido de subtítulos 2 Lines - Static (Horizontal) Mapeo de esti…" at bounding box center [437, 265] width 524 height 432
click at [399, 295] on div "Color de Contorno" at bounding box center [433, 302] width 87 height 14
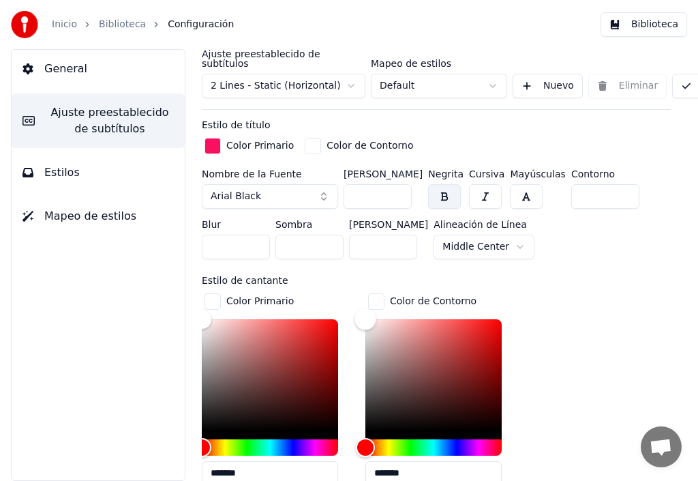
type input "*******"
click at [497, 319] on div "Color" at bounding box center [434, 375] width 136 height 112
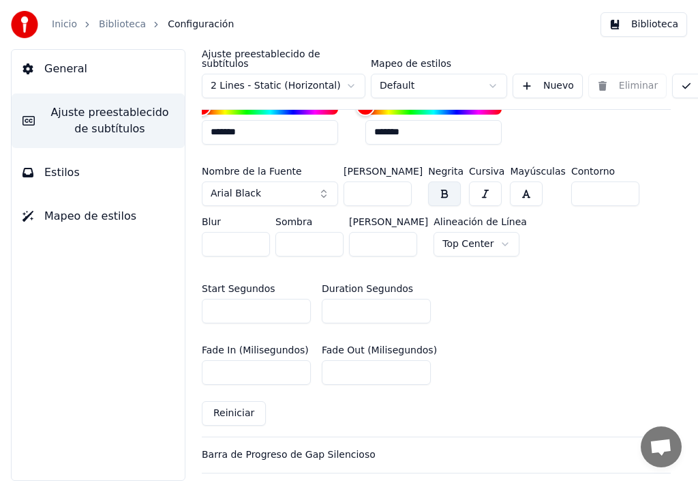
scroll to position [818, 0]
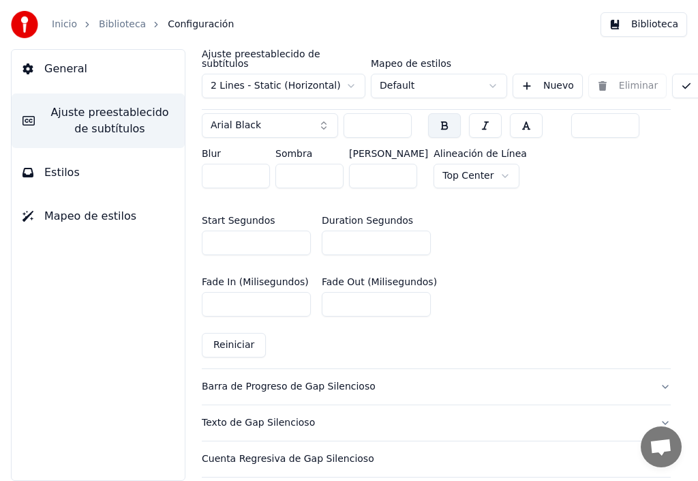
click at [273, 380] on div "Barra de Progreso de Gap Silencioso" at bounding box center [425, 387] width 447 height 14
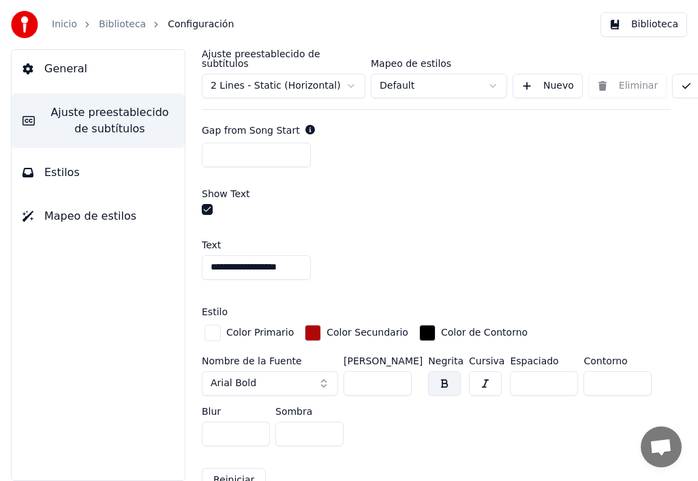
click at [208, 204] on button "button" at bounding box center [207, 209] width 11 height 11
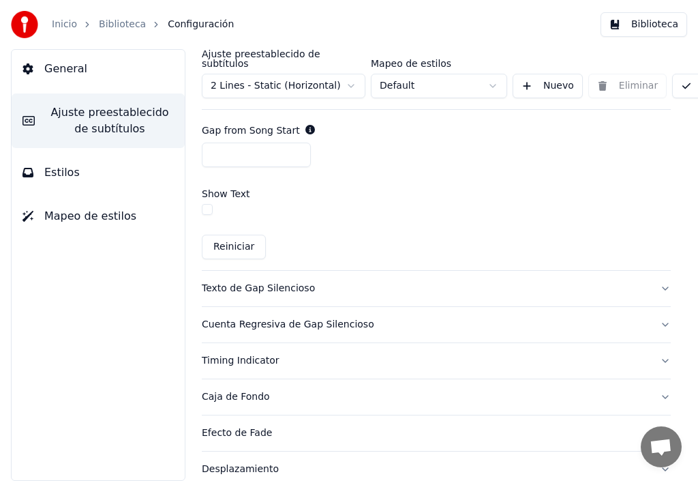
click at [209, 204] on button "button" at bounding box center [207, 209] width 11 height 11
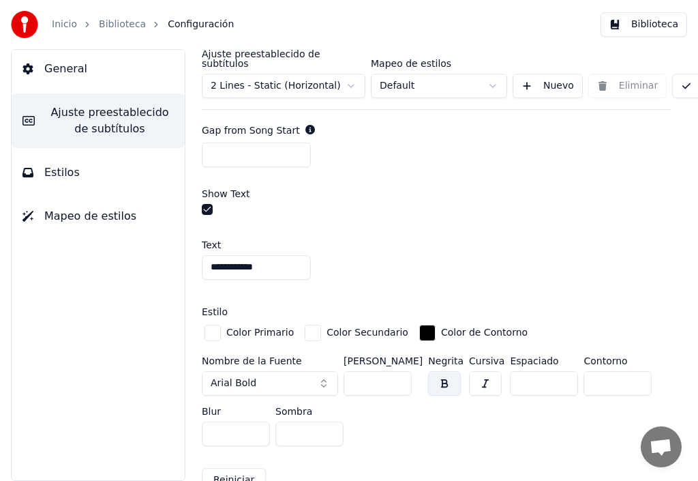
drag, startPoint x: 280, startPoint y: 257, endPoint x: 107, endPoint y: 262, distance: 173.3
click at [145, 247] on div "**********" at bounding box center [349, 265] width 698 height 432
click at [211, 255] on input "**********" at bounding box center [256, 267] width 109 height 25
type input "**********"
click at [306, 325] on div "button" at bounding box center [313, 333] width 16 height 16
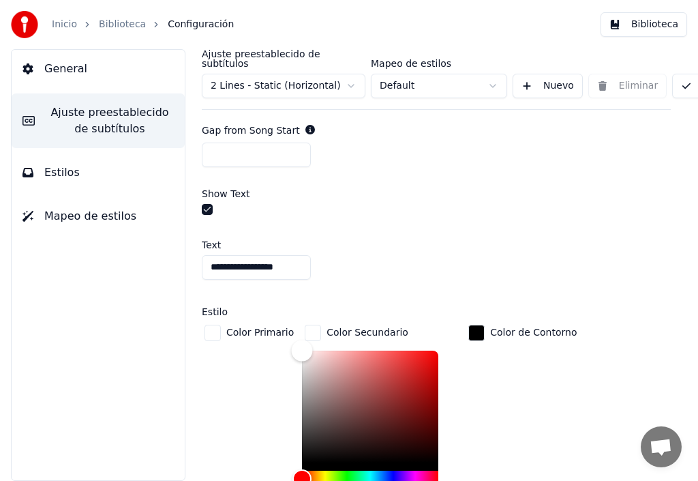
type input "*******"
click at [425, 351] on div "Color" at bounding box center [370, 407] width 136 height 112
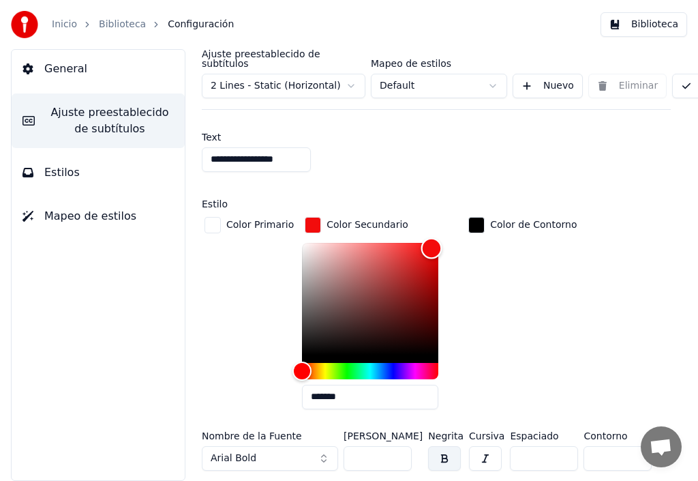
scroll to position [955, 0]
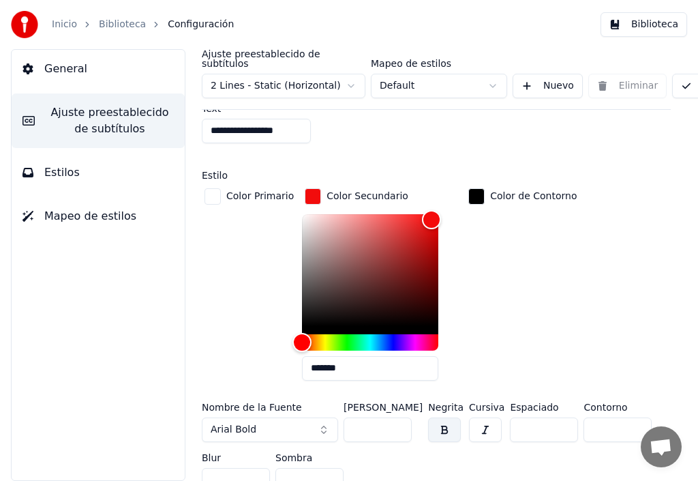
click at [446, 417] on button "button" at bounding box center [444, 429] width 33 height 25
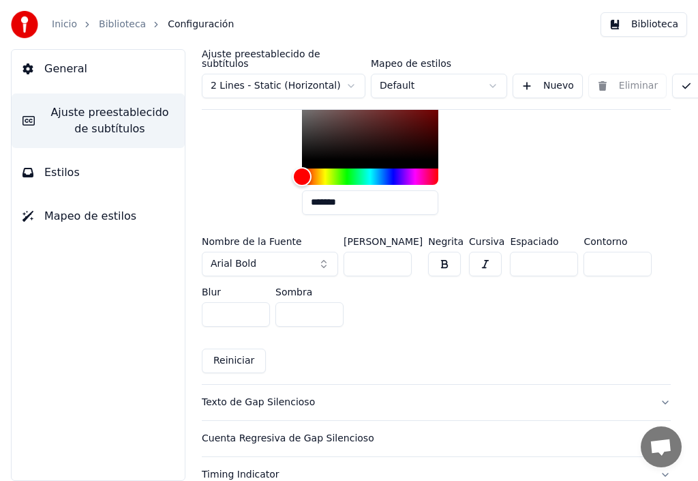
scroll to position [1159, 0]
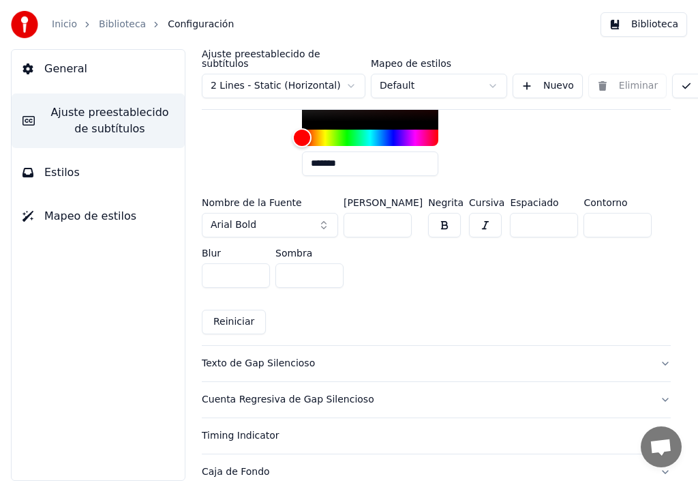
click at [281, 393] on div "Cuenta Regresiva de Gap Silencioso" at bounding box center [425, 400] width 447 height 14
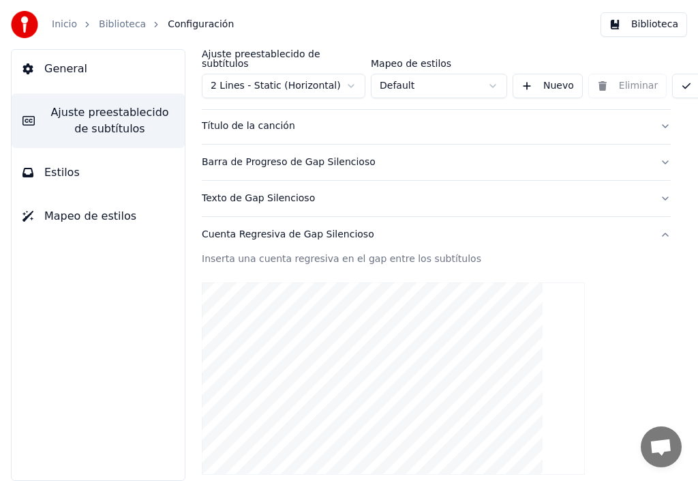
scroll to position [73, 0]
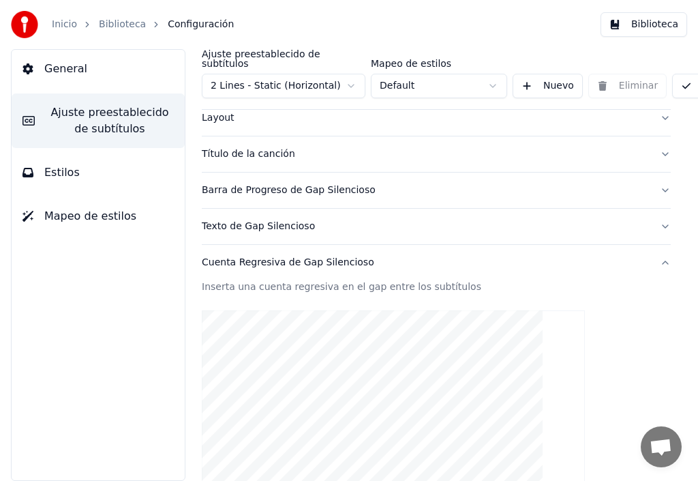
click at [251, 183] on div "Barra de Progreso de Gap Silencioso" at bounding box center [425, 190] width 447 height 14
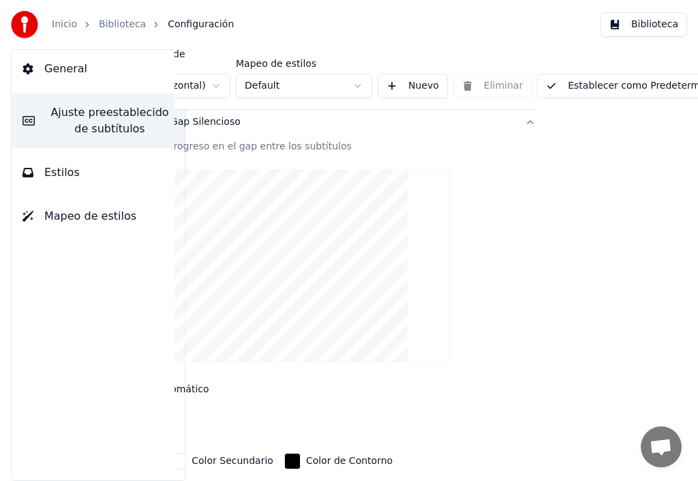
scroll to position [141, 162]
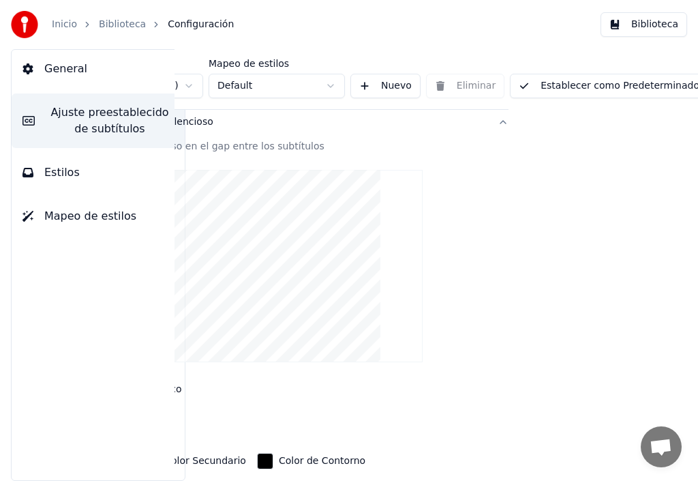
click at [625, 76] on button "Establecer como Predeterminado" at bounding box center [609, 86] width 198 height 25
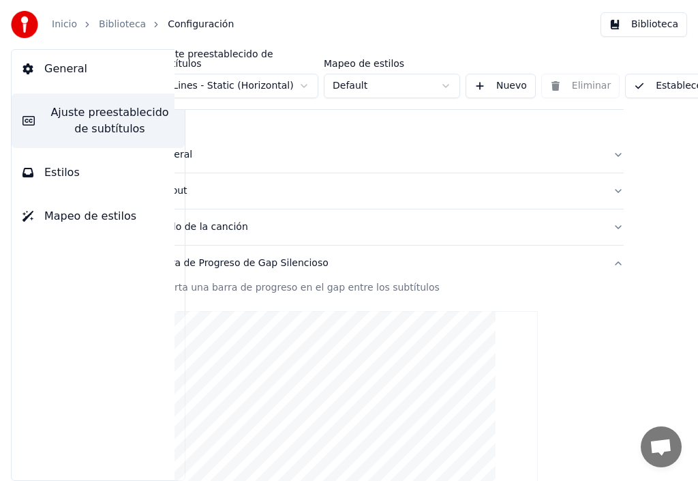
scroll to position [0, 162]
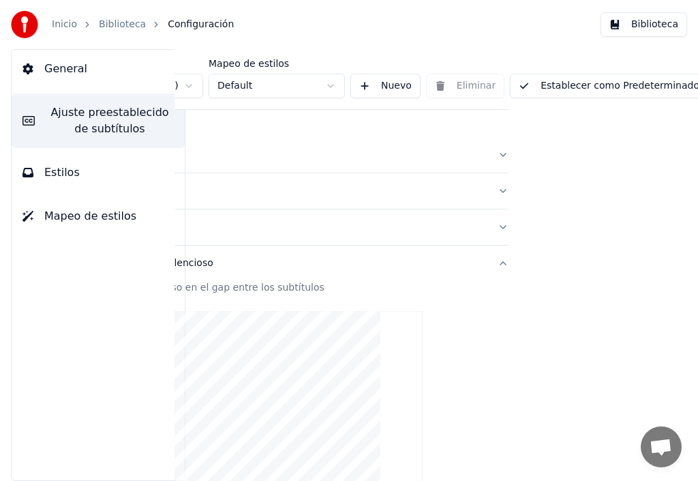
click at [122, 25] on link "Biblioteca" at bounding box center [122, 25] width 47 height 14
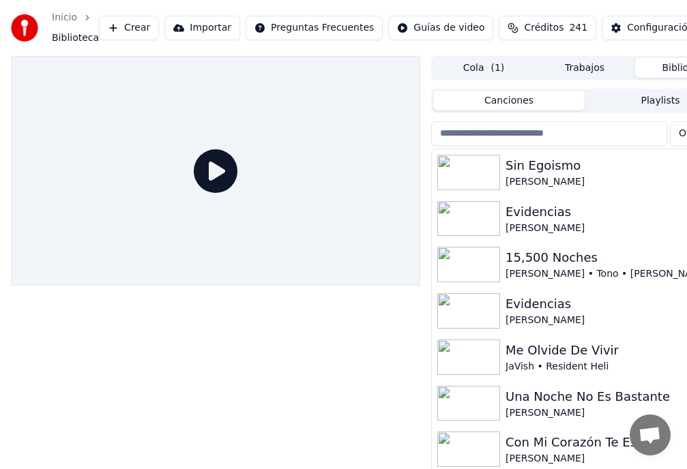
click at [676, 71] on button "Biblioteca" at bounding box center [685, 68] width 101 height 20
click at [537, 170] on div "Sin Egoismo" at bounding box center [611, 165] width 213 height 19
click at [537, 146] on input "search" at bounding box center [549, 133] width 236 height 25
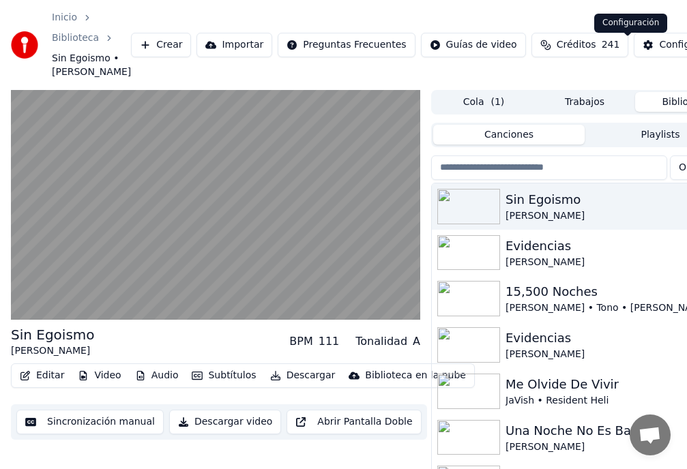
click at [659, 46] on div "Configuración" at bounding box center [692, 45] width 66 height 14
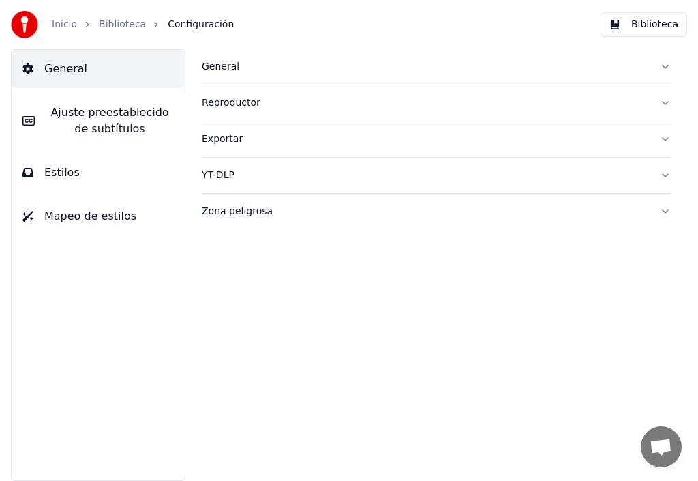
click at [101, 113] on span "Ajuste preestablecido de subtítulos" at bounding box center [110, 120] width 128 height 33
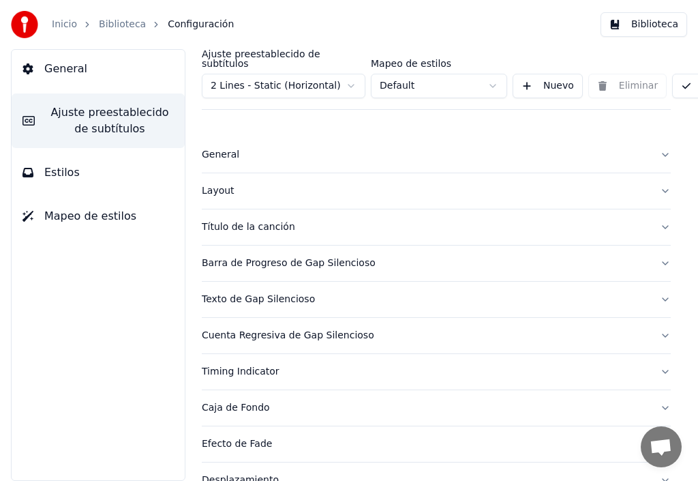
click at [248, 221] on div "Título de la canción" at bounding box center [425, 227] width 447 height 14
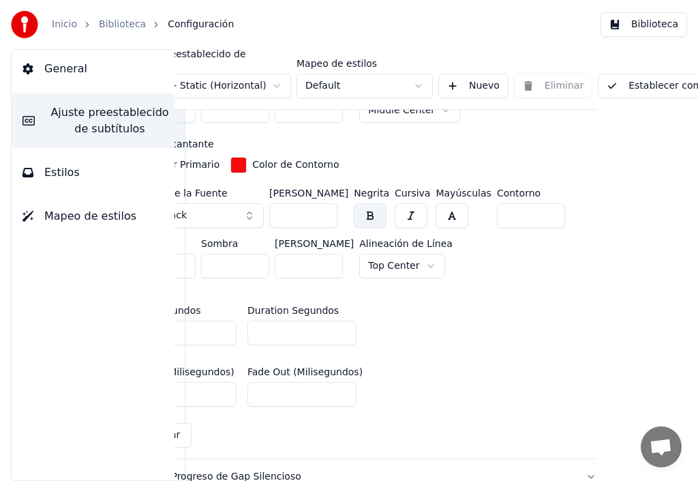
scroll to position [546, 162]
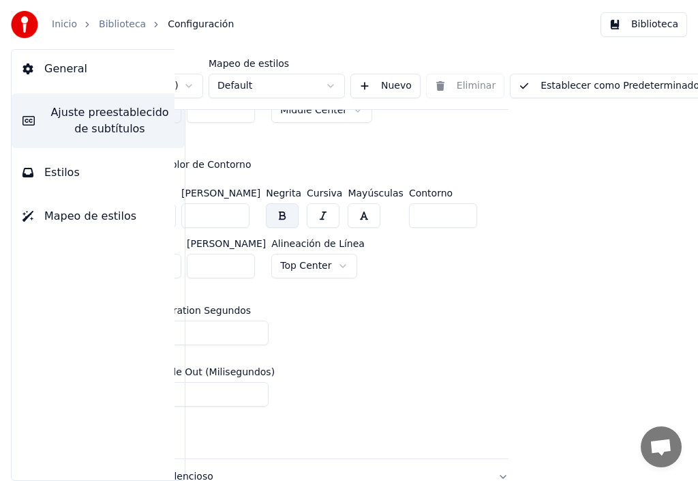
click at [74, 70] on span "General" at bounding box center [65, 69] width 43 height 16
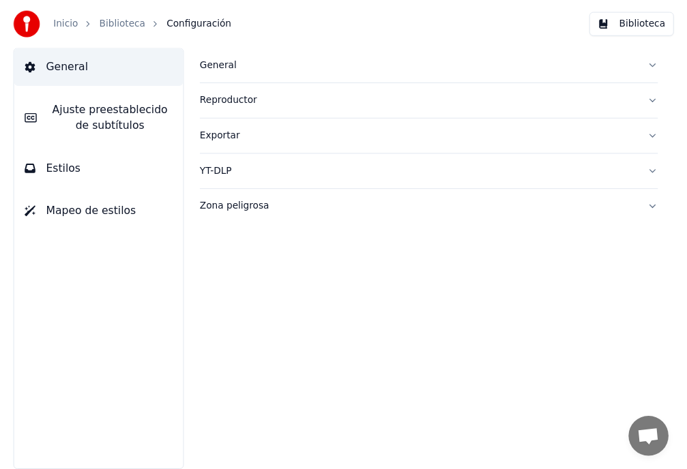
scroll to position [0, 0]
click at [115, 26] on link "Biblioteca" at bounding box center [122, 25] width 47 height 14
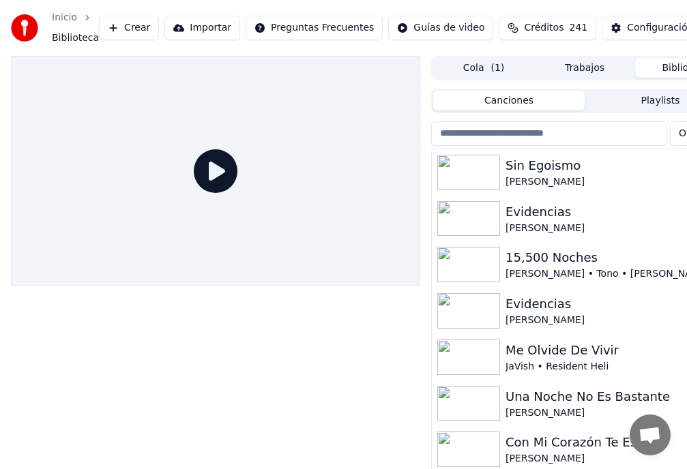
click at [62, 20] on link "Inicio" at bounding box center [64, 18] width 25 height 14
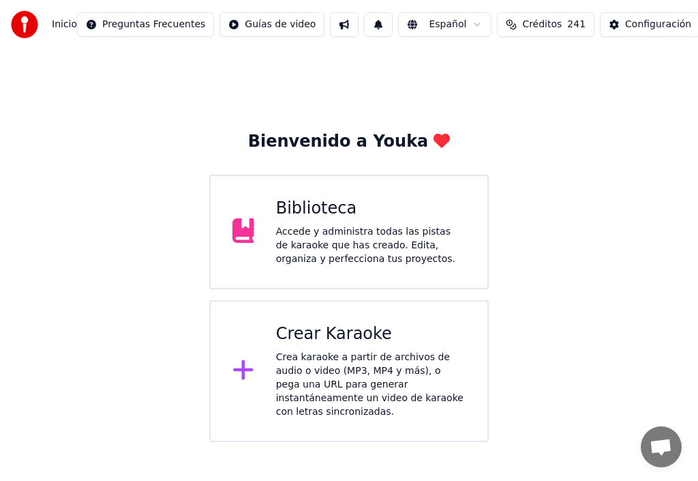
click at [318, 215] on div "Biblioteca" at bounding box center [371, 209] width 190 height 22
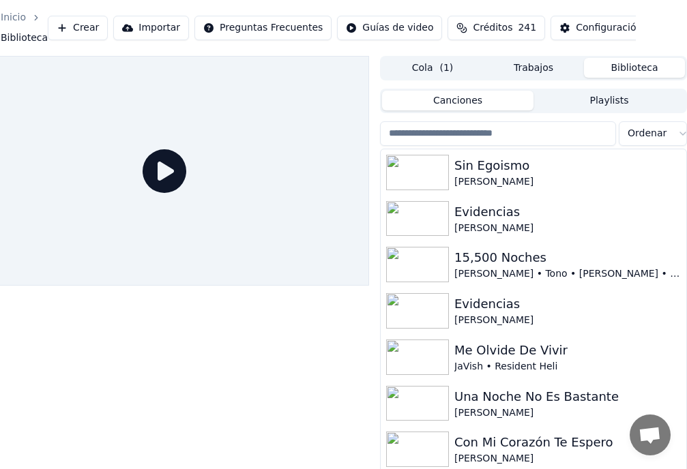
scroll to position [0, 40]
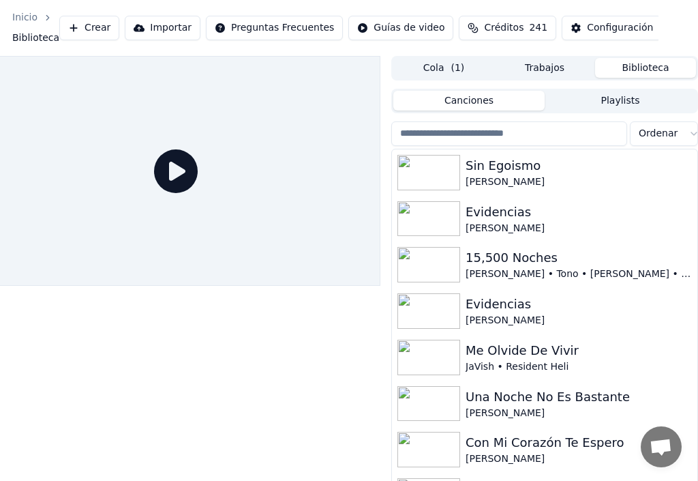
click at [630, 29] on html "Inicio Biblioteca Crear Importar Preguntas Frecuentes Guías de video Créditos 2…" at bounding box center [309, 240] width 698 height 481
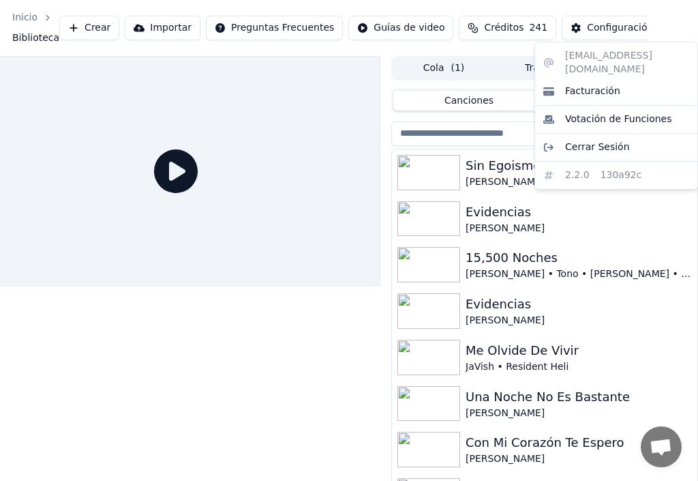
click at [353, 84] on html "Inicio Biblioteca Crear Importar Preguntas Frecuentes Guías de video Créditos 2…" at bounding box center [309, 240] width 698 height 481
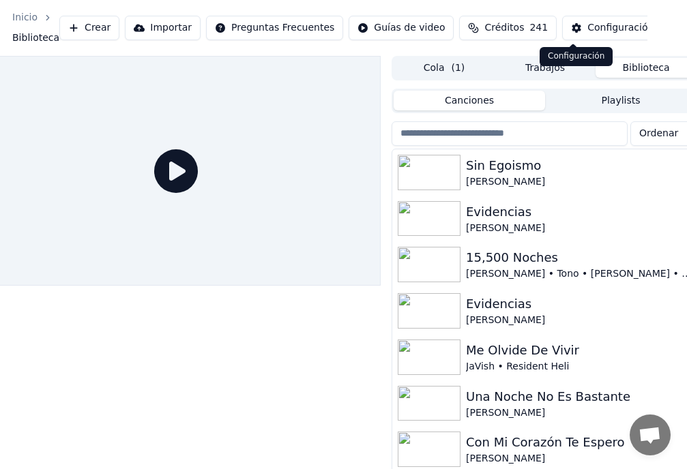
click at [587, 28] on div "Configuración" at bounding box center [620, 28] width 66 height 14
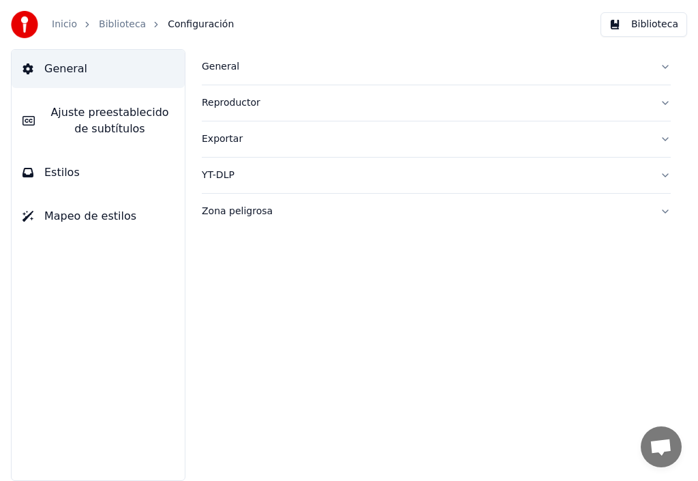
click at [162, 119] on span "Ajuste preestablecido de subtítulos" at bounding box center [110, 120] width 128 height 33
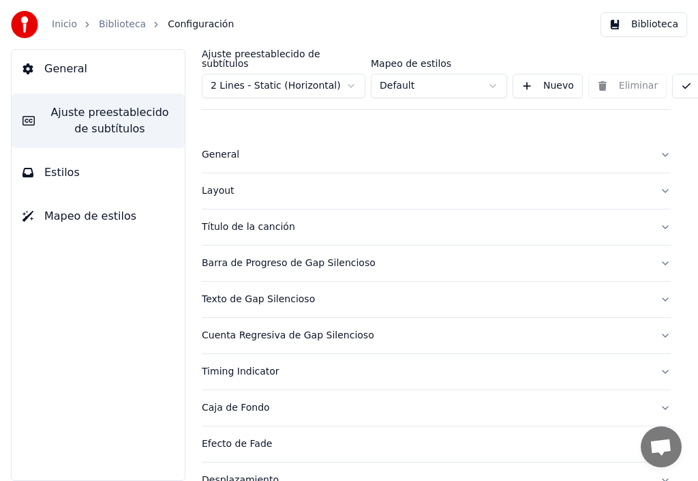
click at [70, 170] on span "Estilos" at bounding box center [61, 172] width 35 height 16
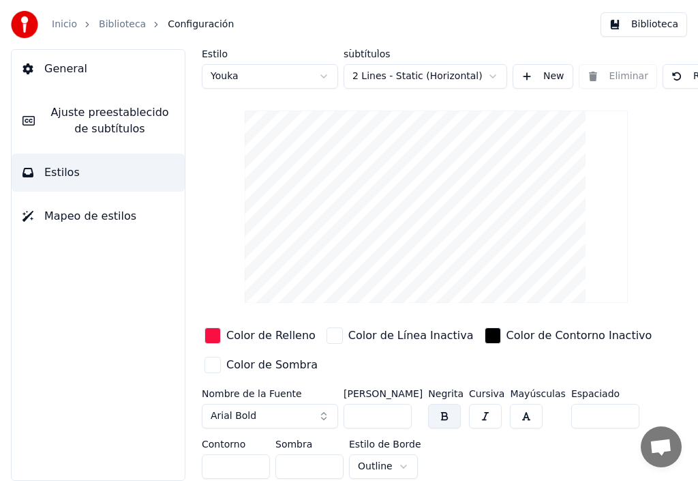
scroll to position [14, 0]
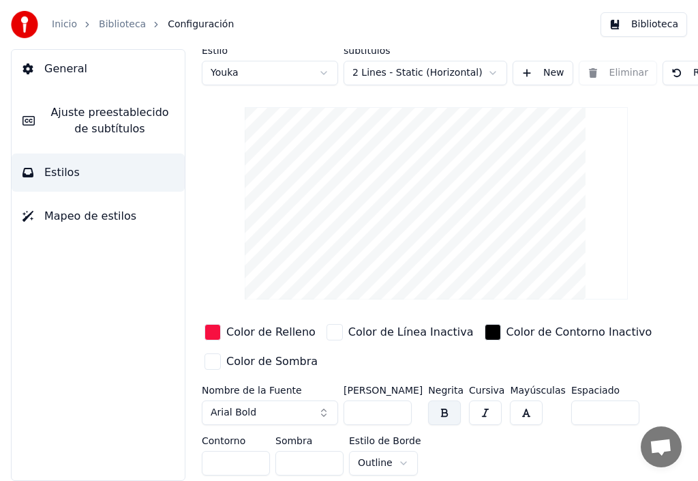
click at [83, 72] on button "General" at bounding box center [98, 69] width 173 height 38
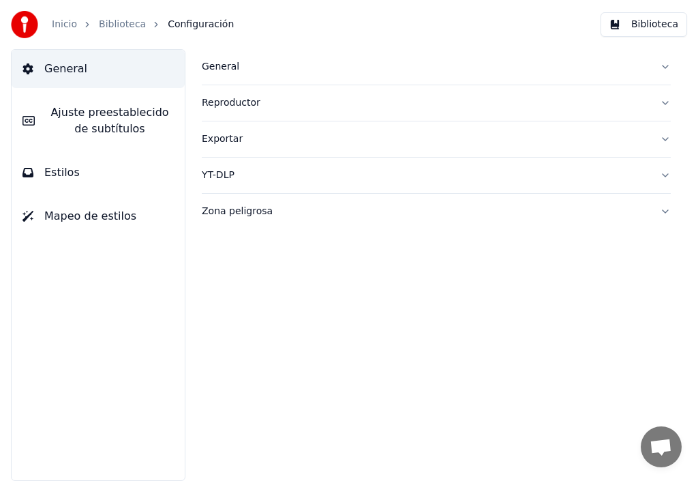
click at [663, 65] on button "General" at bounding box center [436, 66] width 469 height 35
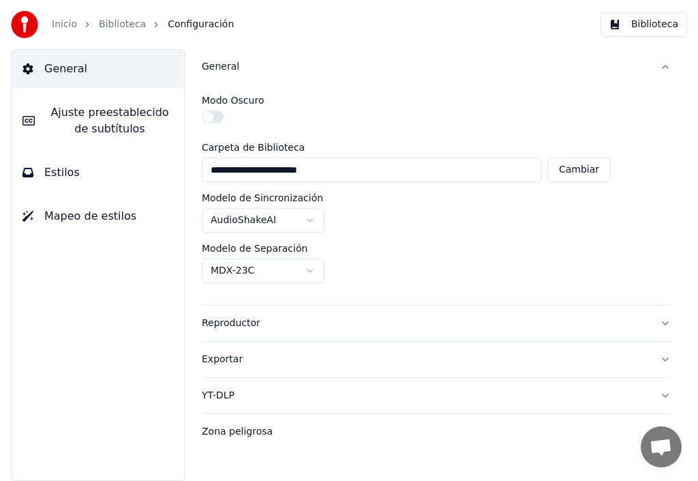
click at [664, 321] on button "Reproductor" at bounding box center [436, 323] width 469 height 35
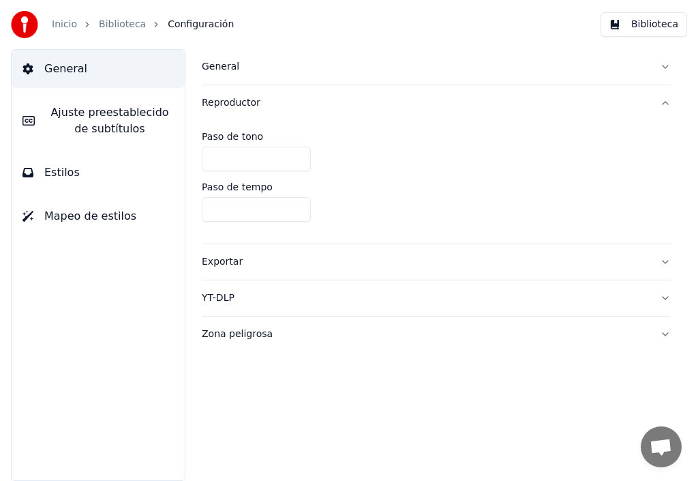
click at [666, 265] on button "Exportar" at bounding box center [436, 261] width 469 height 35
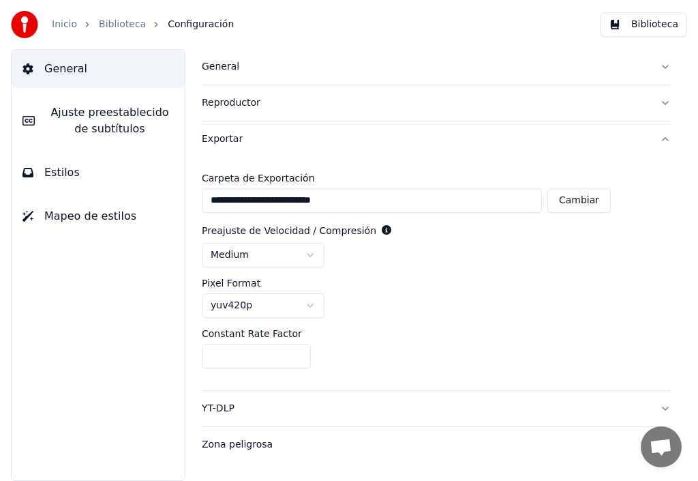
click at [106, 118] on span "Ajuste preestablecido de subtítulos" at bounding box center [110, 120] width 128 height 33
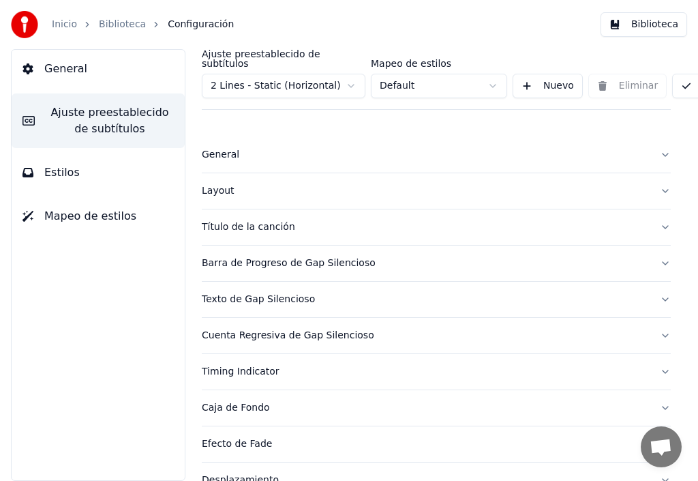
click at [240, 220] on div "Título de la canción" at bounding box center [425, 227] width 447 height 14
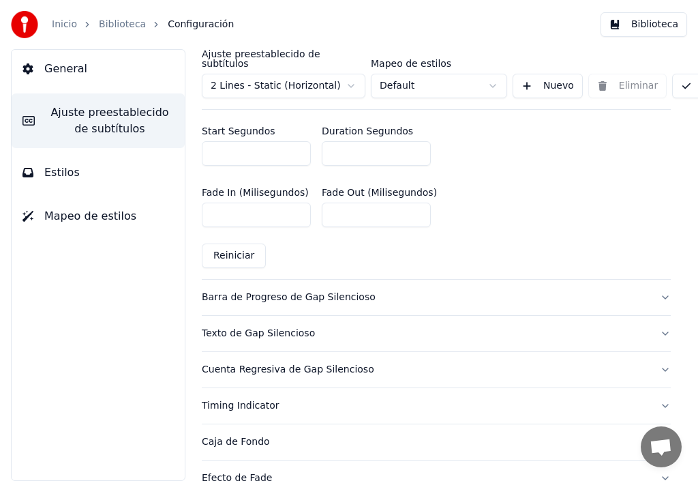
scroll to position [818, 0]
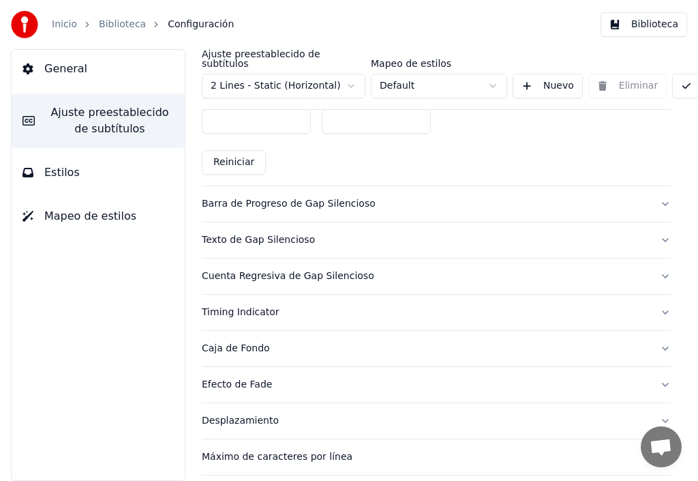
click at [239, 197] on div "Barra de Progreso de Gap Silencioso" at bounding box center [425, 204] width 447 height 14
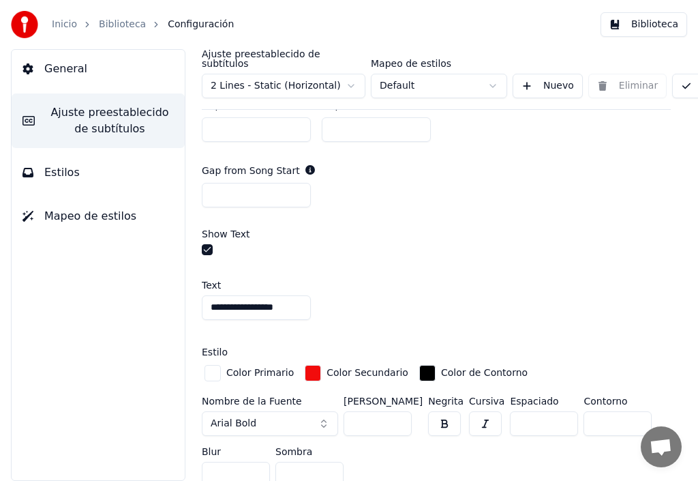
scroll to position [750, 0]
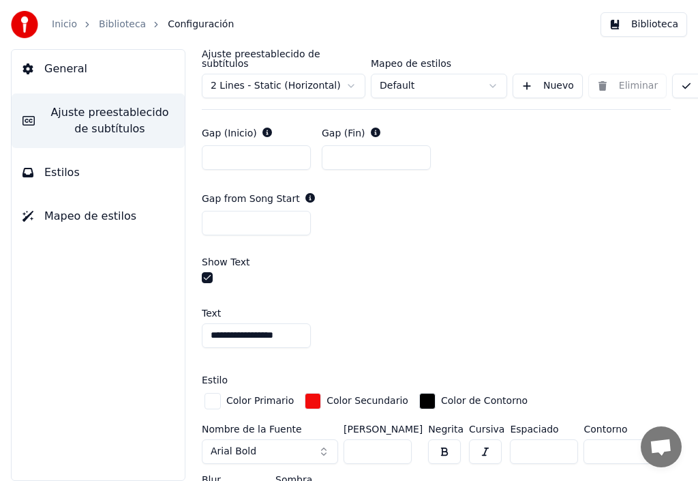
click at [353, 76] on html "**********" at bounding box center [349, 240] width 698 height 481
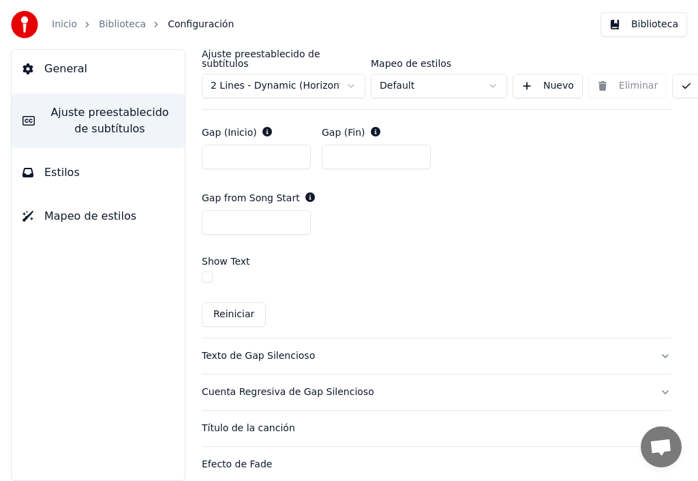
scroll to position [692, 162]
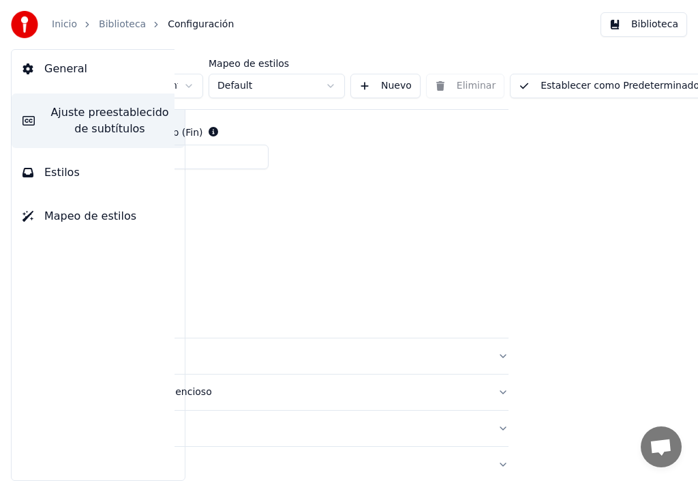
click at [592, 76] on button "Establecer como Predeterminado" at bounding box center [609, 86] width 198 height 25
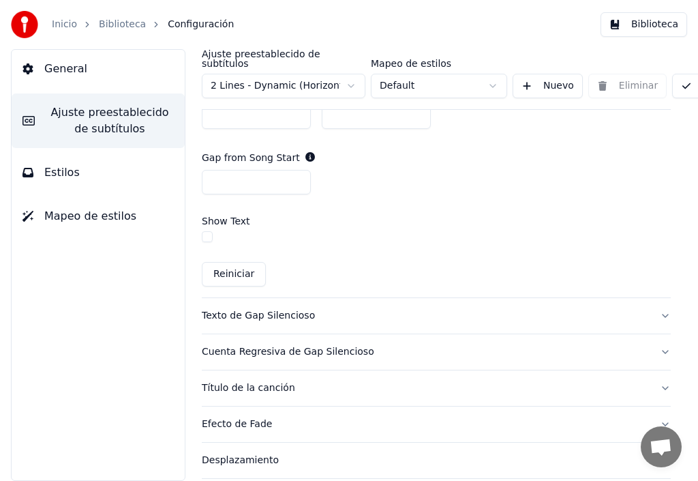
scroll to position [760, 0]
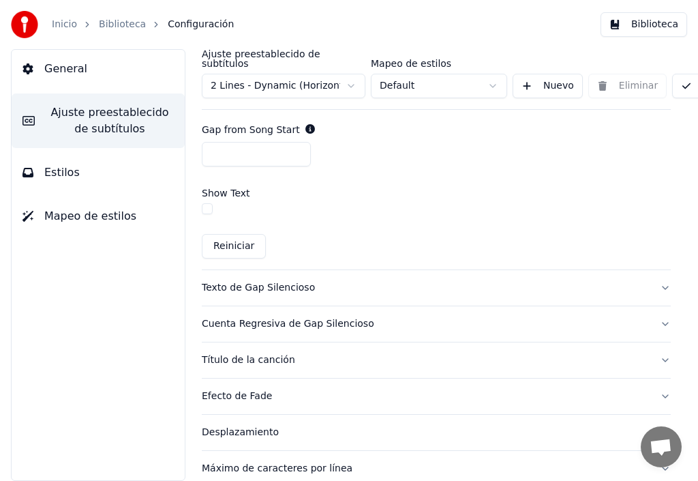
click at [207, 203] on button "button" at bounding box center [207, 208] width 11 height 11
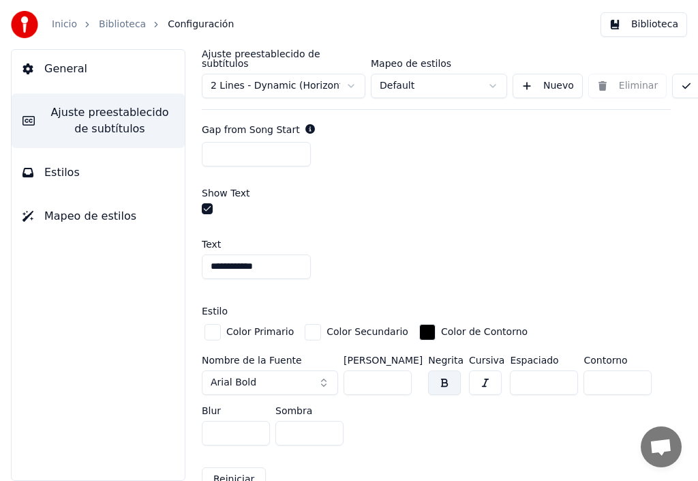
drag, startPoint x: 266, startPoint y: 257, endPoint x: 37, endPoint y: 254, distance: 229.2
click at [54, 257] on div "**********" at bounding box center [349, 265] width 698 height 432
click at [212, 254] on input "**********" at bounding box center [256, 266] width 109 height 25
type input "**********"
click at [216, 324] on div "button" at bounding box center [213, 332] width 16 height 16
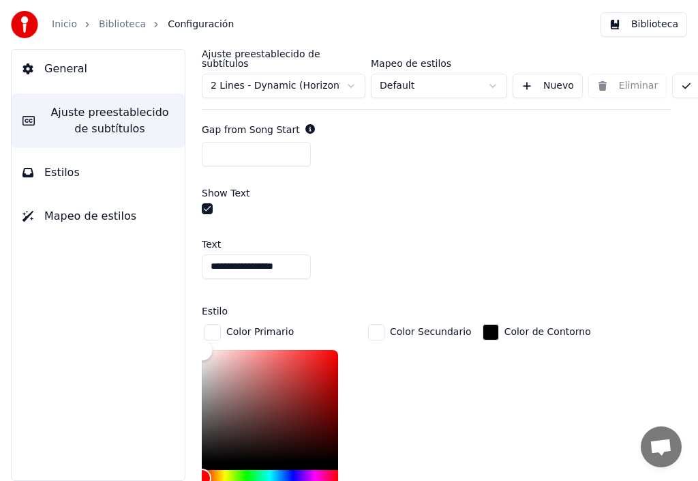
click at [331, 350] on div "Color" at bounding box center [270, 406] width 136 height 112
type input "*******"
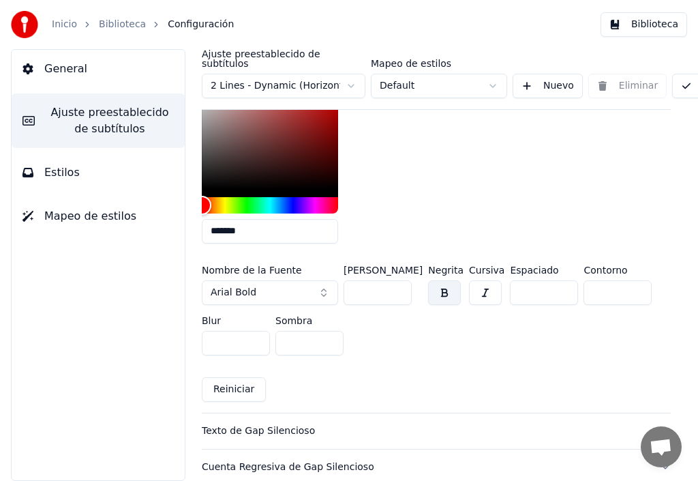
scroll to position [1101, 0]
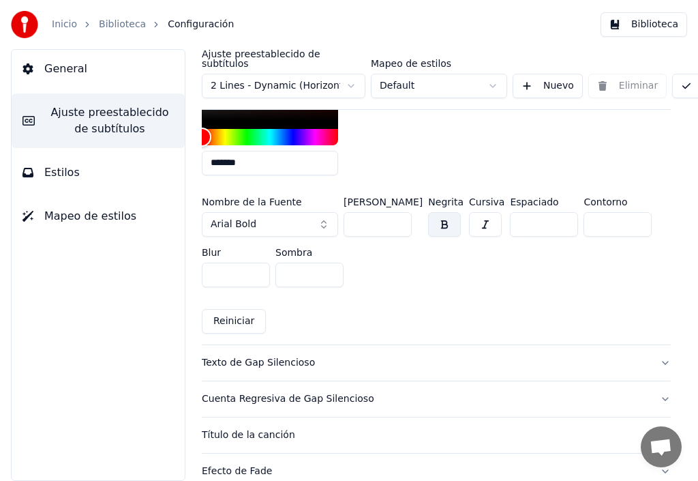
click at [277, 392] on div "Cuenta Regresiva de Gap Silencioso" at bounding box center [425, 399] width 447 height 14
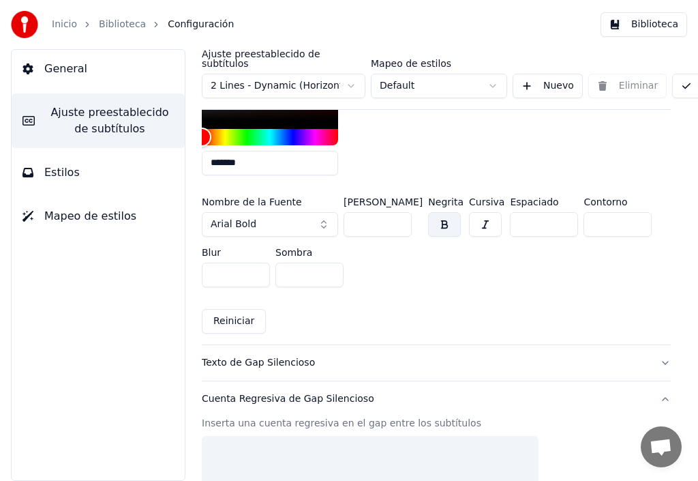
scroll to position [555, 0]
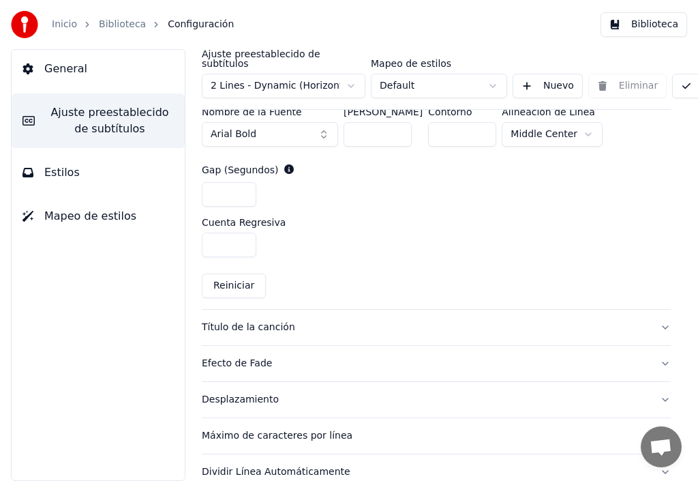
click at [243, 237] on input "*" at bounding box center [229, 245] width 55 height 25
click at [243, 233] on input "*" at bounding box center [229, 245] width 55 height 25
type input "*"
click at [243, 233] on input "*" at bounding box center [229, 245] width 55 height 25
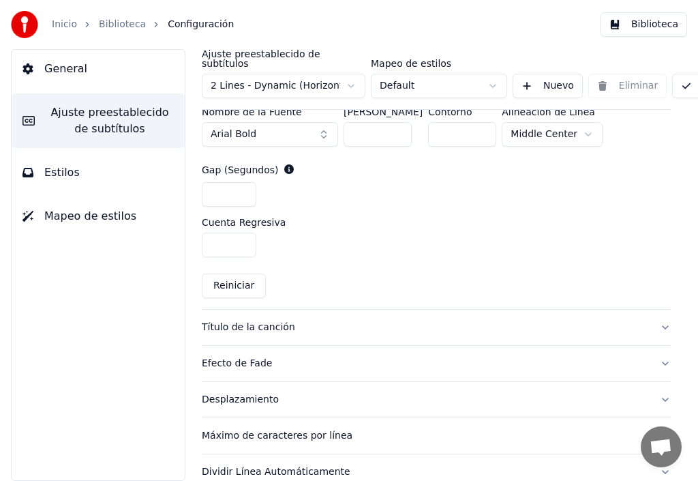
scroll to position [575, 0]
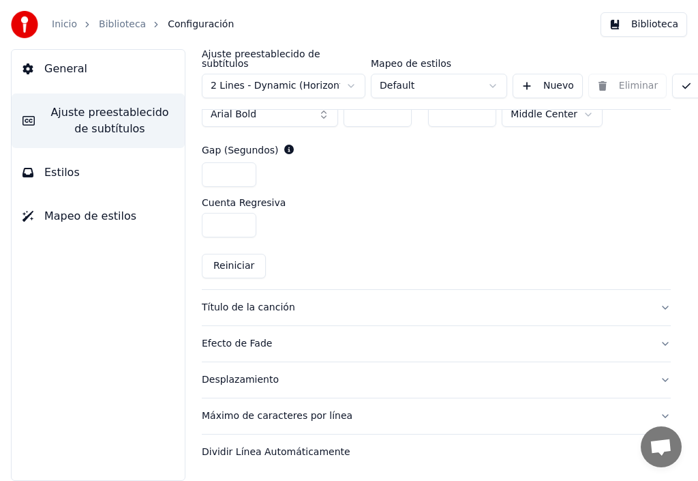
click at [655, 297] on button "Título de la canción" at bounding box center [436, 307] width 469 height 35
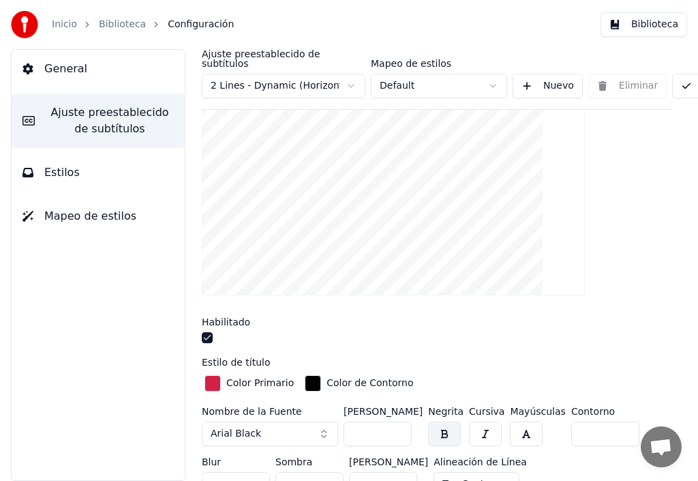
scroll to position [349, 0]
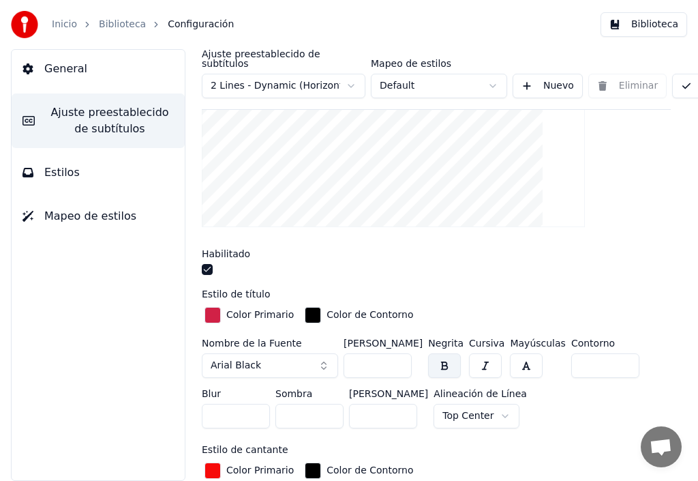
click at [308, 307] on div "button" at bounding box center [313, 315] width 16 height 16
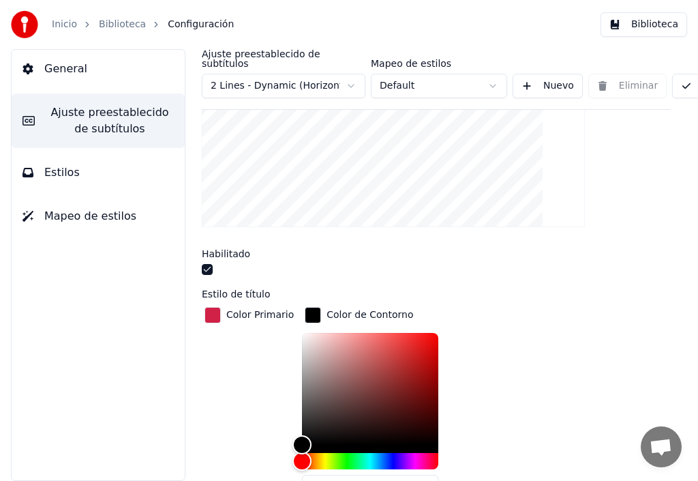
click at [302, 333] on div at bounding box center [370, 401] width 136 height 136
type input "*******"
drag, startPoint x: 300, startPoint y: 434, endPoint x: 291, endPoint y: 314, distance: 121.0
click at [292, 322] on div "Color" at bounding box center [302, 332] width 21 height 21
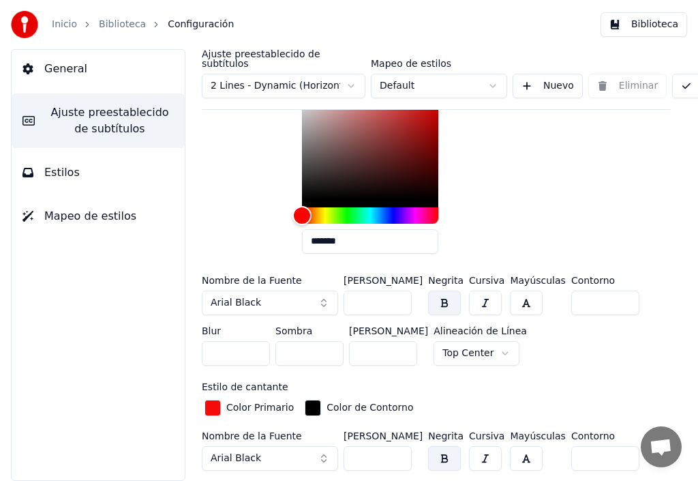
scroll to position [621, 0]
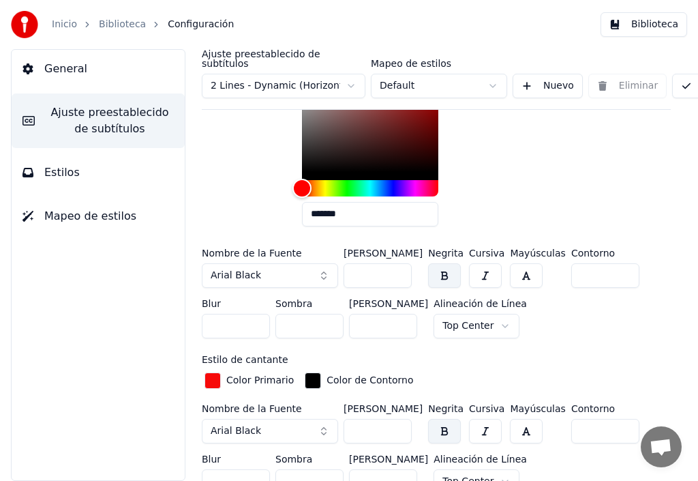
click at [211, 372] on div "button" at bounding box center [213, 380] width 16 height 16
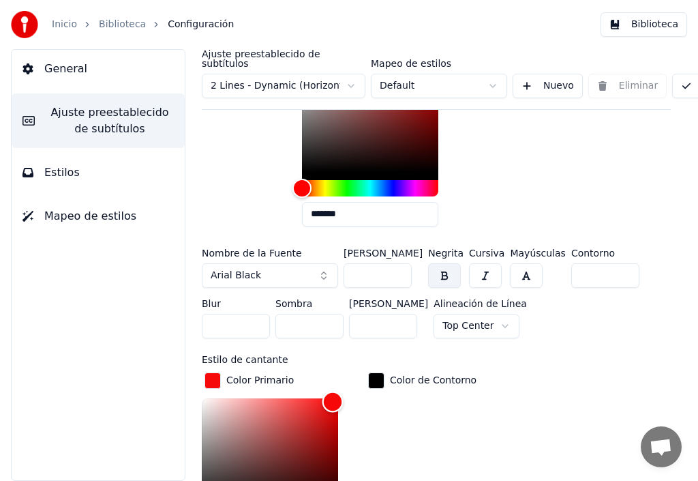
scroll to position [651, 0]
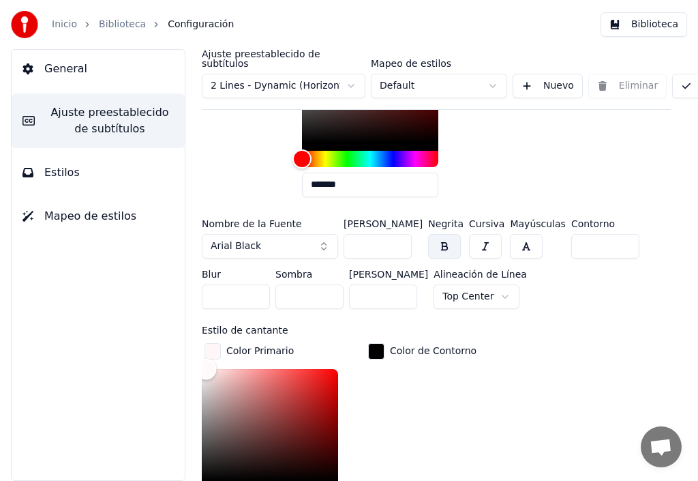
type input "*******"
drag, startPoint x: 327, startPoint y: 390, endPoint x: 203, endPoint y: 349, distance: 130.1
click at [203, 358] on div "Color" at bounding box center [203, 368] width 21 height 21
click at [374, 343] on div "button" at bounding box center [376, 351] width 16 height 16
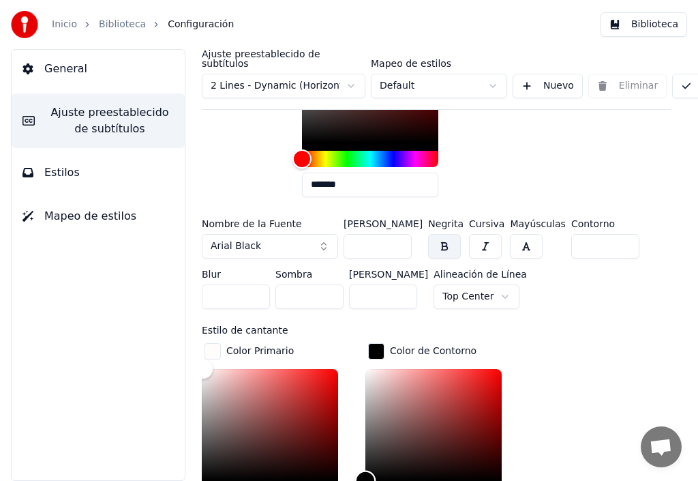
type input "*******"
click at [498, 369] on div "Color" at bounding box center [434, 425] width 136 height 112
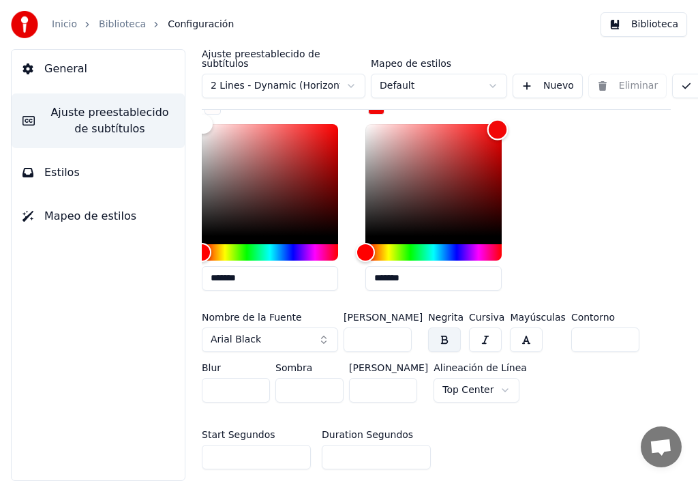
scroll to position [923, 0]
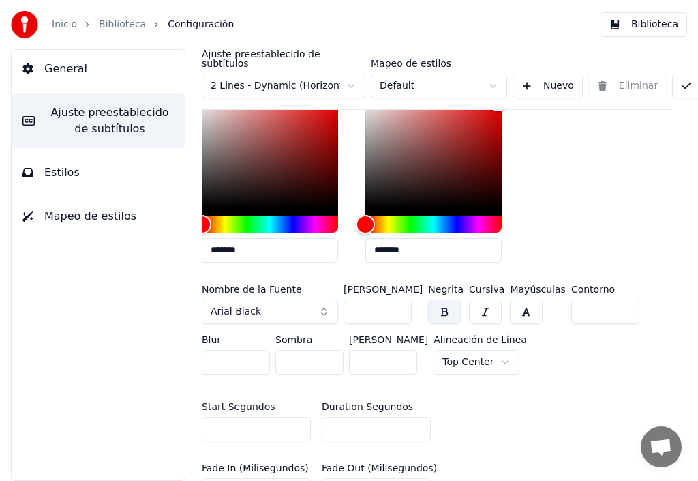
click at [322, 302] on button "Arial Black" at bounding box center [270, 311] width 136 height 25
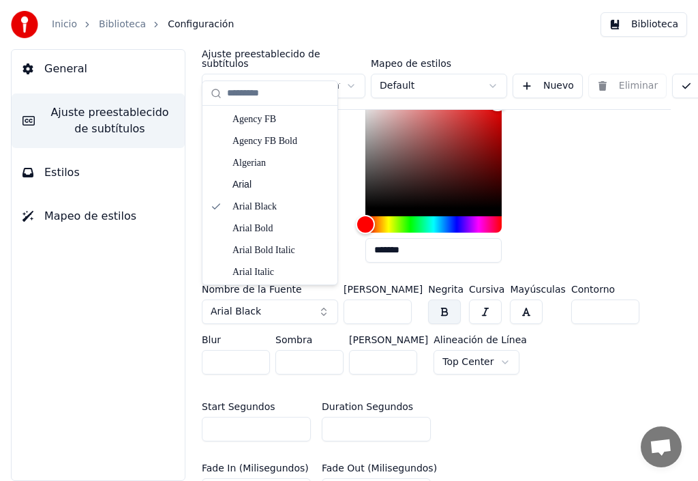
scroll to position [923, 162]
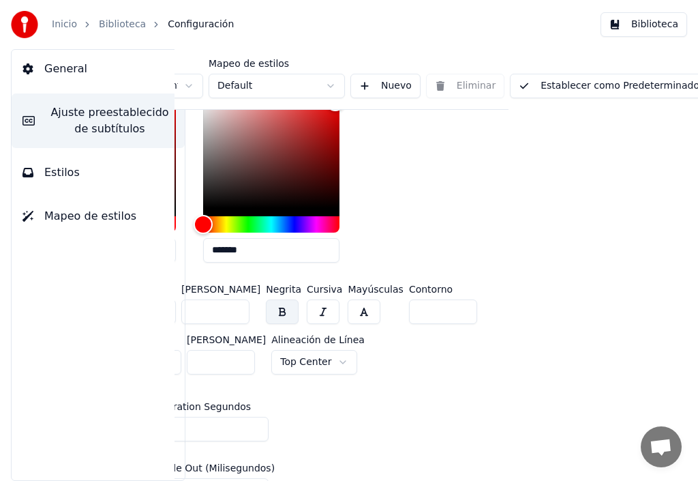
click at [618, 76] on button "Establecer como Predeterminado" at bounding box center [609, 86] width 198 height 25
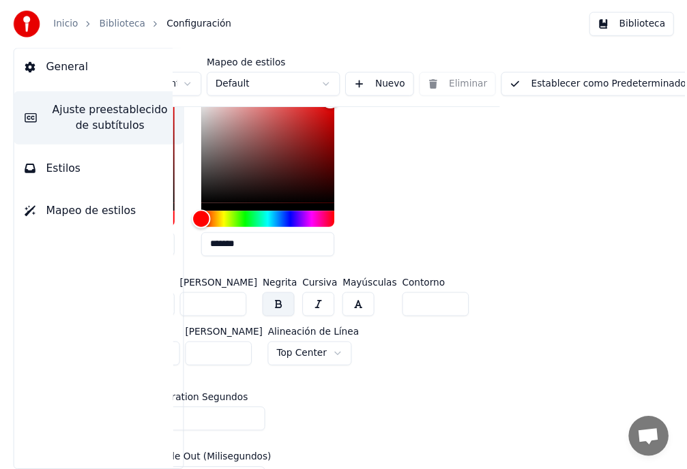
scroll to position [923, 47]
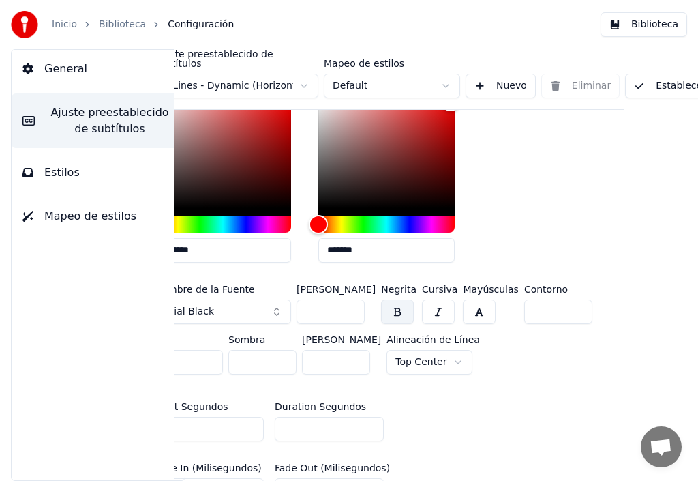
click at [62, 27] on link "Inicio" at bounding box center [64, 25] width 25 height 14
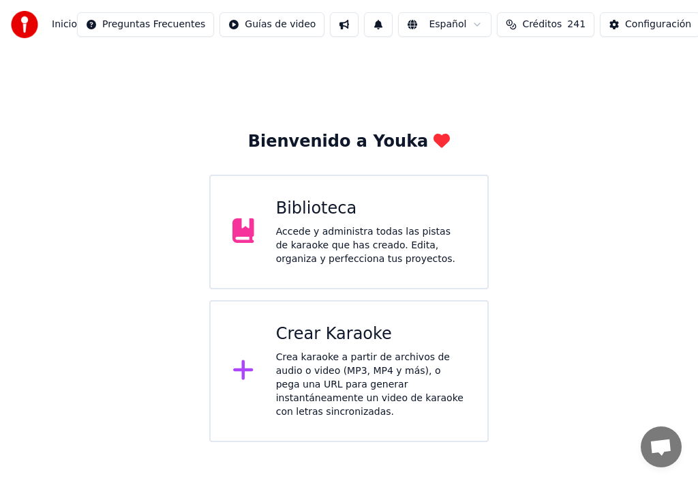
click at [320, 213] on div "Biblioteca" at bounding box center [371, 209] width 190 height 22
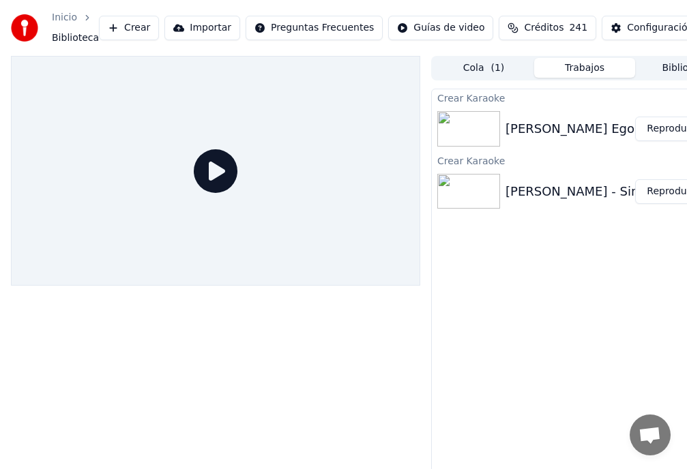
click at [574, 72] on button "Trabajos" at bounding box center [584, 68] width 101 height 20
click at [672, 129] on button "Reproducir" at bounding box center [672, 129] width 75 height 25
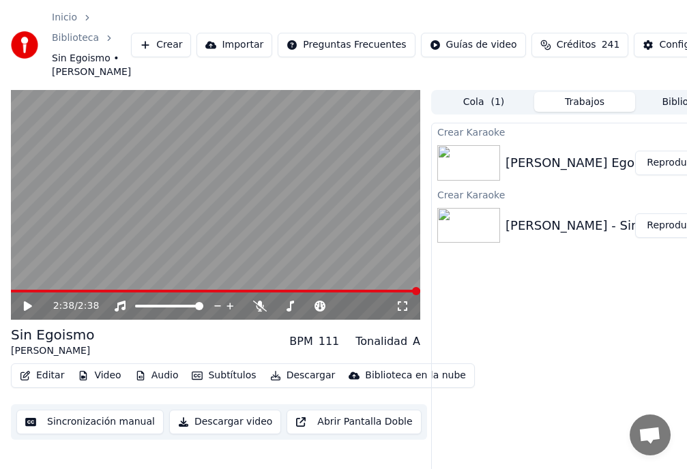
click at [295, 385] on button "Descargar" at bounding box center [303, 375] width 76 height 19
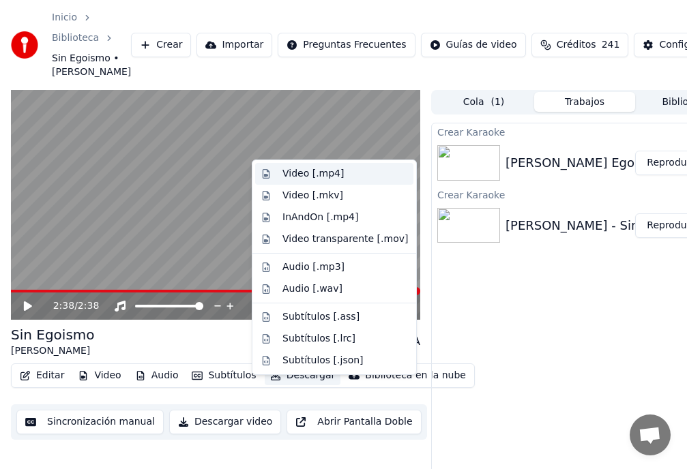
click at [298, 175] on div "Video [.mp4]" at bounding box center [312, 174] width 61 height 14
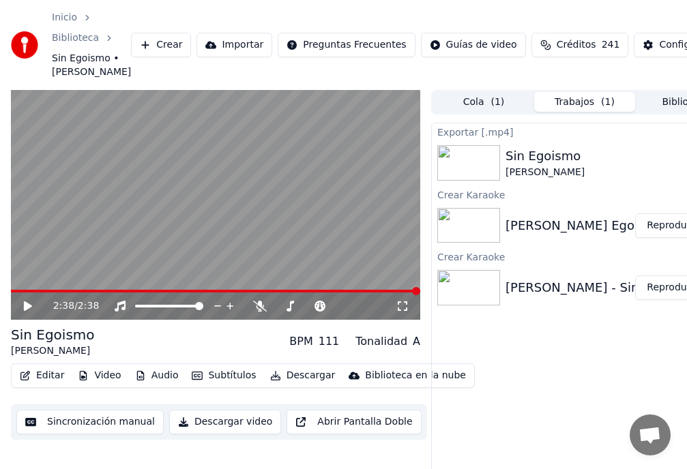
click at [241, 434] on button "Descargar video" at bounding box center [225, 422] width 112 height 25
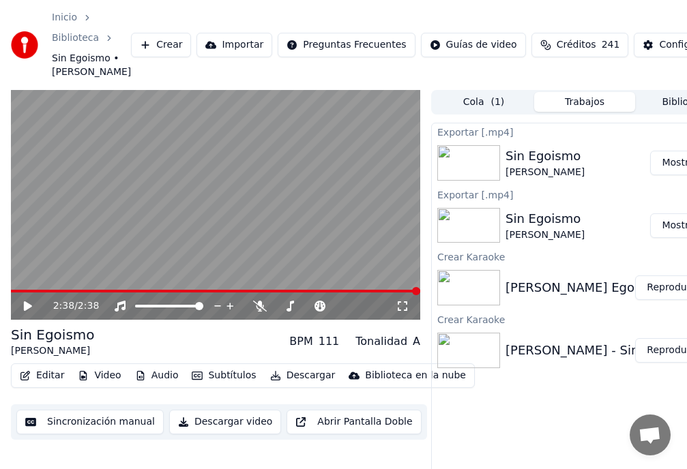
click at [677, 175] on button "Mostrar" at bounding box center [680, 163] width 60 height 25
click at [676, 175] on button "Mostrar" at bounding box center [680, 163] width 60 height 25
click at [677, 175] on button "Mostrar" at bounding box center [680, 163] width 60 height 25
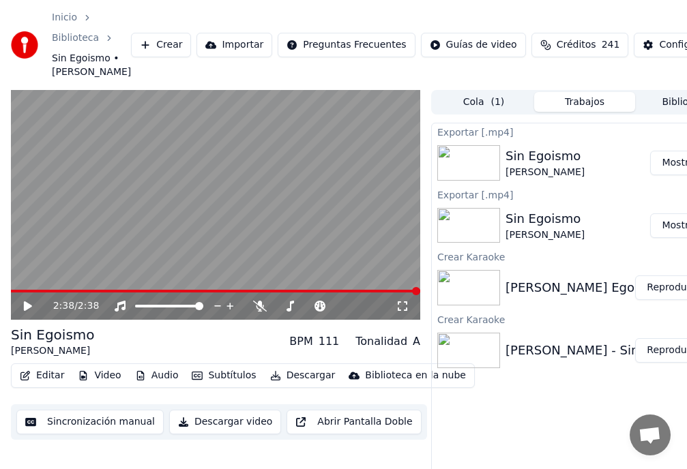
click at [677, 175] on button "Mostrar" at bounding box center [680, 163] width 60 height 25
